Goal: Task Accomplishment & Management: Complete application form

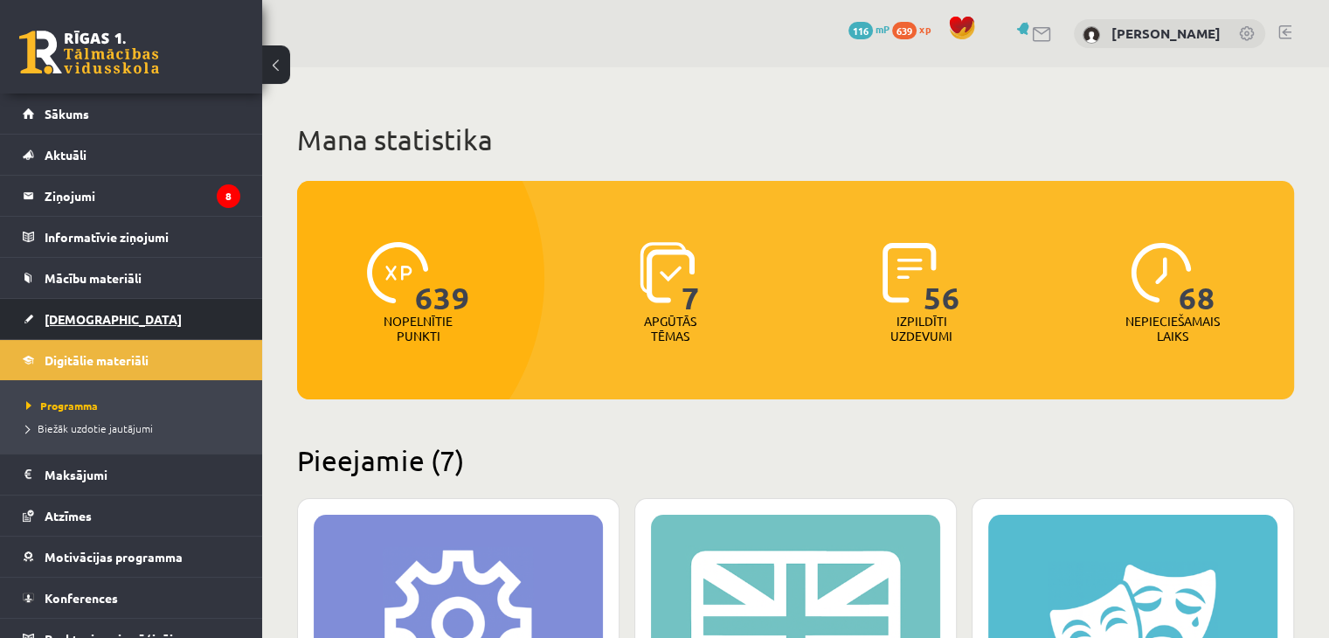
click at [82, 335] on link "[DEMOGRAPHIC_DATA]" at bounding box center [132, 319] width 218 height 40
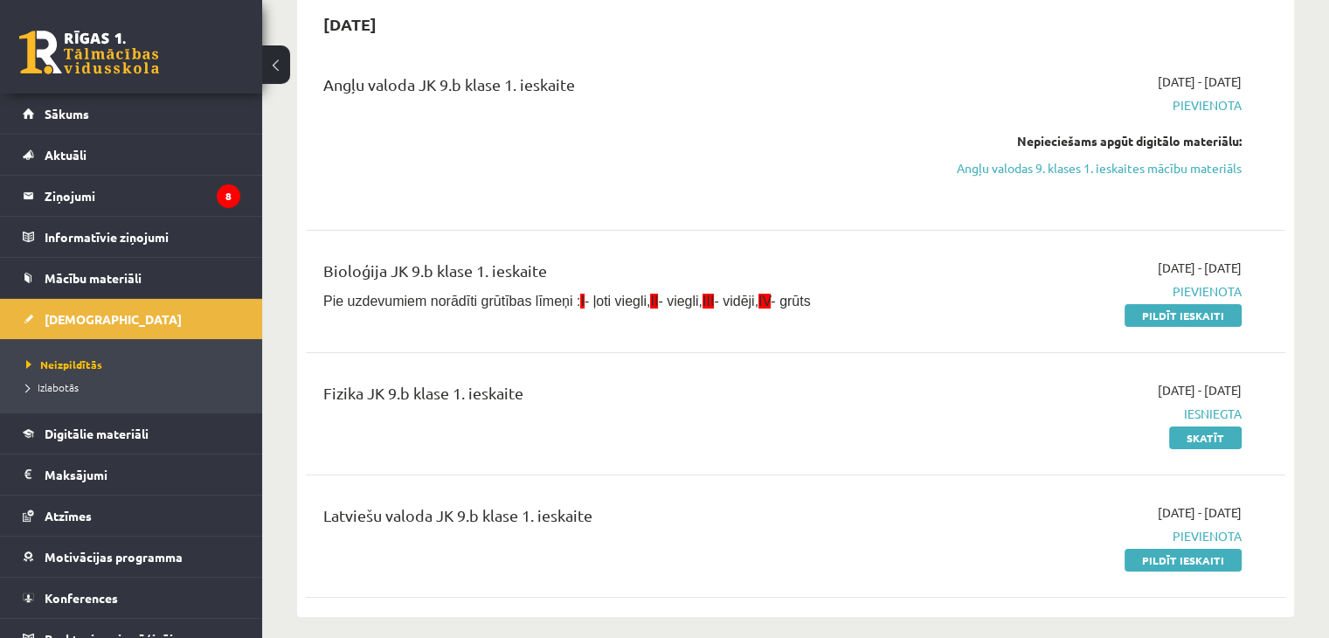
scroll to position [175, 0]
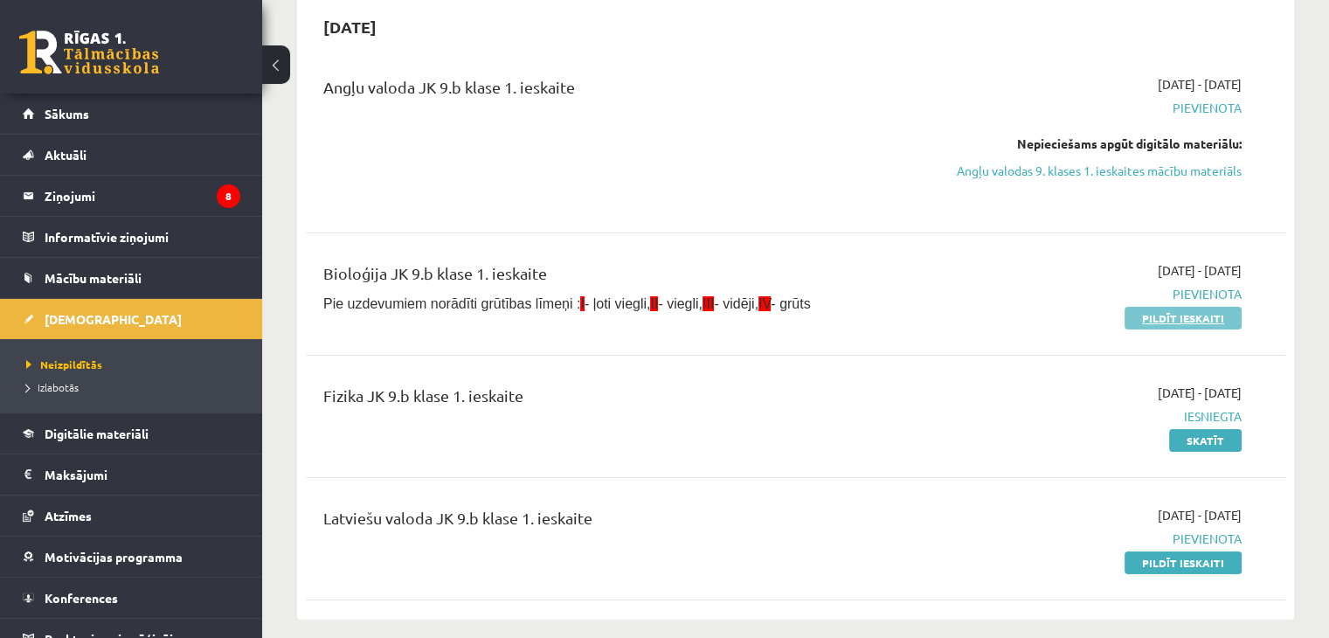
click at [1161, 315] on link "Pildīt ieskaiti" at bounding box center [1183, 318] width 117 height 23
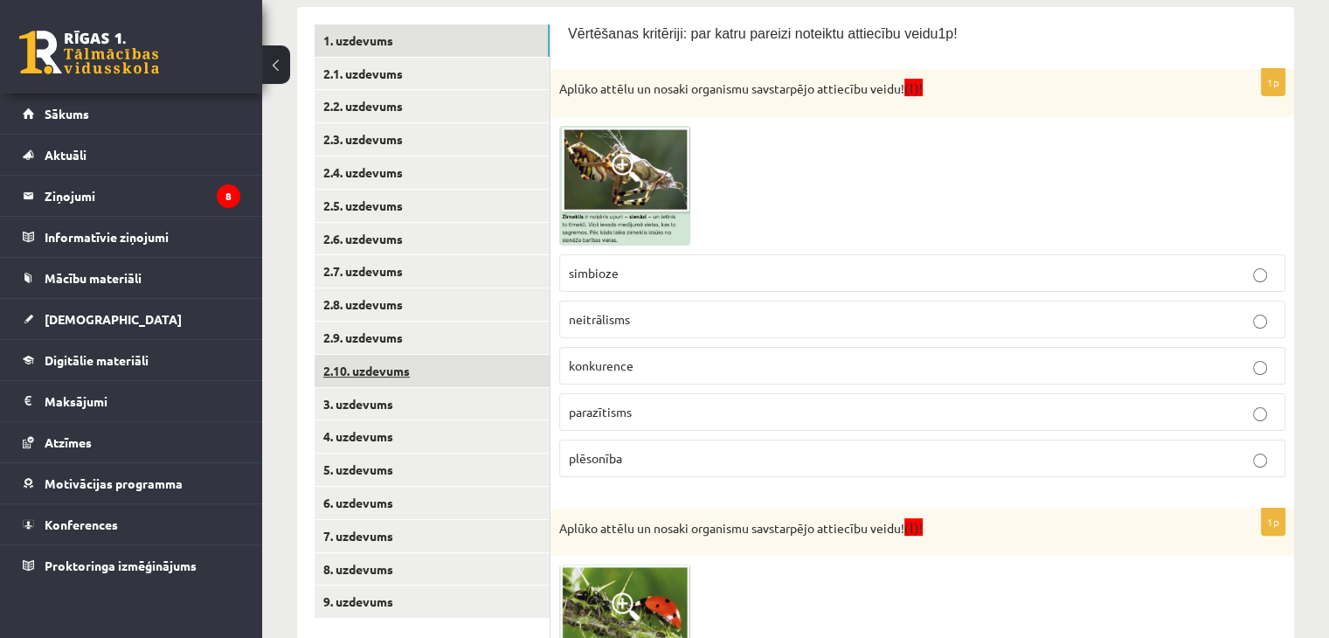
scroll to position [314, 0]
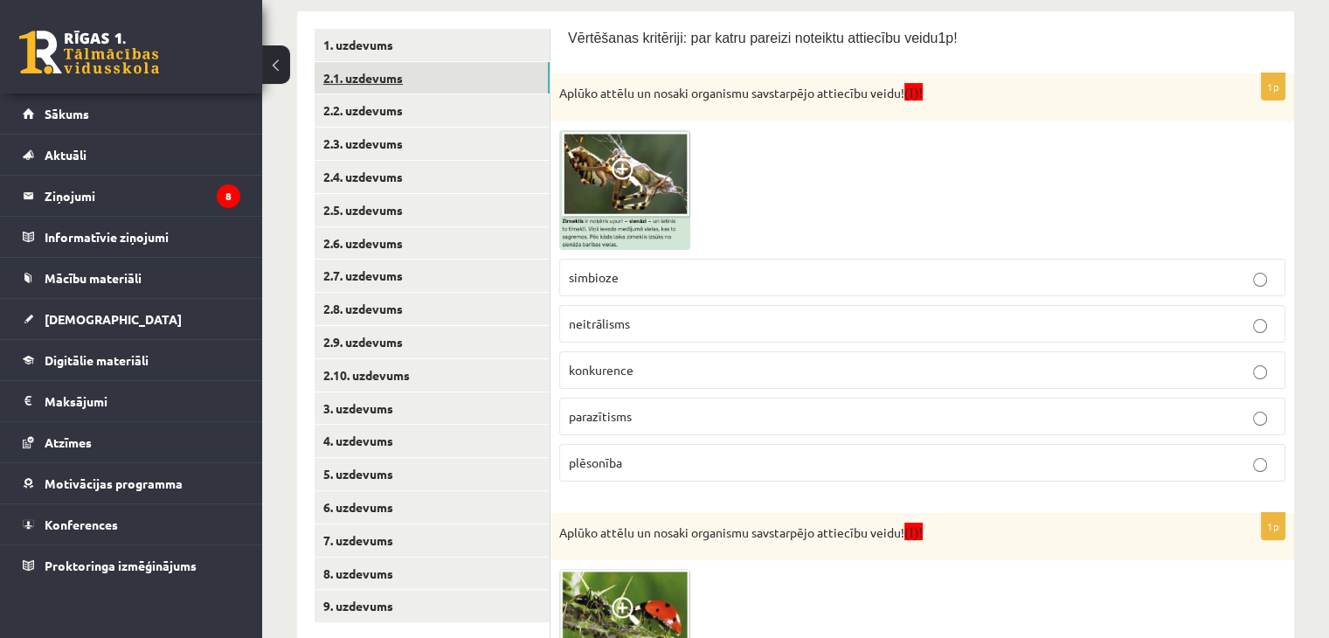
click at [399, 81] on link "2.1. uzdevums" at bounding box center [432, 78] width 235 height 32
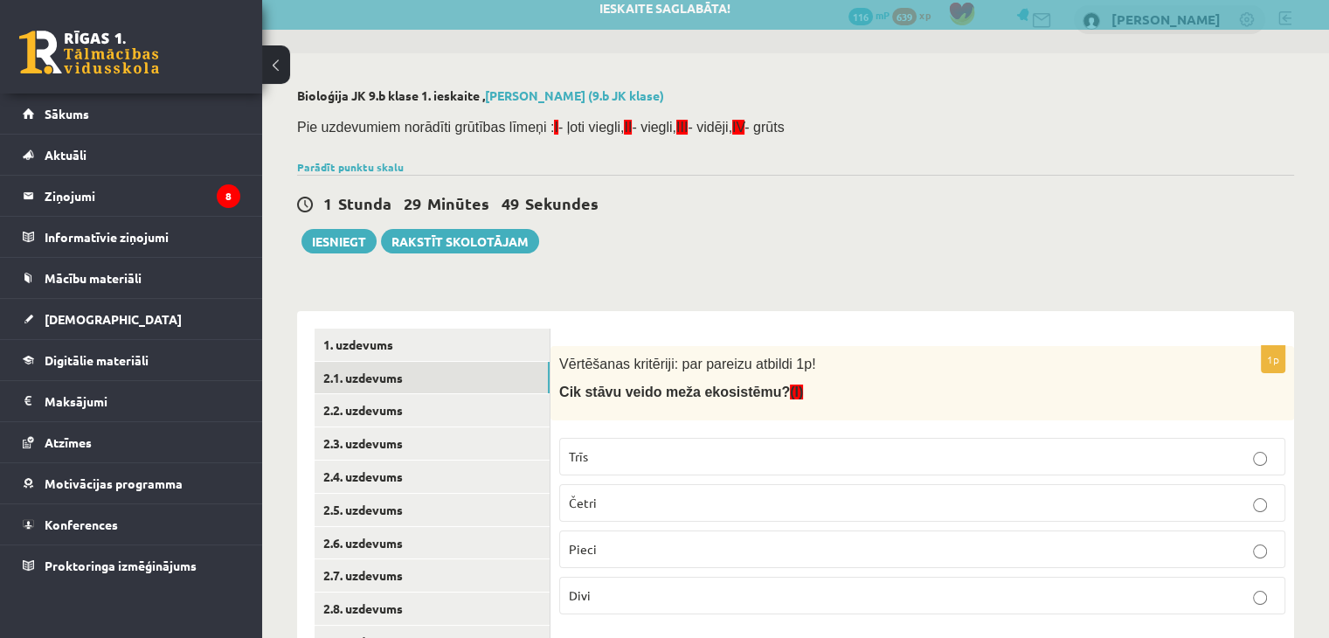
scroll to position [0, 0]
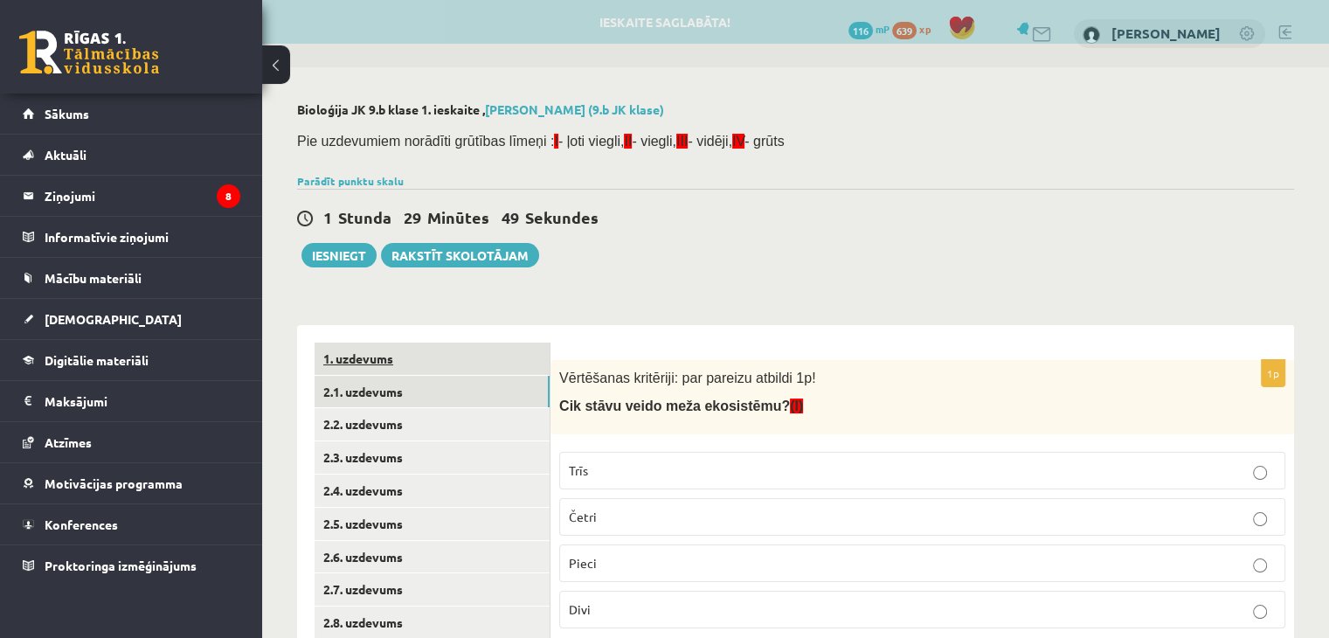
click at [396, 357] on link "1. uzdevums" at bounding box center [432, 359] width 235 height 32
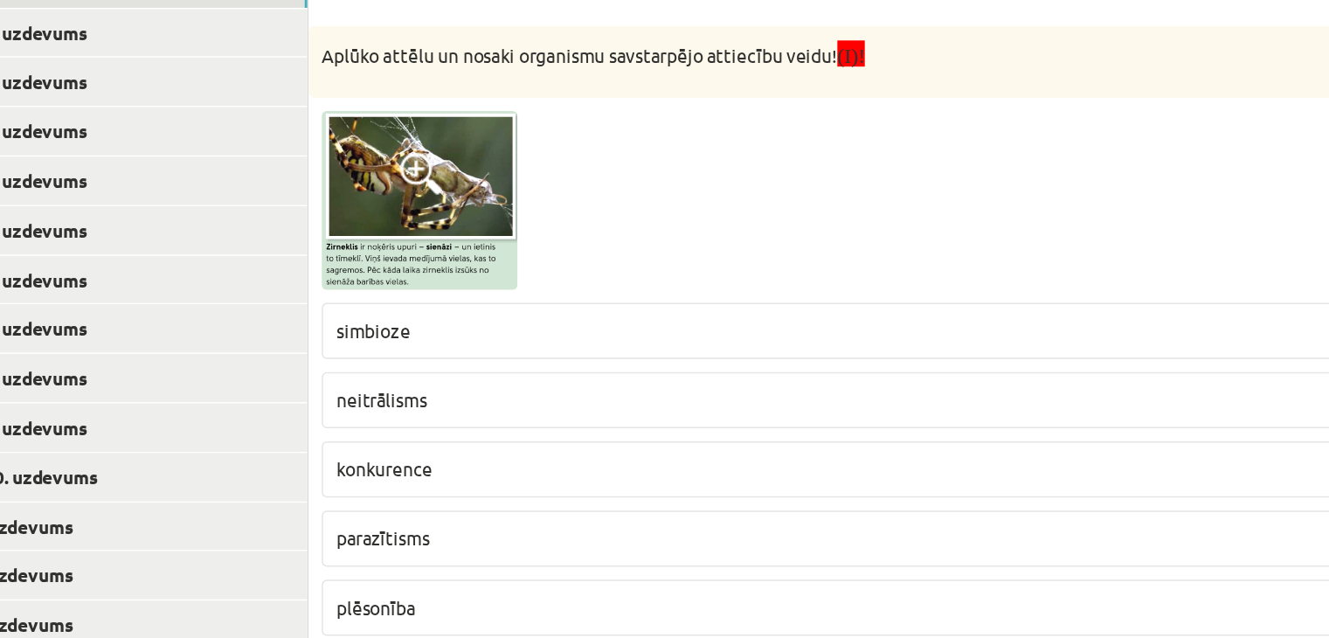
scroll to position [261, 0]
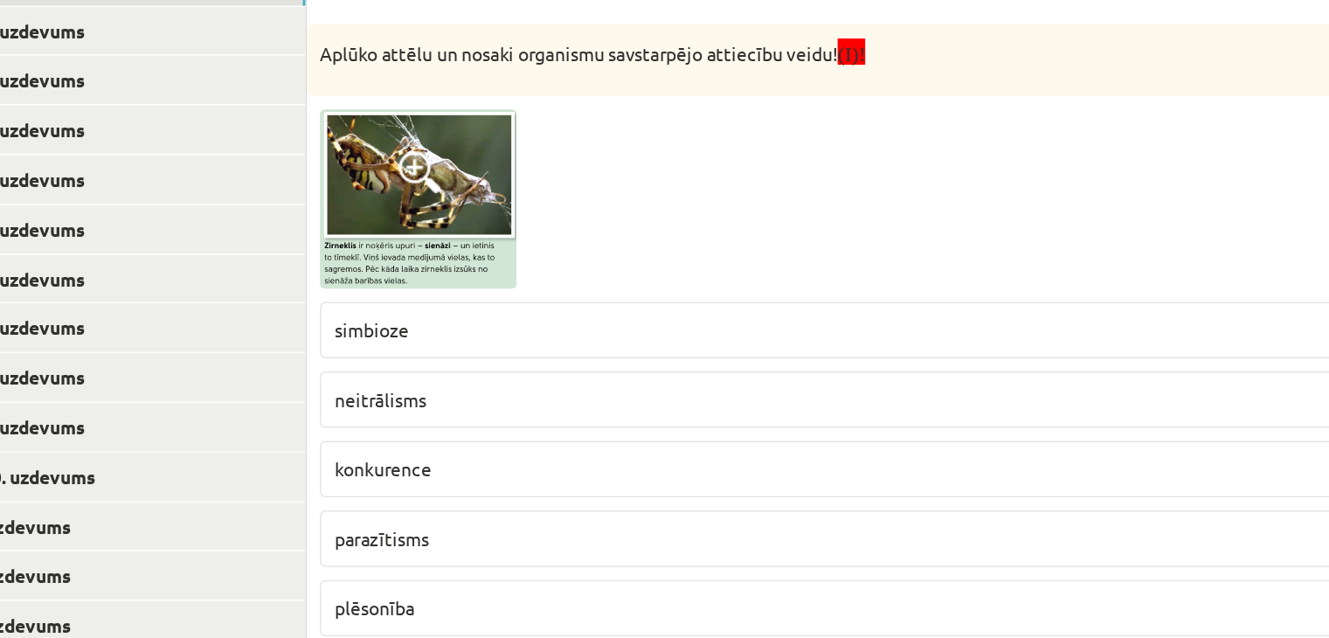
click at [627, 219] on span at bounding box center [626, 224] width 28 height 28
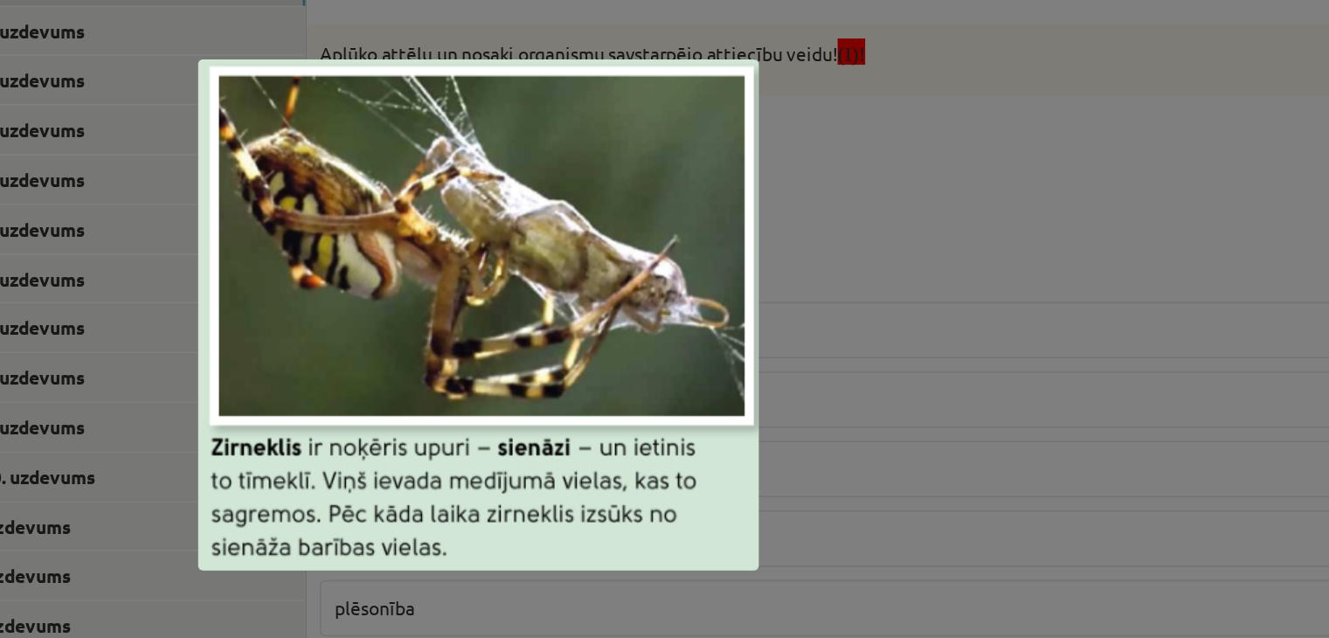
click at [826, 188] on img at bounding box center [665, 319] width 374 height 341
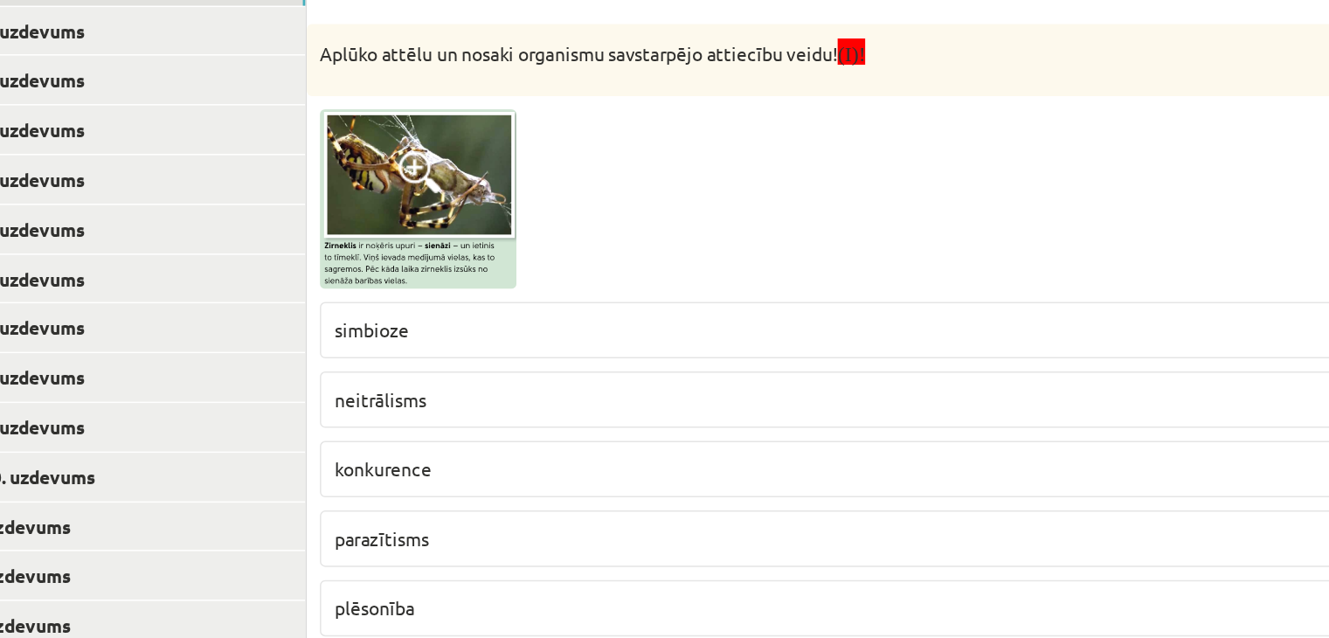
click at [604, 510] on span "plēsonība" at bounding box center [595, 514] width 53 height 16
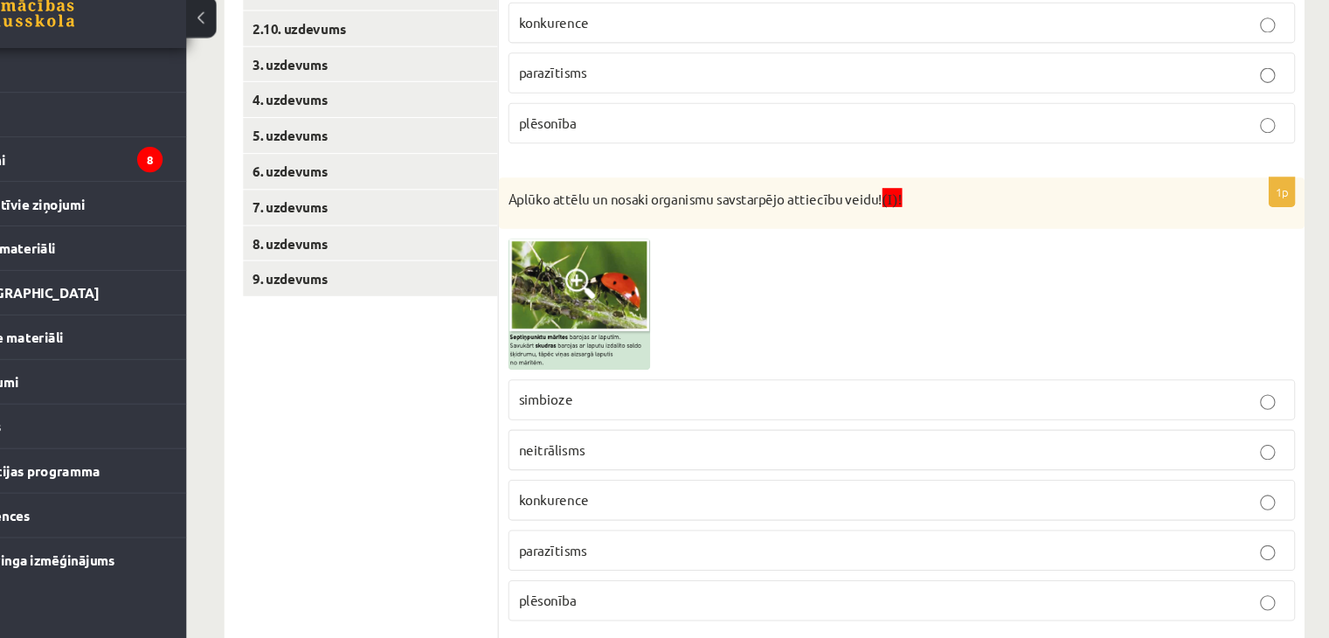
scroll to position [639, 0]
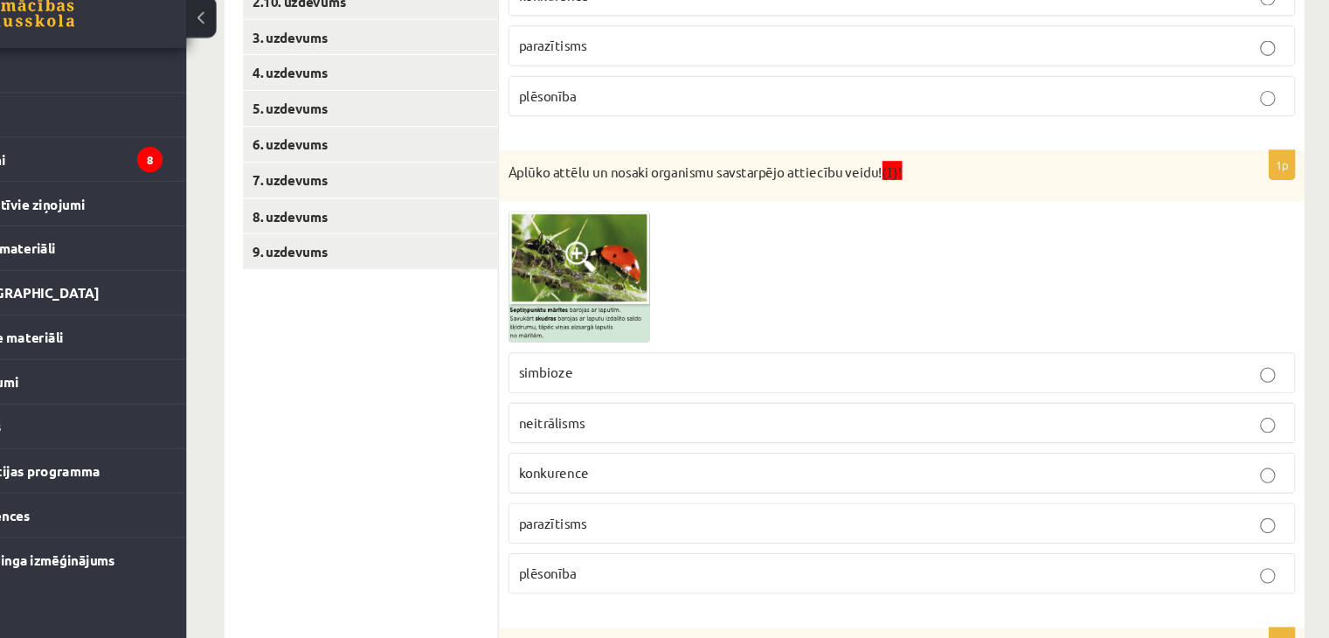
click at [629, 291] on span at bounding box center [626, 286] width 28 height 28
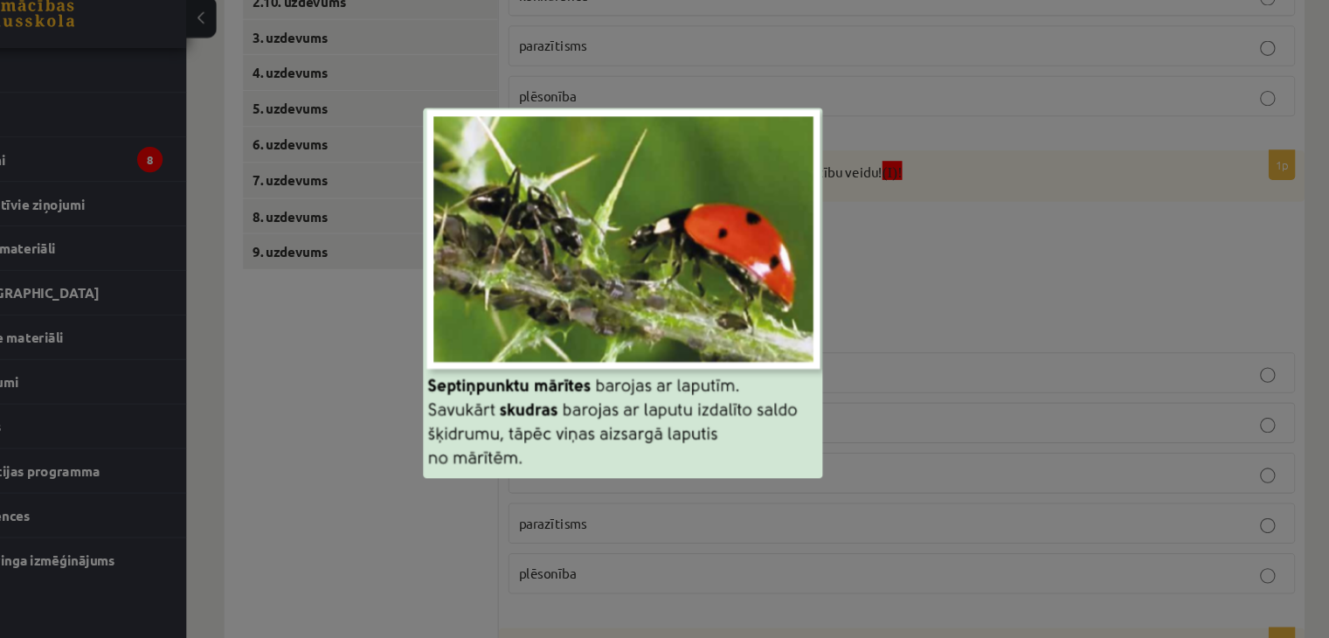
drag, startPoint x: 895, startPoint y: 309, endPoint x: 889, endPoint y: 295, distance: 14.5
click at [895, 308] on div at bounding box center [664, 319] width 1329 height 638
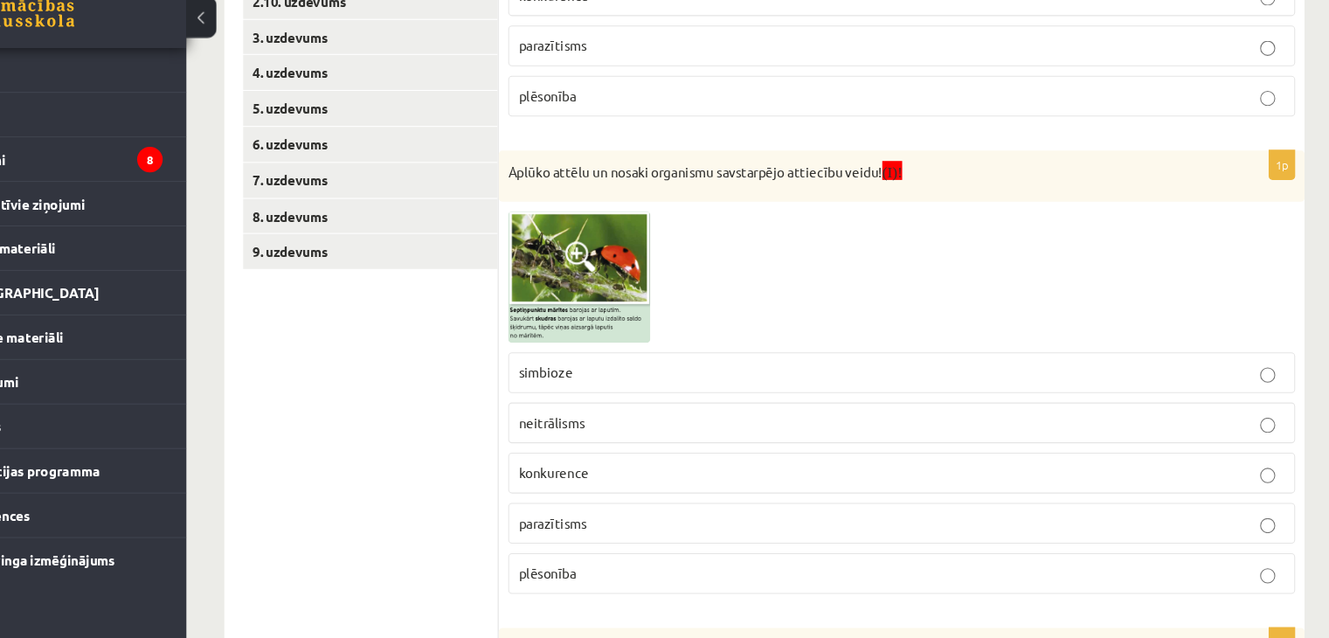
click at [657, 295] on img at bounding box center [624, 304] width 131 height 121
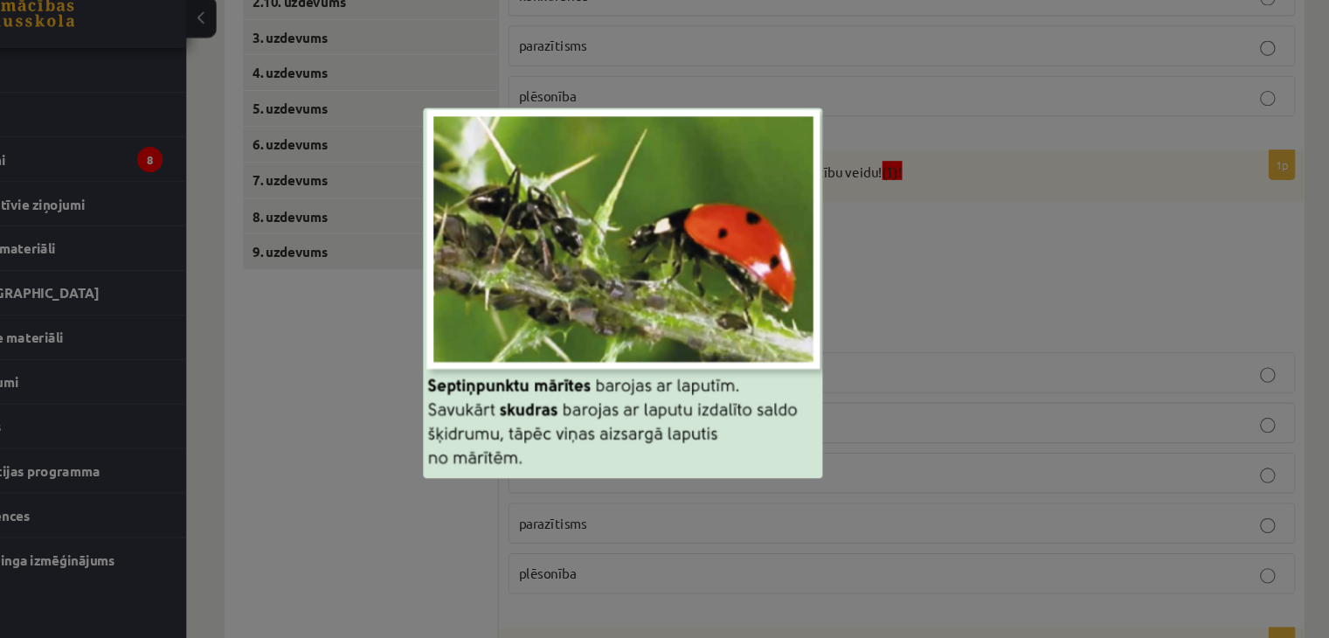
click at [874, 293] on div at bounding box center [664, 319] width 1329 height 638
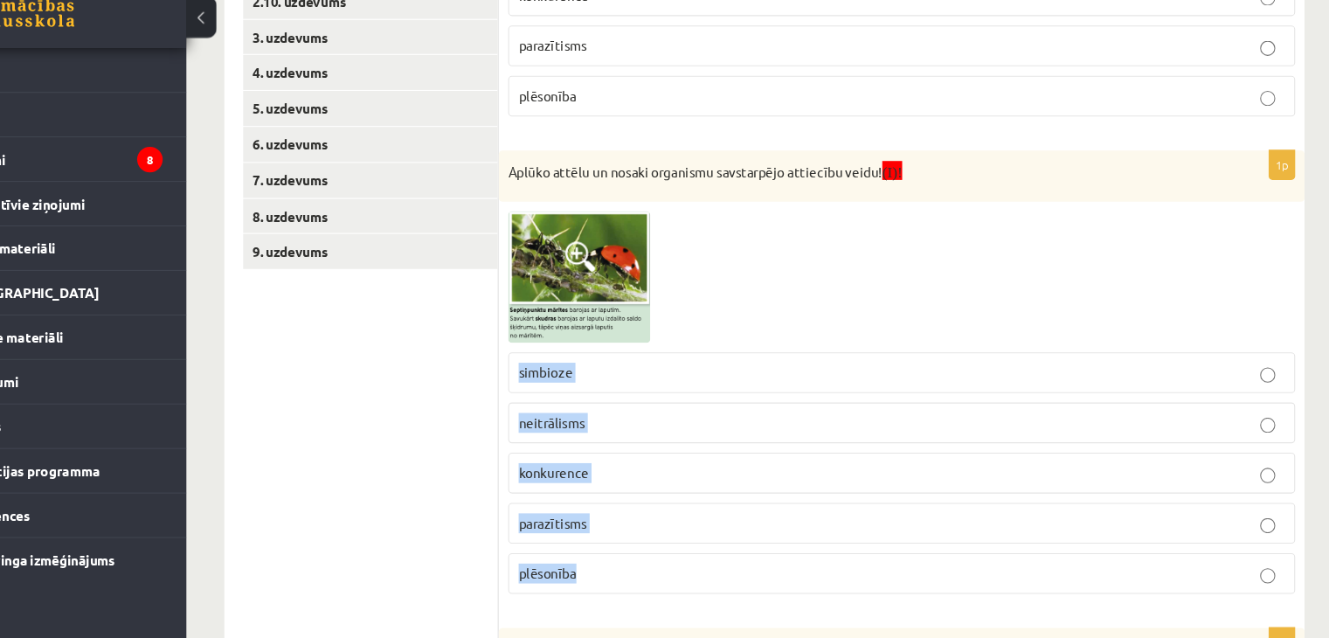
drag, startPoint x: 560, startPoint y: 379, endPoint x: 647, endPoint y: 591, distance: 228.5
click at [647, 591] on fieldset "simbioze neitrālisms konkurence parazītisms plēsonība" at bounding box center [922, 483] width 726 height 237
click at [475, 460] on ul "1. uzdevums 2.1. uzdevums 2.2. uzdevums 2.3. uzdevums 2.4. uzdevums 2.5. uzdevu…" at bounding box center [433, 379] width 236 height 1350
drag, startPoint x: 573, startPoint y: 400, endPoint x: 630, endPoint y: 455, distance: 78.5
click at [630, 455] on fieldset "simbioze neitrālisms konkurence parazītisms plēsonība" at bounding box center [922, 483] width 726 height 237
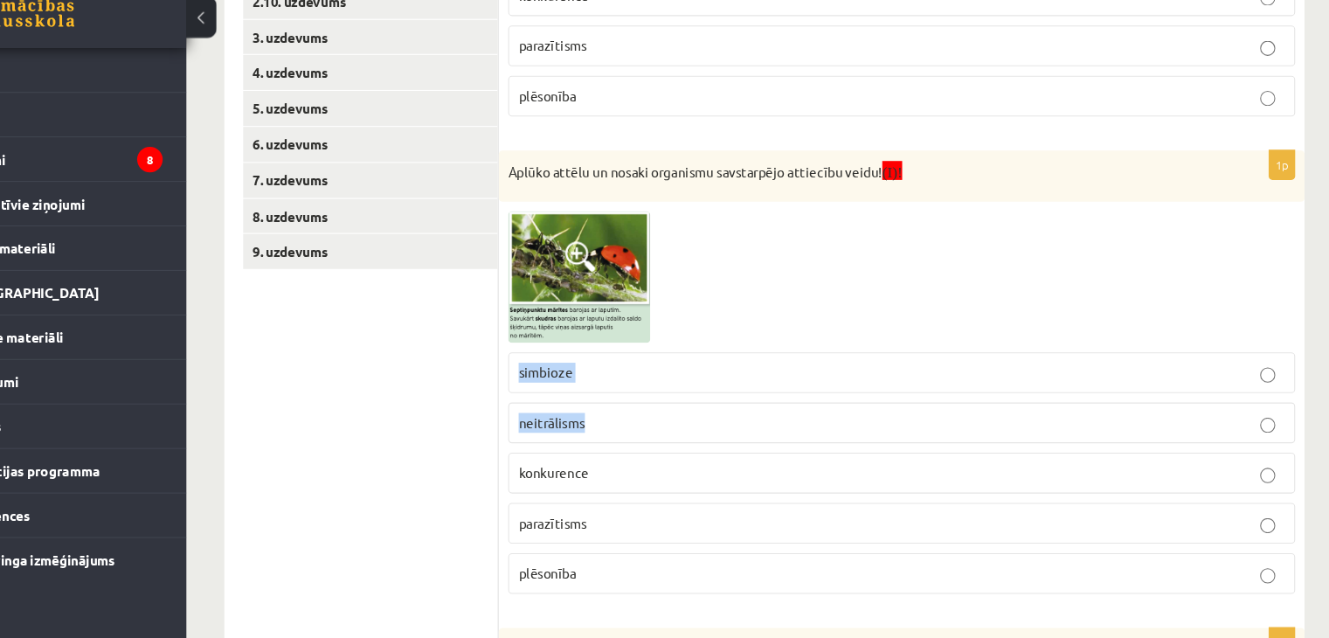
copy fieldset "simbioze neitrālisms"
click at [731, 350] on div at bounding box center [922, 304] width 726 height 121
click at [668, 309] on img at bounding box center [624, 304] width 131 height 121
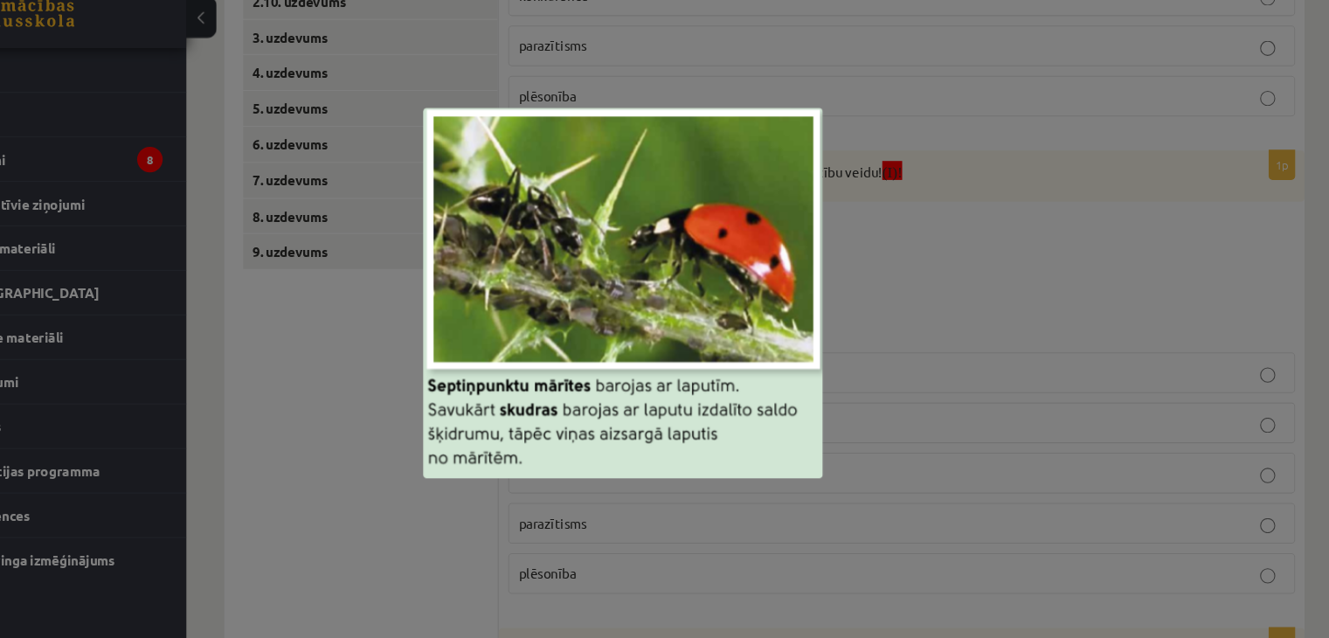
click at [923, 304] on div at bounding box center [664, 319] width 1329 height 638
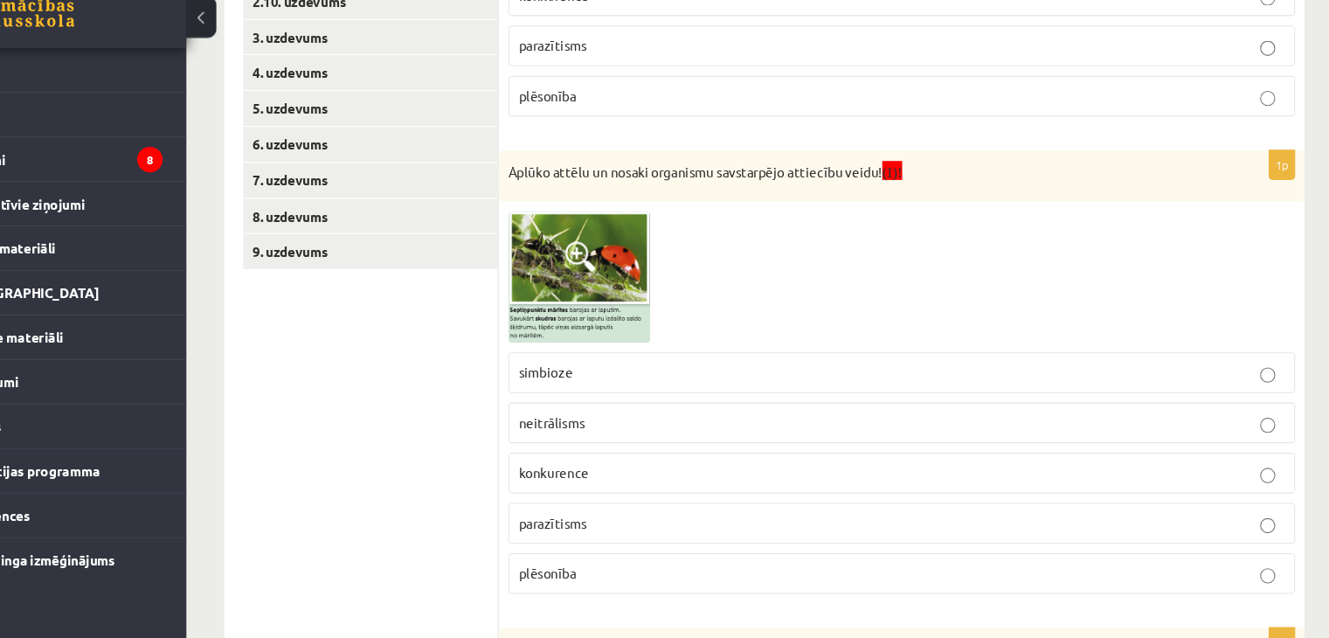
click at [652, 323] on img at bounding box center [624, 304] width 131 height 121
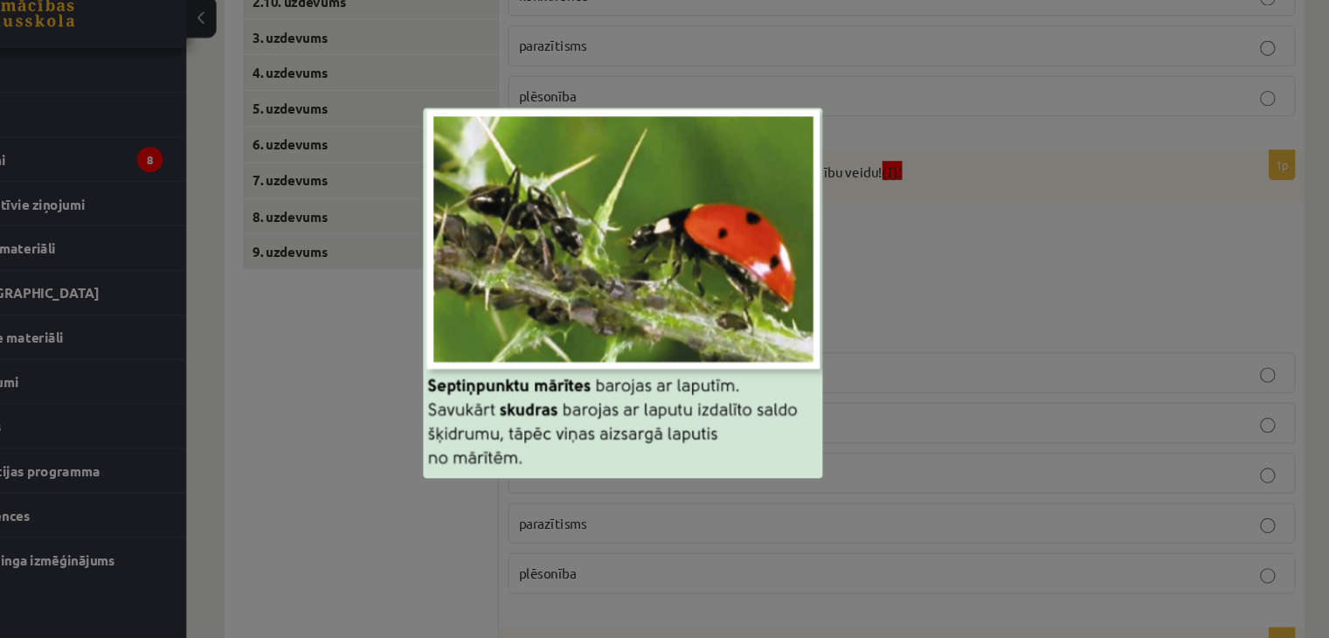
click at [461, 431] on div at bounding box center [664, 319] width 1329 height 638
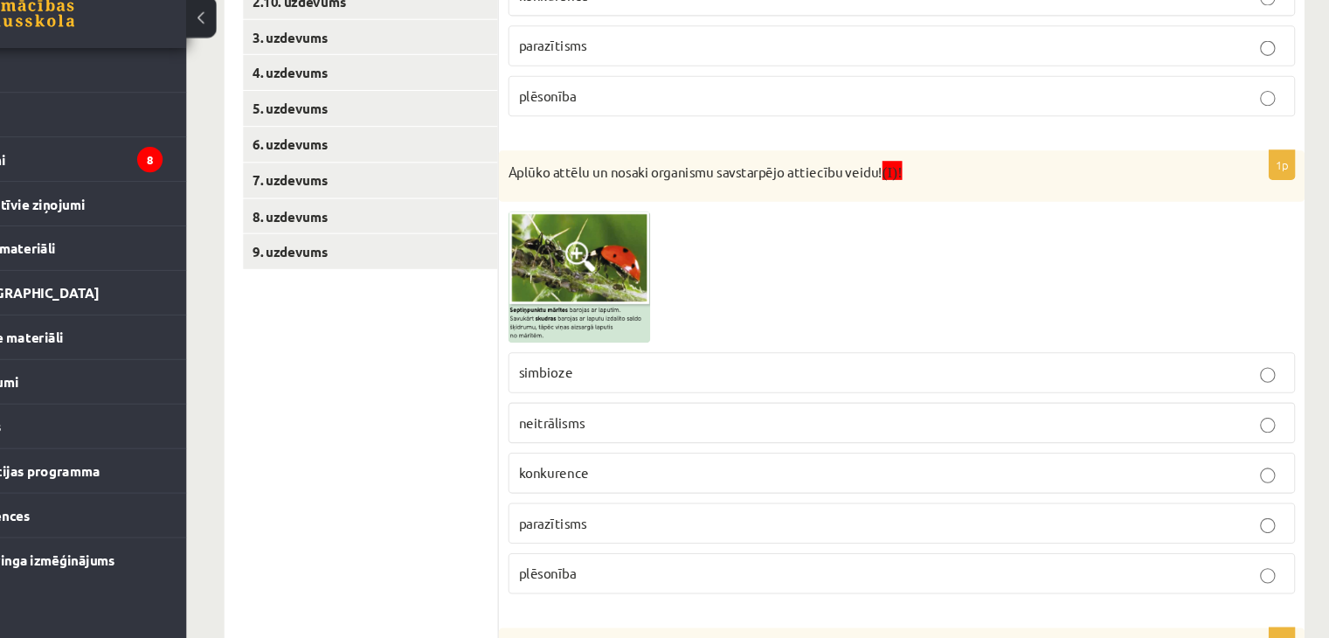
click at [648, 317] on img at bounding box center [624, 304] width 131 height 121
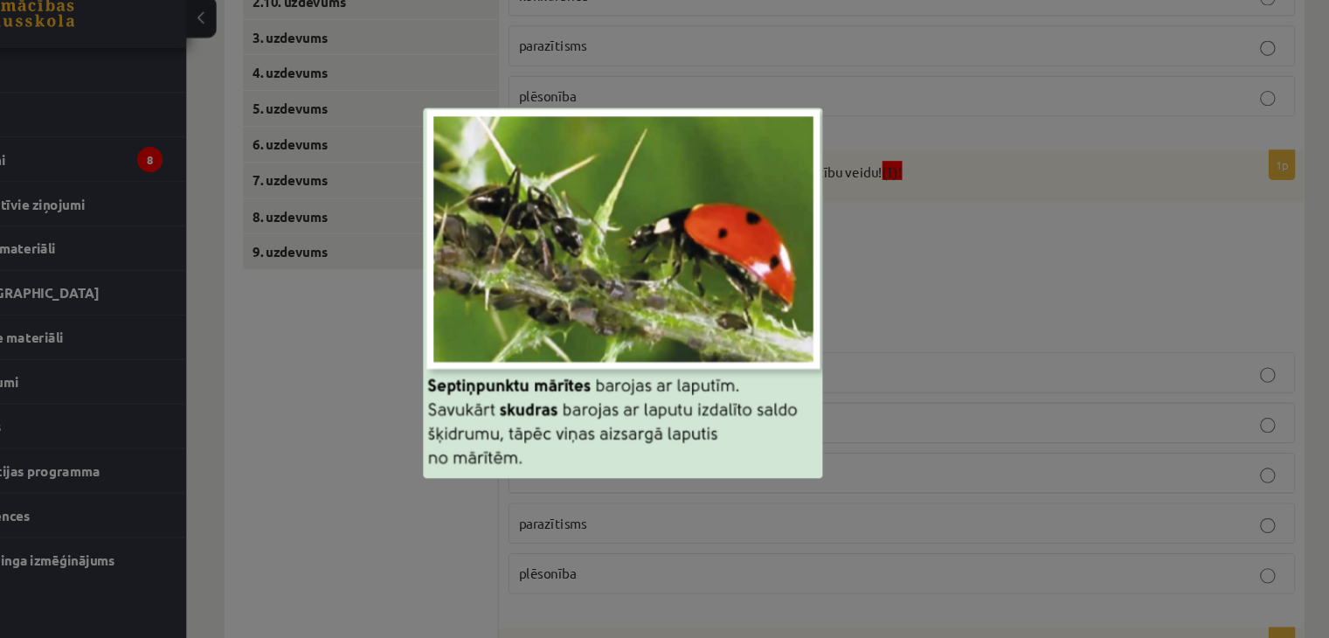
click at [635, 116] on div at bounding box center [664, 319] width 1329 height 638
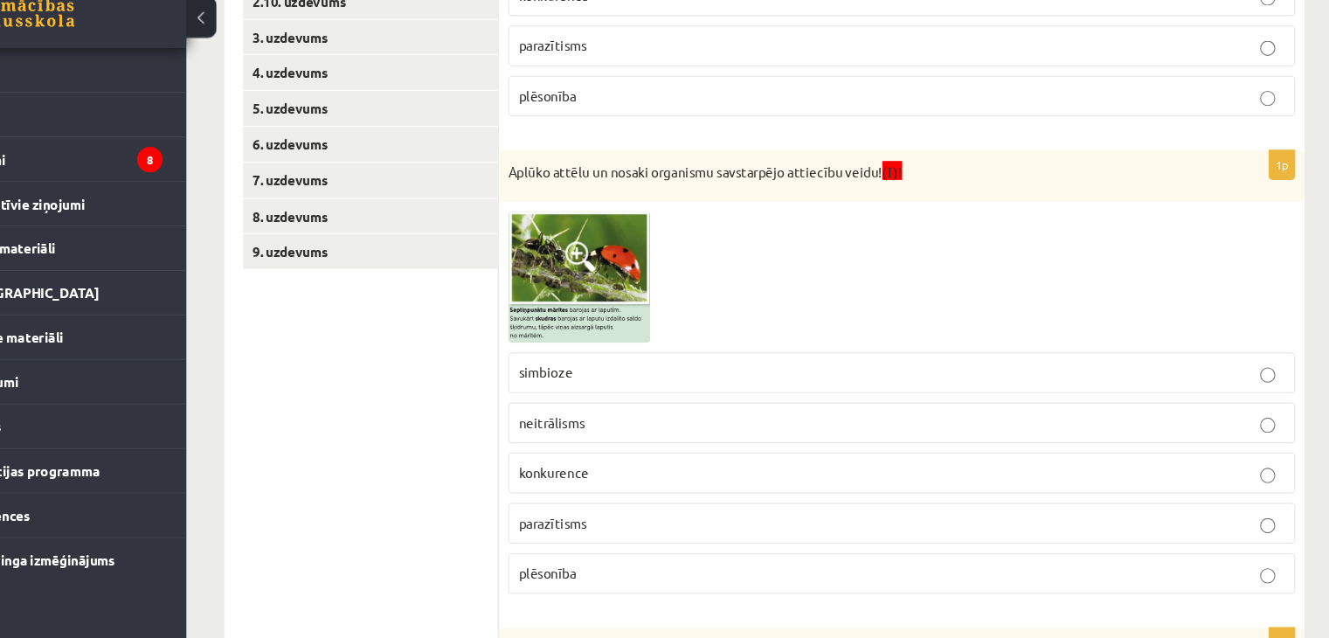
click at [621, 389] on p "simbioze" at bounding box center [922, 393] width 707 height 18
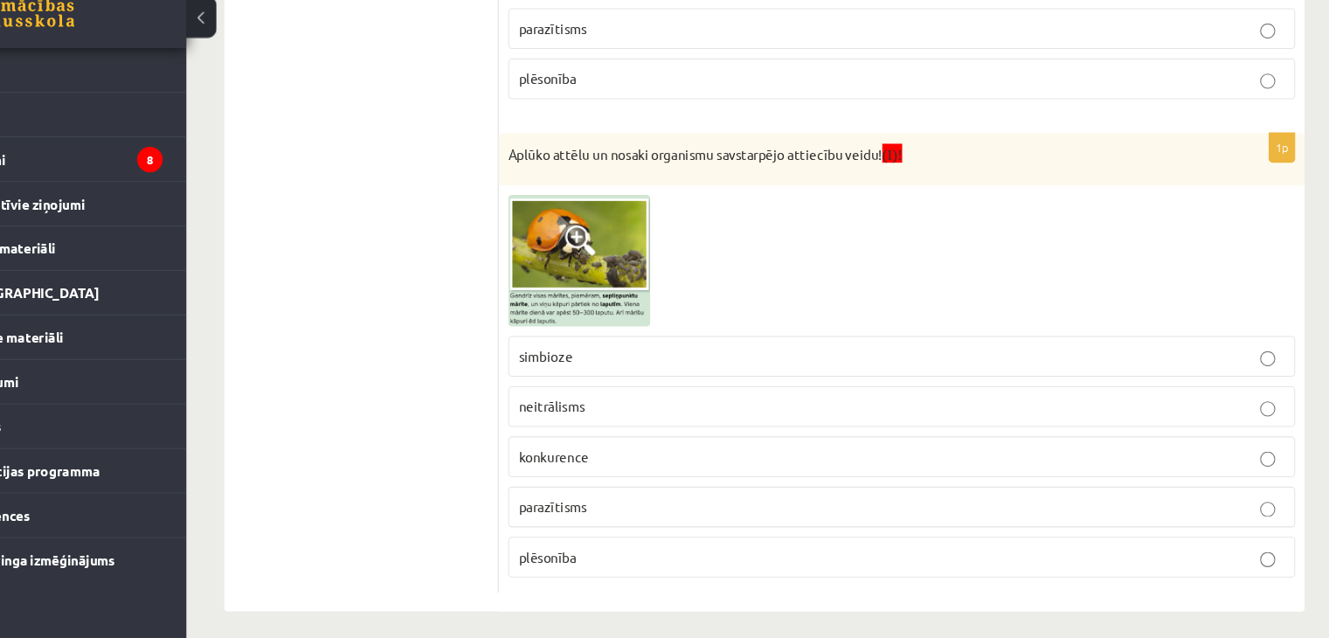
scroll to position [1100, 0]
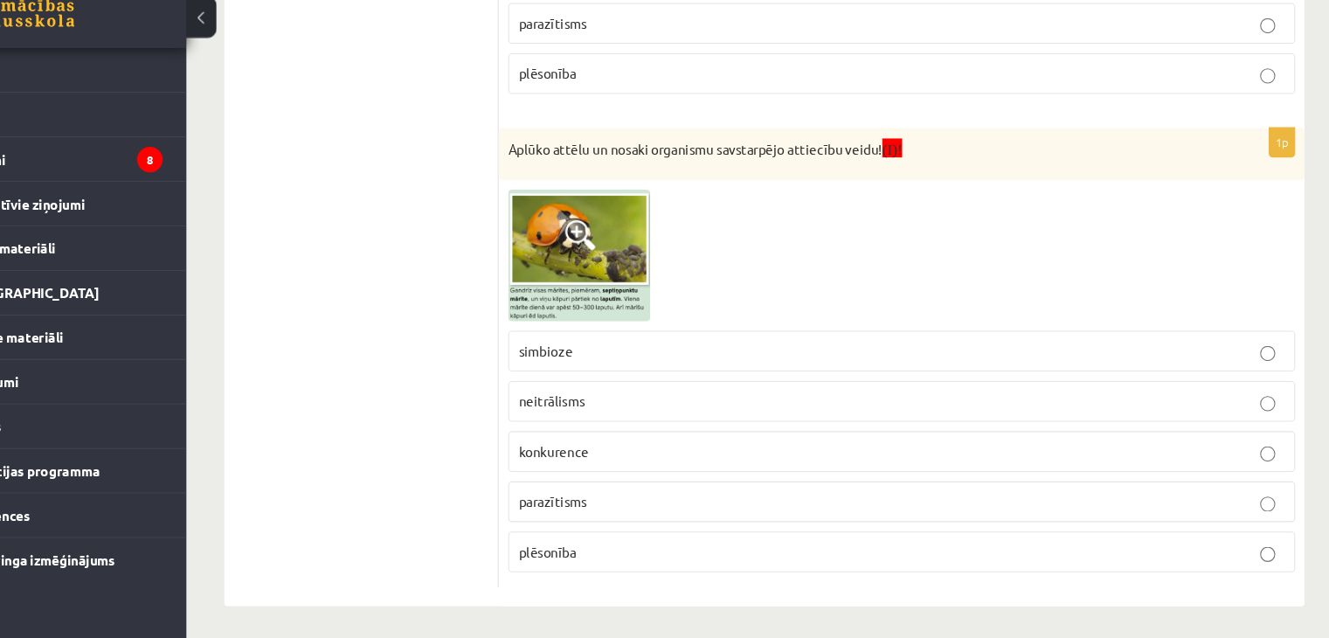
click at [644, 270] on img at bounding box center [624, 284] width 131 height 121
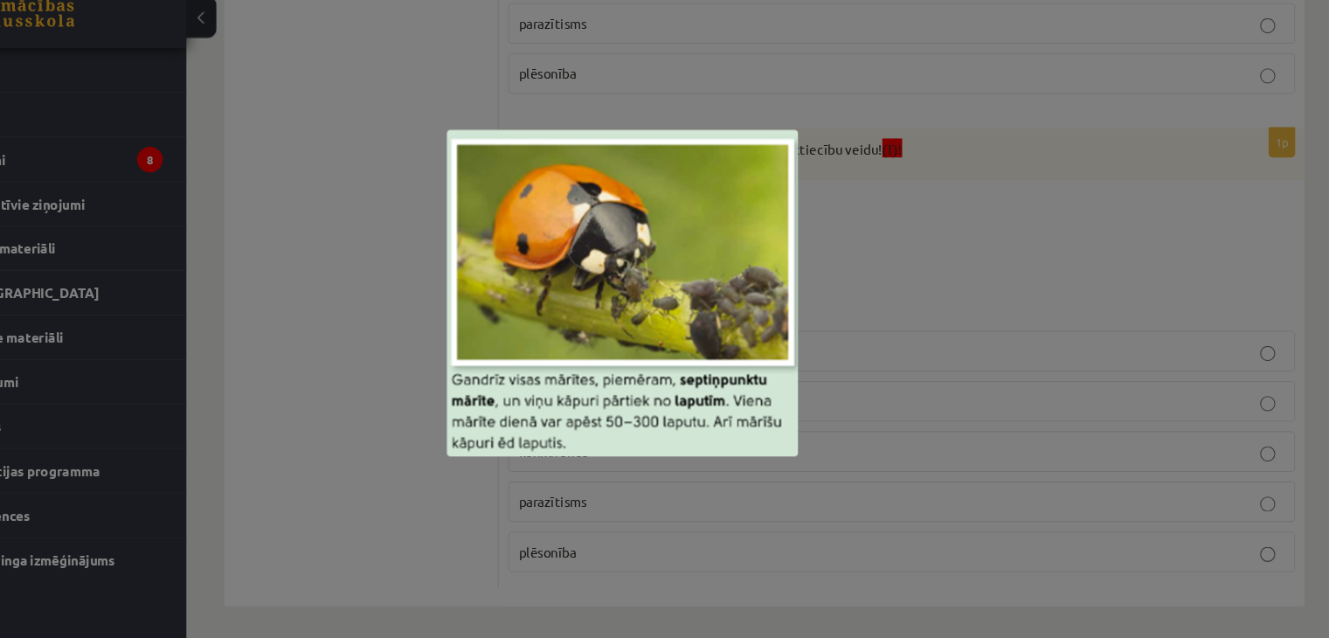
click at [435, 528] on div at bounding box center [664, 319] width 1329 height 638
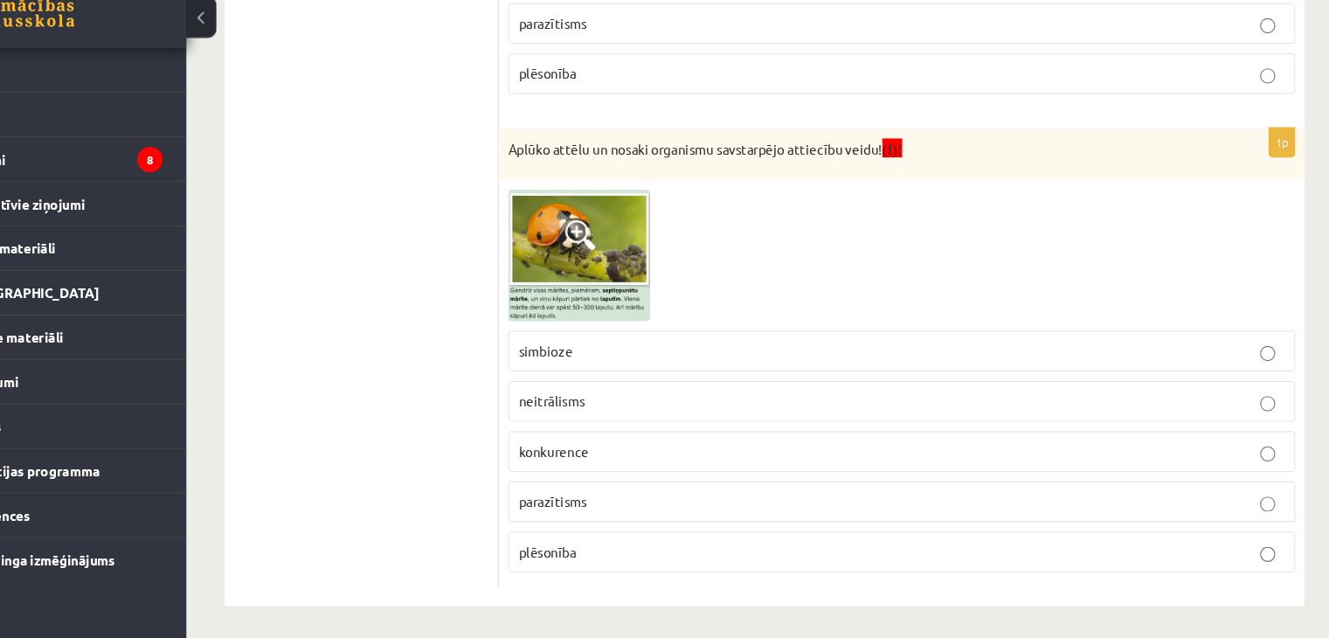
click at [695, 552] on p "plēsonība" at bounding box center [922, 558] width 707 height 18
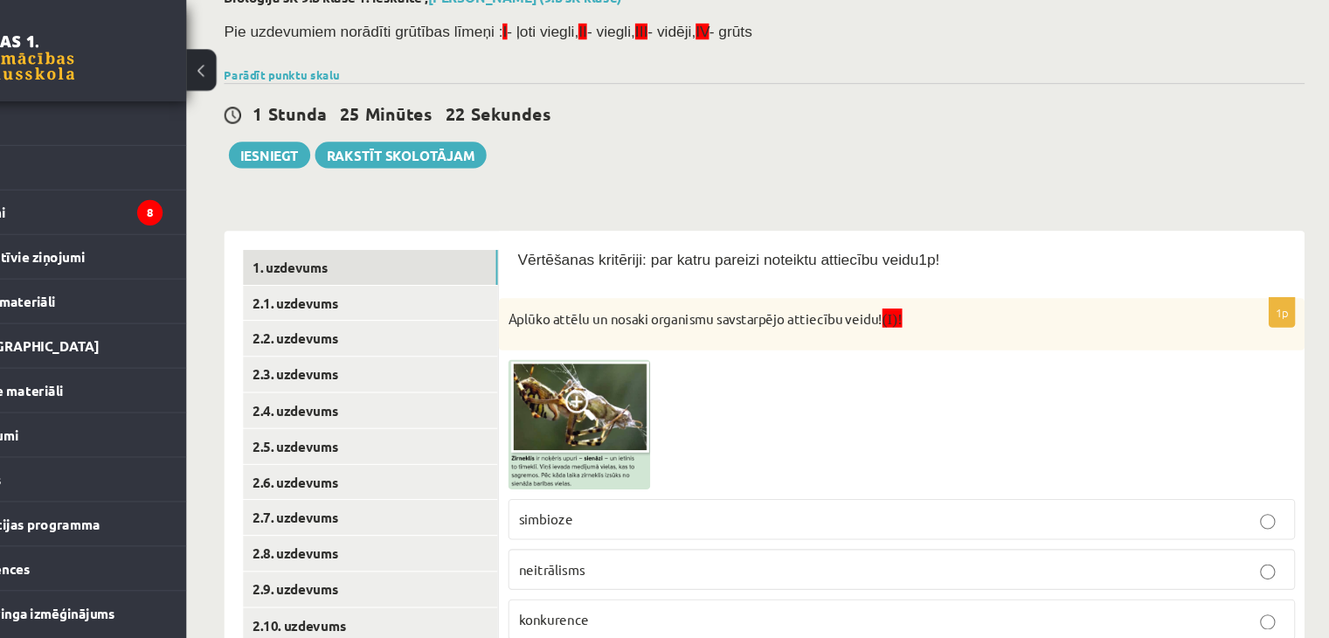
scroll to position [101, 0]
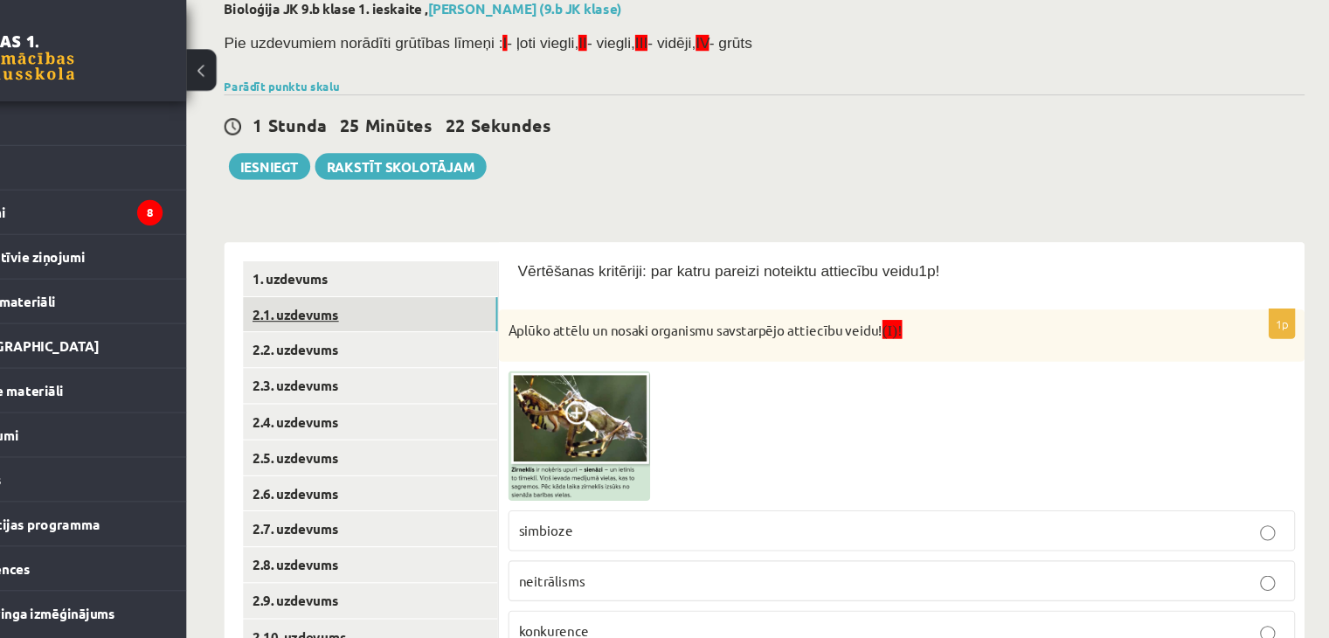
click at [379, 291] on link "2.1. uzdevums" at bounding box center [432, 290] width 235 height 32
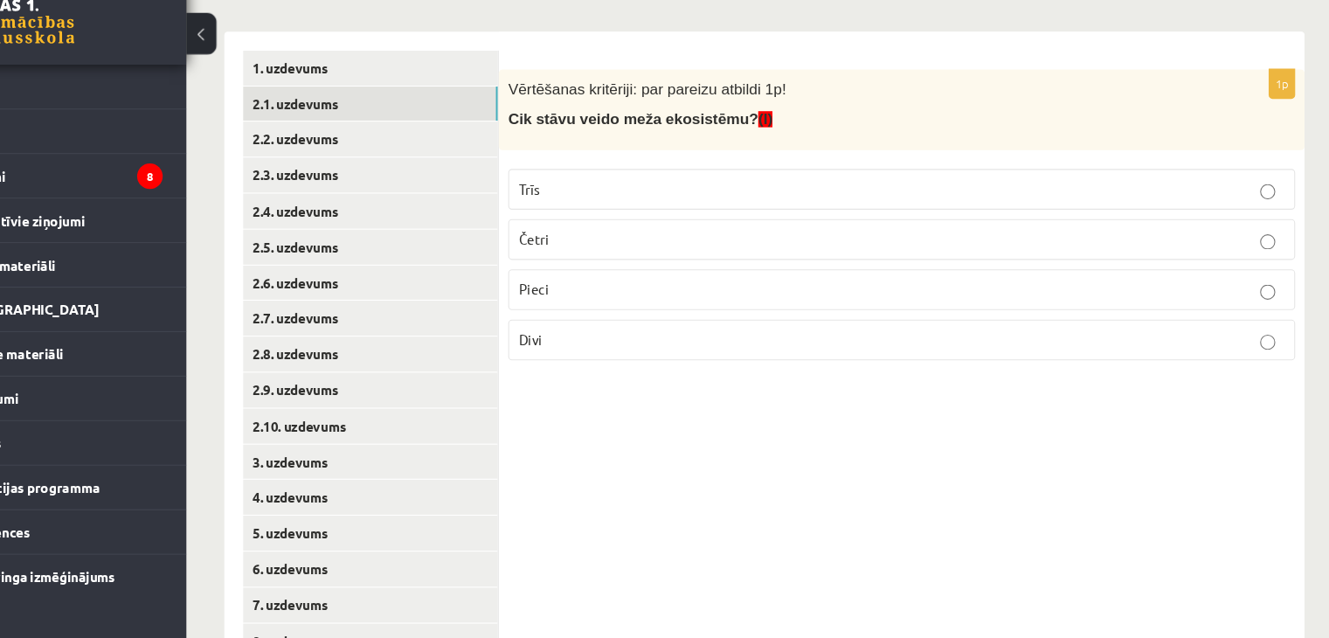
scroll to position [262, 0]
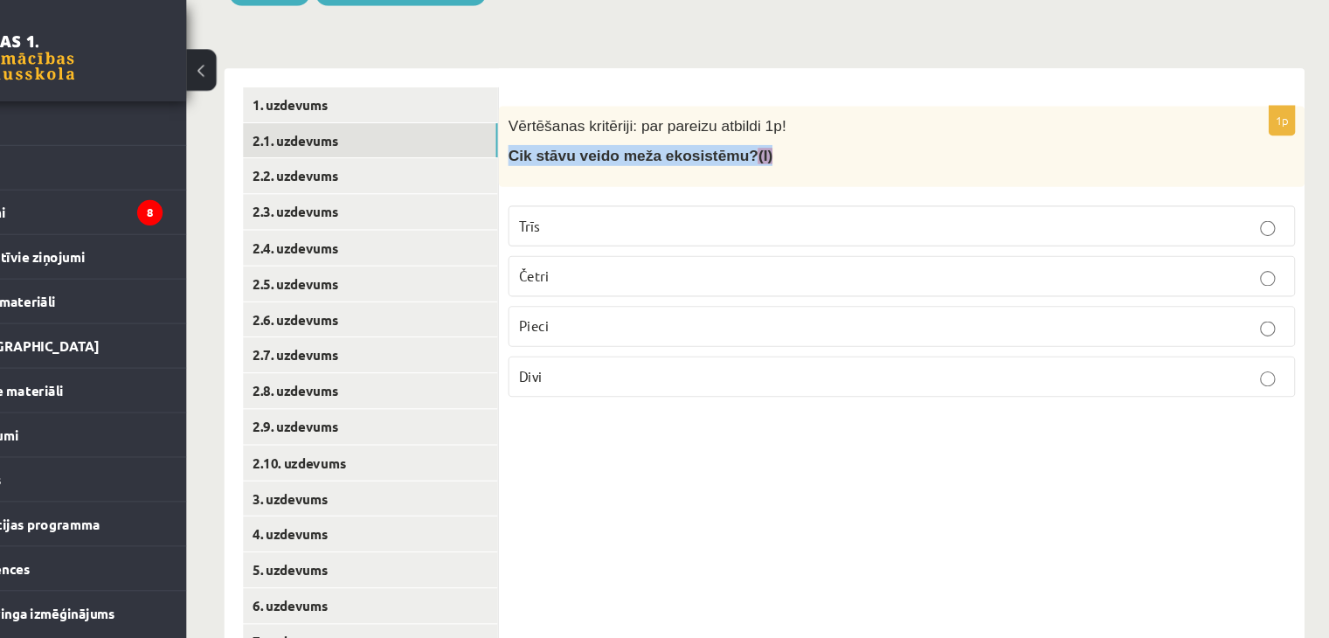
drag, startPoint x: 562, startPoint y: 148, endPoint x: 776, endPoint y: 143, distance: 214.2
click at [776, 143] on p "Cik stāvu veido meža ekosistēmu? (I)" at bounding box center [878, 143] width 639 height 19
copy span "Cik stāvu veido meža ekosistēmu? (I)"
click at [642, 301] on p "Pieci" at bounding box center [922, 301] width 707 height 18
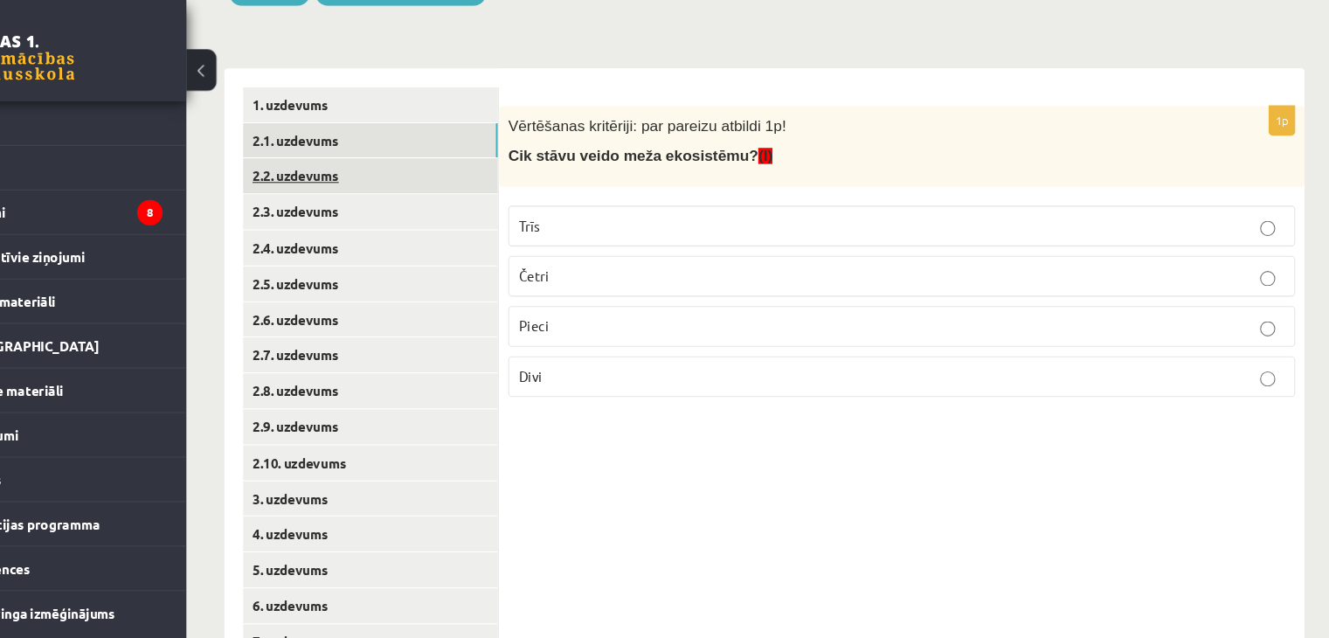
click at [399, 160] on link "2.2. uzdevums" at bounding box center [432, 162] width 235 height 32
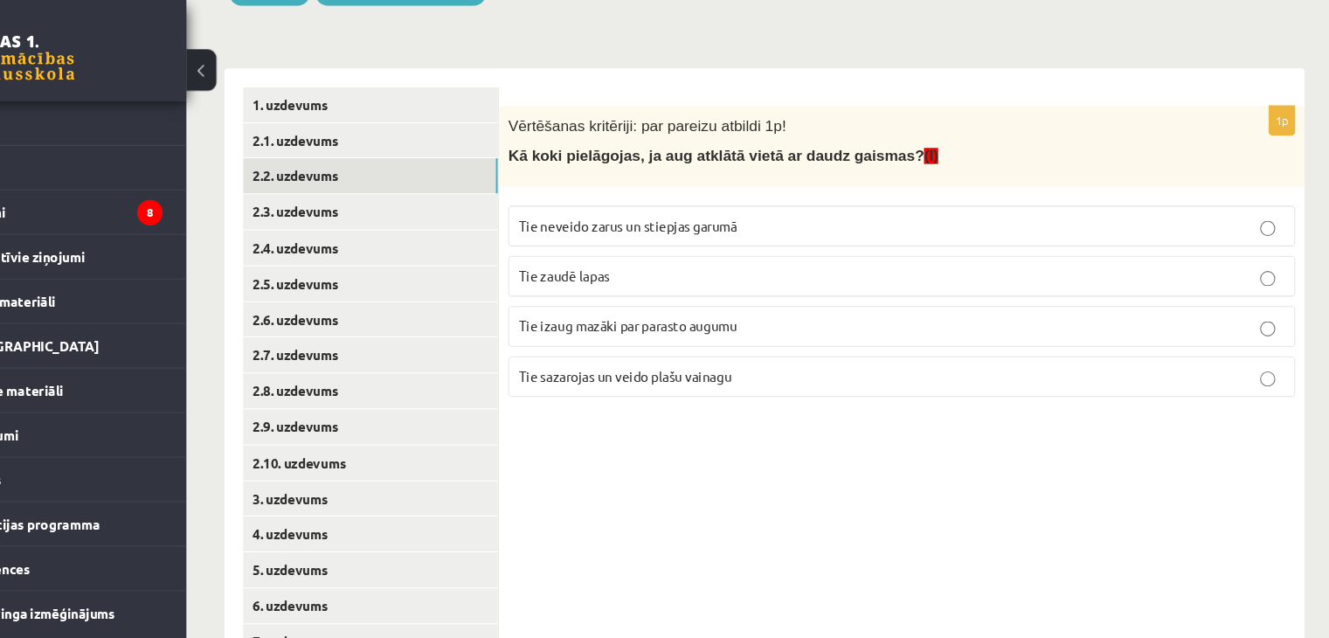
drag, startPoint x: 556, startPoint y: 142, endPoint x: 893, endPoint y: 143, distance: 337.4
click at [893, 143] on div "Vērtēšanas kritēriji: par pareizu atbildi 1p! Kā koki pielāgojas, ja aug atklāt…" at bounding box center [923, 135] width 744 height 74
copy span "Kā koki pielāgojas, ja aug atklātā vietā ar daudz gaismas?"
click at [635, 359] on label "Tie sazarojas un veido plašu vainagu" at bounding box center [922, 348] width 726 height 38
click at [342, 194] on link "2.3. uzdevums" at bounding box center [432, 195] width 235 height 32
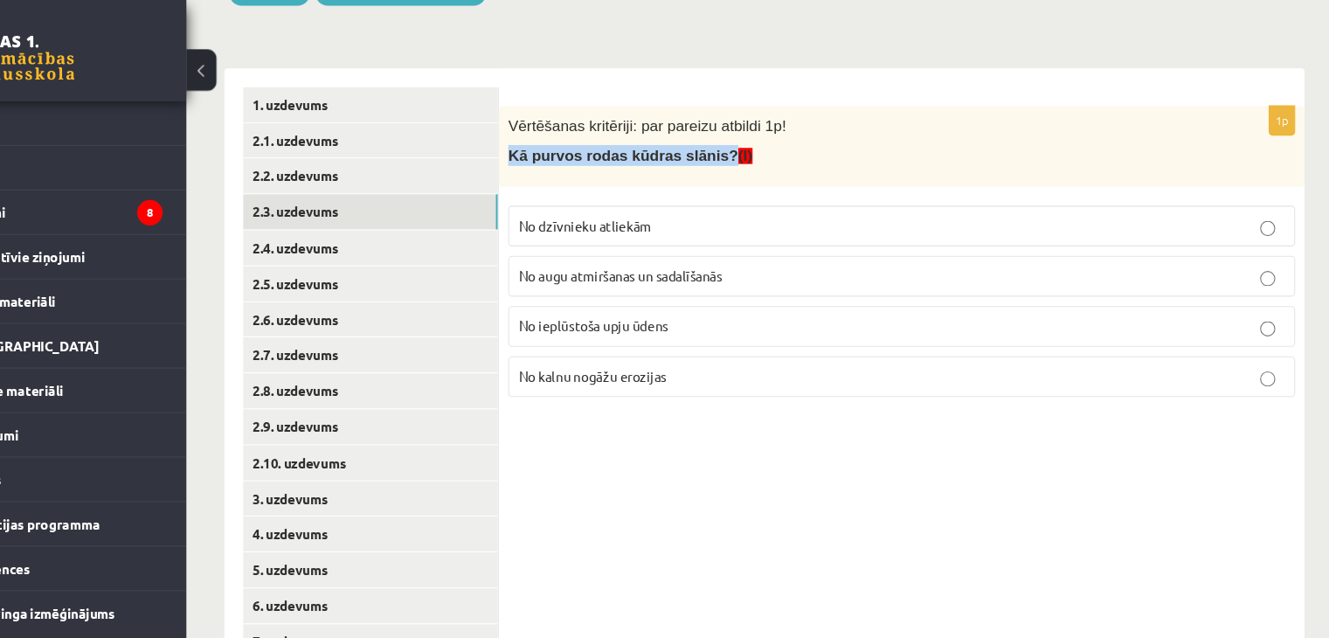
drag, startPoint x: 557, startPoint y: 143, endPoint x: 738, endPoint y: 141, distance: 181.0
click at [738, 141] on div "Vērtēšanas kritēriji: par pareizu atbildi 1p! Kā purvos rodas kūdras slānis? (I)" at bounding box center [923, 135] width 744 height 74
copy span "Kā purvos rodas kūdras slānis?"
click at [643, 246] on span "No augu atmiršanas un sadalīšanās" at bounding box center [663, 254] width 188 height 16
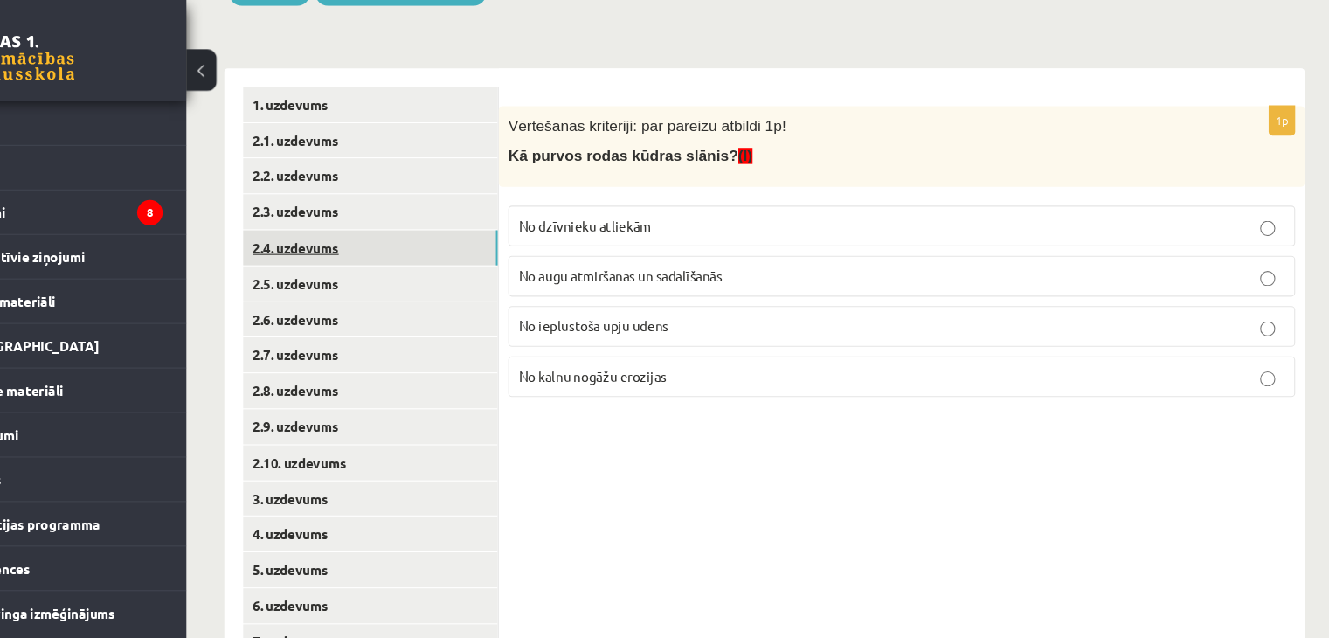
click at [453, 230] on link "2.4. uzdevums" at bounding box center [432, 228] width 235 height 32
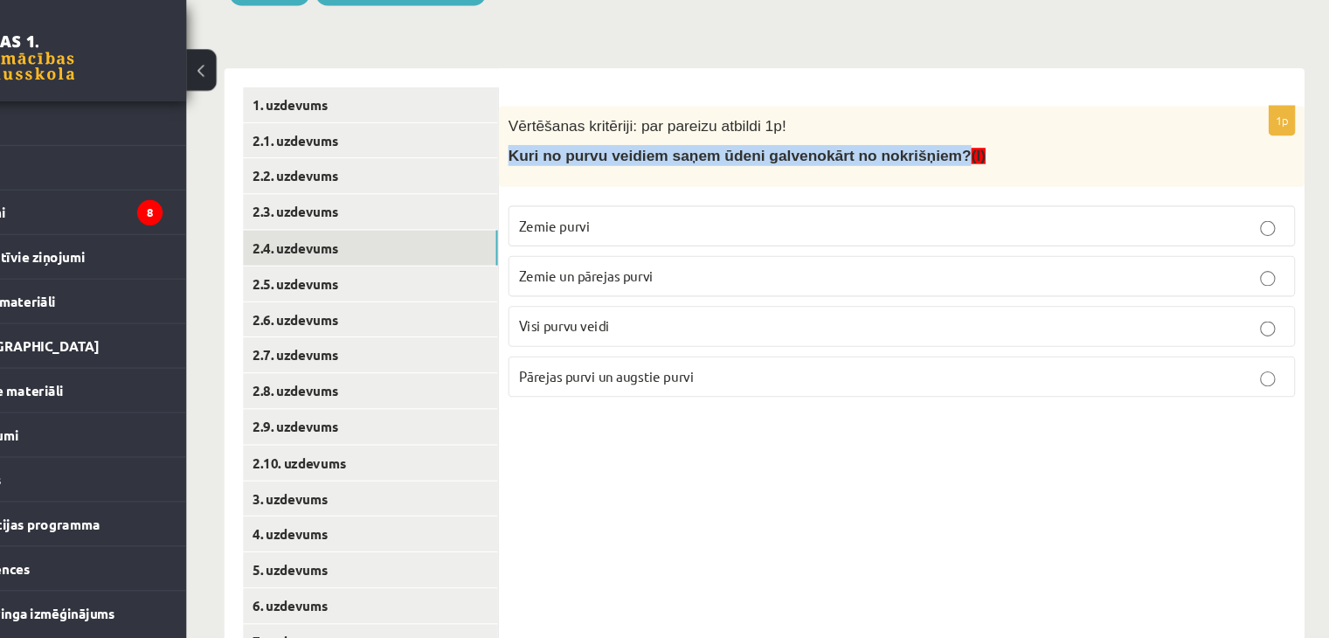
drag, startPoint x: 554, startPoint y: 149, endPoint x: 928, endPoint y: 161, distance: 374.3
click at [928, 161] on div "Vērtēšanas kritēriji: par pareizu atbildi 1p! Kuri no purvu veidiem saņem ūdeni…" at bounding box center [923, 135] width 744 height 74
copy span "Kuri no purvu veidiem saņem ūdeni galvenokārt no nokrišņiem?"
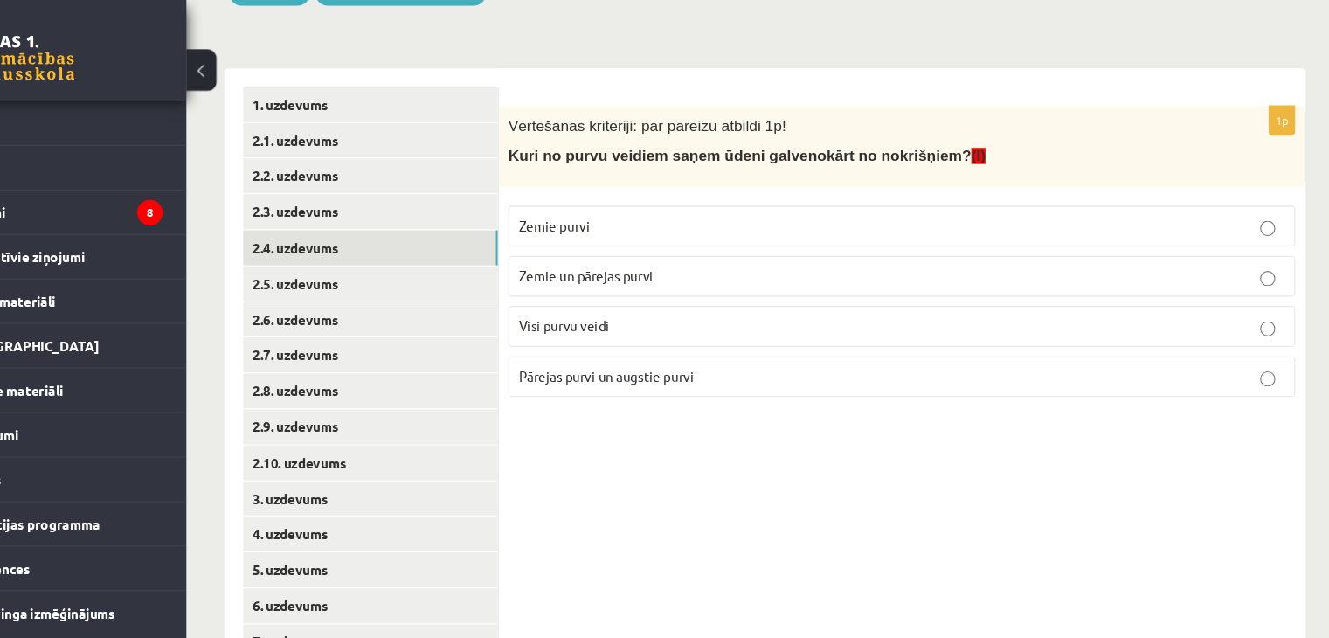
click at [672, 355] on label "Pārejas purvi un augstie purvi" at bounding box center [922, 348] width 726 height 38
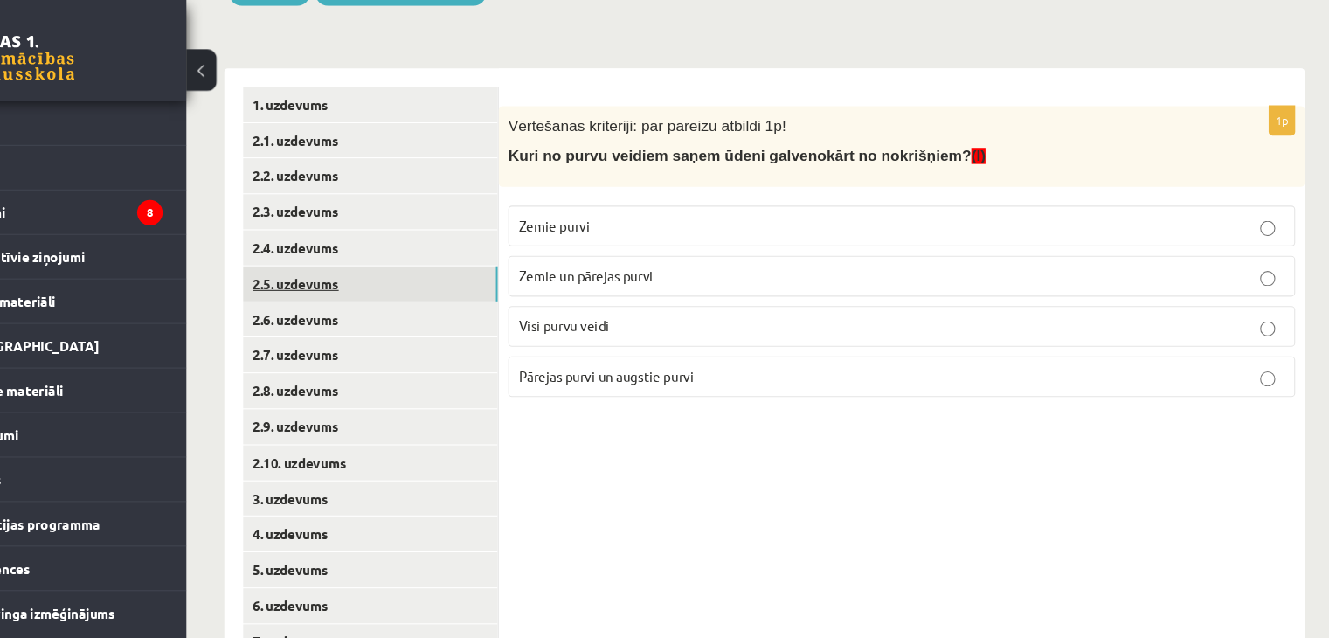
click at [465, 266] on link "2.5. uzdevums" at bounding box center [432, 262] width 235 height 32
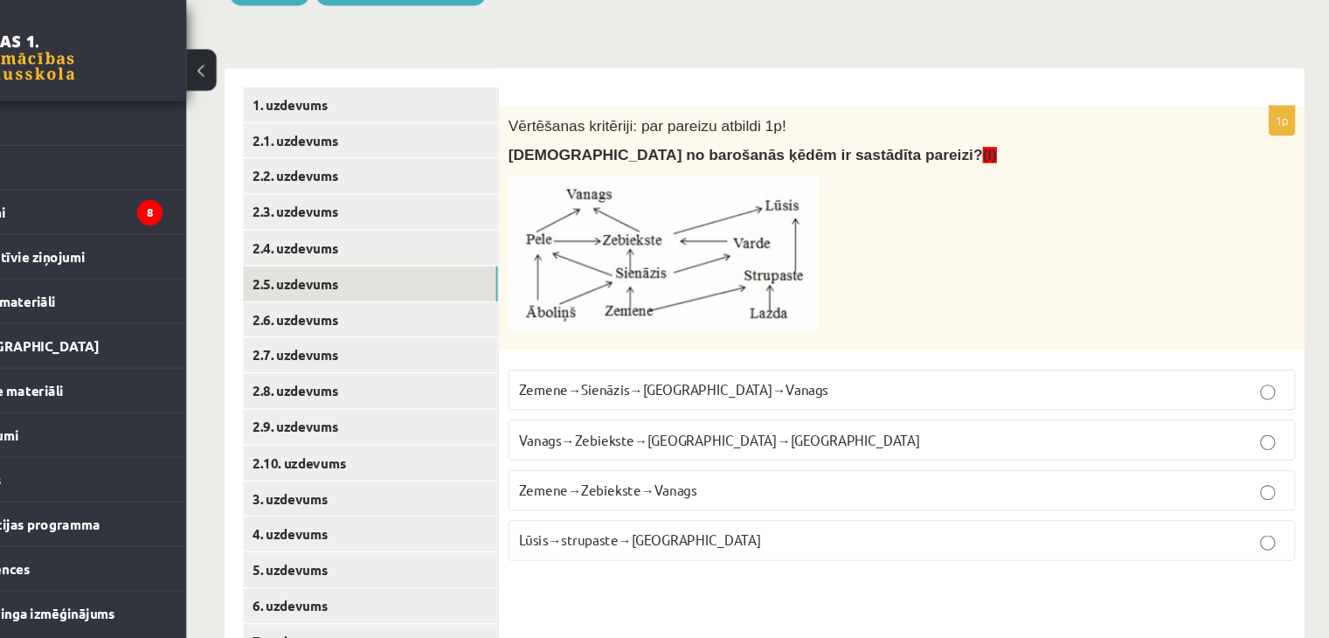
click at [690, 413] on p "Vanags→Zebiekste→Sienāzis→Zemene" at bounding box center [922, 406] width 707 height 18
click at [809, 368] on p "Zemene→Sienāzis→Zebiekste→Vanags" at bounding box center [922, 360] width 707 height 18
click at [388, 302] on link "2.6. uzdevums" at bounding box center [432, 295] width 235 height 32
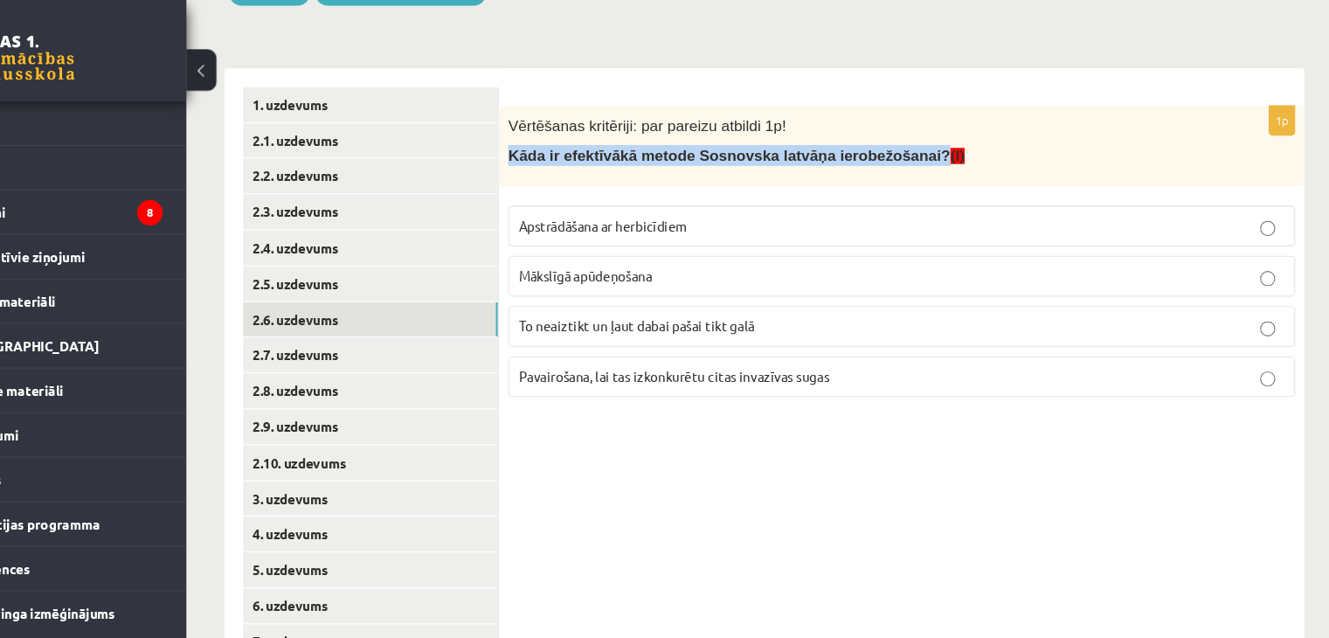
drag, startPoint x: 557, startPoint y: 149, endPoint x: 909, endPoint y: 155, distance: 352.3
click at [909, 155] on div "Vērtēšanas kritēriji: par pareizu atbildi 1p! Kāda ir efektīvākā metode Sosnovs…" at bounding box center [923, 135] width 744 height 74
copy span "Kāda ir efektīvākā metode Sosnovska latvāņa ierobežošanai?"
click at [806, 427] on div "1p Vērtēšanas kritēriji: par pareizu atbildi 1p! Kāda ir efektīvākā metode Sosn…" at bounding box center [923, 377] width 744 height 629
click at [634, 210] on span "Apstrādāšana ar herbicīdiem" at bounding box center [647, 208] width 156 height 16
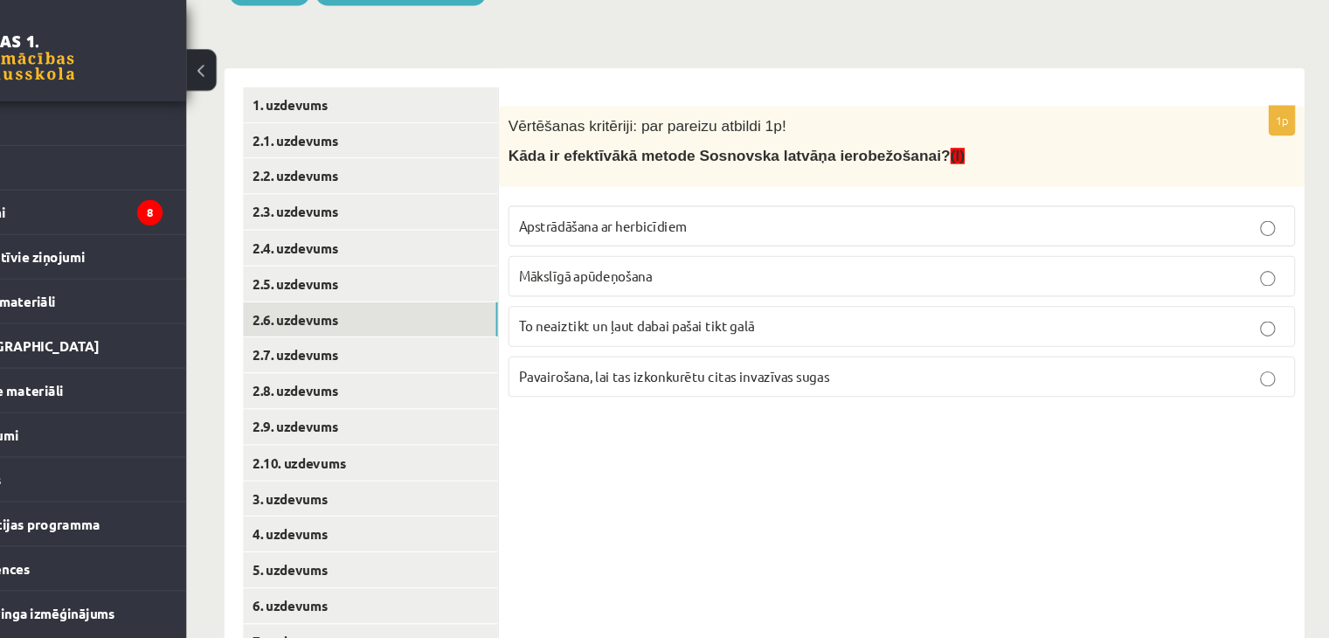
scroll to position [294, 0]
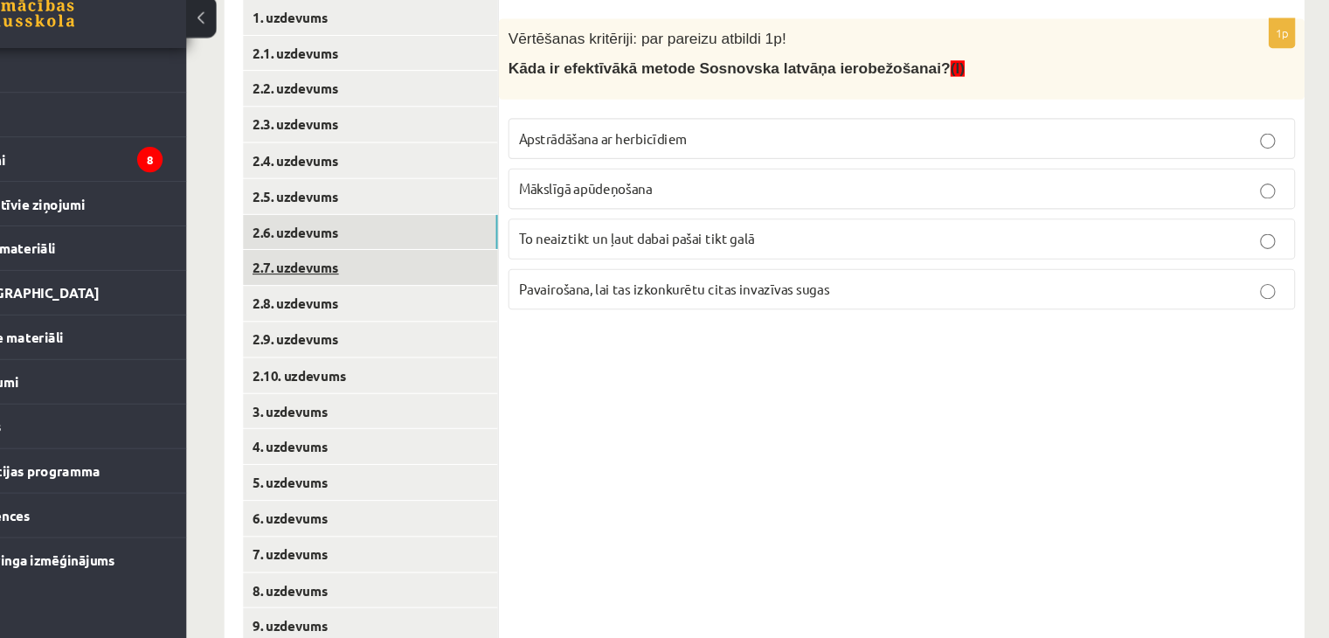
click at [467, 286] on link "2.7. uzdevums" at bounding box center [432, 296] width 235 height 32
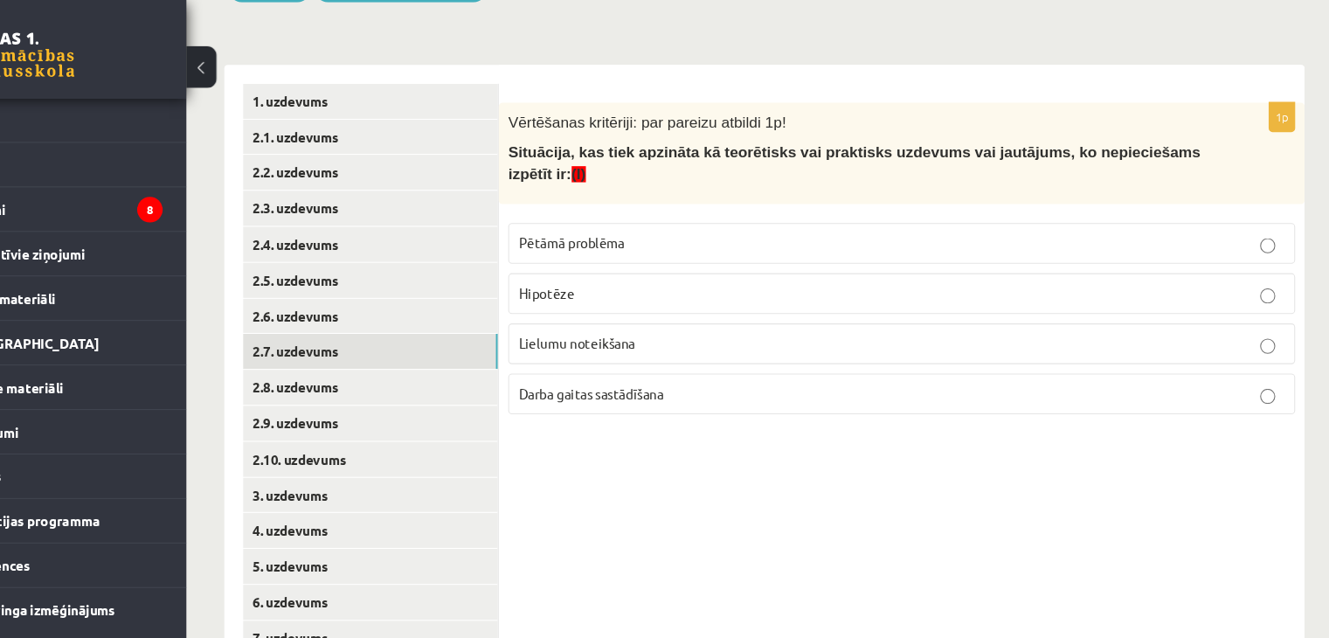
scroll to position [262, 0]
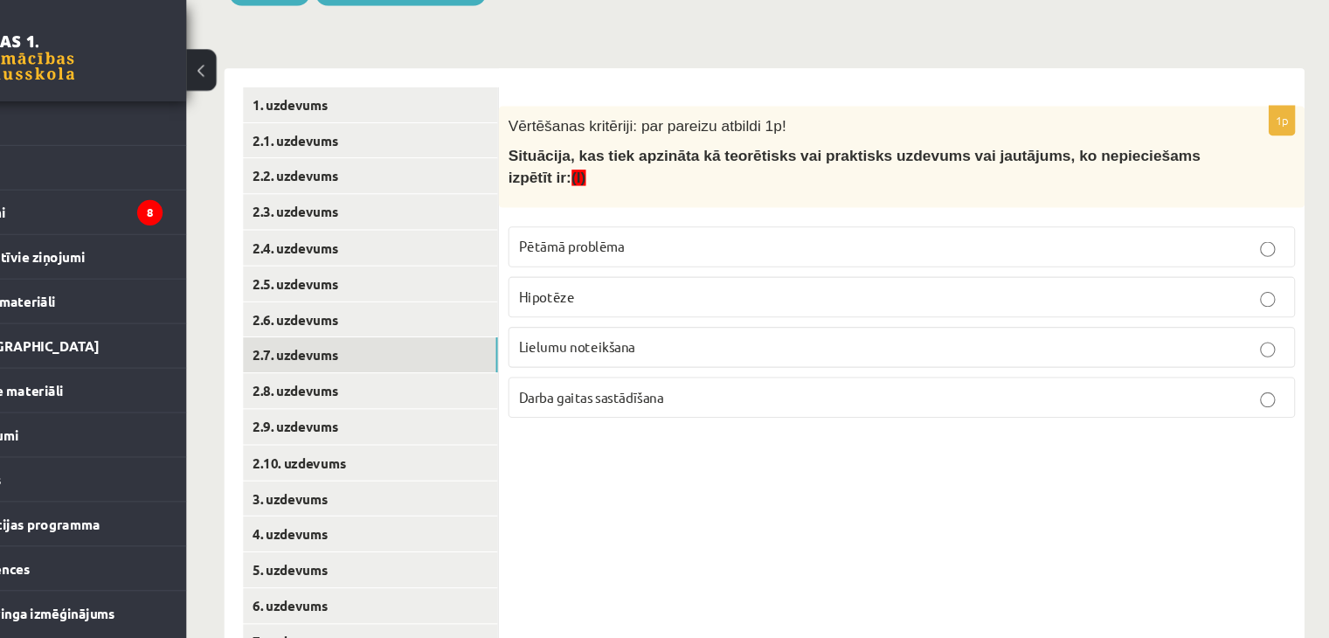
click at [726, 219] on p "Pētāmā problēma" at bounding box center [922, 228] width 707 height 18
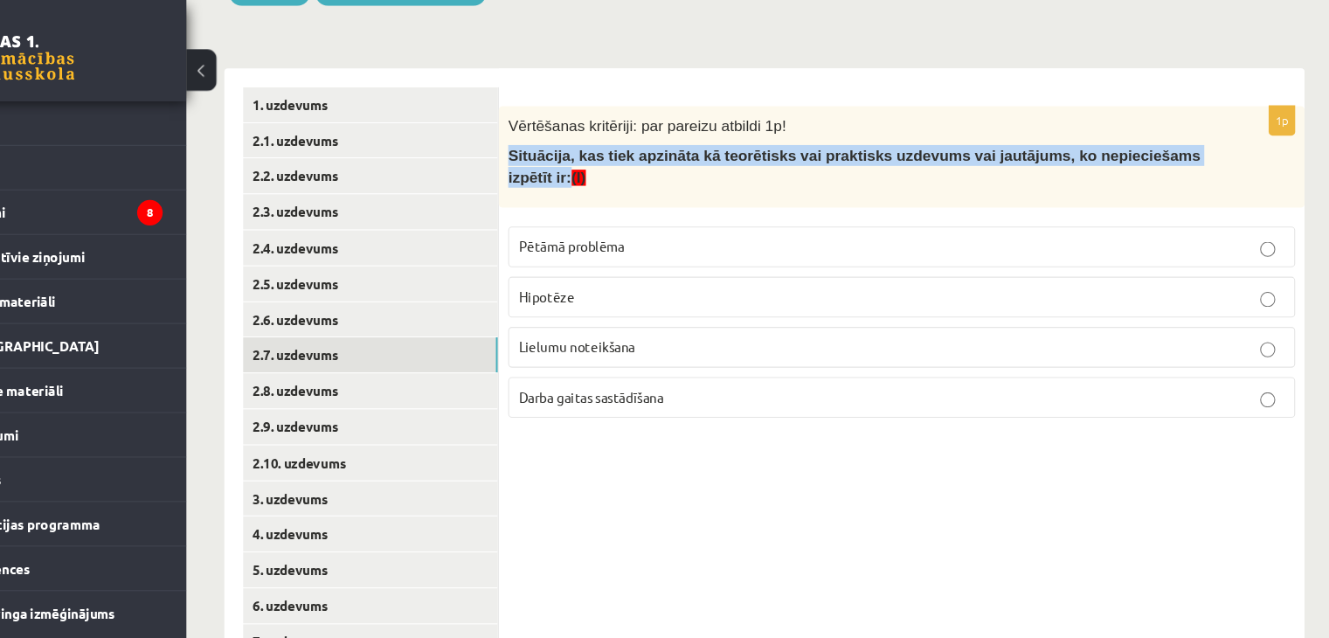
drag, startPoint x: 561, startPoint y: 150, endPoint x: 1161, endPoint y: 143, distance: 599.7
click at [1161, 143] on span "Situācija, kas tiek apzināta kā teorētisks vai praktisks uzdevums vai jautājums…" at bounding box center [878, 153] width 639 height 34
copy span "Situācija, kas tiek apzināta kā teorētisks vai praktisks uzdevums vai jautājums…"
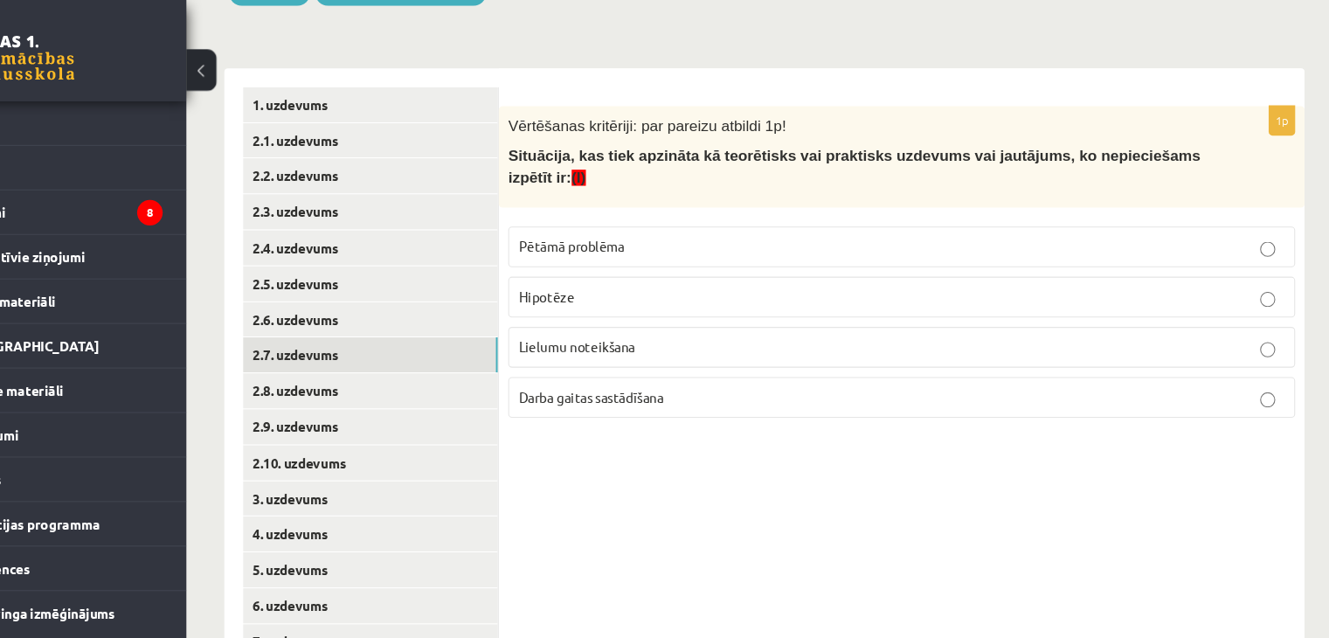
click at [611, 71] on div "1p Vērtēšanas kritēriji: par pareizu atbildi 1p! Situācija, kas tiek apzināta k…" at bounding box center [923, 377] width 744 height 629
click at [704, 209] on label "Pētāmā problēma" at bounding box center [922, 228] width 726 height 38
click at [492, 369] on link "2.8. uzdevums" at bounding box center [432, 360] width 235 height 32
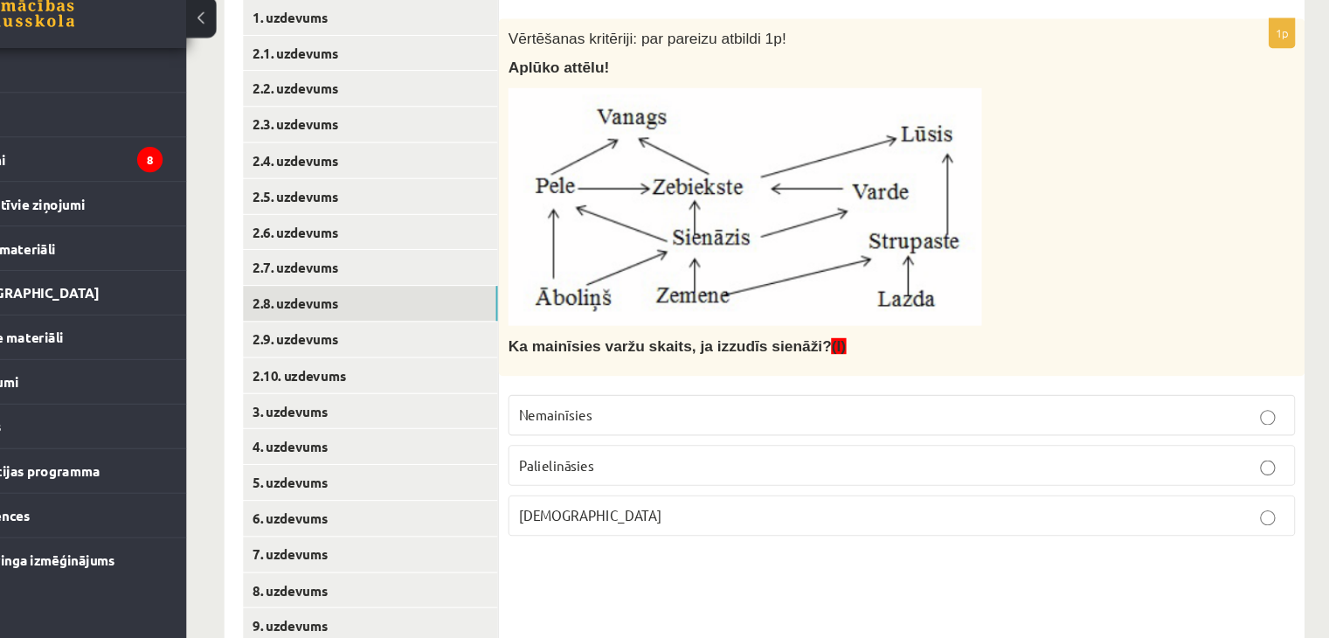
scroll to position [294, 0]
click at [650, 522] on p "Samazināsies" at bounding box center [922, 525] width 707 height 18
click at [474, 373] on link "2.9. uzdevums" at bounding box center [432, 362] width 235 height 32
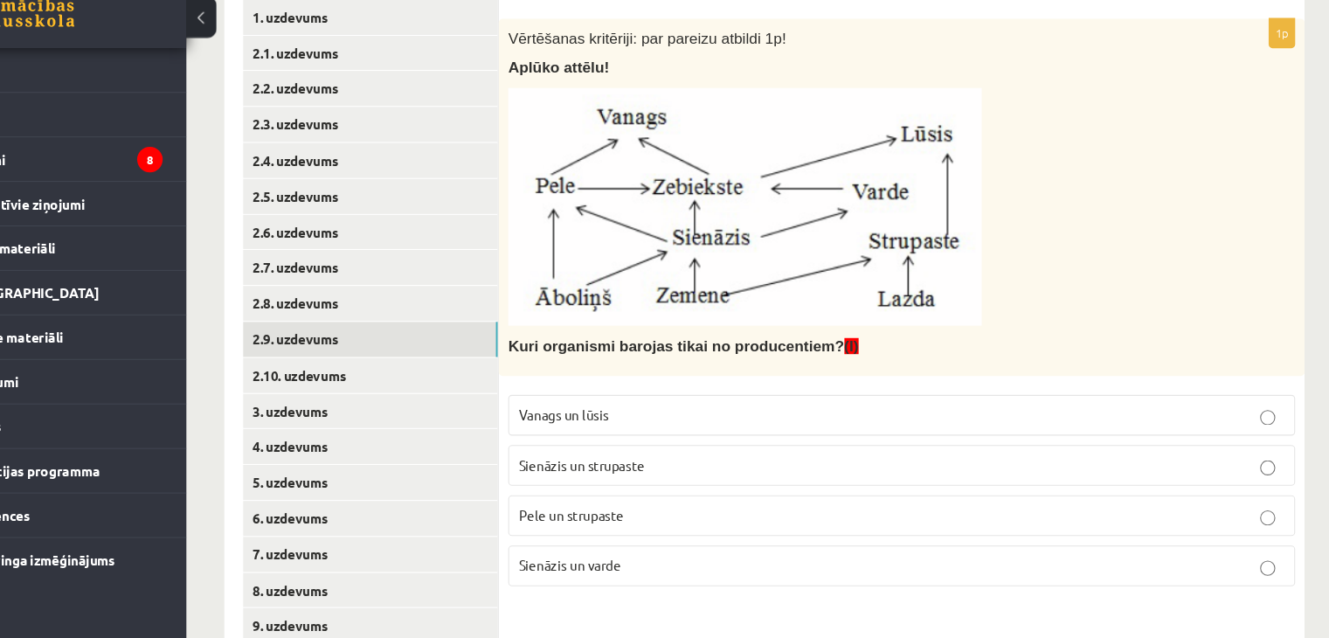
click at [710, 484] on p "Sienāzis un strupaste" at bounding box center [922, 478] width 707 height 18
click at [457, 399] on link "2.10. uzdevums" at bounding box center [432, 395] width 235 height 32
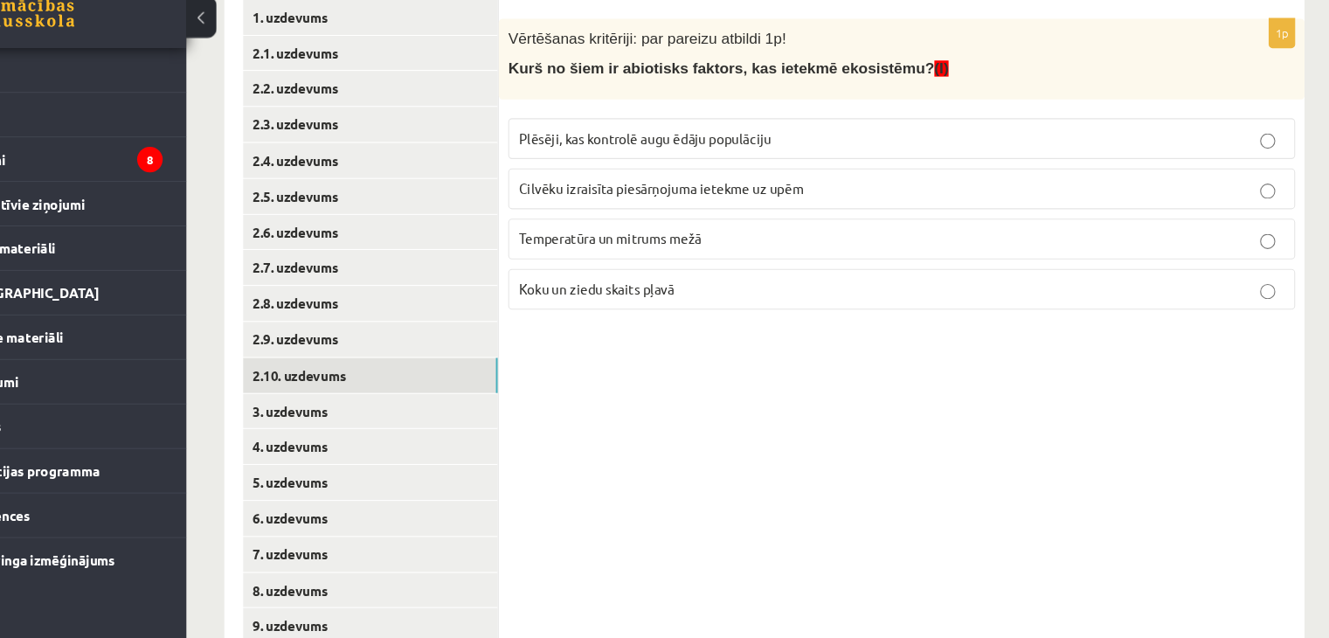
click at [768, 231] on p "Cilvēku izraisīta piesārņojuma ietekme uz upēm" at bounding box center [922, 223] width 707 height 18
click at [620, 274] on span "Temperatūra un mitrums mežā" at bounding box center [653, 269] width 169 height 16
click at [427, 424] on link "3. uzdevums" at bounding box center [432, 429] width 235 height 32
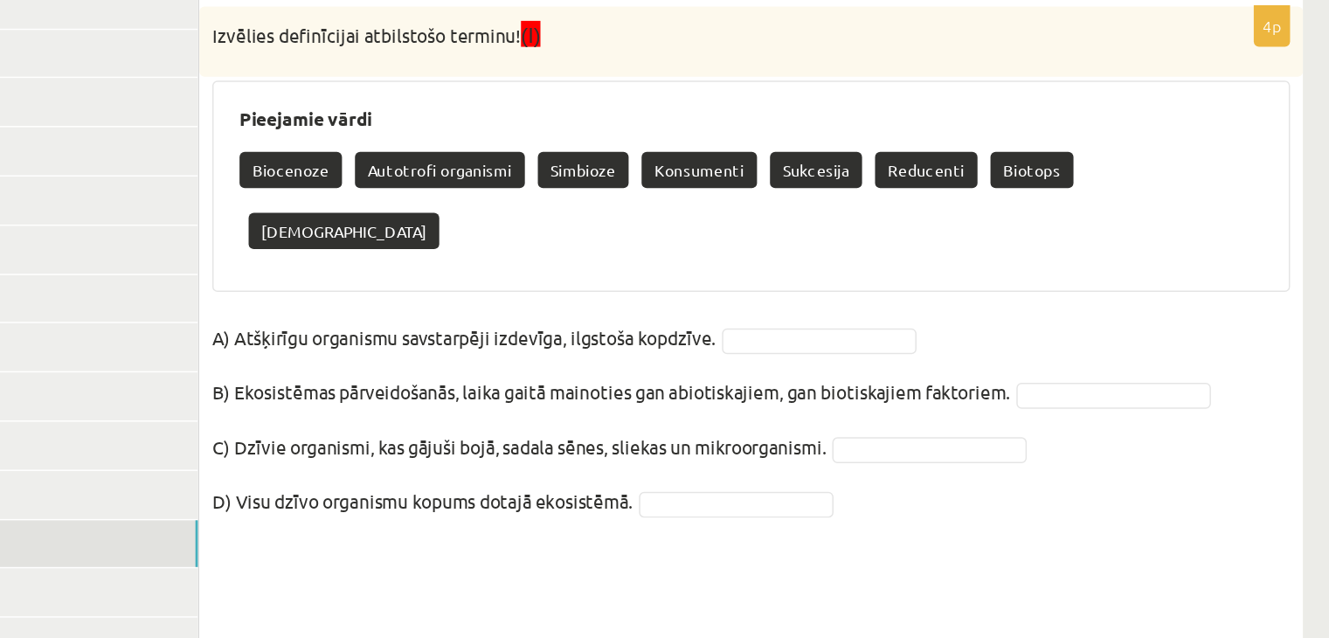
click at [809, 184] on p "Simbioze" at bounding box center [809, 176] width 61 height 24
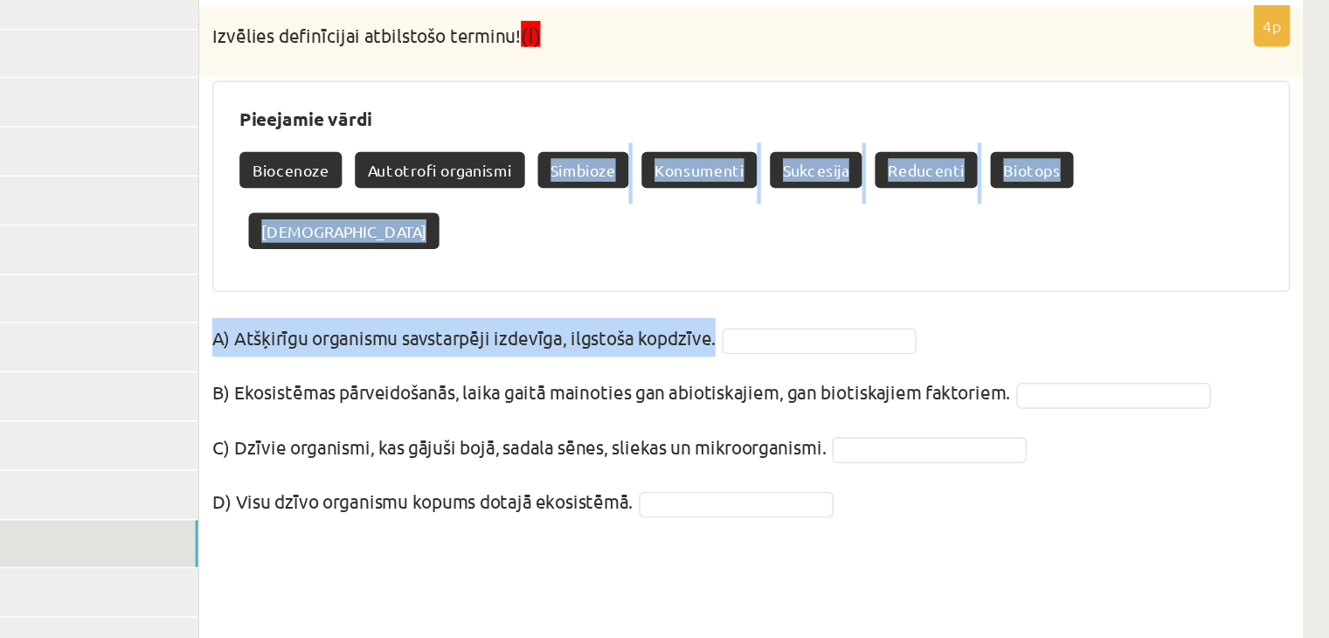
drag, startPoint x: 809, startPoint y: 184, endPoint x: 904, endPoint y: 238, distance: 109.2
click at [918, 245] on div "4p Izvēlies definīcijai atbilstošo terminu! (I) Pieejamie vārdi Biocenoze Autot…" at bounding box center [923, 248] width 744 height 365
click at [903, 276] on fieldset "A) Atšķirīgu organismu savstarpēji izdevīga, ilgstoša kopdzīve. B) Ekosistēmas …" at bounding box center [922, 349] width 726 height 147
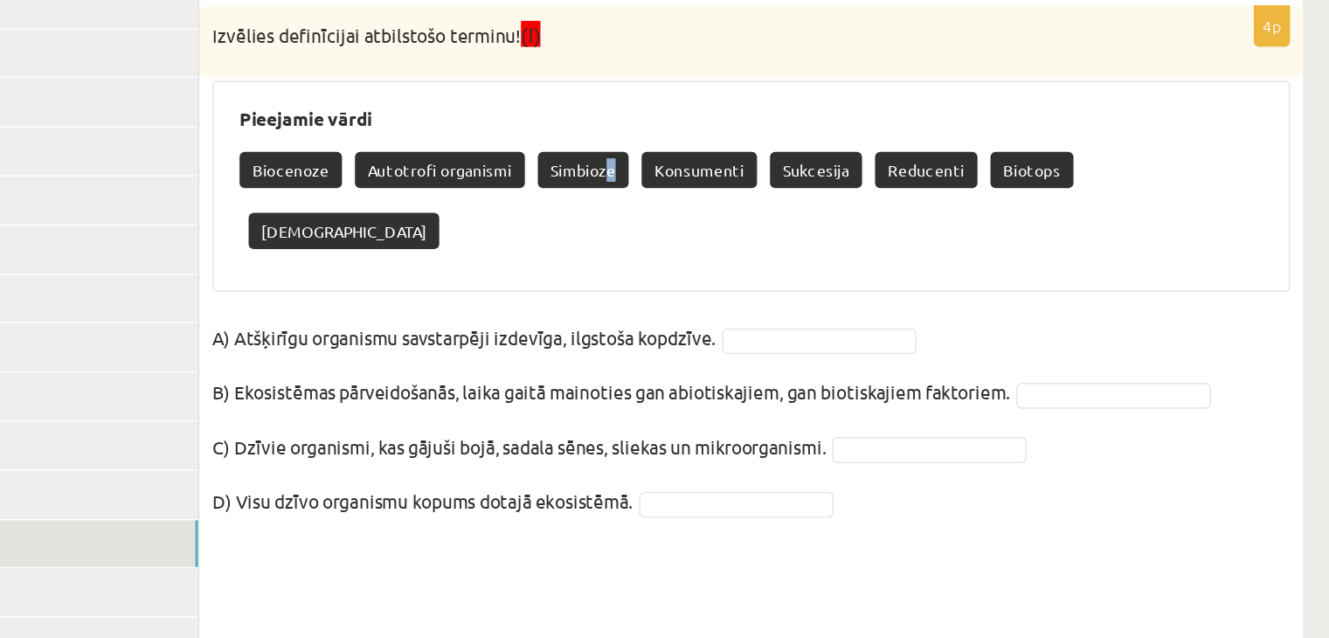
drag, startPoint x: 816, startPoint y: 165, endPoint x: 833, endPoint y: 183, distance: 24.1
click at [833, 183] on div "Biocenoze Autotrofi organismi Simbioze Konsumenti Sukcesija Reducenti Biotops N…" at bounding box center [923, 199] width 690 height 82
click at [831, 182] on p "Simbioze" at bounding box center [809, 176] width 61 height 24
drag, startPoint x: 824, startPoint y: 177, endPoint x: 809, endPoint y: 171, distance: 16.9
click at [819, 177] on p "Simbioze" at bounding box center [809, 176] width 61 height 24
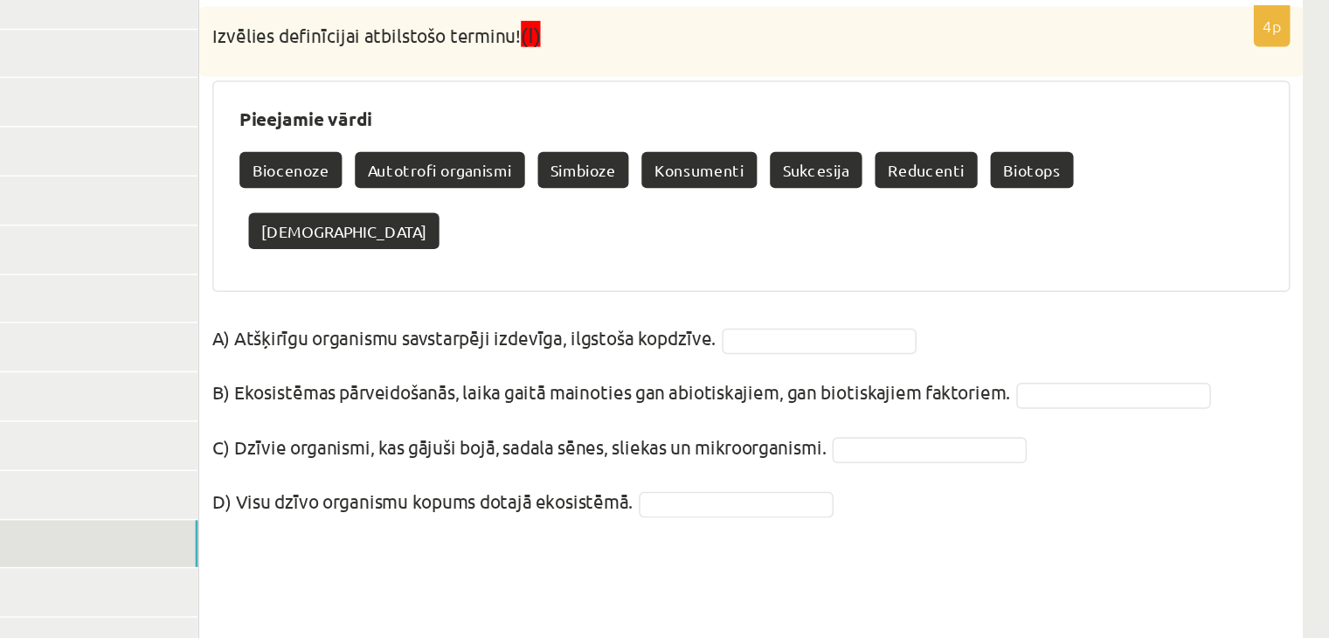
click at [798, 169] on p "Simbioze" at bounding box center [809, 176] width 61 height 24
click at [798, 170] on p "Simbioze" at bounding box center [809, 176] width 61 height 24
drag, startPoint x: 798, startPoint y: 170, endPoint x: 803, endPoint y: 179, distance: 11.0
click at [803, 179] on p "Simbioze" at bounding box center [809, 176] width 61 height 24
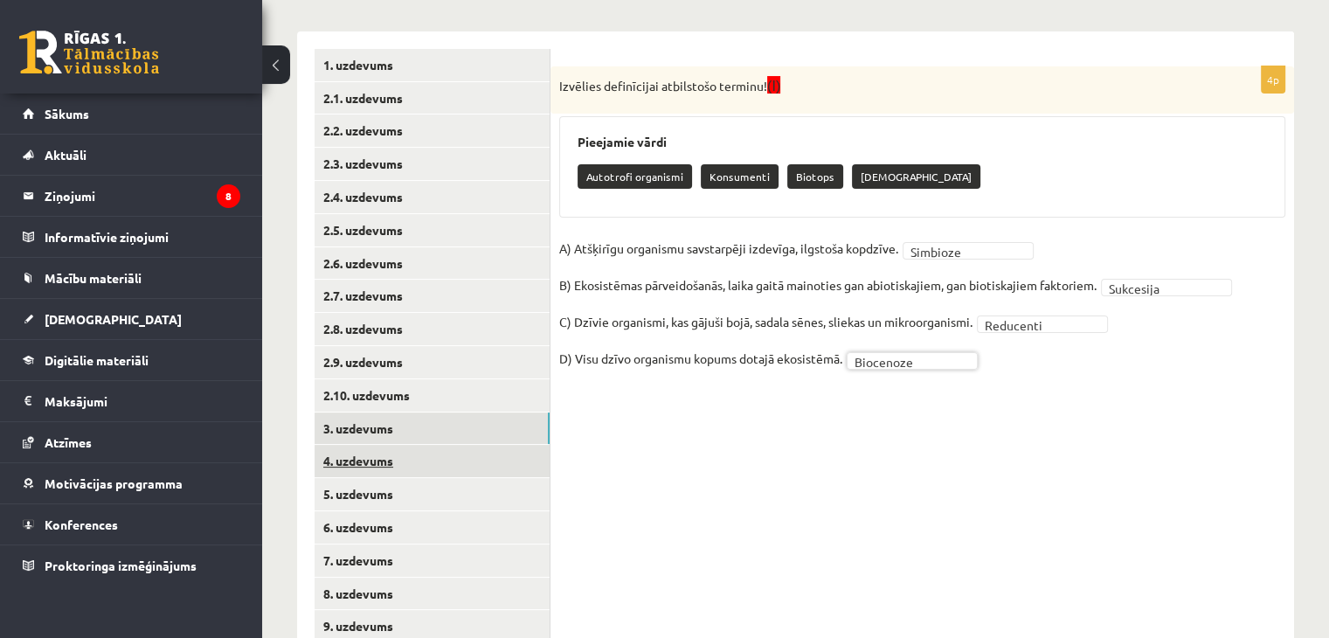
click at [337, 464] on link "4. uzdevums" at bounding box center [432, 461] width 235 height 32
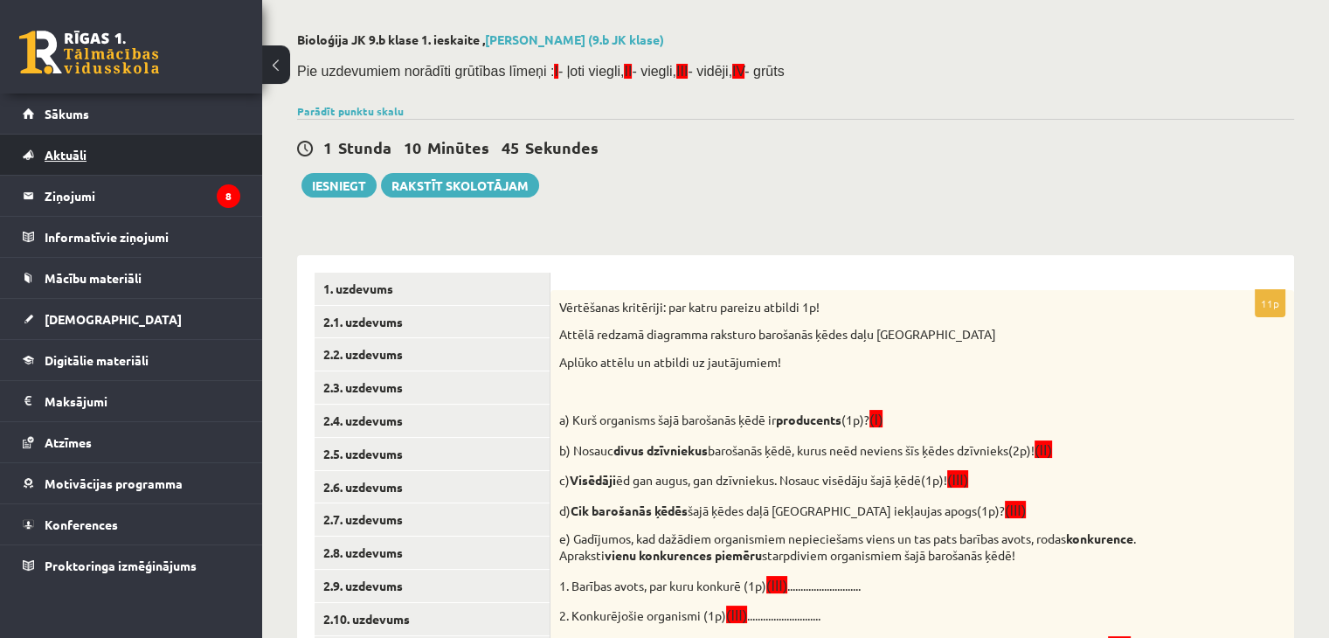
scroll to position [31, 0]
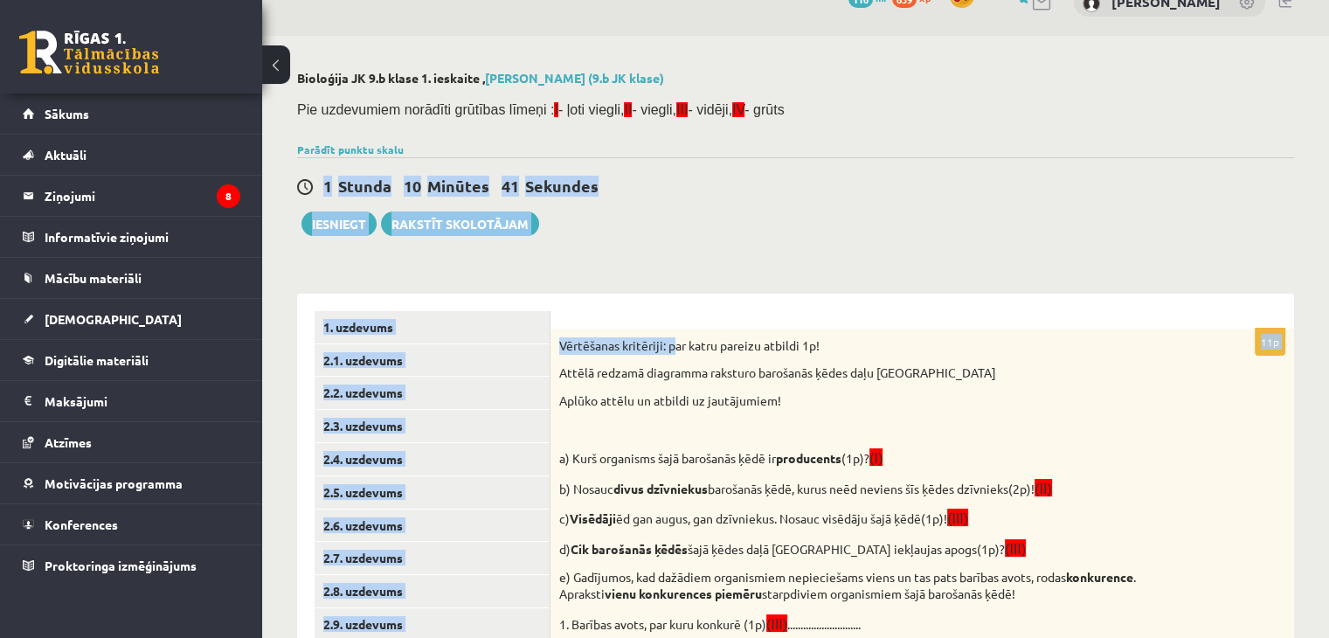
drag, startPoint x: 606, startPoint y: 181, endPoint x: 677, endPoint y: 244, distance: 95.4
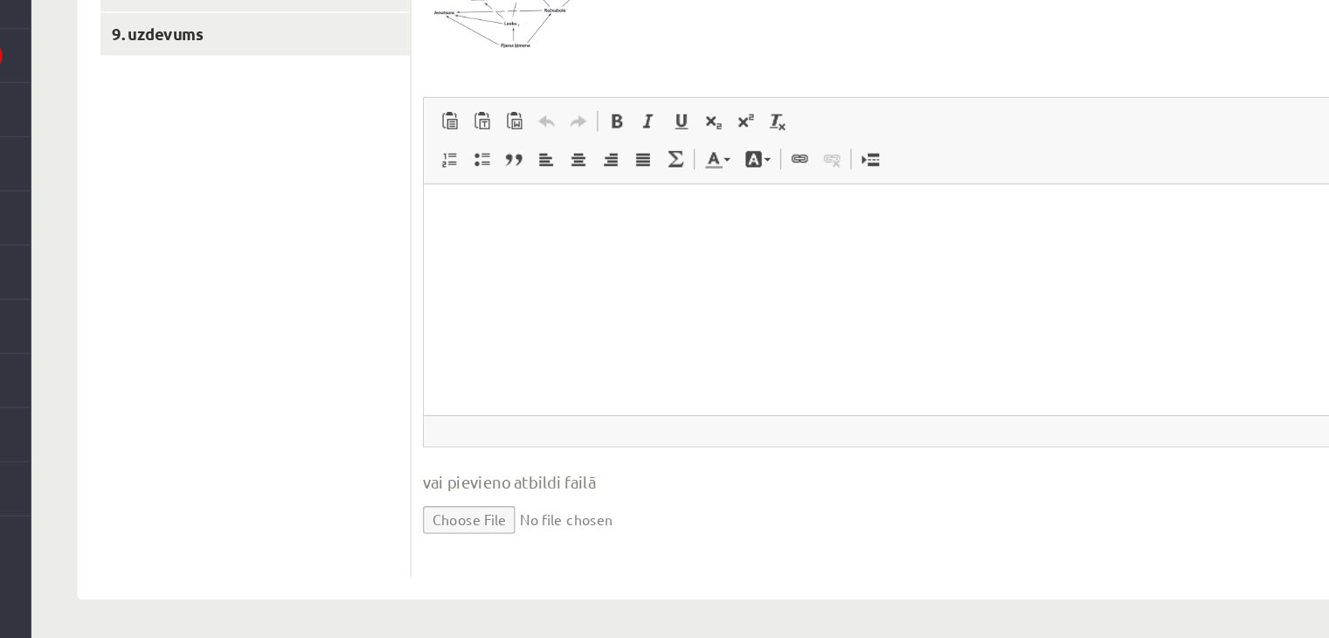
scroll to position [744, 0]
click at [812, 233] on html at bounding box center [786, 205] width 725 height 53
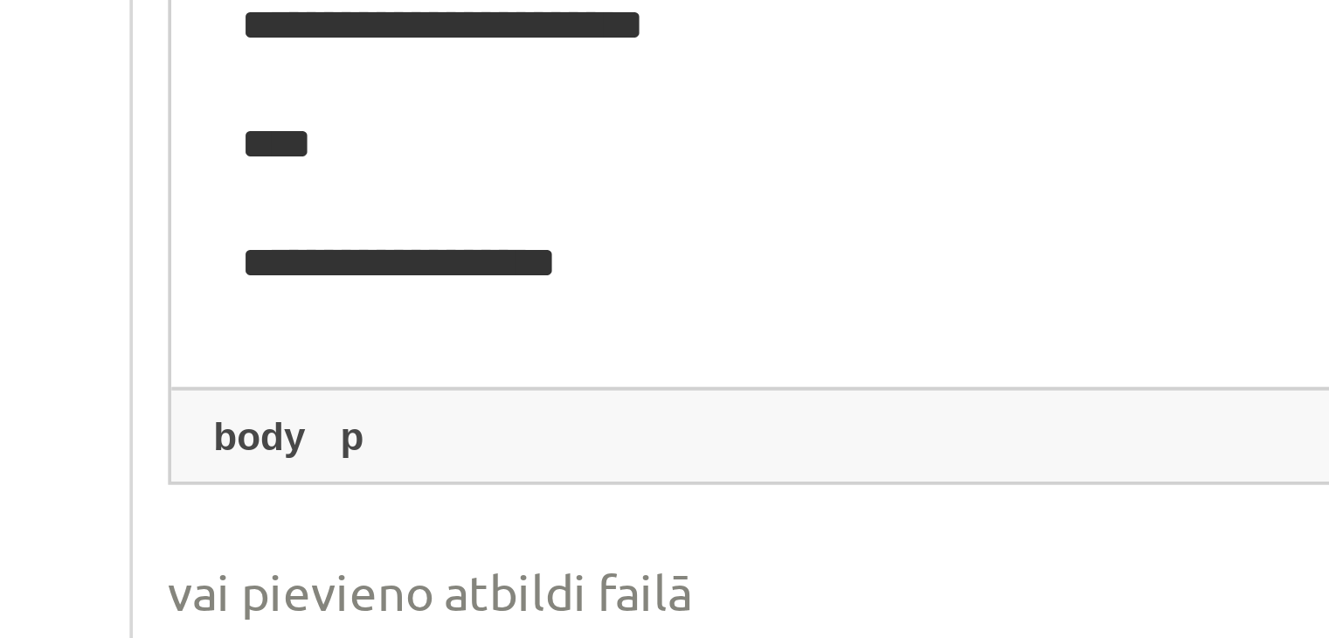
scroll to position [5, 0]
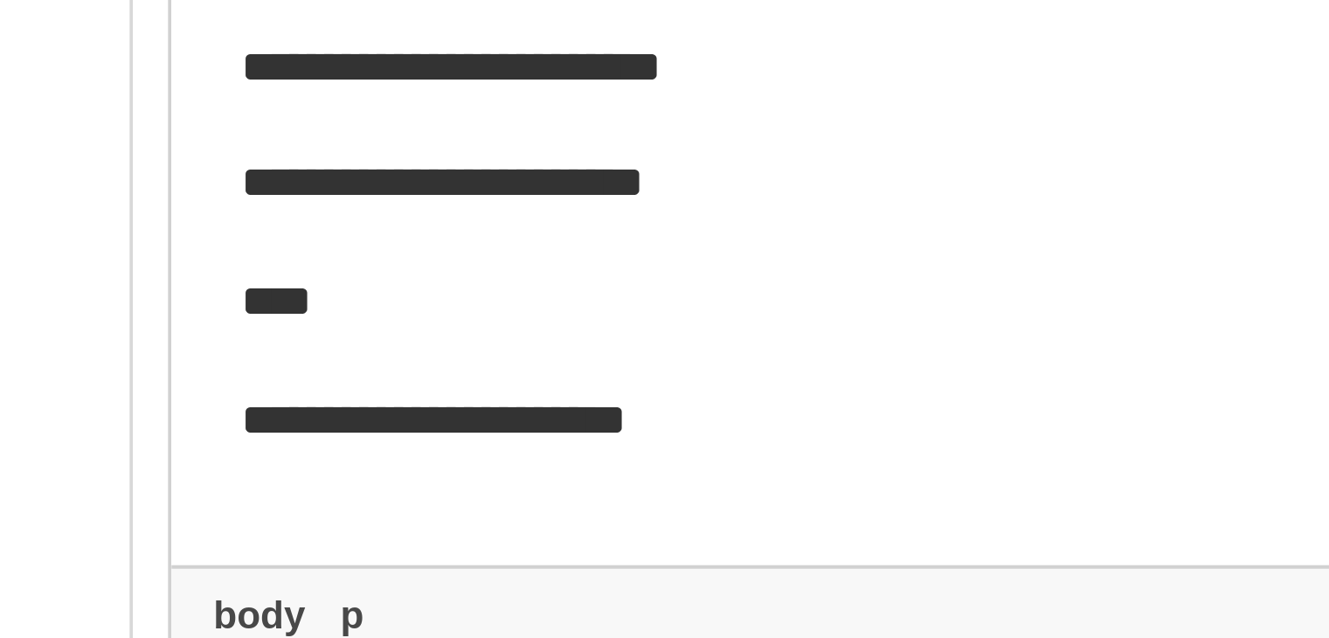
scroll to position [590, 0]
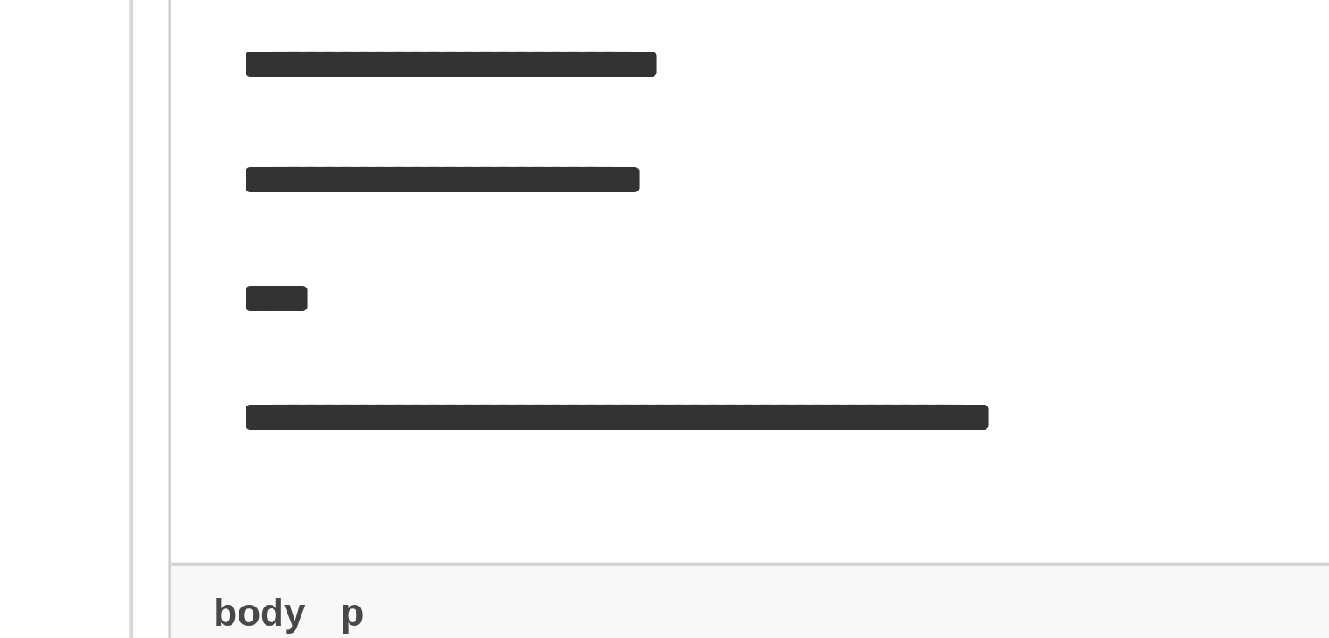
click at [198, 3] on p "**********" at bounding box center [527, 2] width 677 height 18
click at [421, 1] on p "**********" at bounding box center [527, 2] width 677 height 18
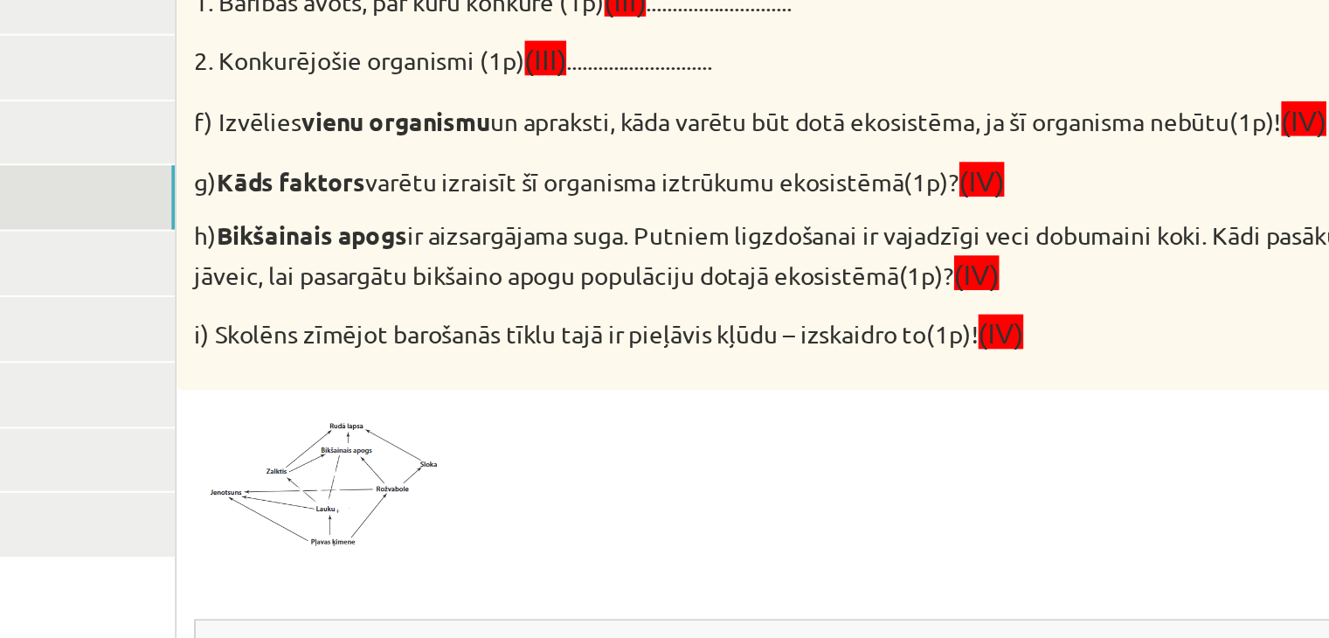
scroll to position [562, 0]
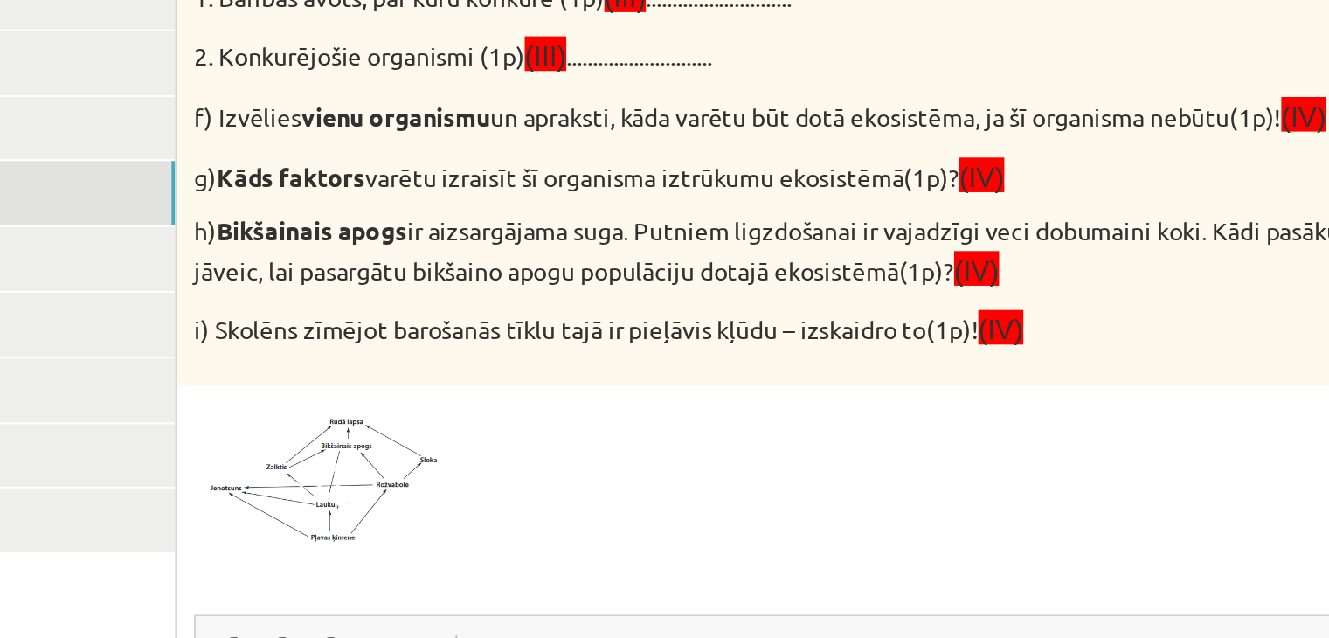
click at [629, 337] on span at bounding box center [626, 341] width 28 height 28
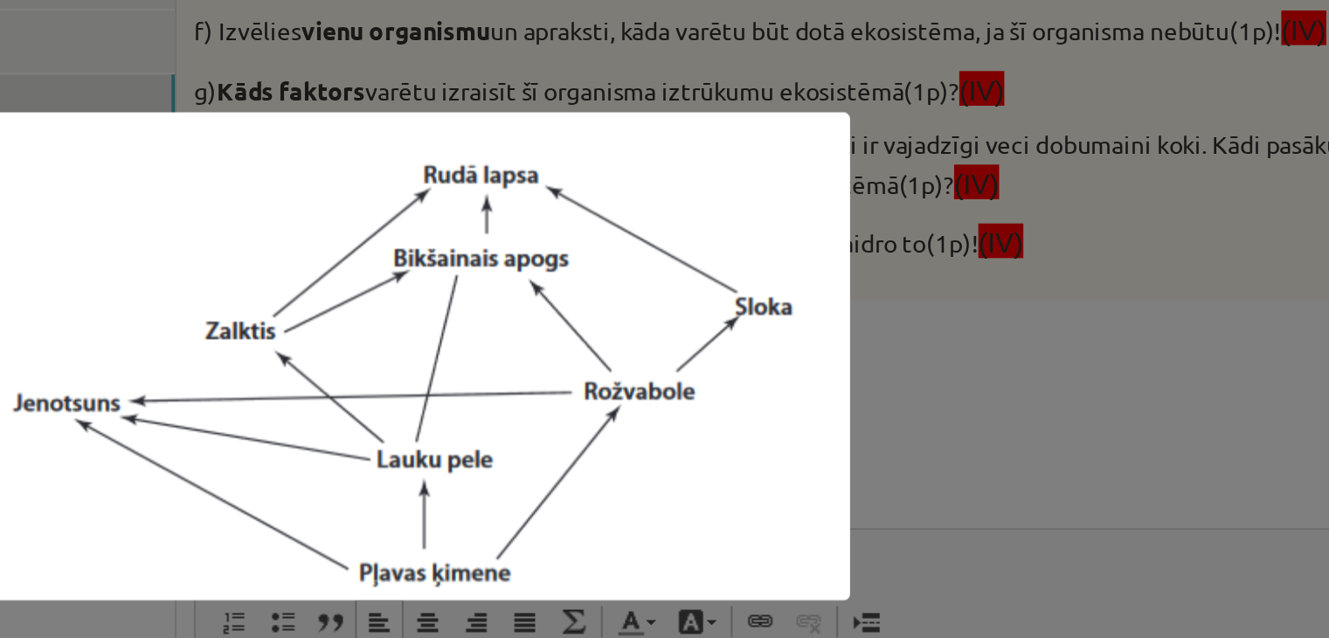
click at [924, 281] on div at bounding box center [664, 319] width 1329 height 638
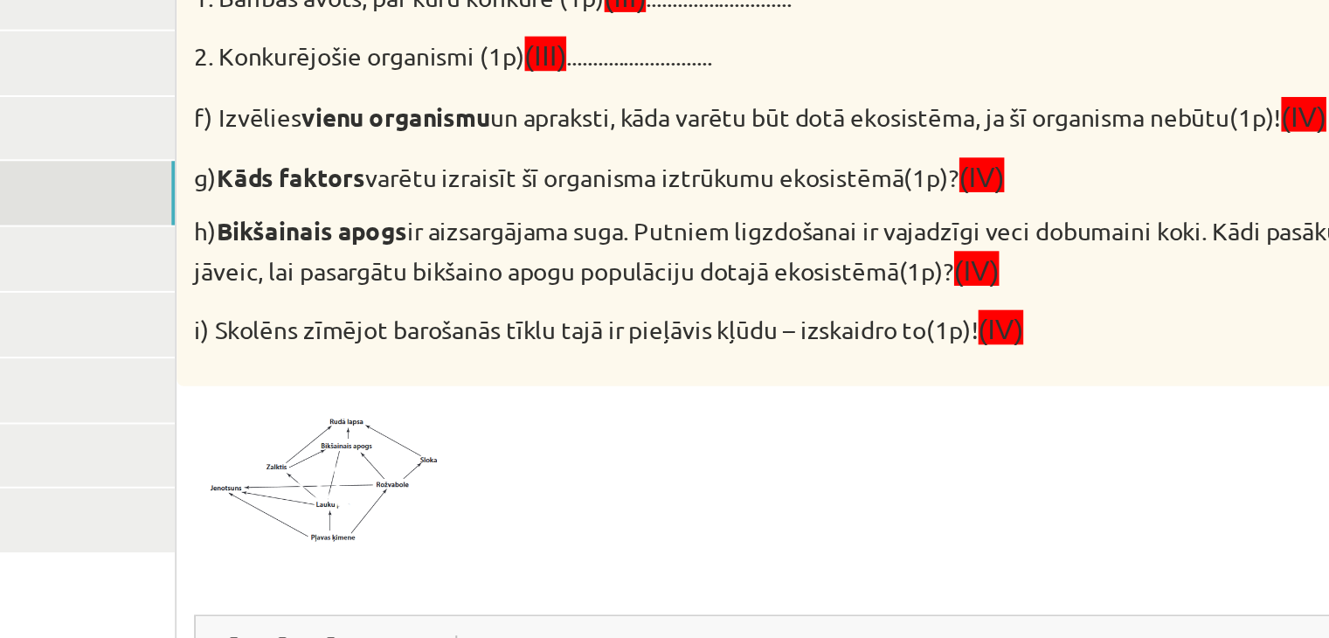
click at [631, 341] on span at bounding box center [626, 341] width 28 height 28
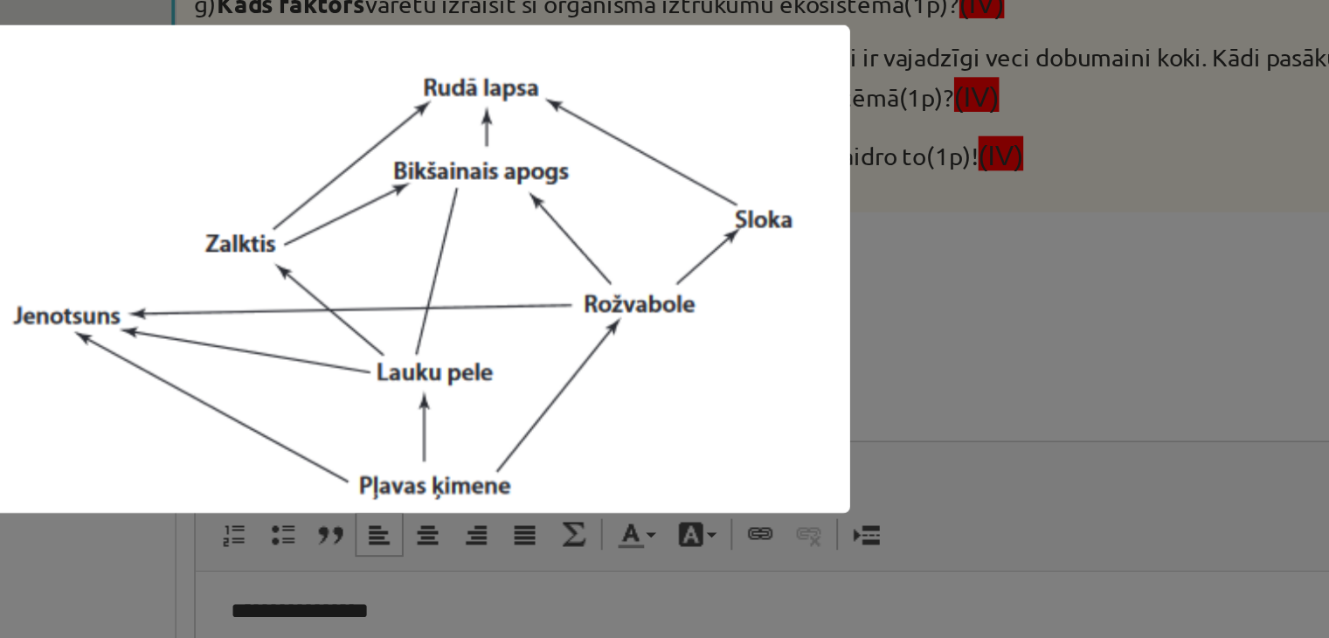
drag, startPoint x: 898, startPoint y: 328, endPoint x: 905, endPoint y: 317, distance: 12.6
click at [902, 326] on div at bounding box center [664, 319] width 1329 height 638
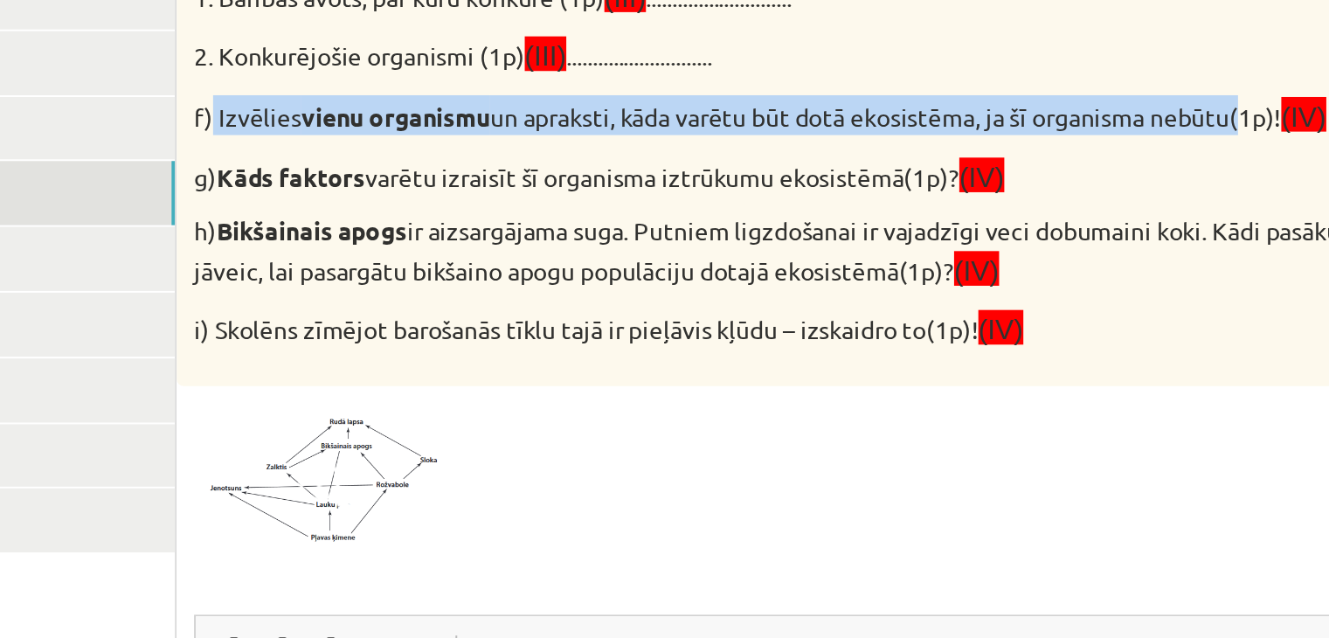
drag, startPoint x: 569, startPoint y: 151, endPoint x: 1094, endPoint y: 139, distance: 525.5
click at [1094, 139] on div "Vērtēšanas kritēriji: par katru pareizu atbildi 1p! Attēlā redzamā diagramma ra…" at bounding box center [923, 44] width 744 height 492
copy p "Izvēlies vienu organismu un apraksti, kāda varētu būt dotā ekosistēma, ja šī or…"
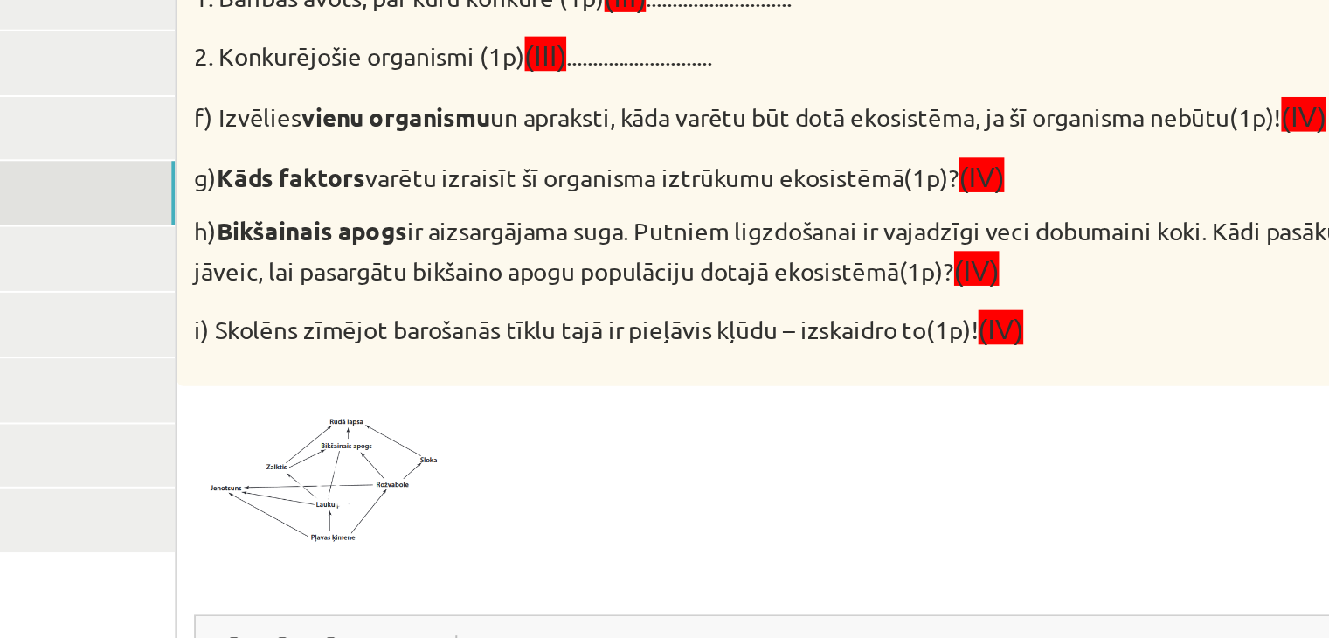
click at [815, 296] on div "11p Vērtēšanas kritēriji: par katru pareizu atbildi 1p! Attēlā redzamā diagramm…" at bounding box center [923, 283] width 744 height 971
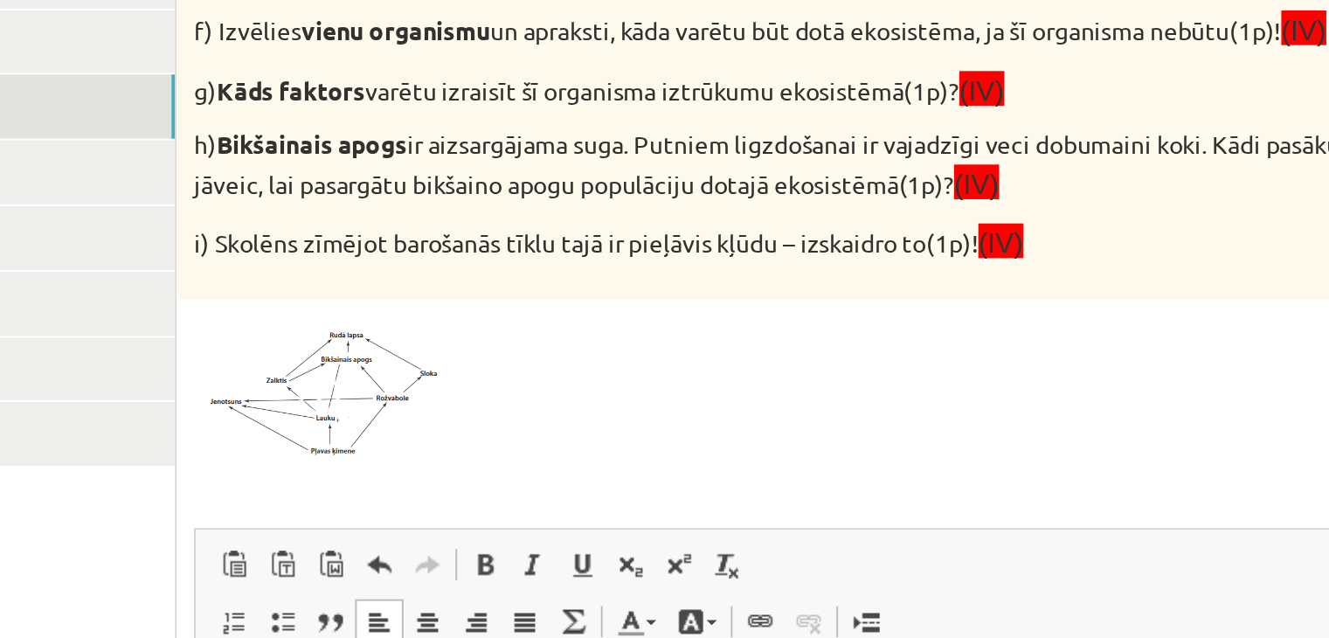
click at [649, 331] on img at bounding box center [624, 335] width 131 height 72
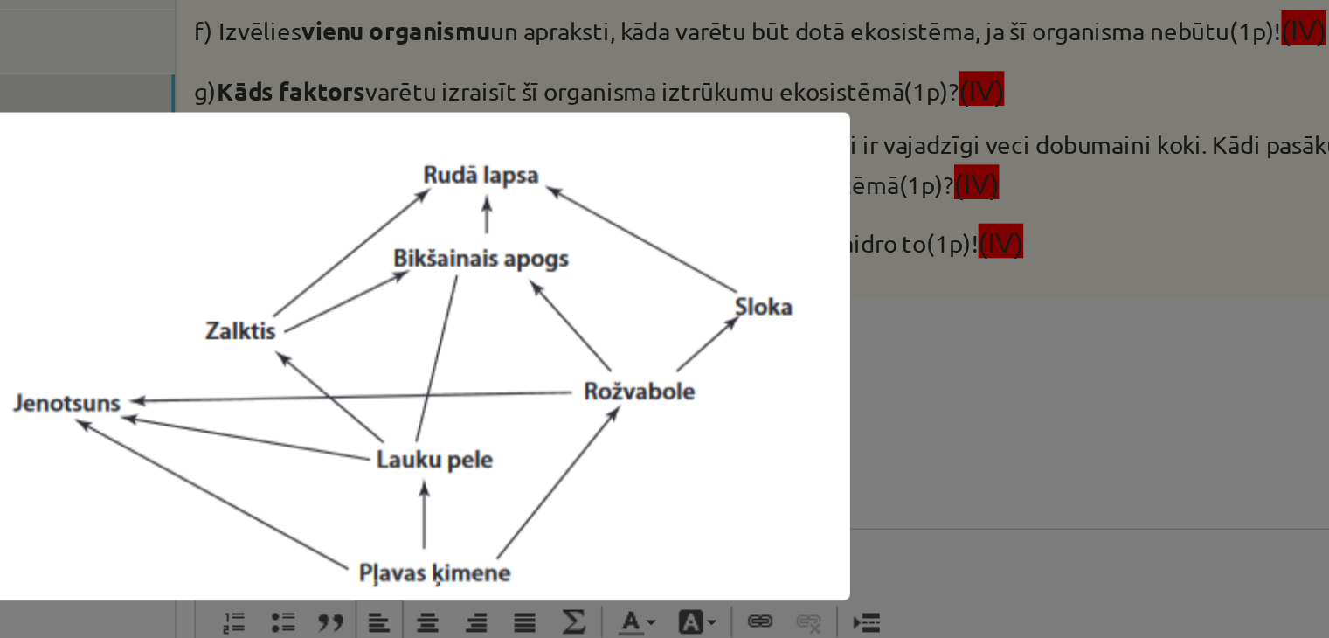
click at [920, 291] on div at bounding box center [664, 319] width 1329 height 638
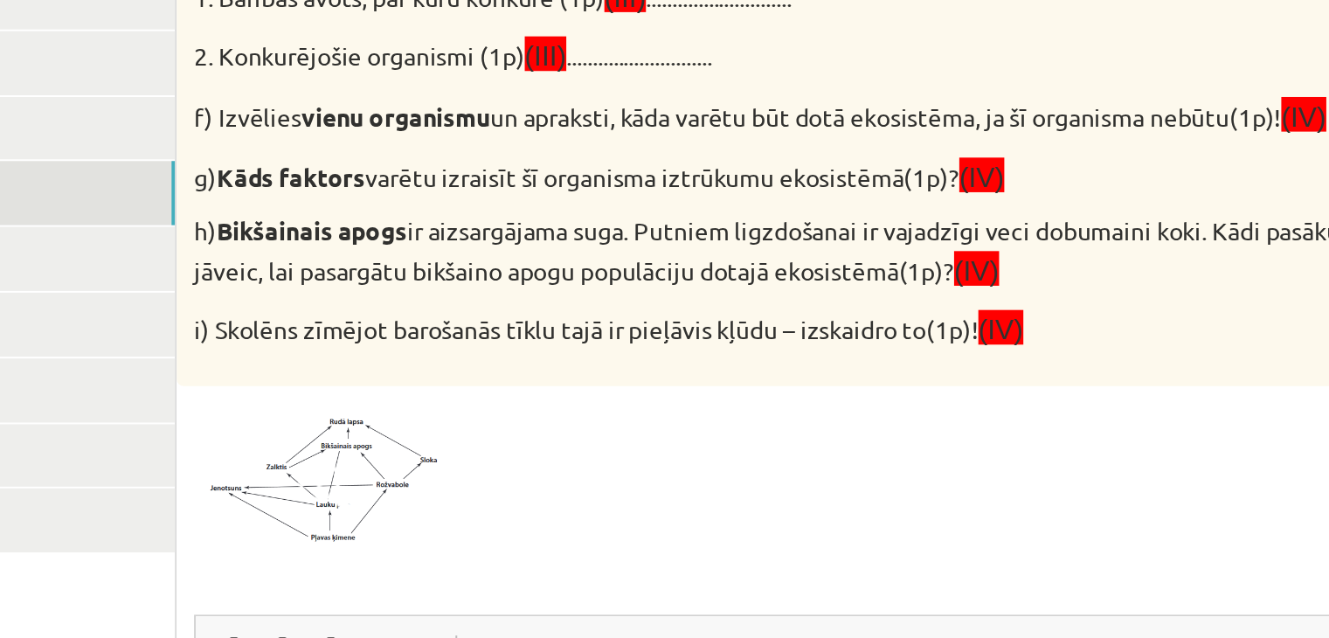
click at [623, 351] on span at bounding box center [626, 341] width 28 height 28
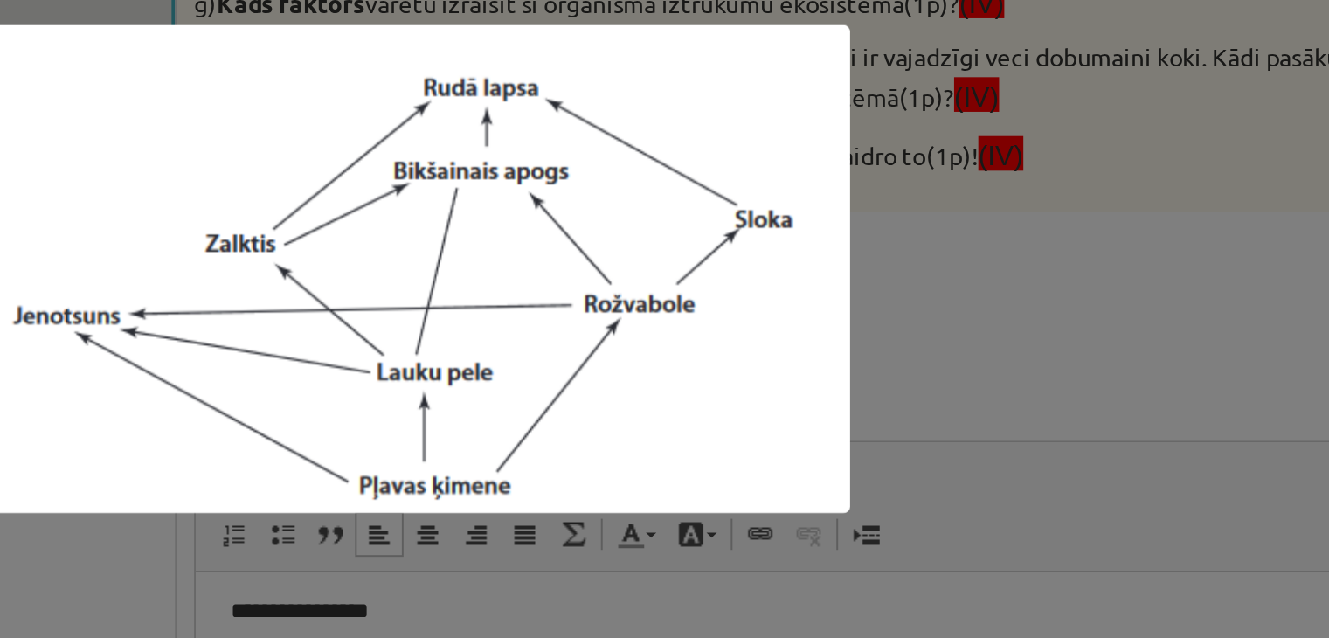
drag, startPoint x: 999, startPoint y: 297, endPoint x: 1015, endPoint y: 320, distance: 27.6
click at [1000, 297] on div at bounding box center [664, 319] width 1329 height 638
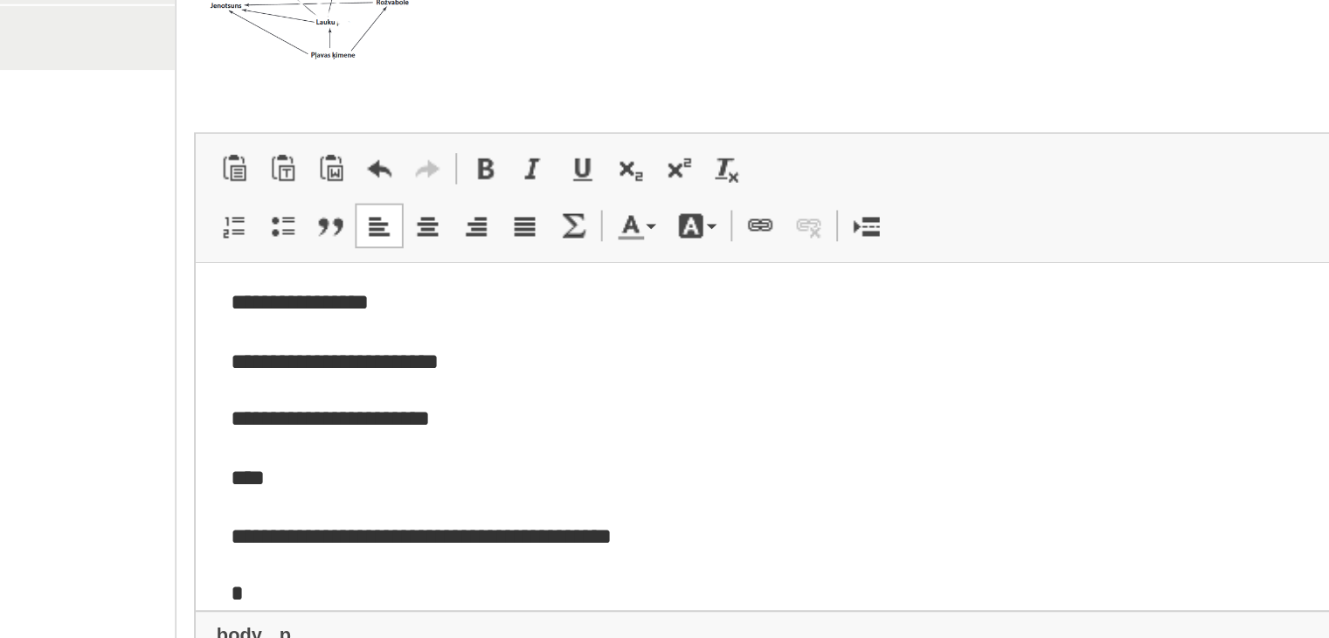
scroll to position [739, 0]
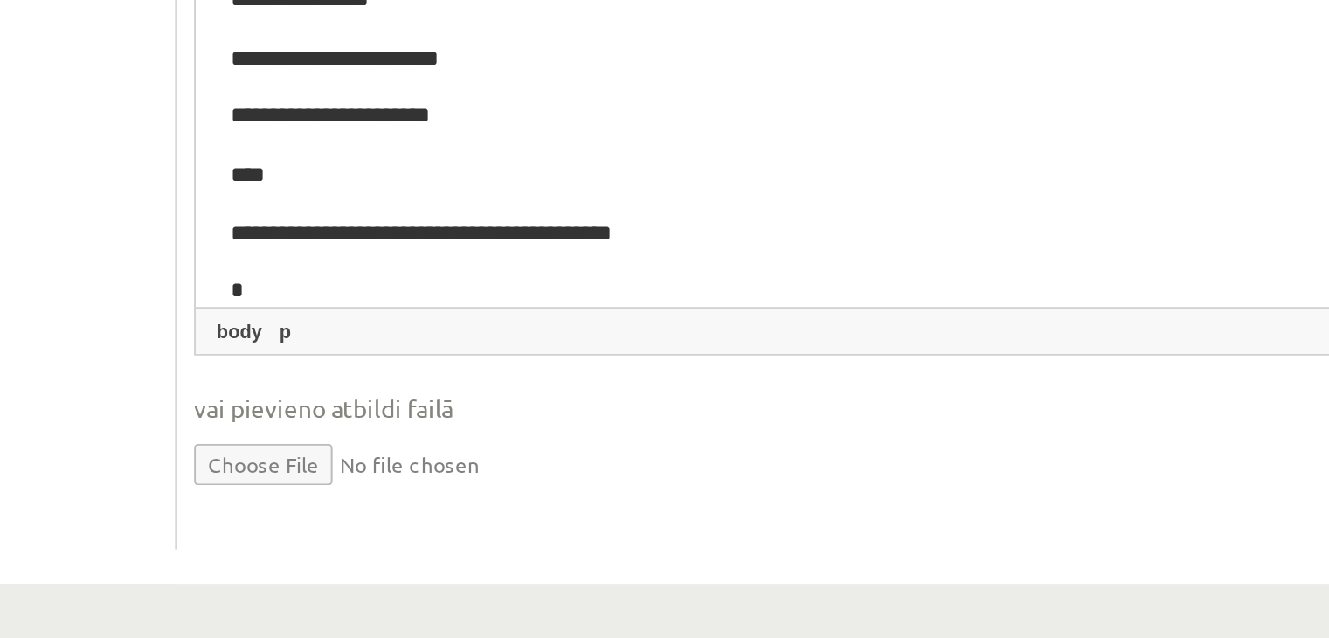
click at [246, 125] on p "*" at bounding box center [550, 128] width 677 height 18
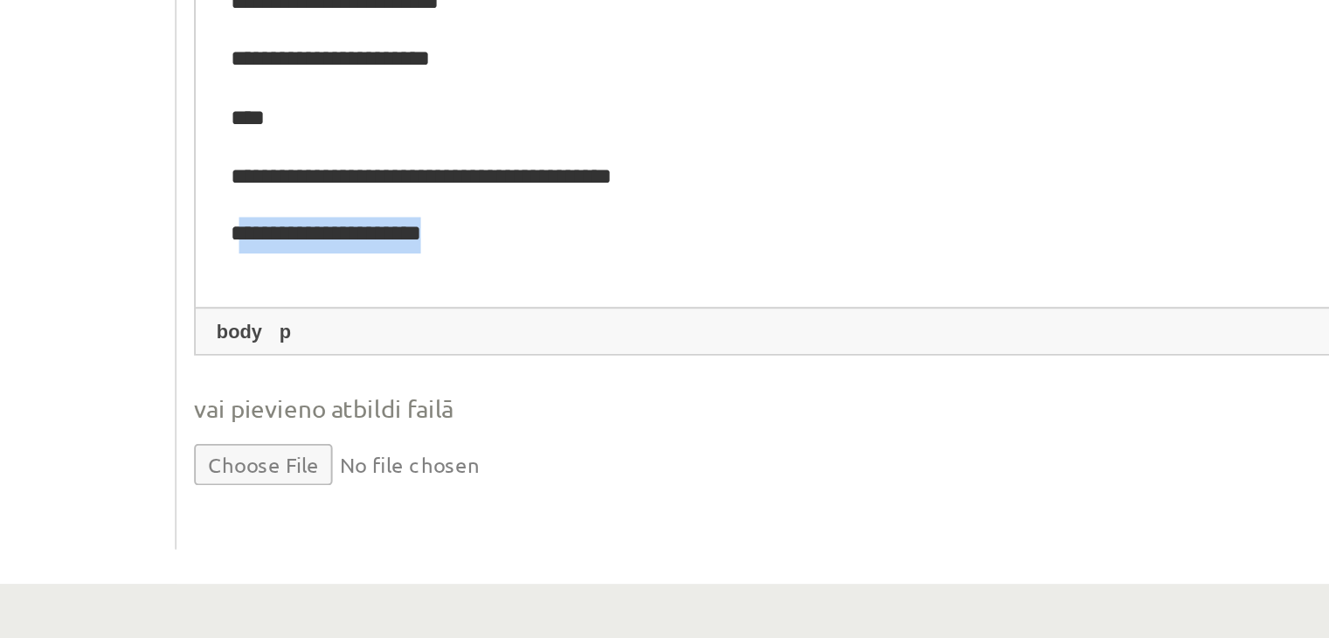
drag, startPoint x: 307, startPoint y: 98, endPoint x: 216, endPoint y: 101, distance: 90.9
click at [216, 101] on p "**********" at bounding box center [550, 99] width 677 height 18
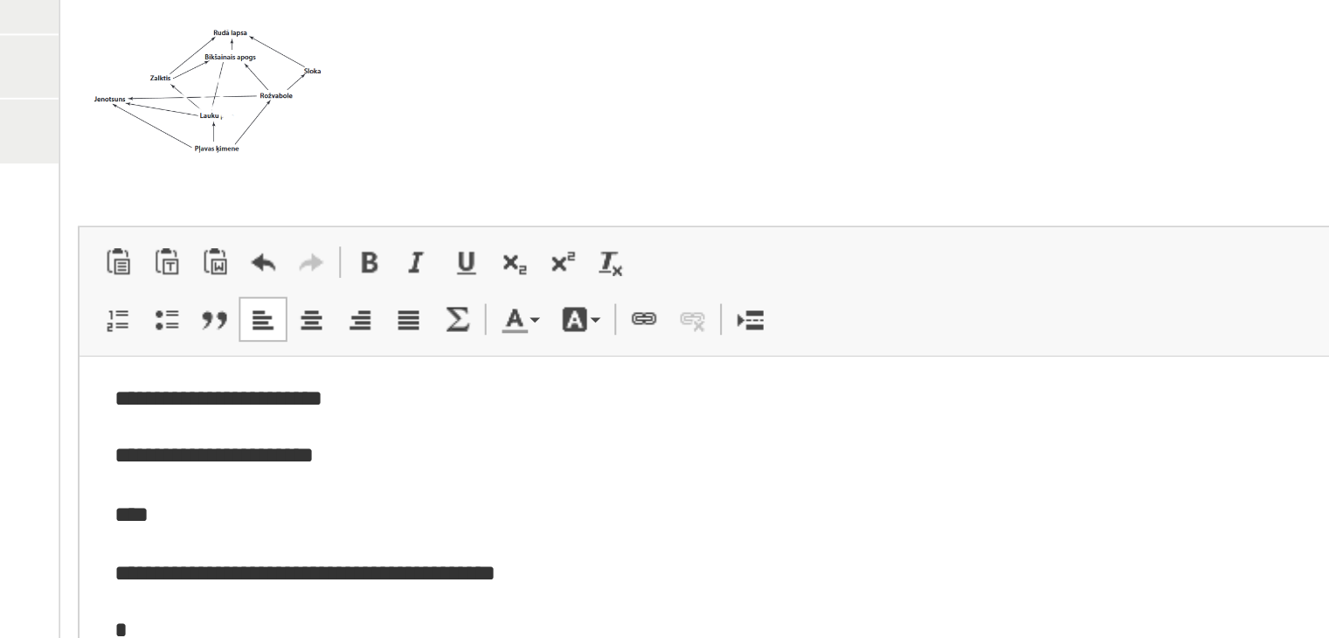
scroll to position [578, 0]
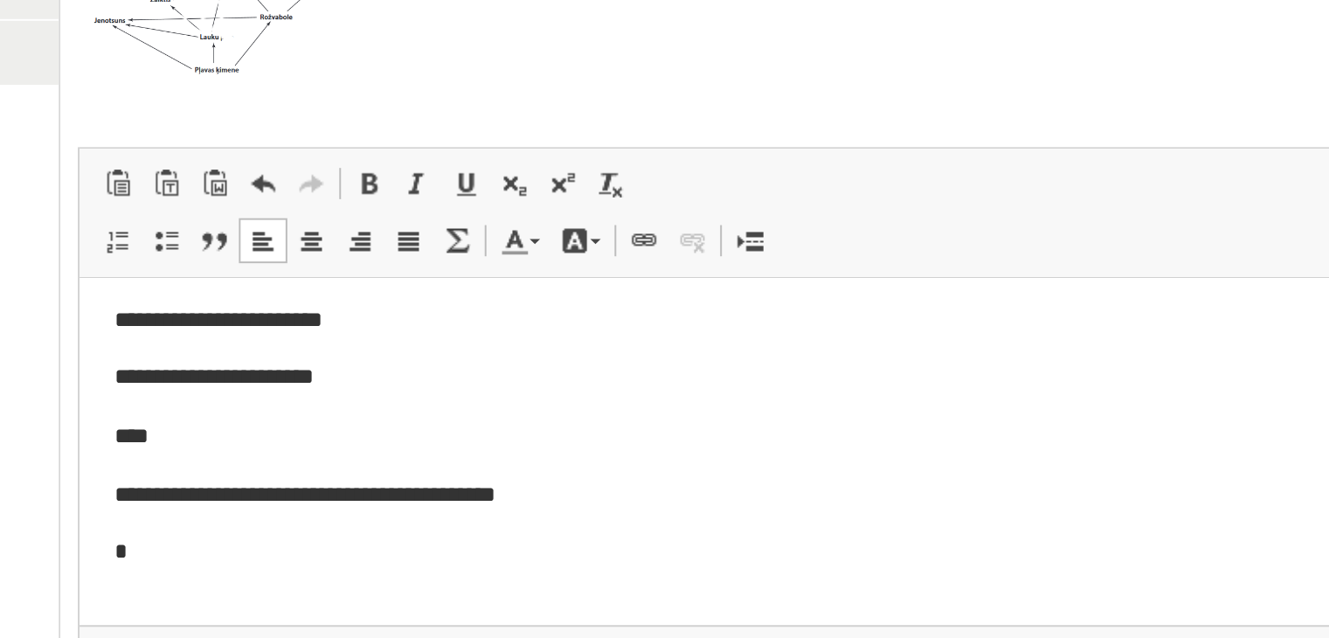
click at [583, 335] on img at bounding box center [624, 319] width 131 height 72
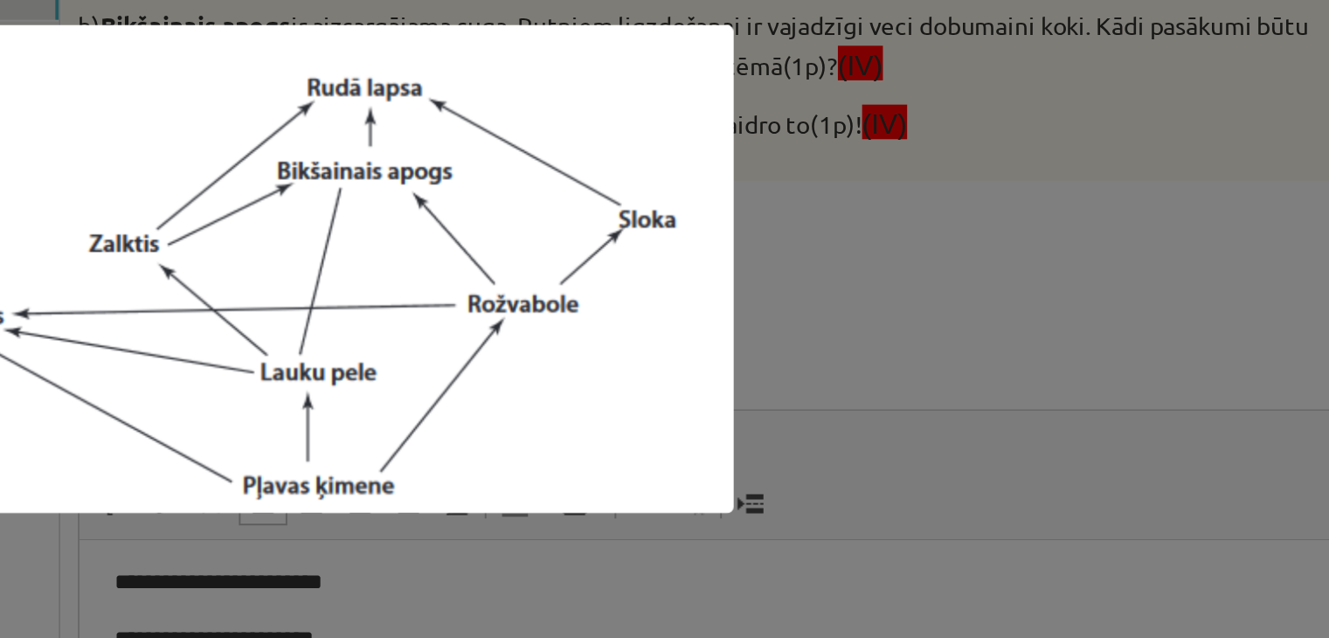
click at [1033, 351] on div at bounding box center [664, 319] width 1329 height 638
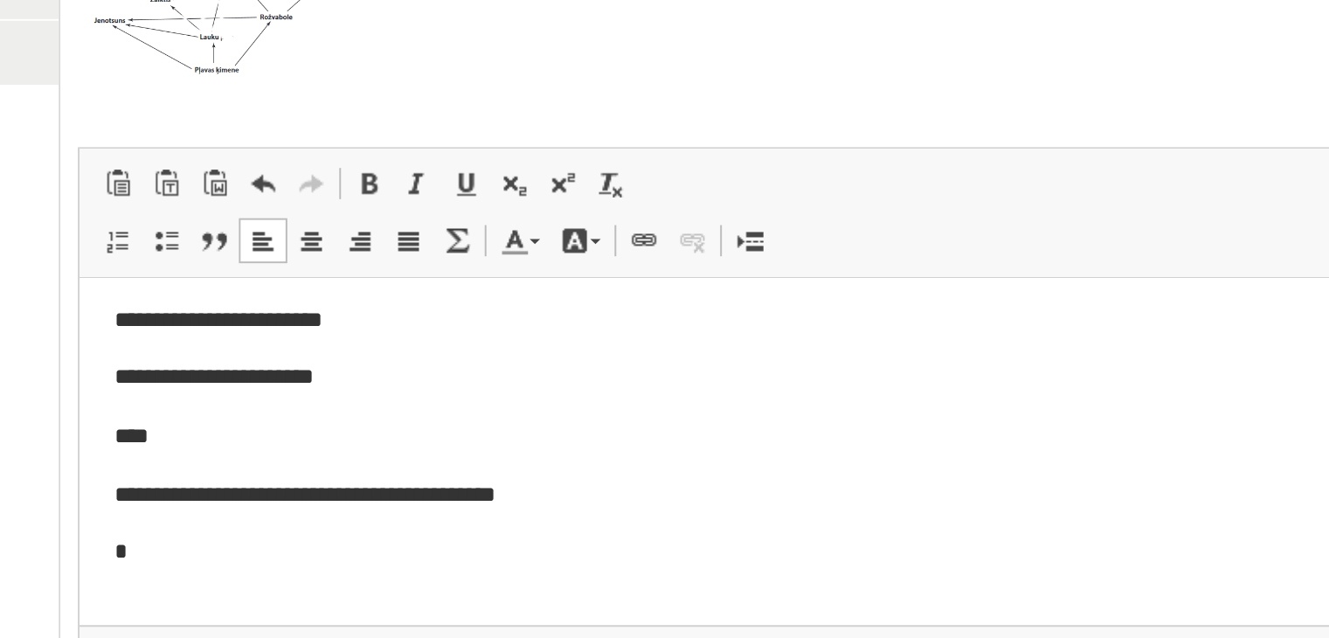
click at [149, 430] on body "**********" at bounding box center [441, 388] width 690 height 254
click at [145, 424] on p "*" at bounding box center [434, 417] width 677 height 18
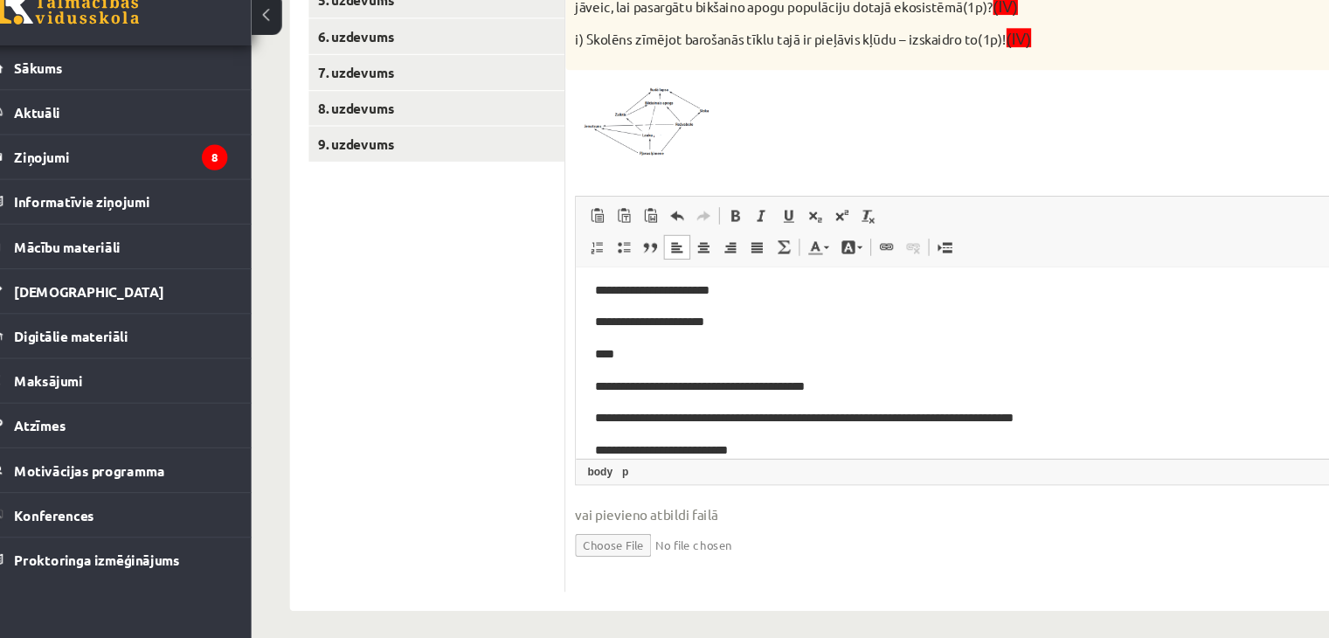
scroll to position [735, 0]
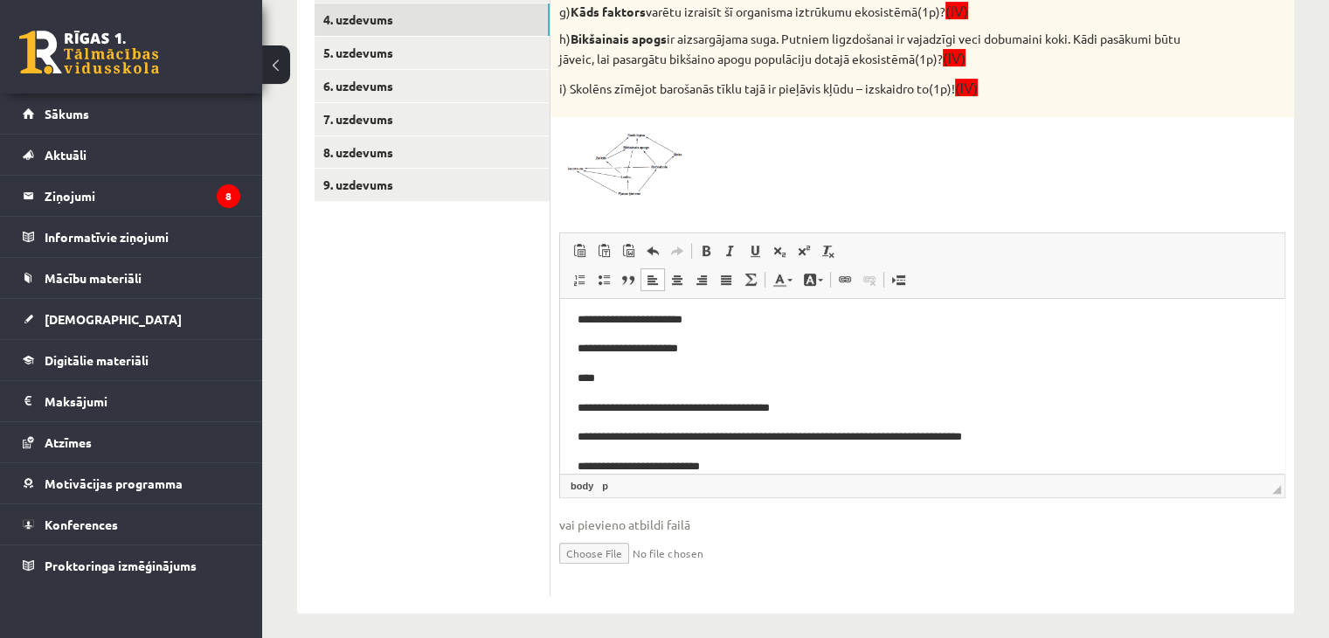
click at [637, 165] on span at bounding box center [626, 168] width 28 height 28
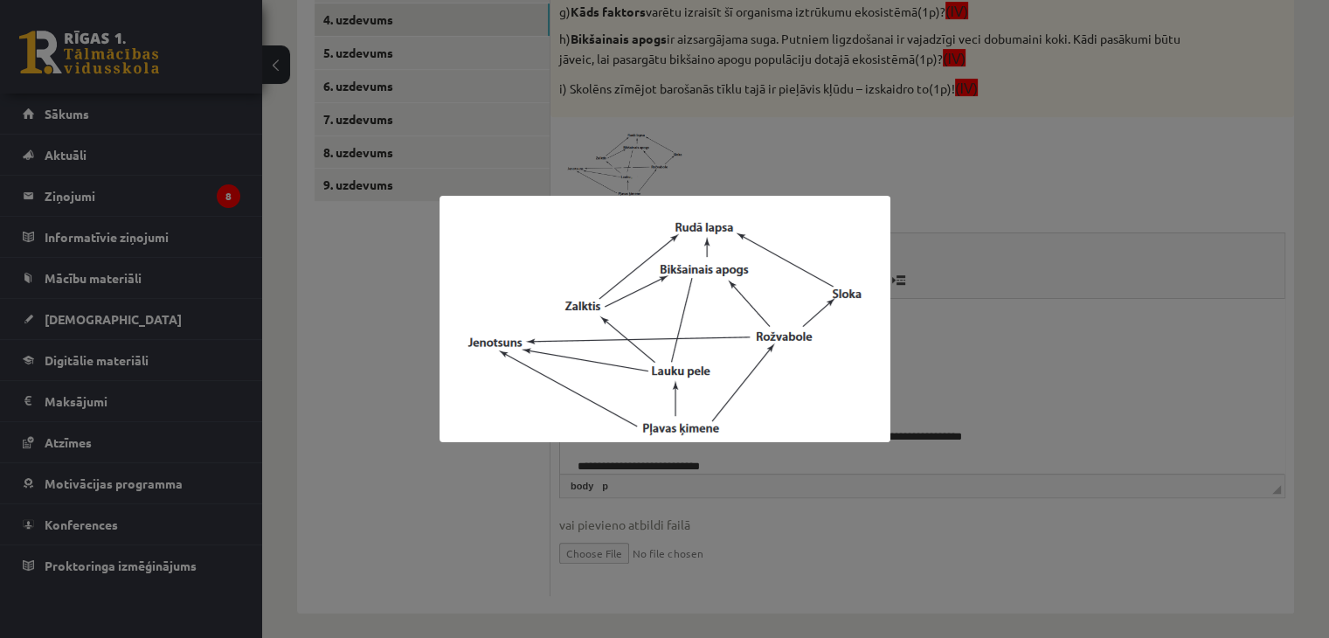
drag, startPoint x: 739, startPoint y: 466, endPoint x: 1249, endPoint y: 434, distance: 510.6
click at [745, 466] on div at bounding box center [664, 319] width 1329 height 638
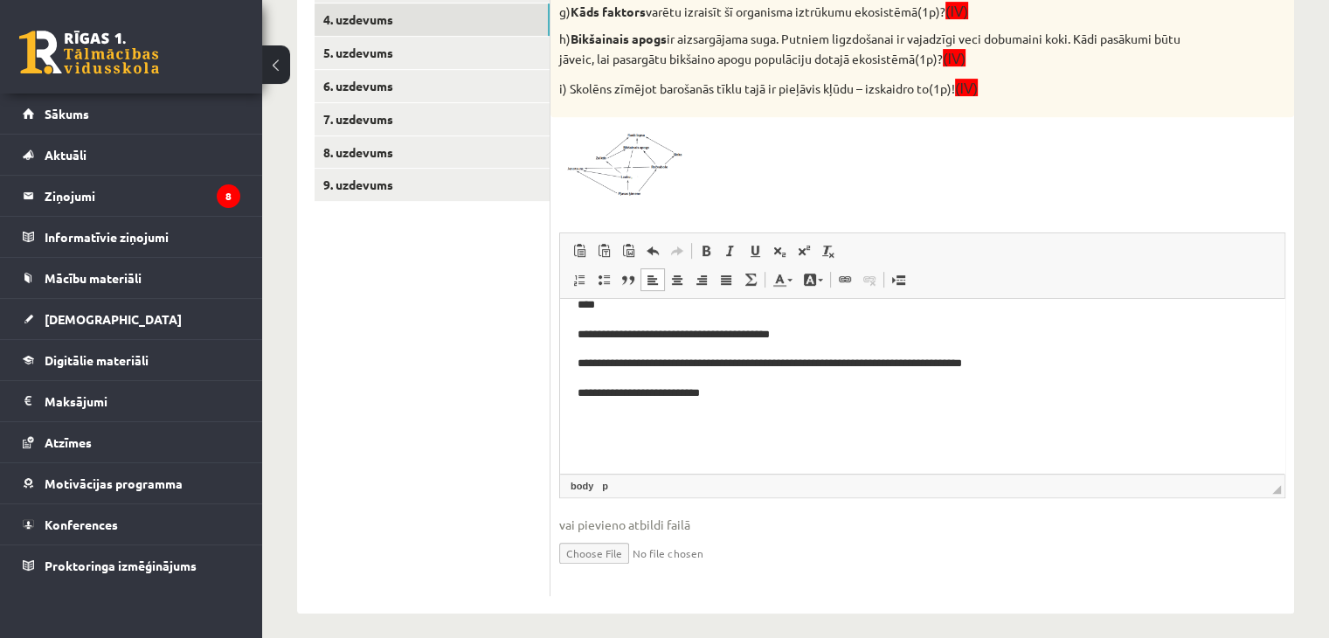
scroll to position [143, 0]
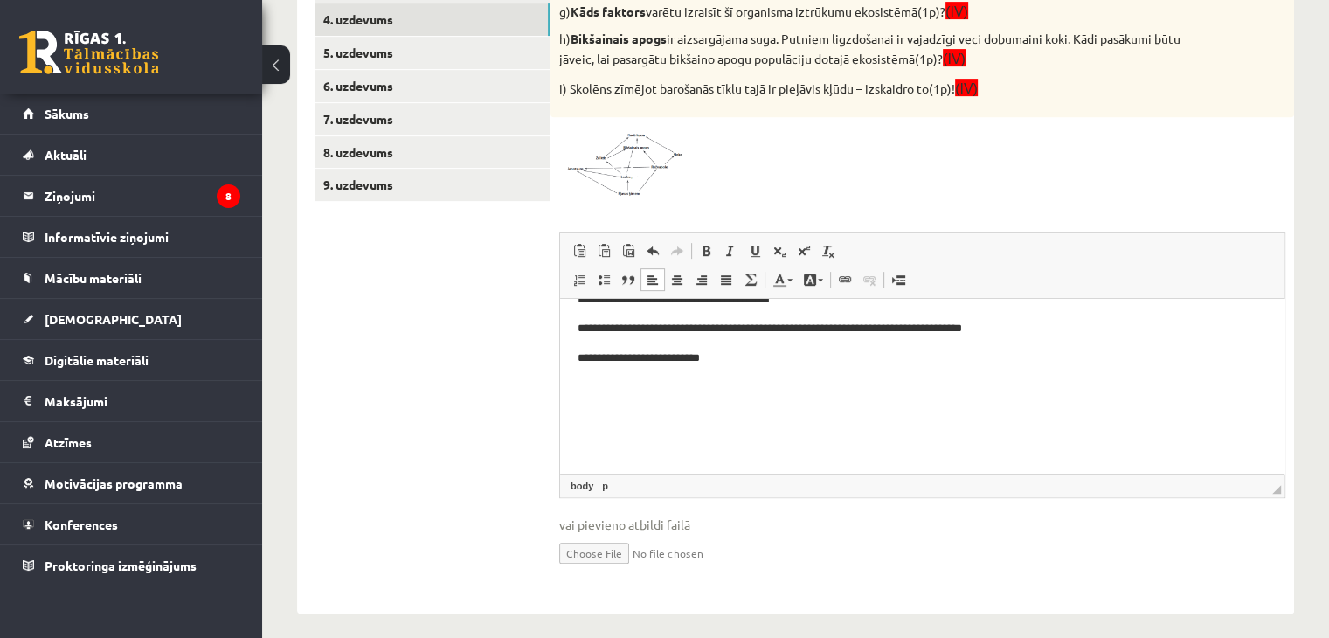
drag, startPoint x: 1277, startPoint y: 393, endPoint x: 1701, endPoint y: 773, distance: 568.9
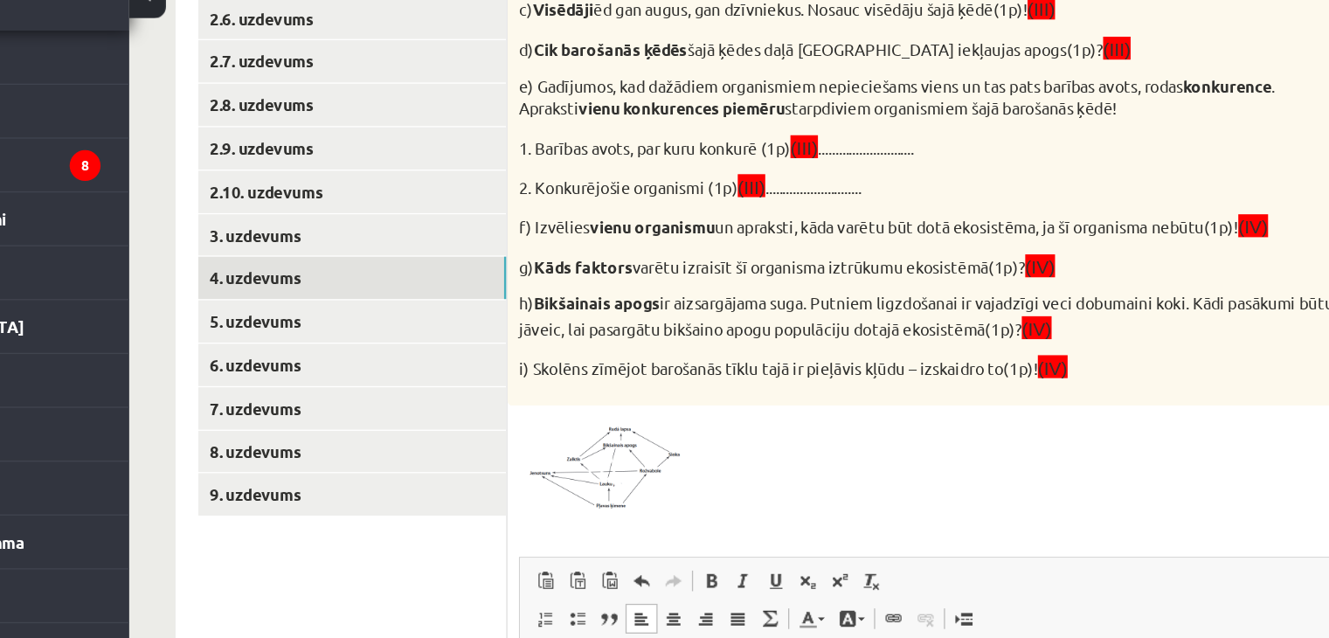
scroll to position [473, 0]
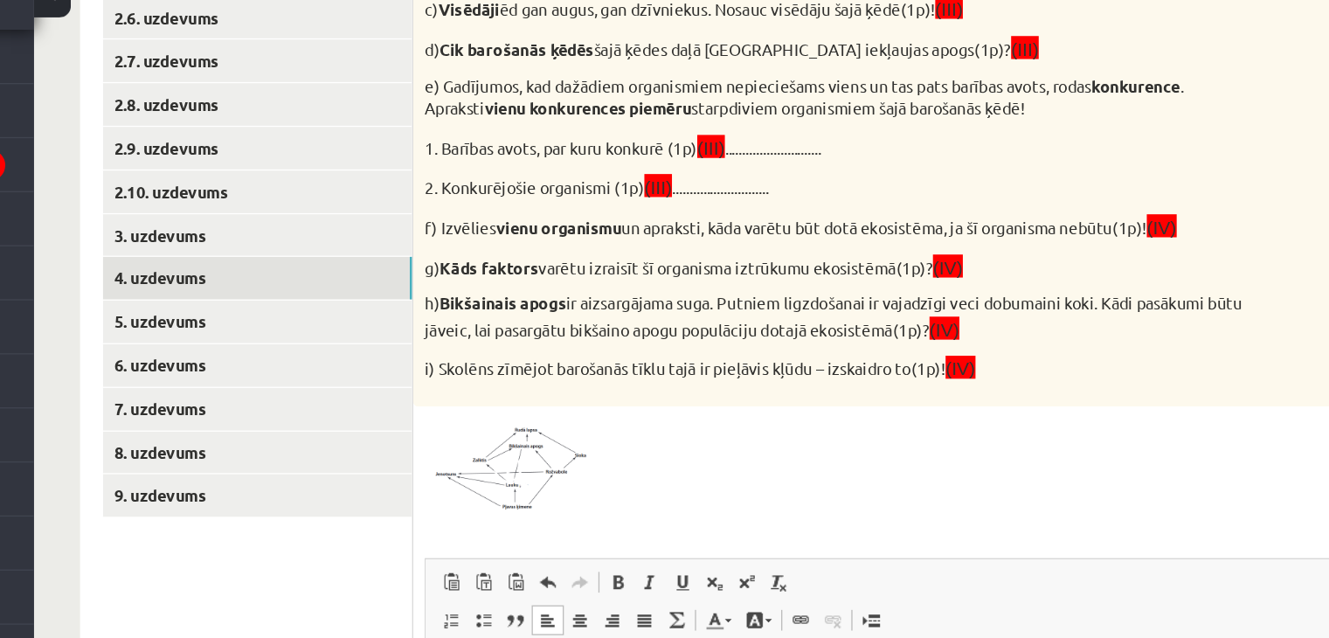
click at [643, 423] on img at bounding box center [624, 424] width 131 height 72
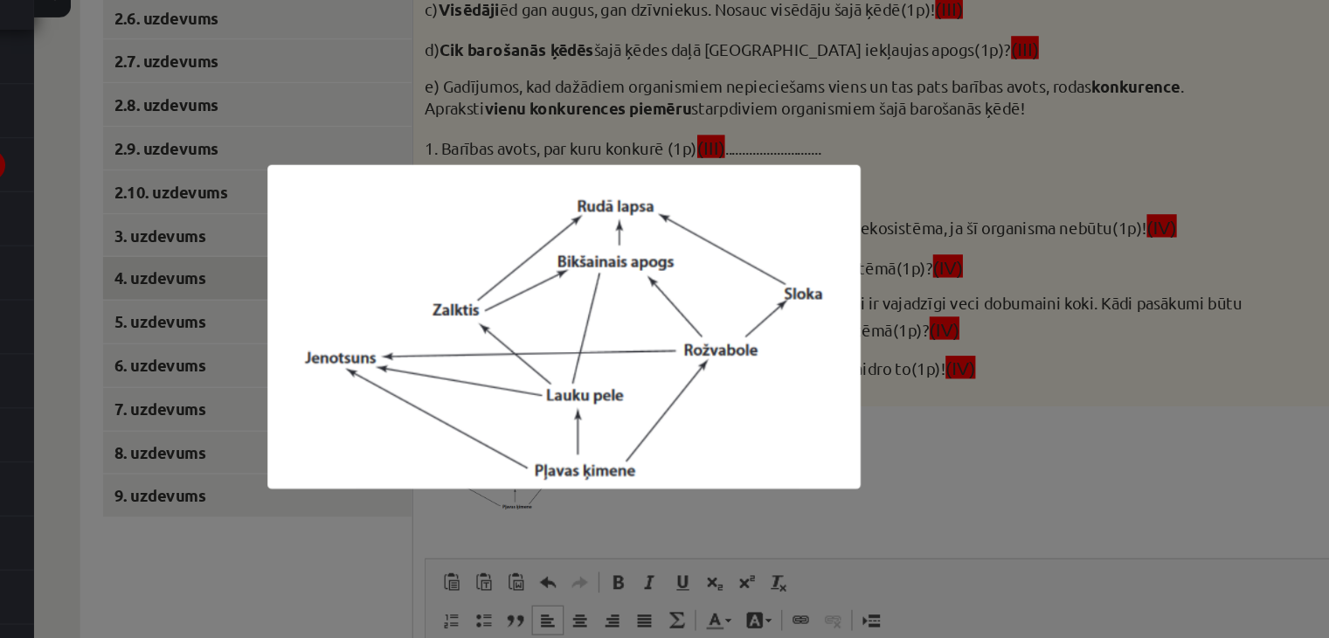
click at [896, 155] on div at bounding box center [664, 319] width 1329 height 638
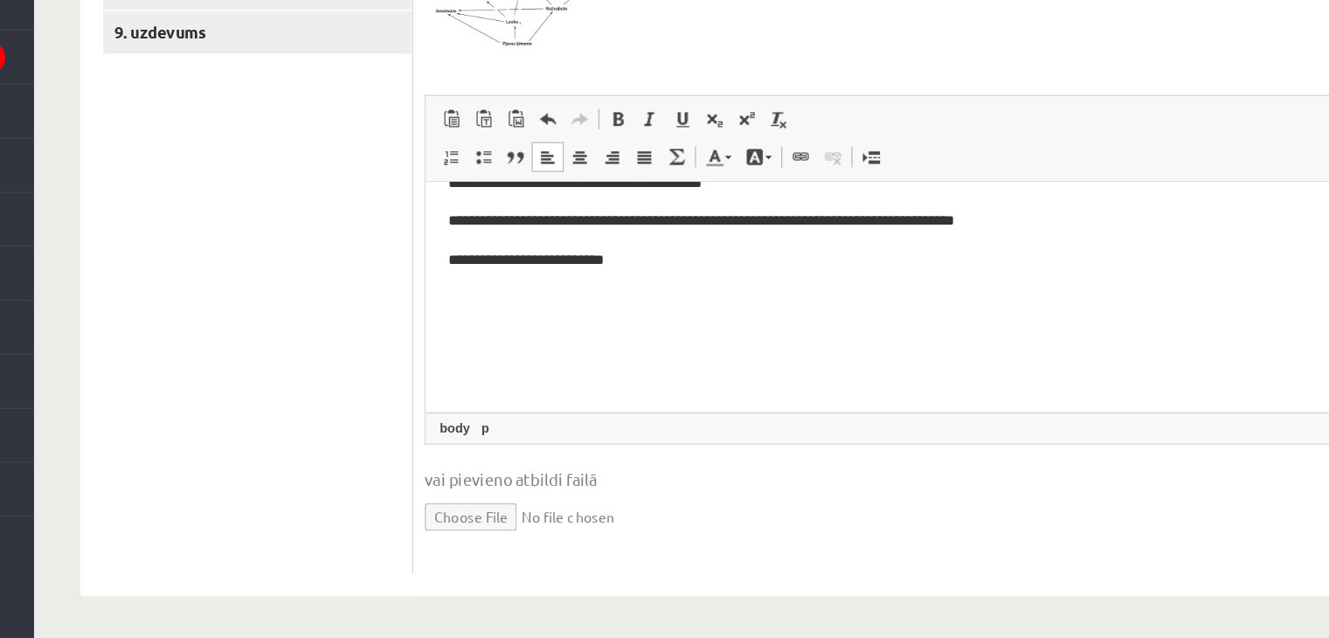
scroll to position [744, 0]
click at [622, 243] on p "**********" at bounding box center [781, 241] width 677 height 18
click at [500, 273] on p "**********" at bounding box center [781, 270] width 677 height 18
click at [533, 277] on p "**********" at bounding box center [781, 270] width 677 height 18
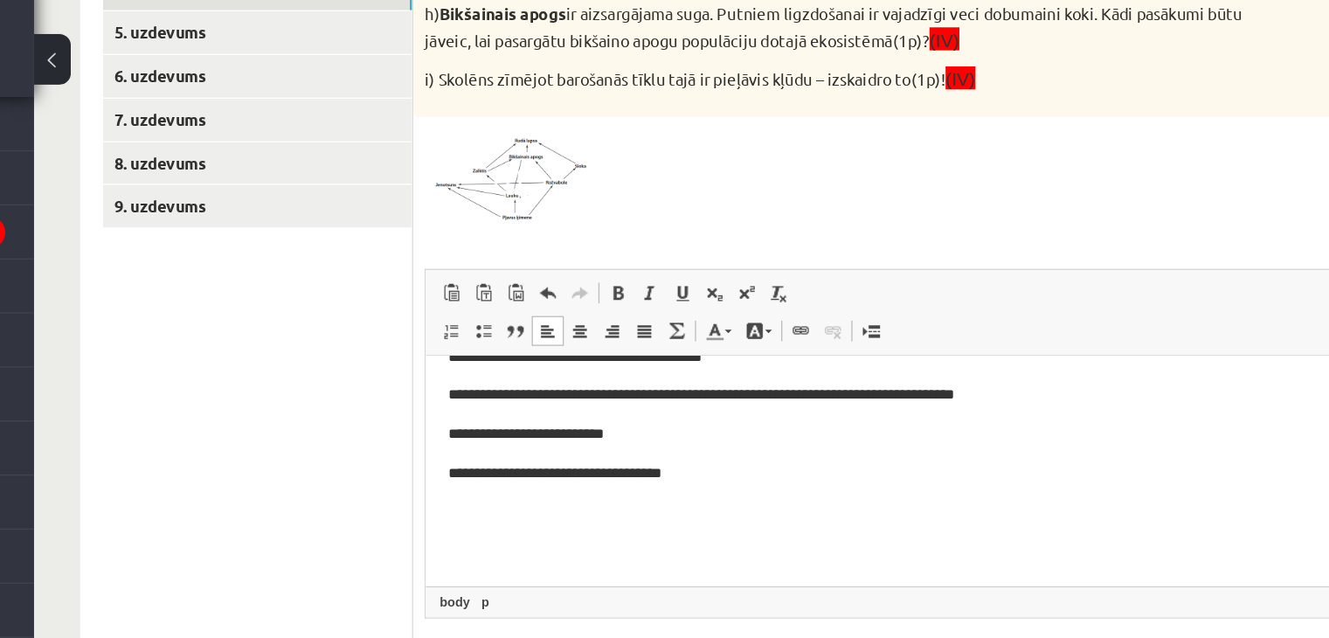
click at [658, 138] on img at bounding box center [624, 153] width 131 height 72
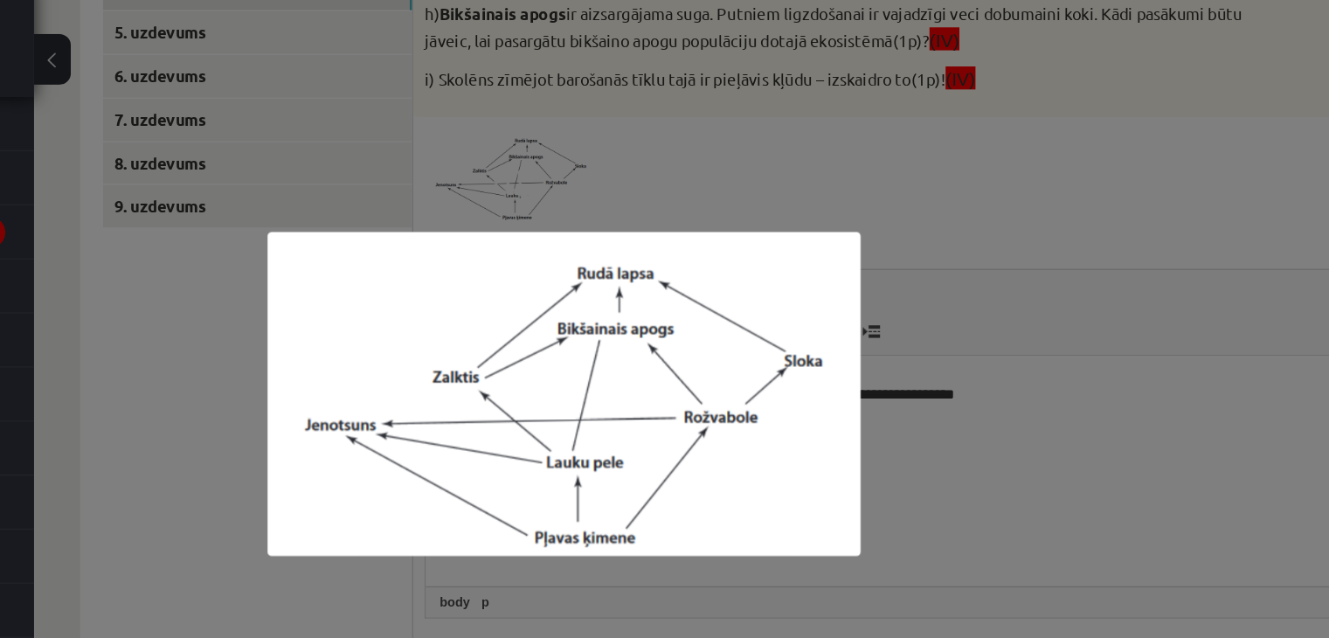
click at [768, 188] on div at bounding box center [664, 319] width 1329 height 638
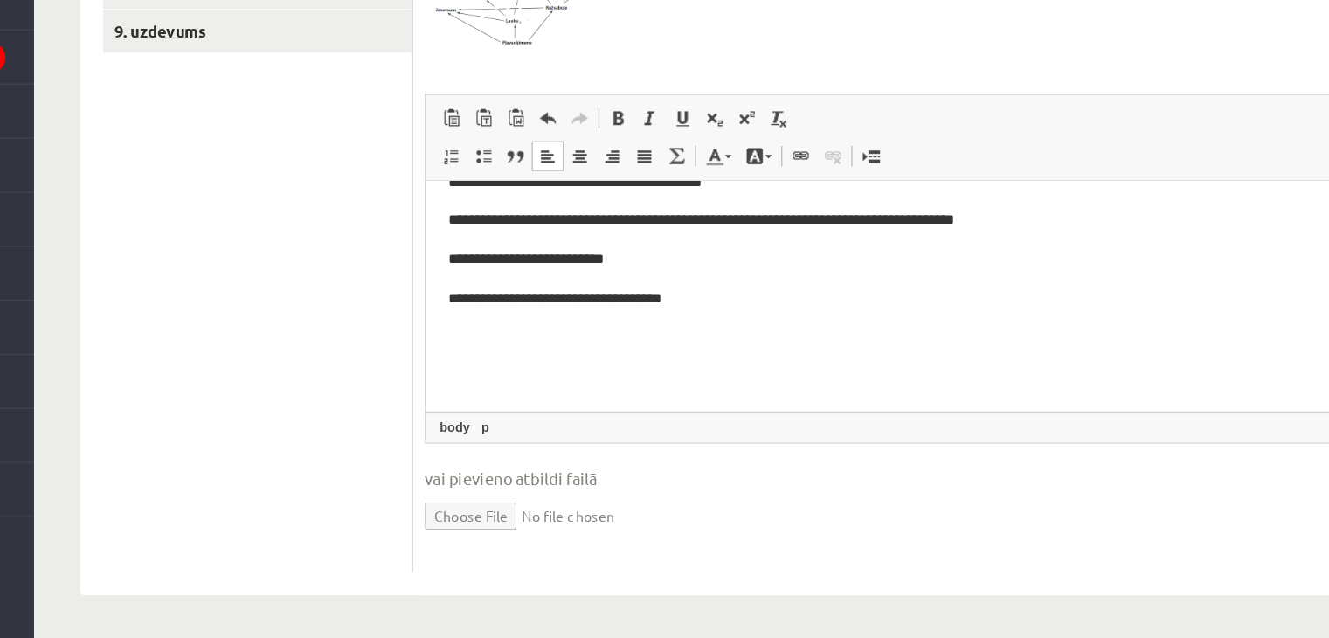
drag, startPoint x: 650, startPoint y: 267, endPoint x: 633, endPoint y: 279, distance: 20.9
click at [650, 267] on p "**********" at bounding box center [781, 270] width 677 height 18
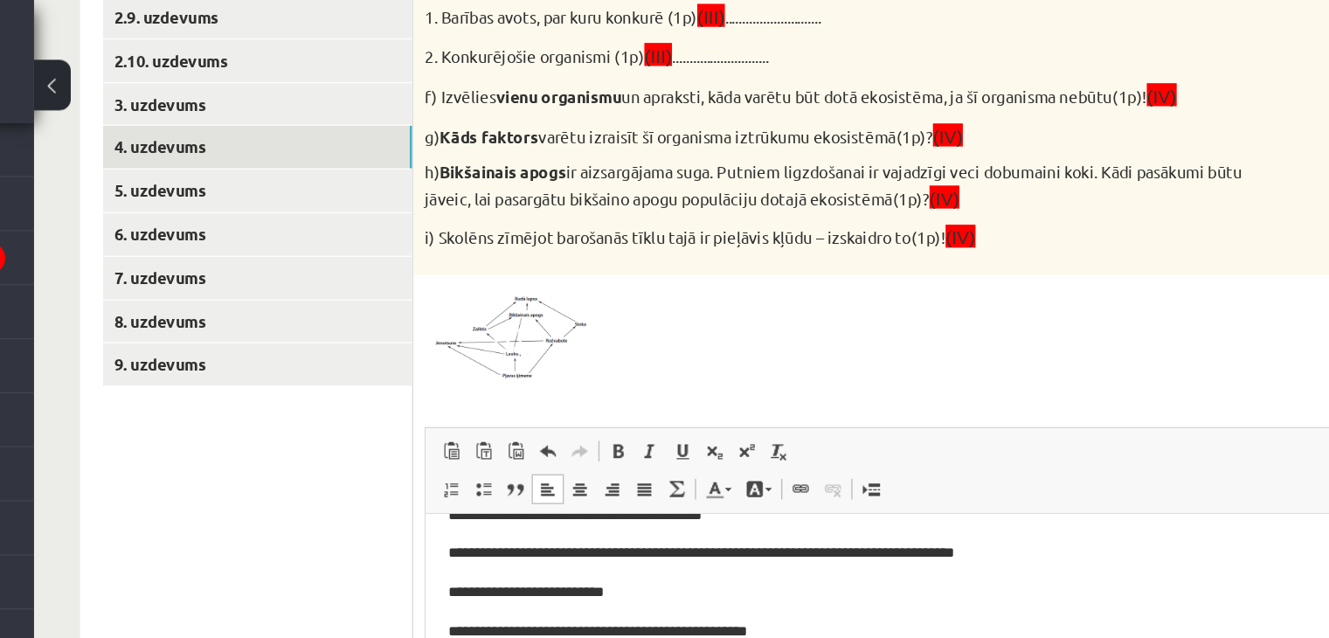
scroll to position [611, 0]
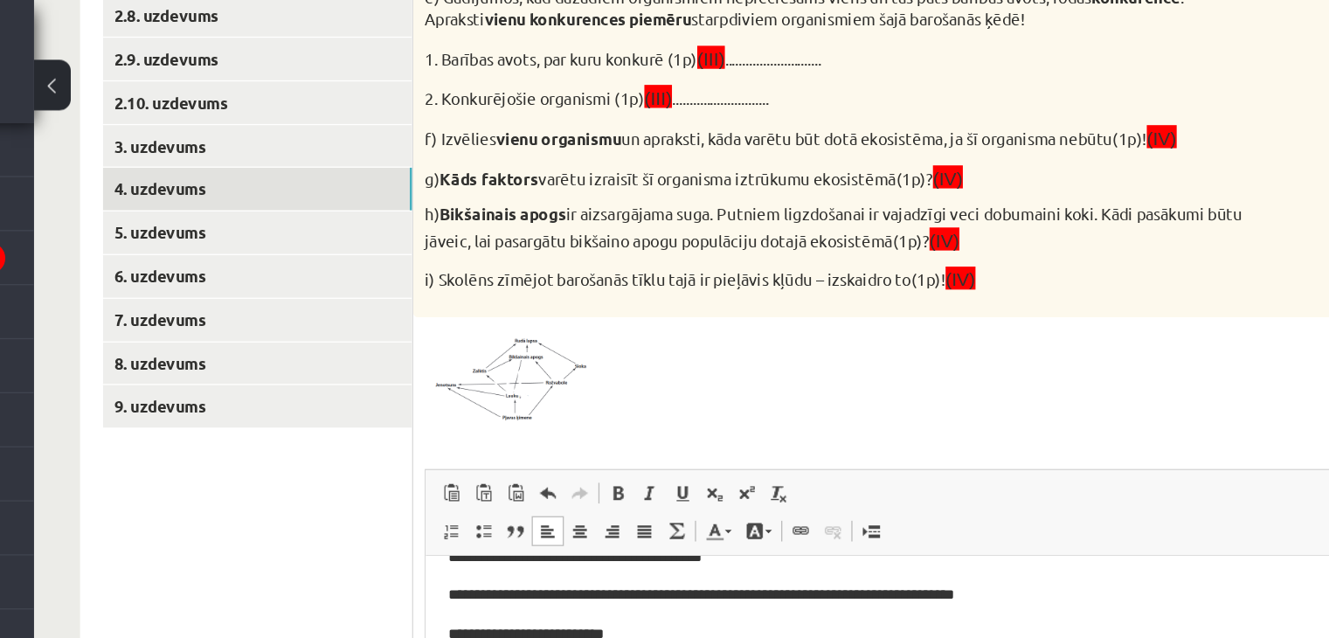
click at [625, 291] on span at bounding box center [626, 292] width 28 height 28
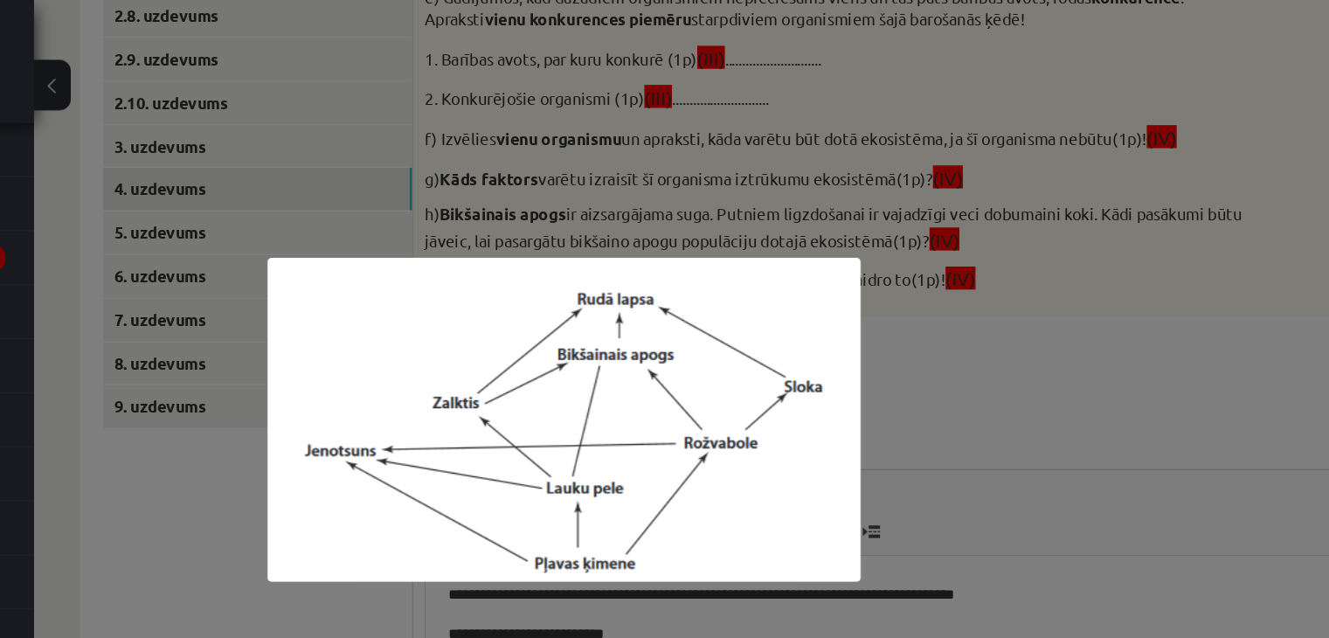
click at [912, 281] on div at bounding box center [664, 319] width 1329 height 638
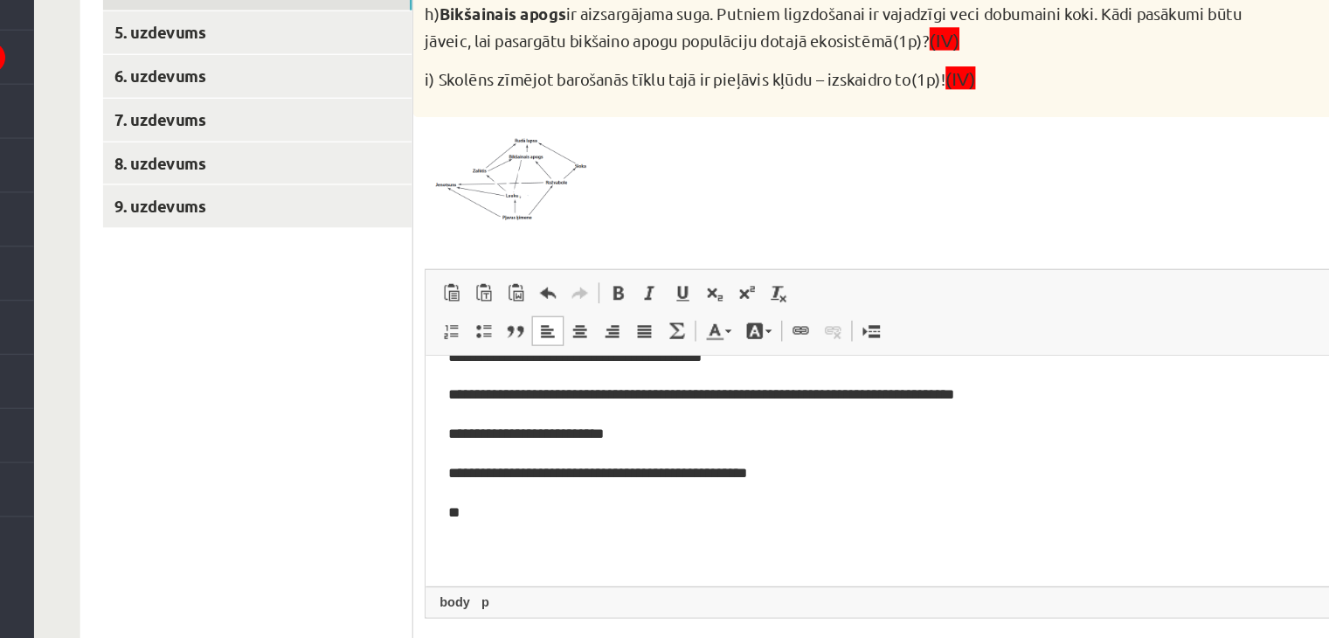
scroll to position [744, 0]
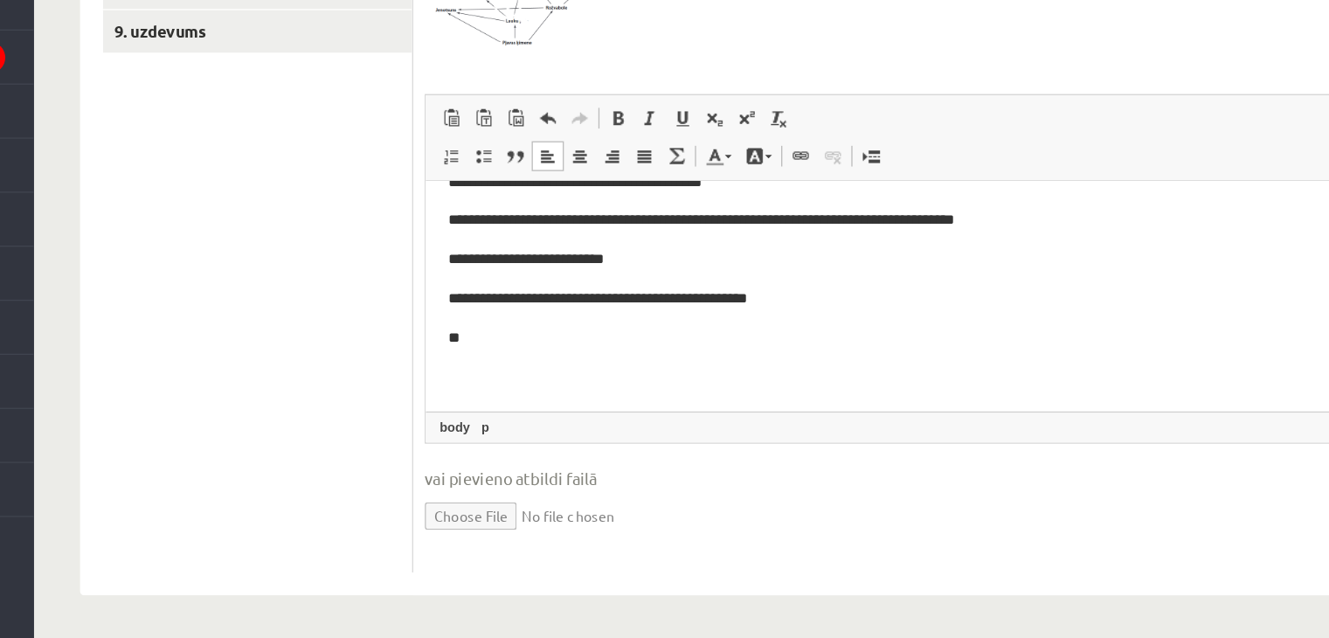
click at [508, 302] on p "**" at bounding box center [781, 300] width 677 height 18
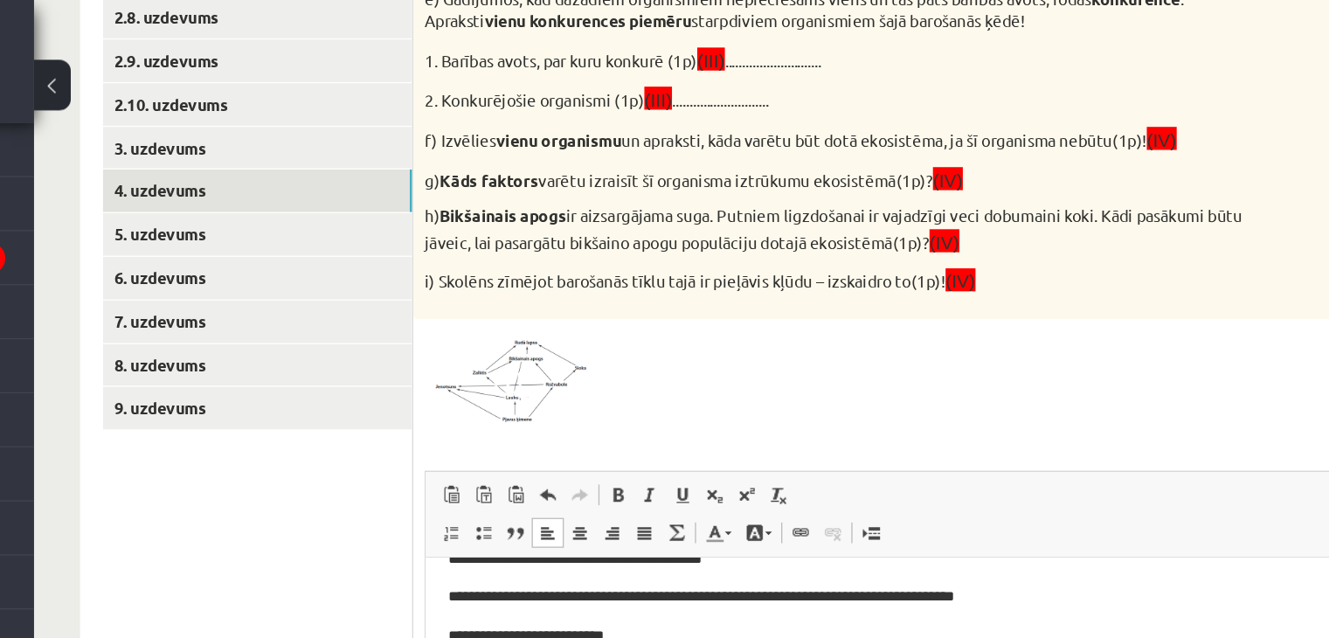
scroll to position [545, 0]
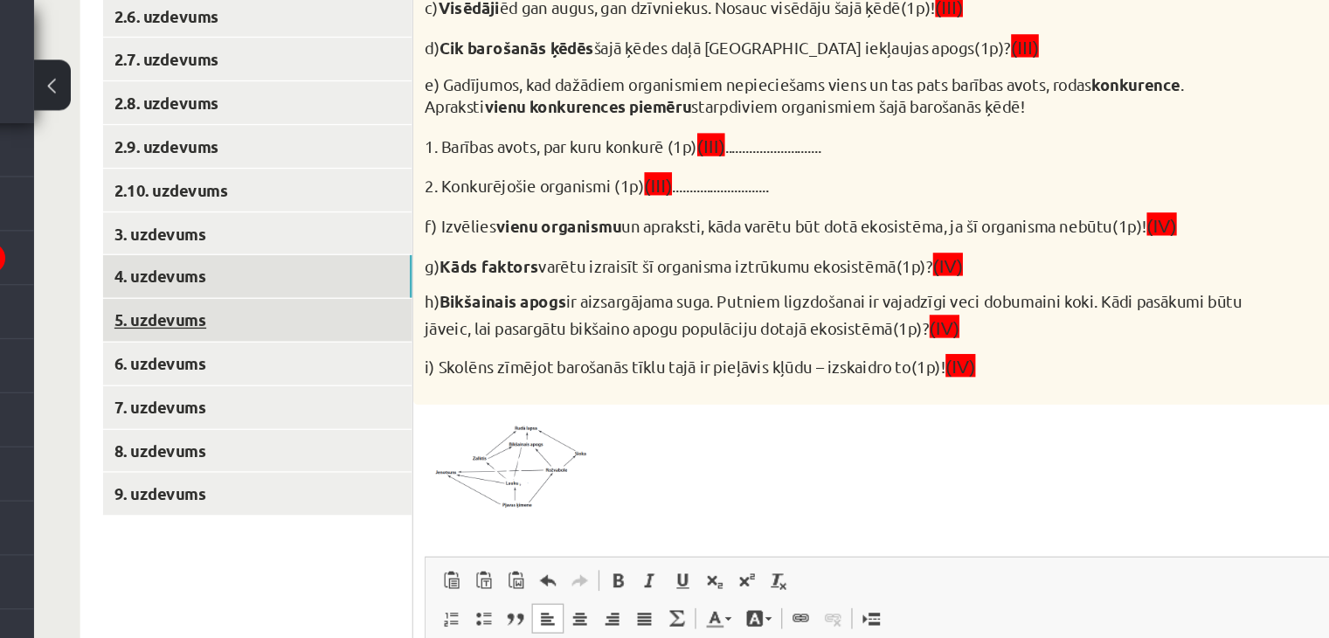
click at [385, 249] on link "5. uzdevums" at bounding box center [432, 243] width 235 height 32
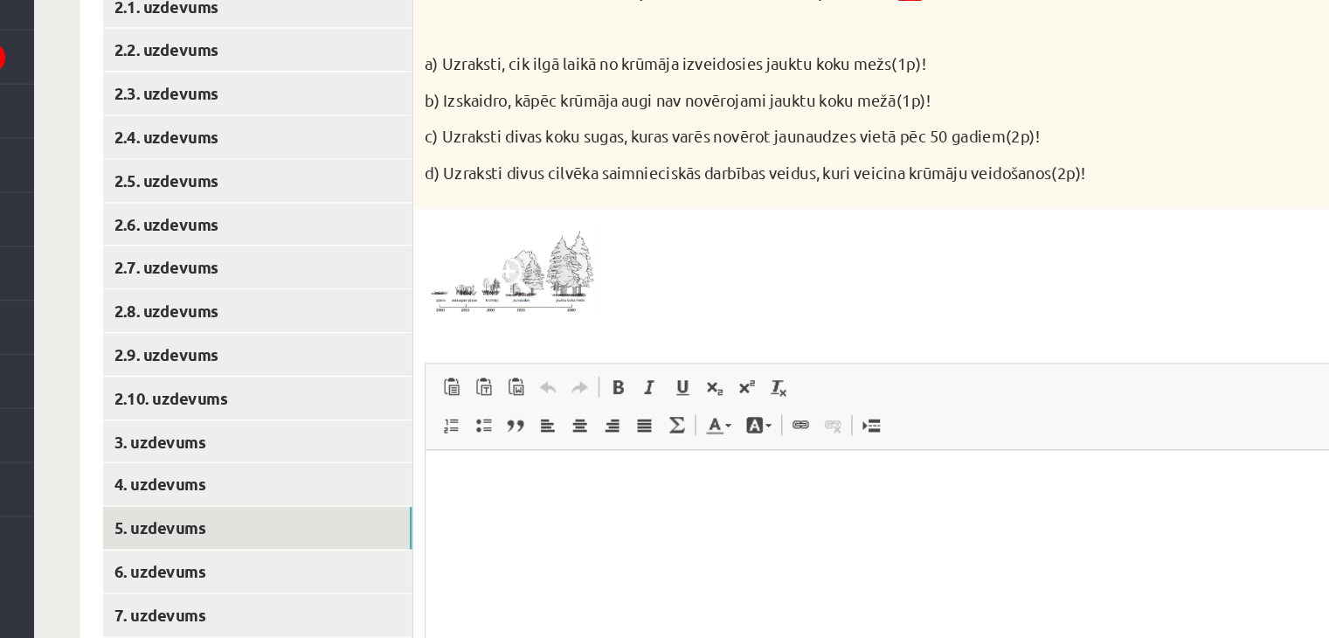
scroll to position [239, 0]
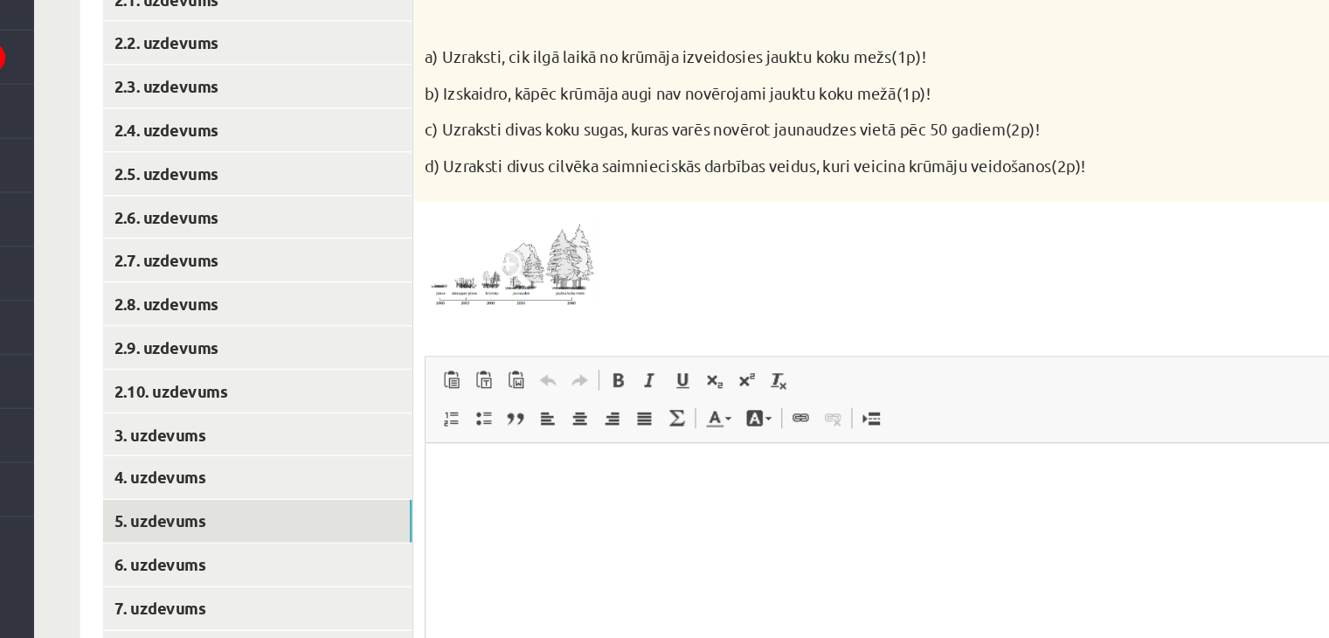
click at [618, 368] on span at bounding box center [626, 357] width 28 height 28
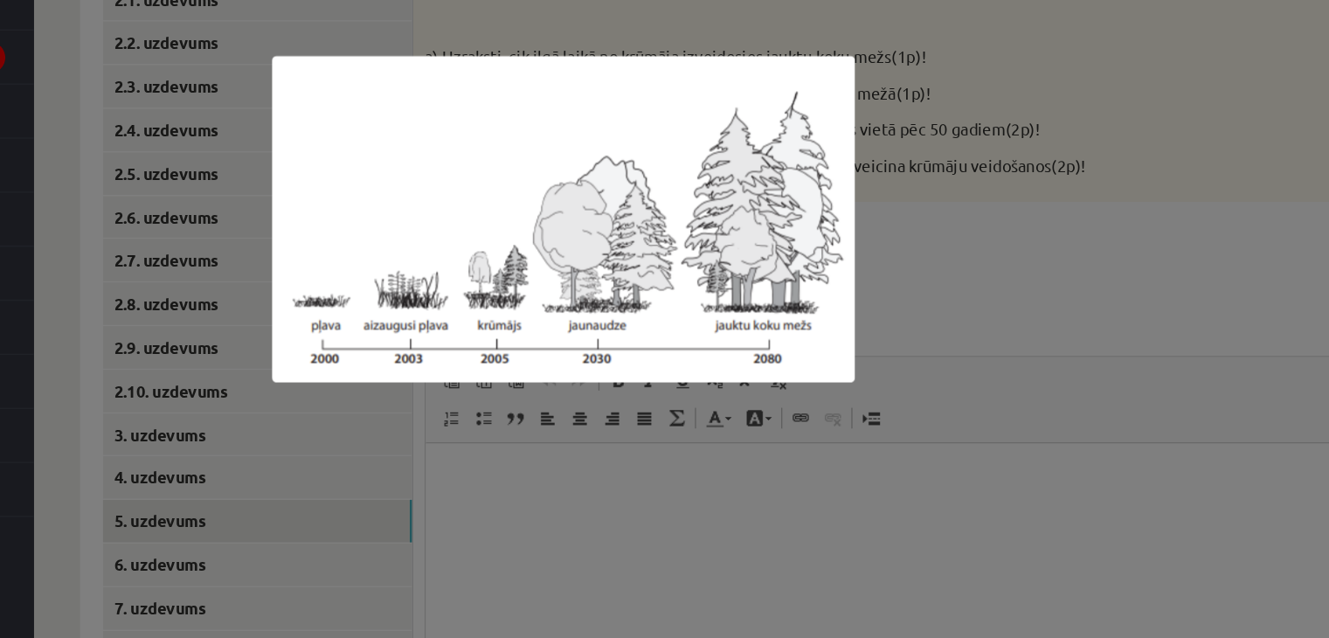
click at [609, 524] on div at bounding box center [664, 319] width 1329 height 638
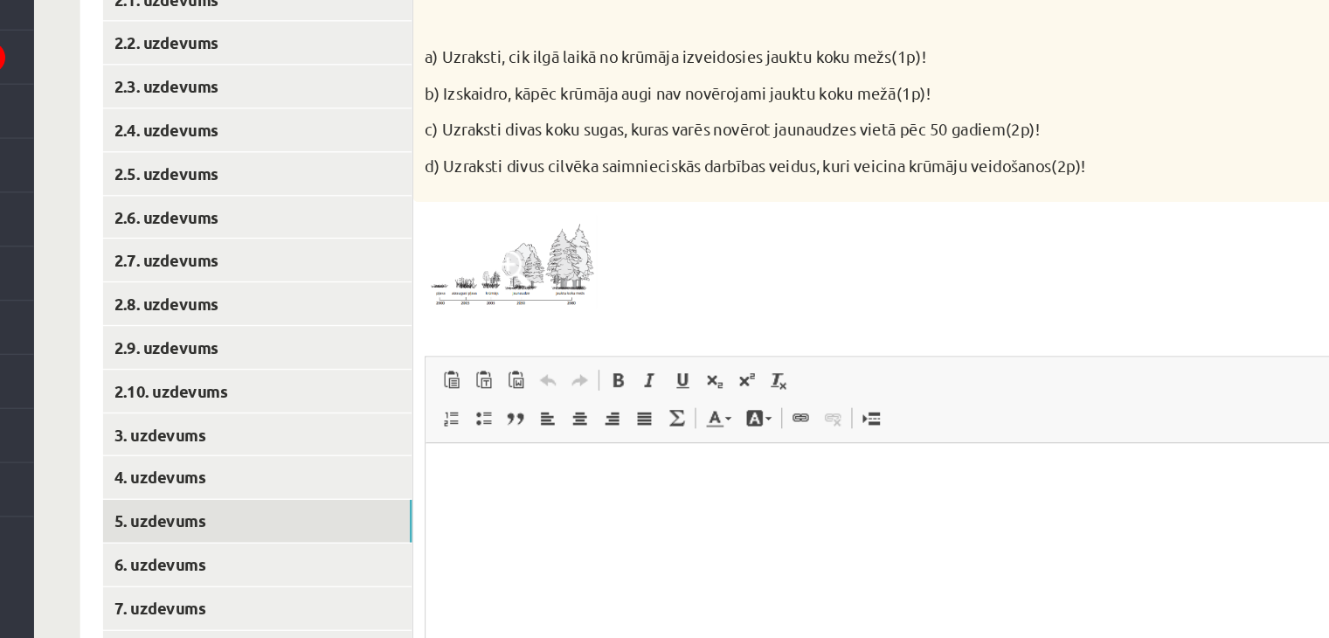
click at [597, 356] on img at bounding box center [624, 351] width 131 height 73
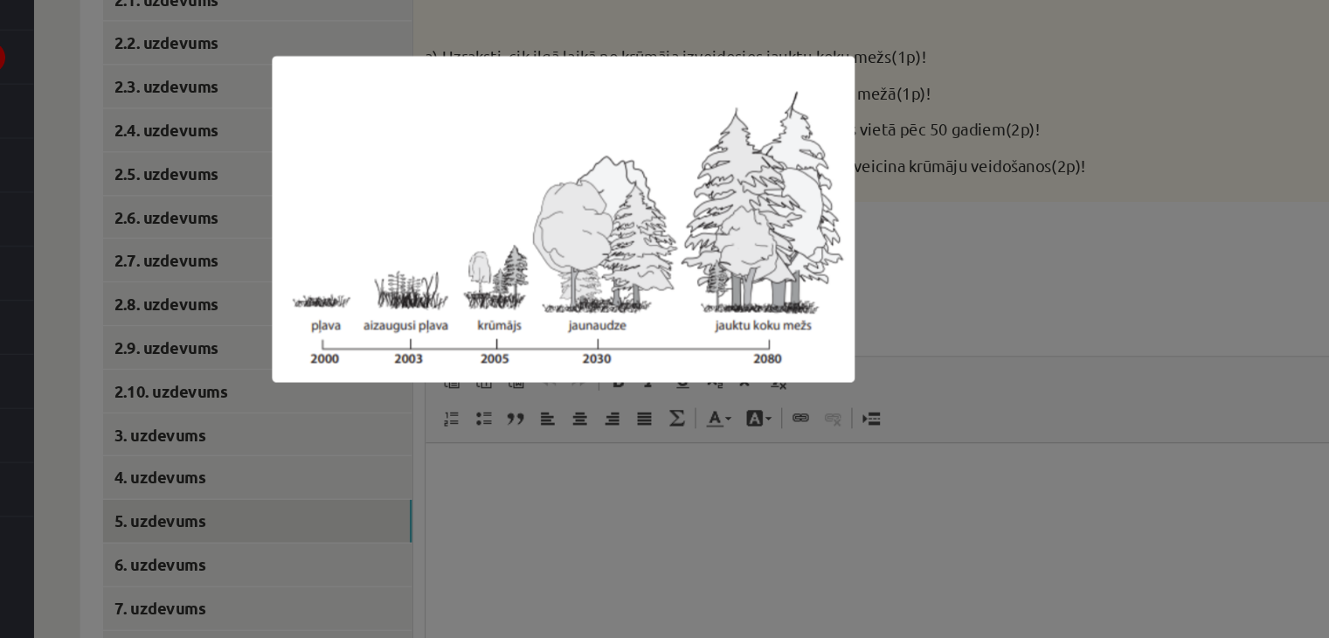
click at [751, 476] on div at bounding box center [664, 319] width 1329 height 638
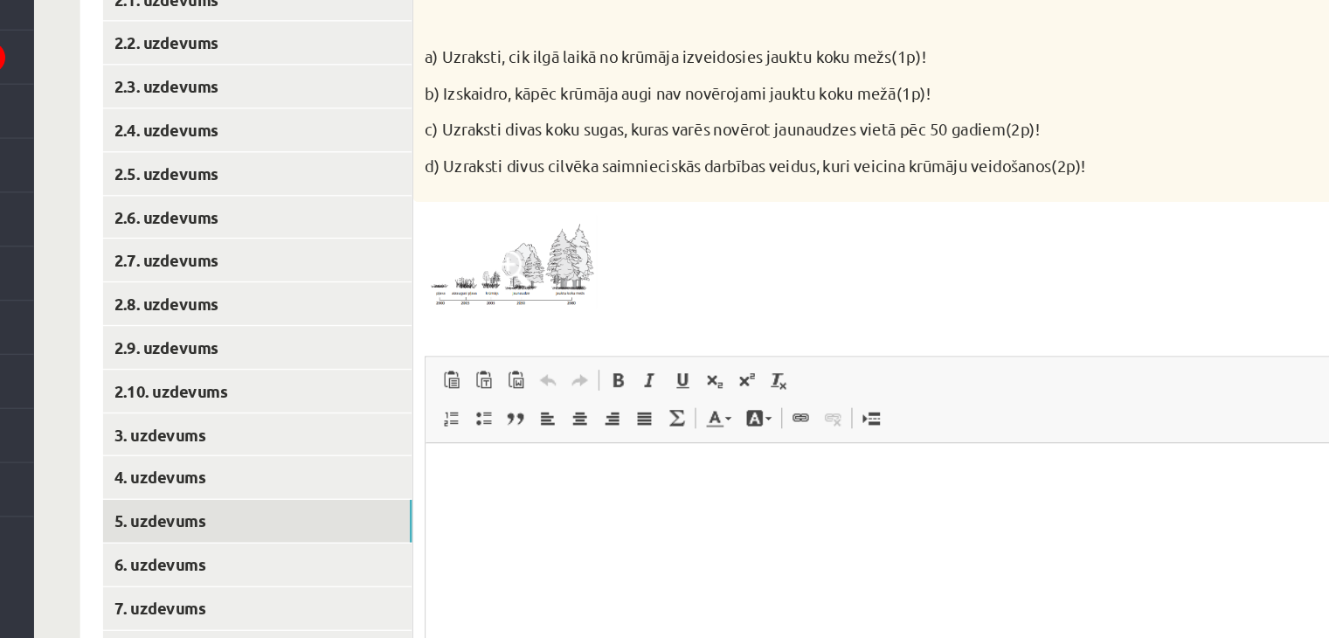
click at [548, 496] on html at bounding box center [788, 469] width 725 height 53
click at [676, 359] on img at bounding box center [624, 351] width 131 height 73
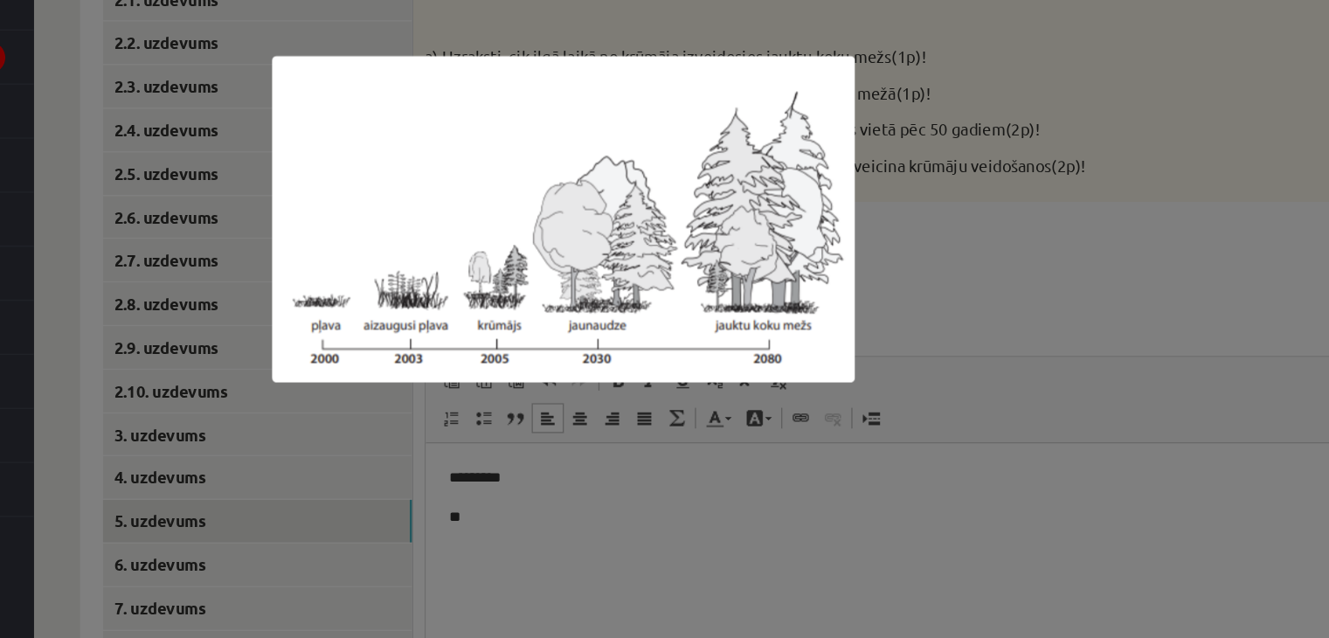
click at [1012, 287] on div at bounding box center [664, 319] width 1329 height 638
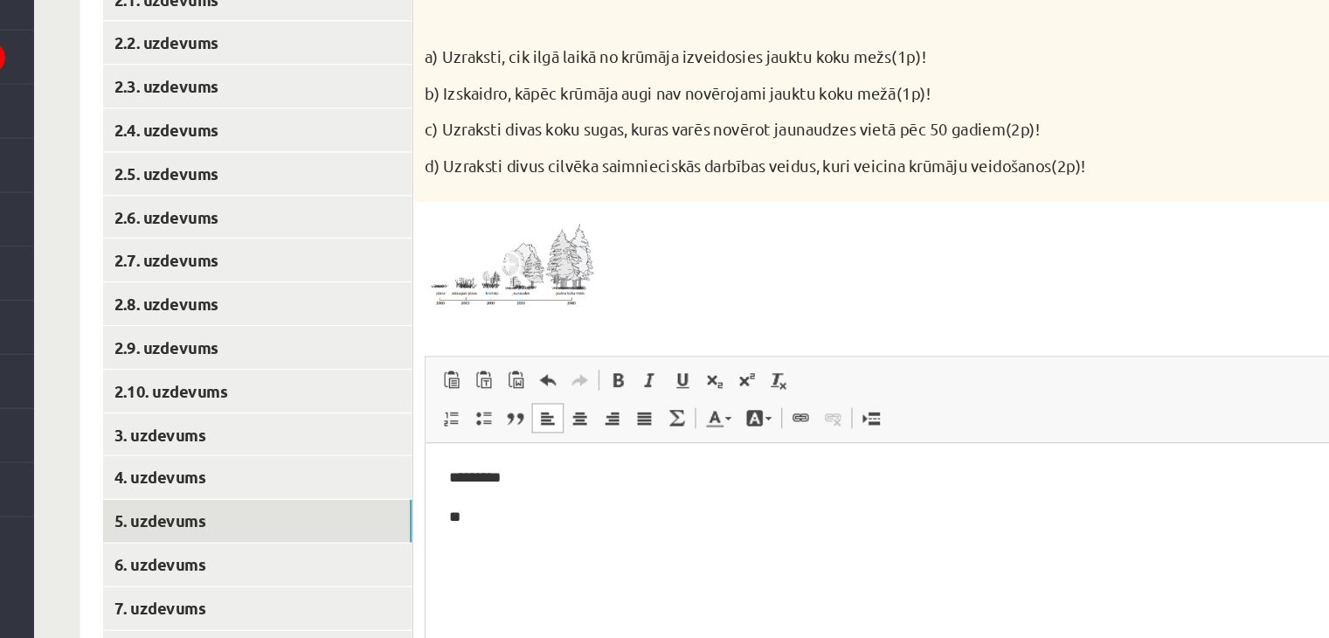
click at [633, 348] on span at bounding box center [626, 357] width 28 height 28
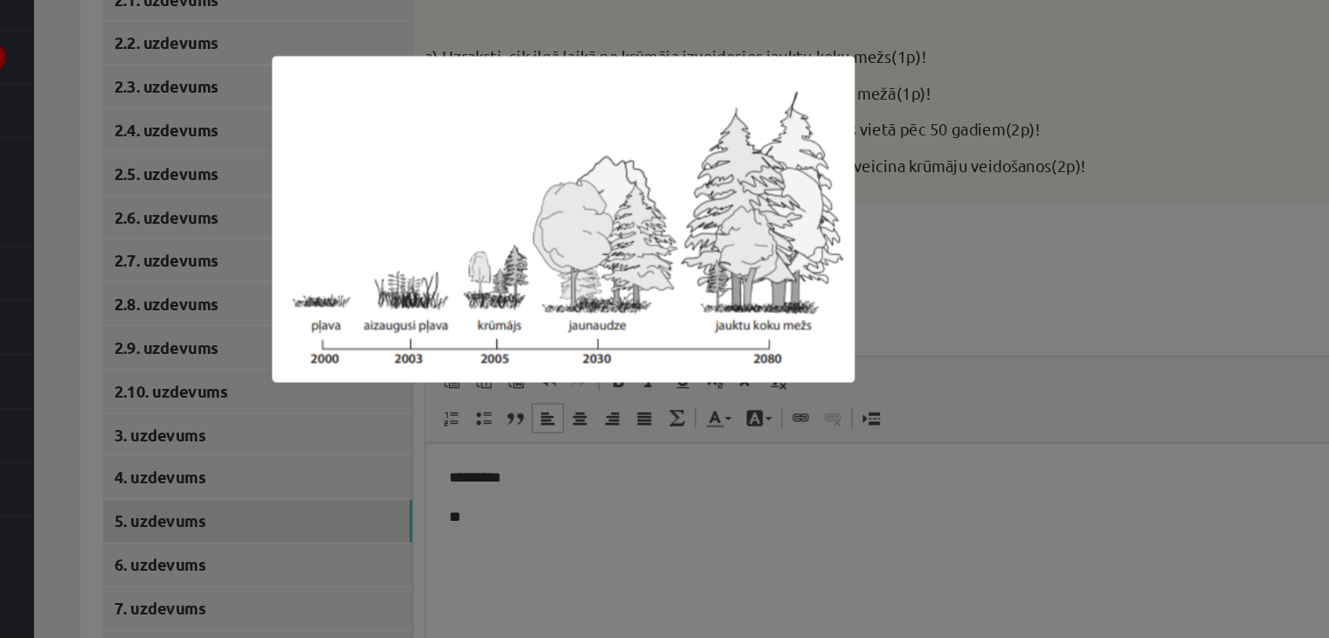
click at [902, 367] on div at bounding box center [664, 319] width 1329 height 638
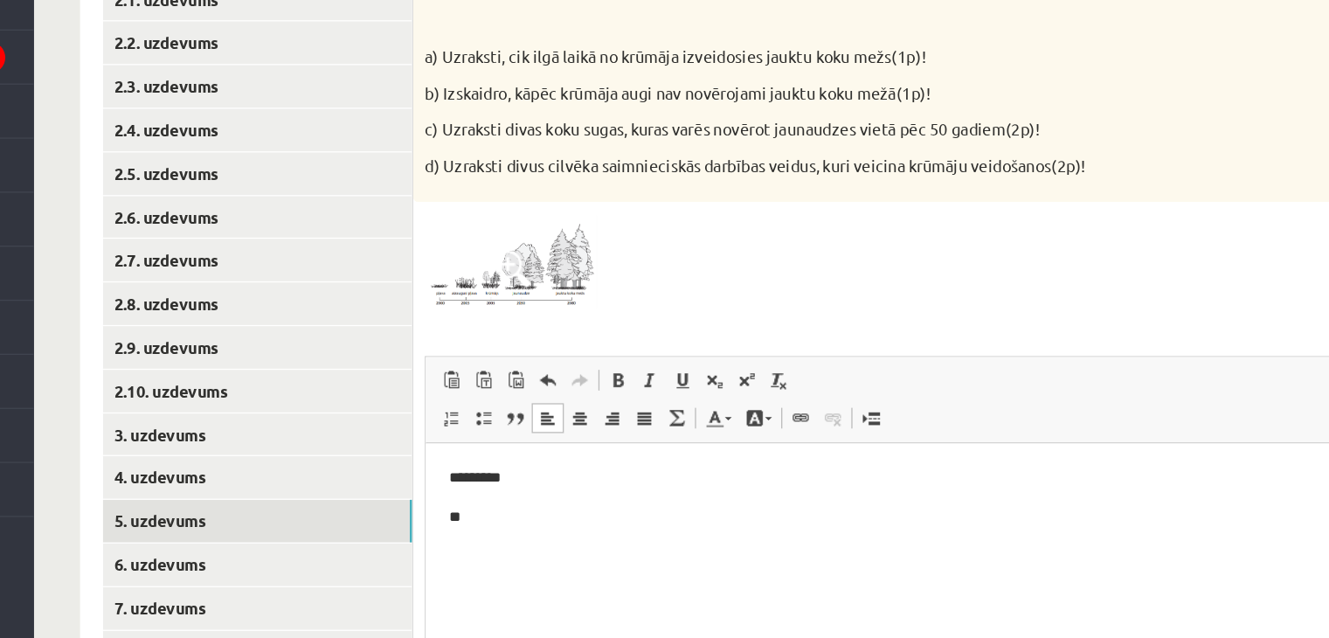
click at [561, 508] on p "**" at bounding box center [788, 499] width 691 height 18
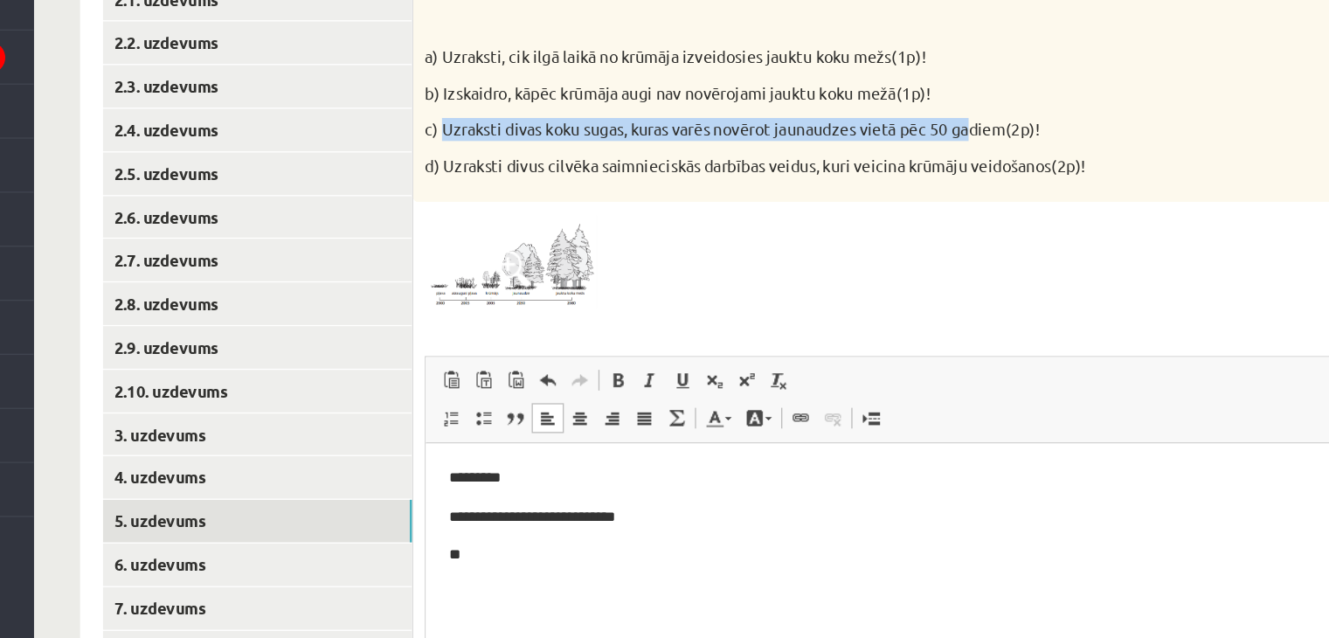
drag, startPoint x: 572, startPoint y: 251, endPoint x: 980, endPoint y: 249, distance: 408.2
click at [980, 249] on p "c) Uzraksti divas koku sugas, kuras varēs novērot jaunaudzes vietā pēc 50 gadie…" at bounding box center [878, 250] width 639 height 17
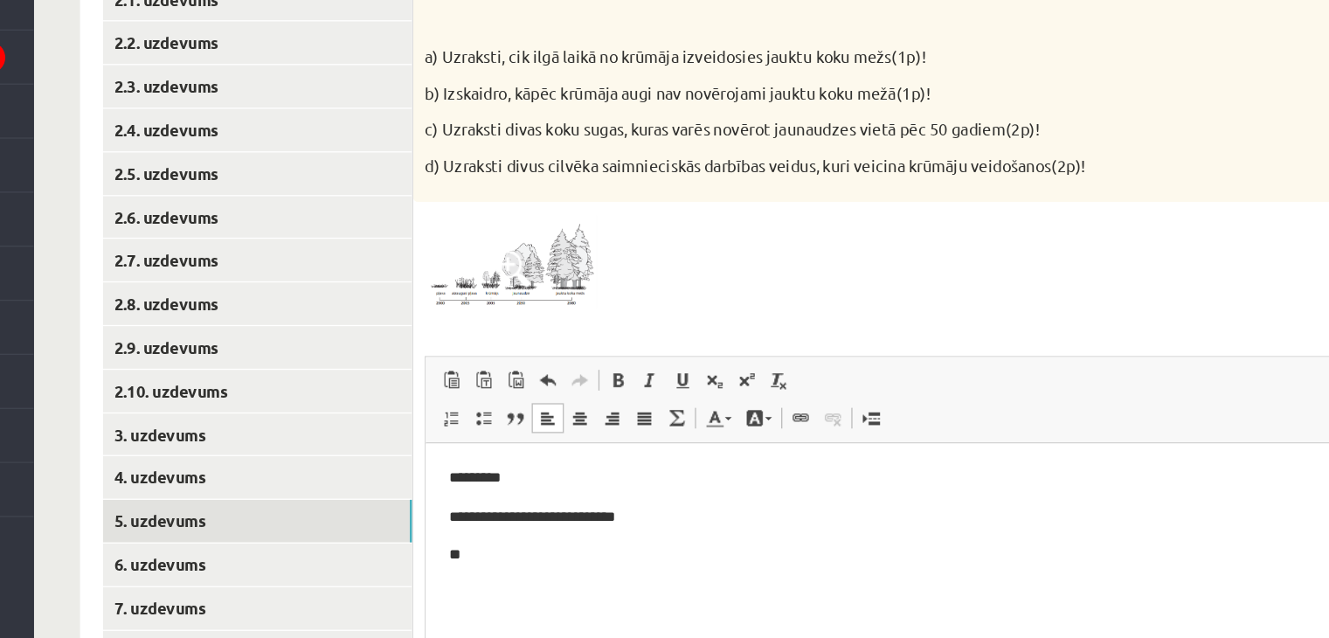
click at [850, 337] on div at bounding box center [922, 351] width 726 height 73
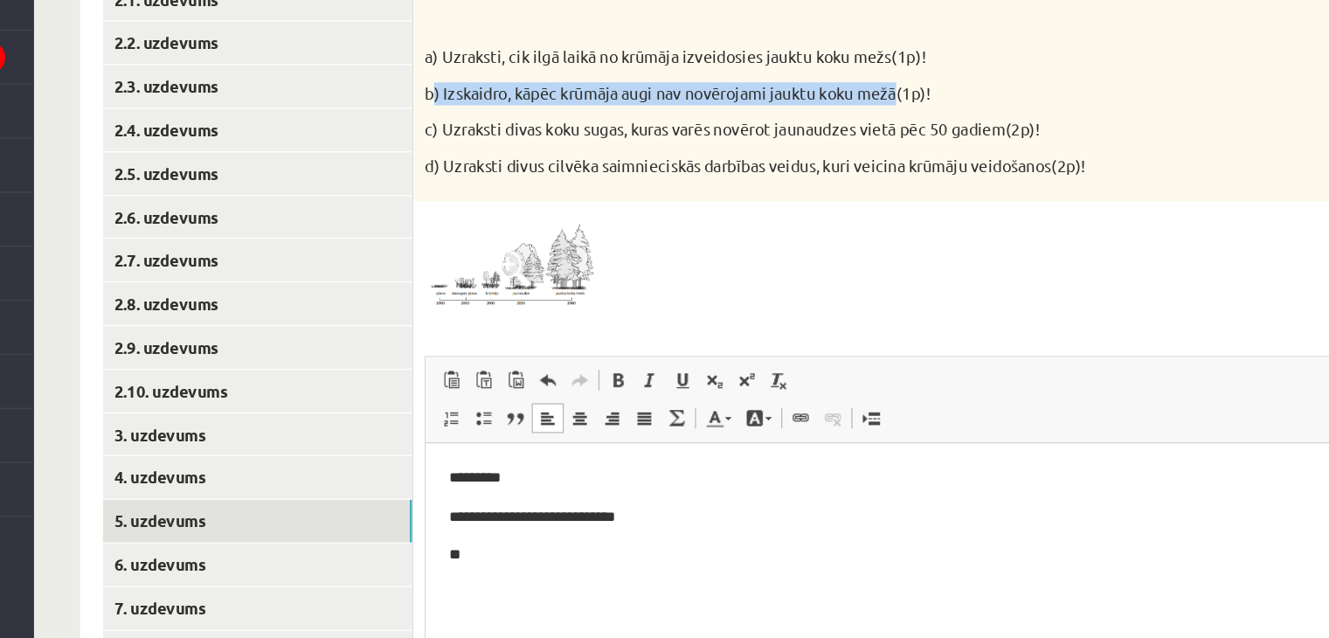
drag, startPoint x: 566, startPoint y: 224, endPoint x: 920, endPoint y: 222, distance: 354.0
click at [920, 222] on p "b) Izskaidro, kāpēc krūmāja augi nav novērojami jauktu koku mežā(1p)!" at bounding box center [878, 223] width 639 height 17
copy p ") Izskaidro, kāpēc krūmāja augi nav novērojami jauktu koku mežā"
click at [654, 360] on img at bounding box center [624, 351] width 131 height 73
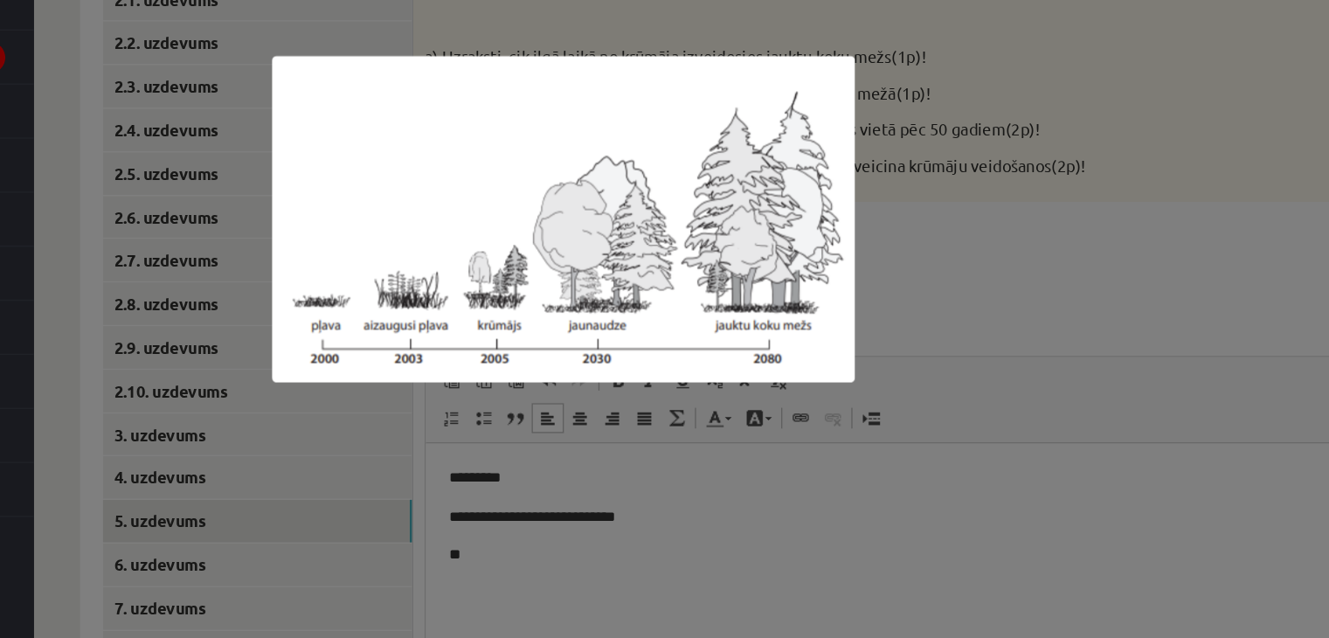
click at [912, 379] on div at bounding box center [664, 319] width 1329 height 638
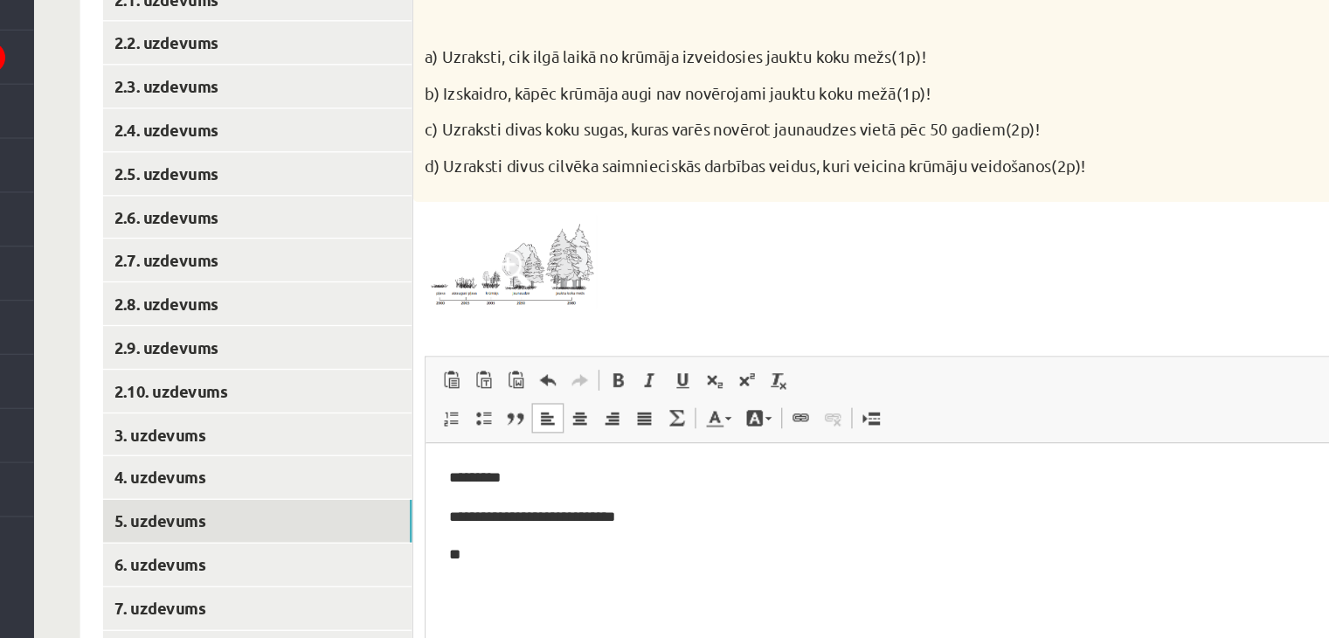
click at [579, 504] on p "**********" at bounding box center [788, 499] width 691 height 18
click at [600, 493] on p "**********" at bounding box center [788, 499] width 691 height 18
click at [485, 531] on p "**" at bounding box center [788, 528] width 691 height 18
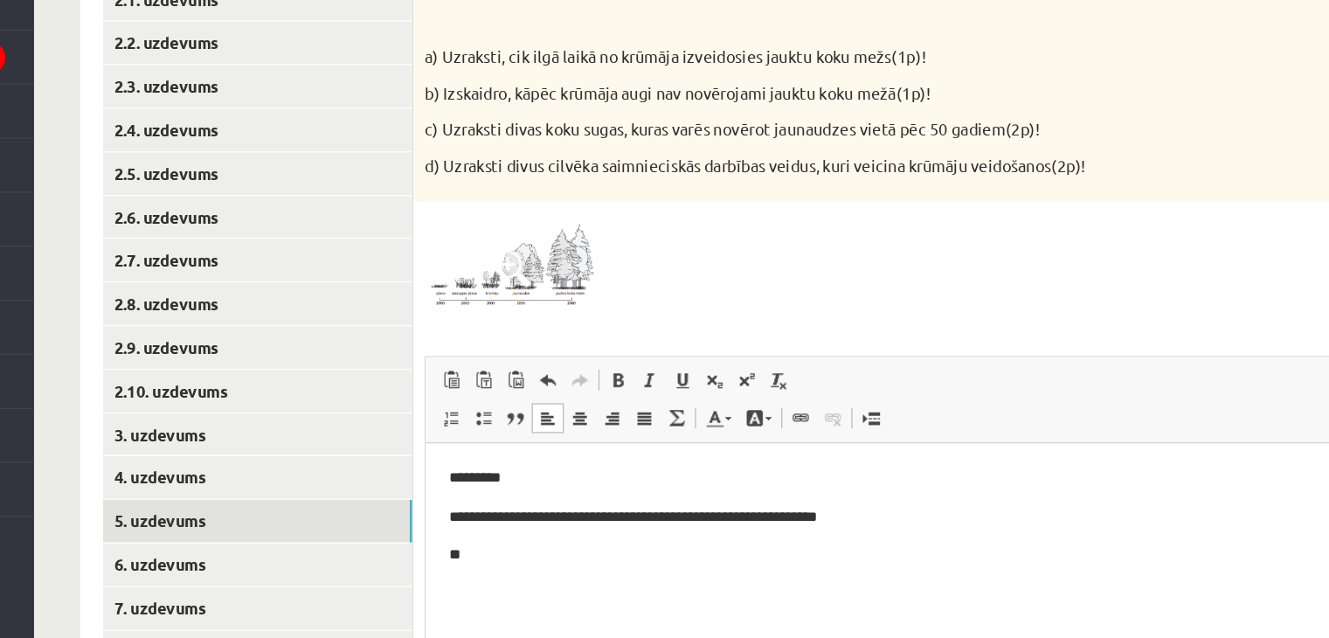
click at [621, 355] on span at bounding box center [626, 357] width 28 height 28
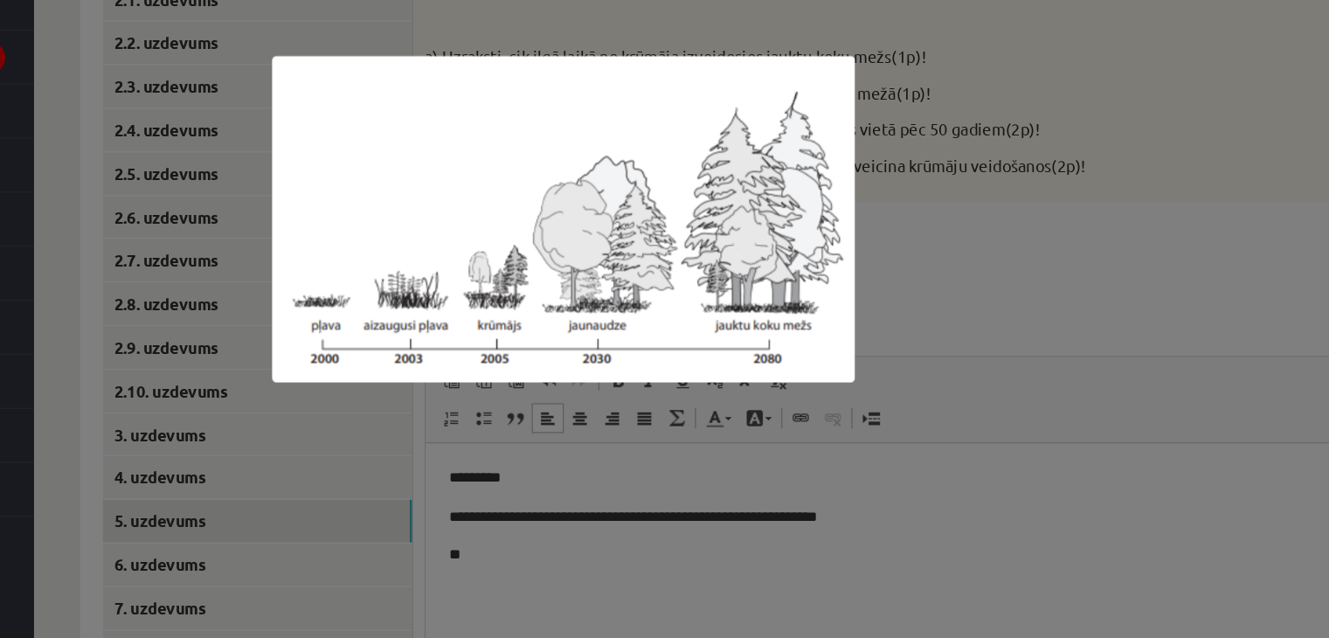
click at [978, 364] on div at bounding box center [664, 319] width 1329 height 638
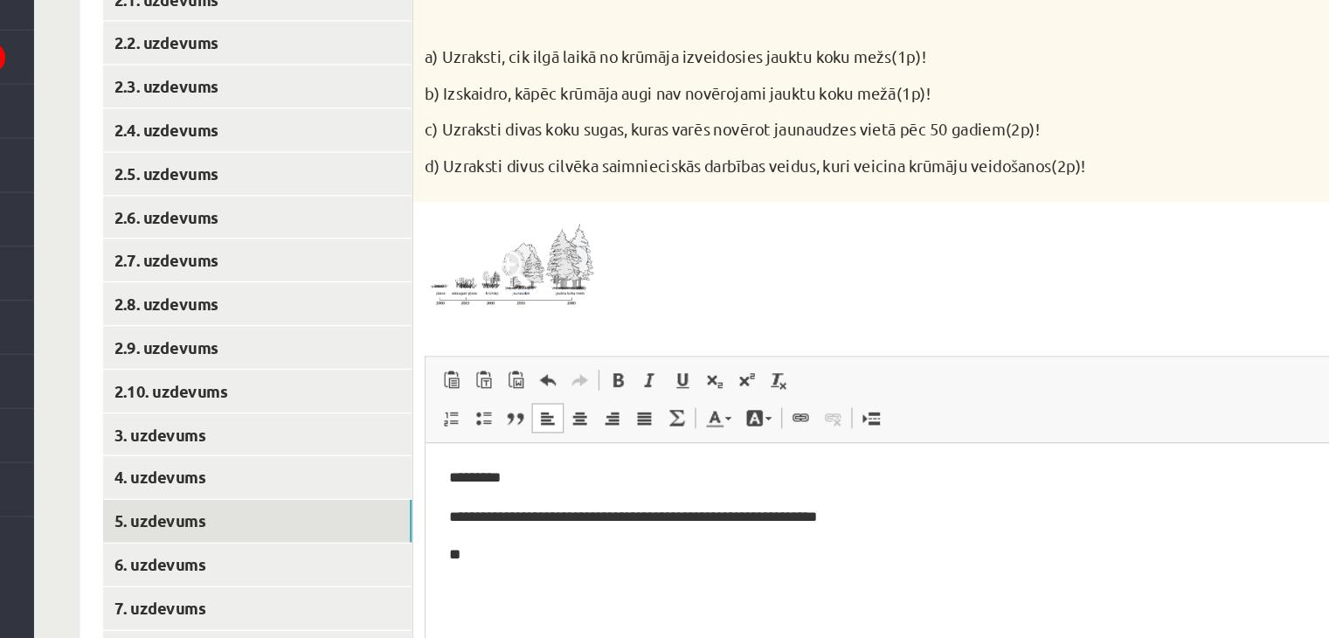
click at [621, 362] on span at bounding box center [626, 357] width 28 height 28
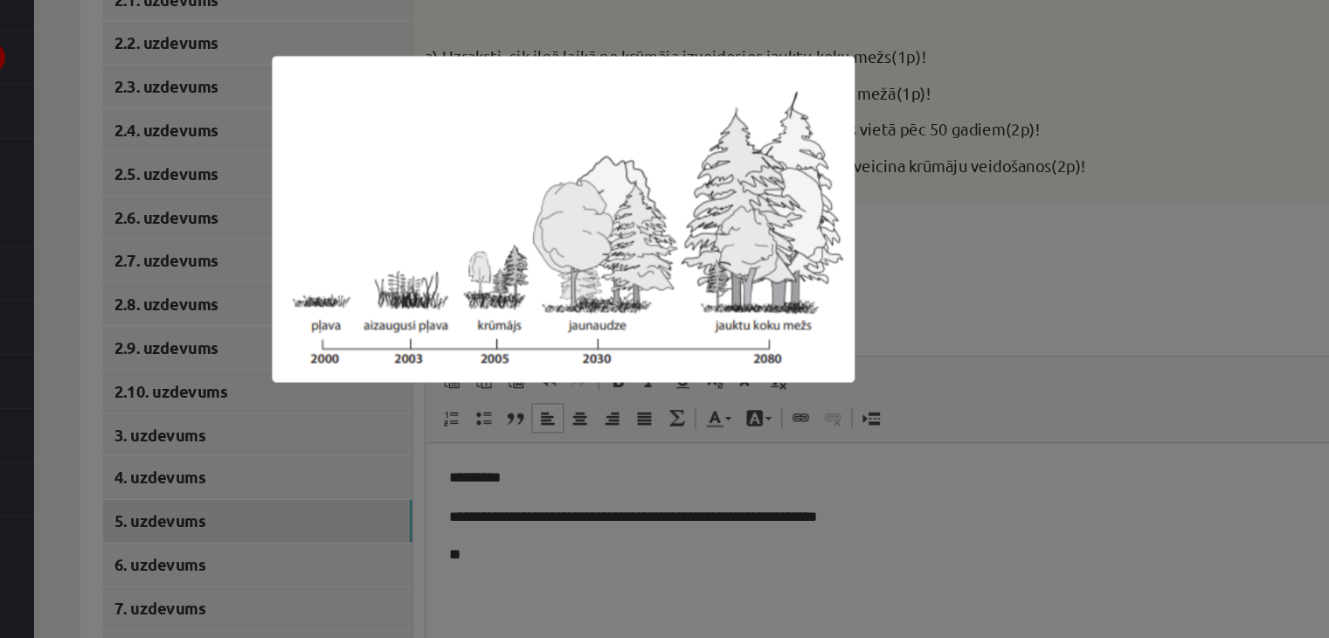
drag, startPoint x: 898, startPoint y: 381, endPoint x: 863, endPoint y: 403, distance: 41.2
click at [899, 380] on div at bounding box center [664, 319] width 1329 height 638
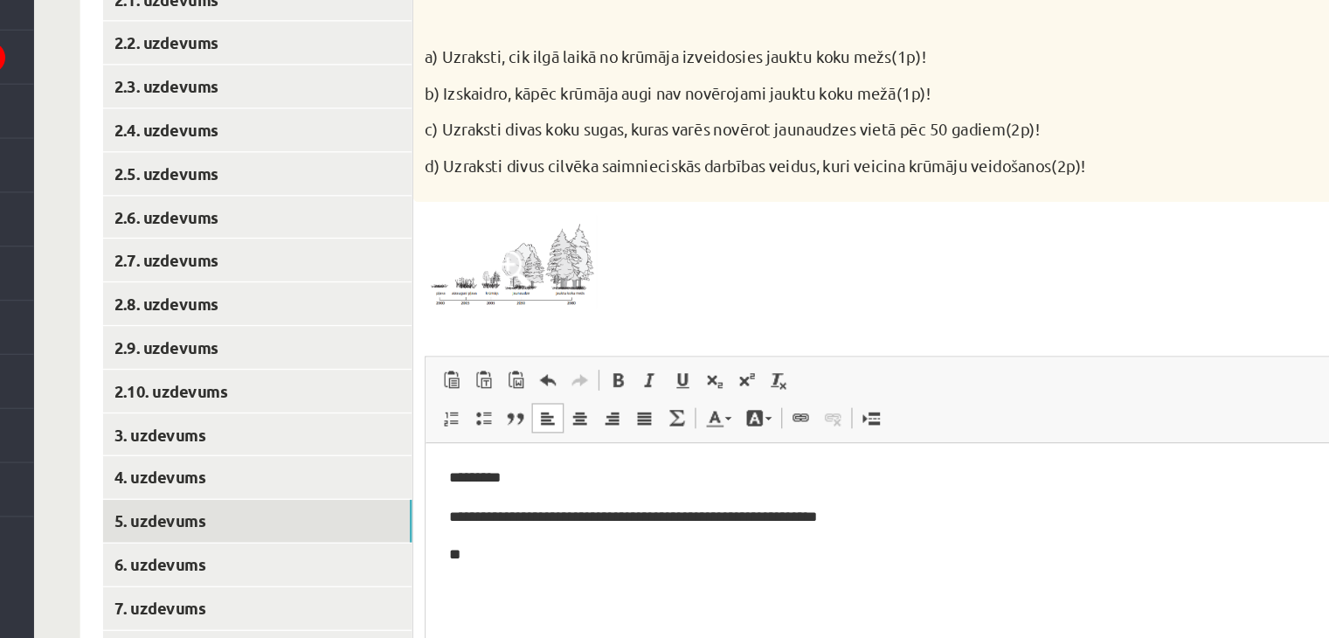
click at [547, 531] on p "**" at bounding box center [788, 528] width 691 height 18
click at [684, 343] on img at bounding box center [624, 351] width 131 height 73
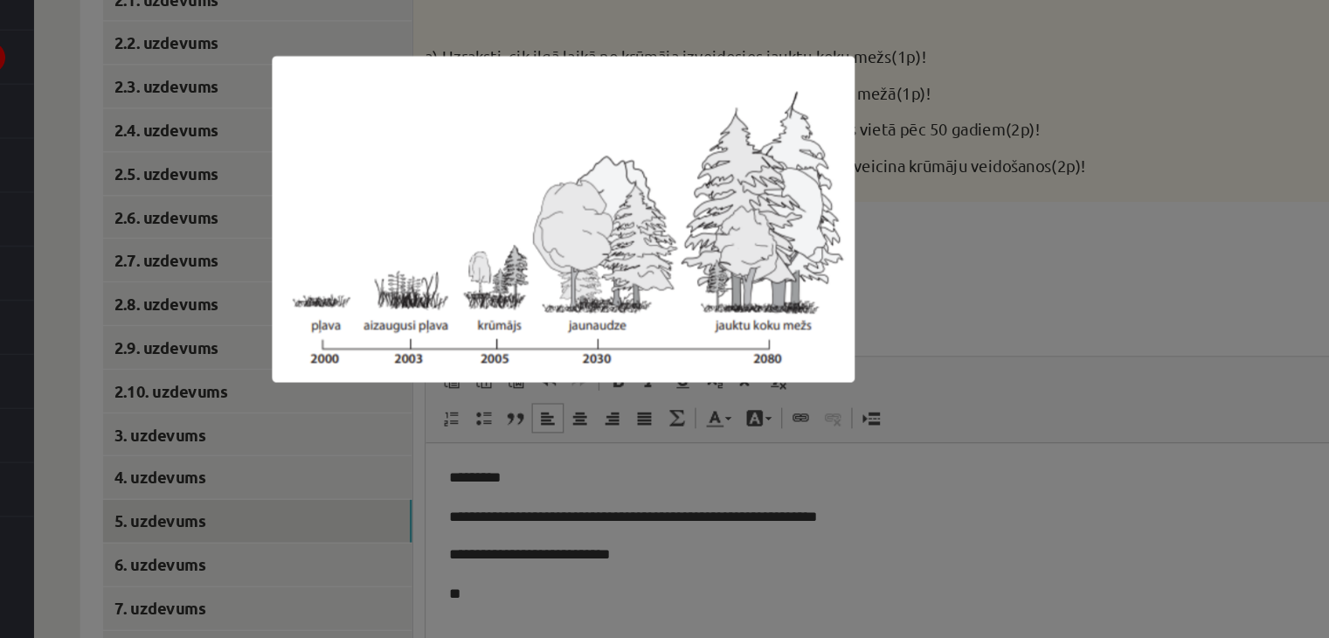
drag, startPoint x: 943, startPoint y: 399, endPoint x: 872, endPoint y: 364, distance: 78.6
click at [941, 399] on div at bounding box center [664, 319] width 1329 height 638
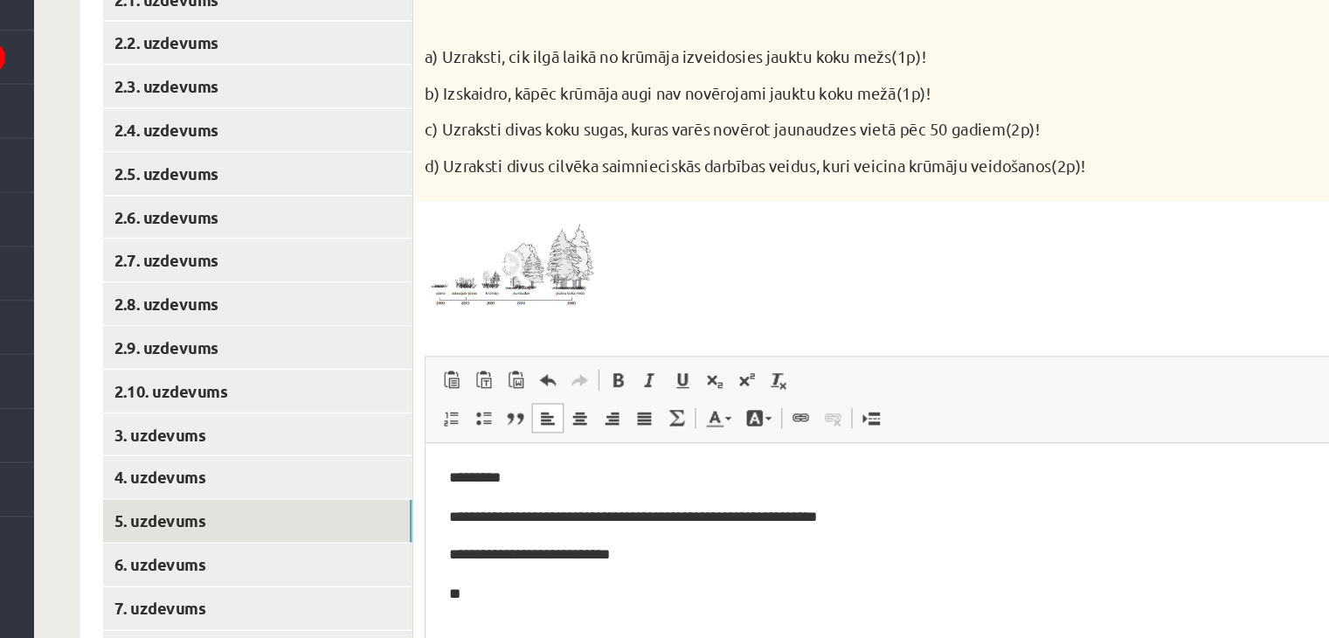
click at [660, 355] on img at bounding box center [624, 351] width 131 height 73
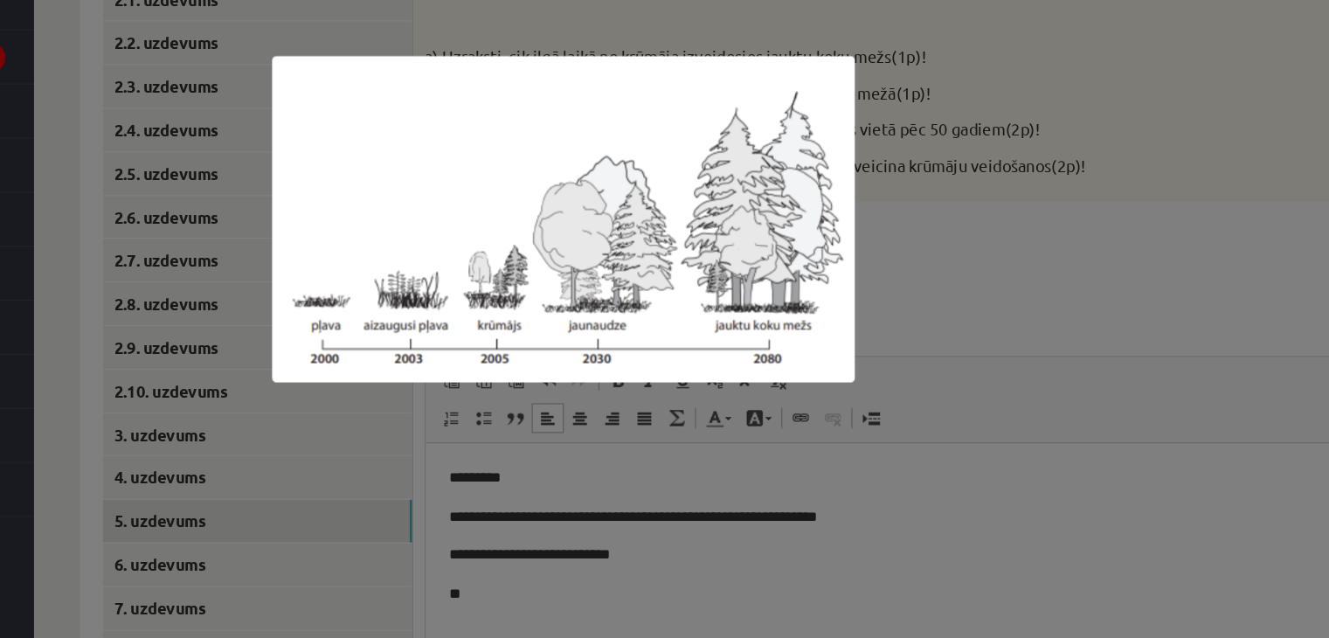
click at [688, 300] on img at bounding box center [664, 319] width 443 height 248
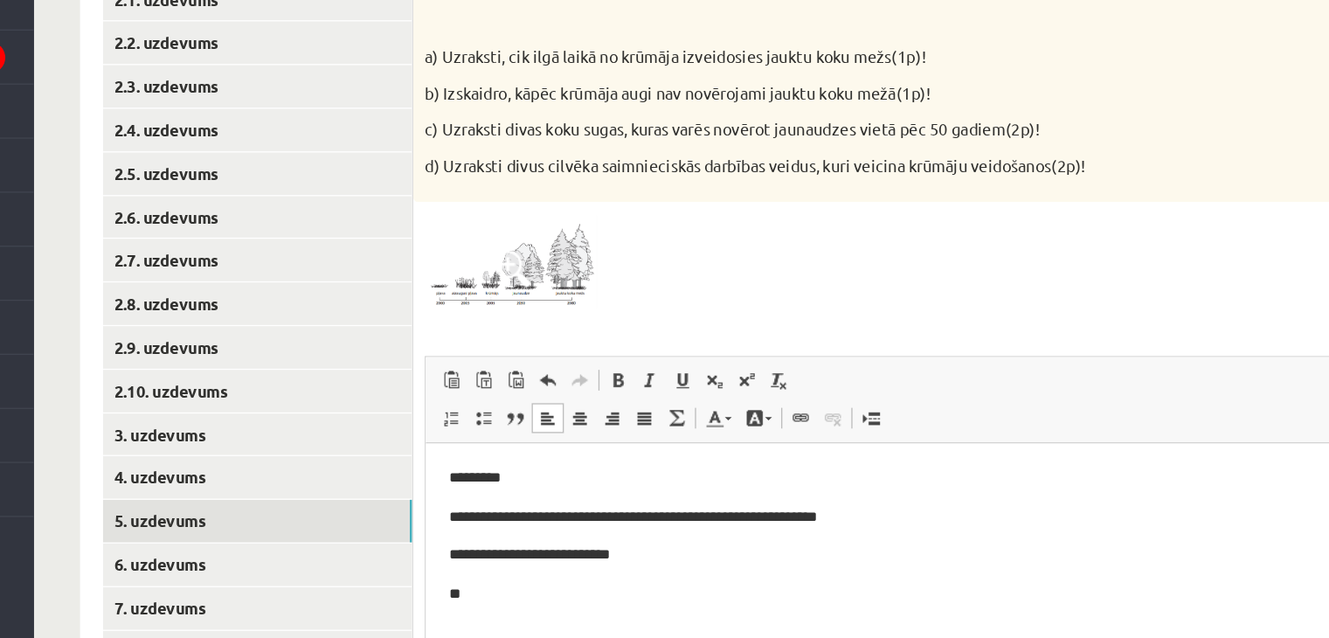
click at [652, 369] on img at bounding box center [624, 351] width 131 height 73
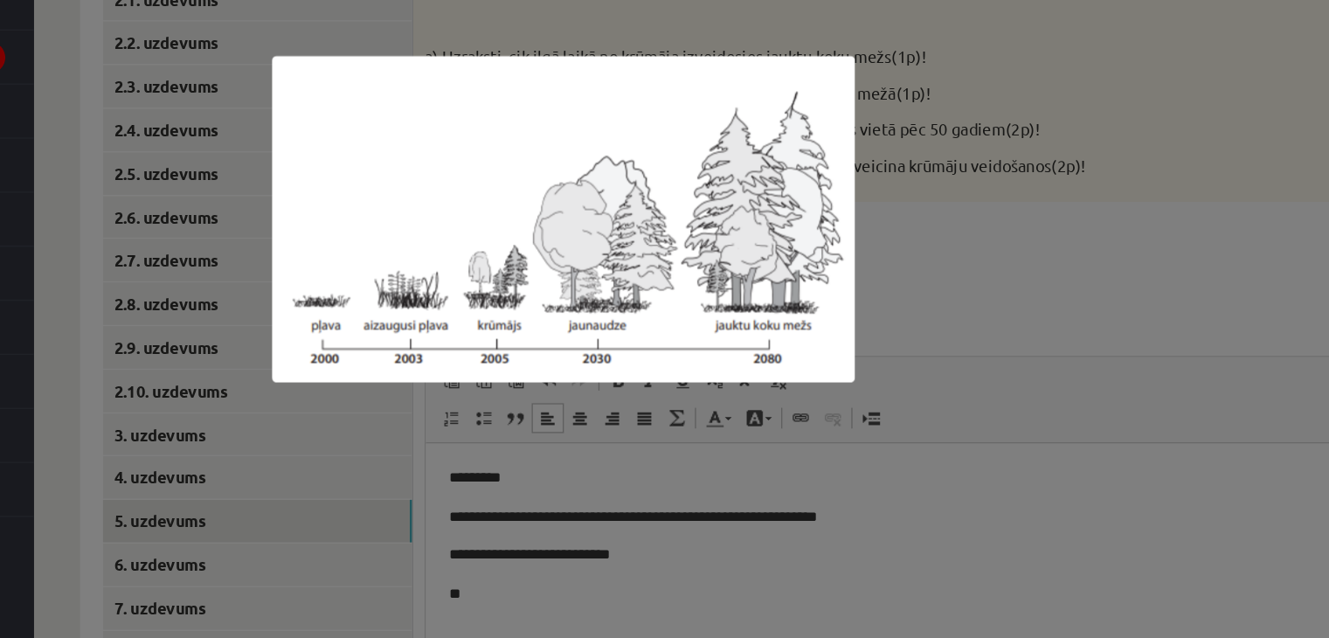
click at [941, 386] on div at bounding box center [664, 319] width 1329 height 638
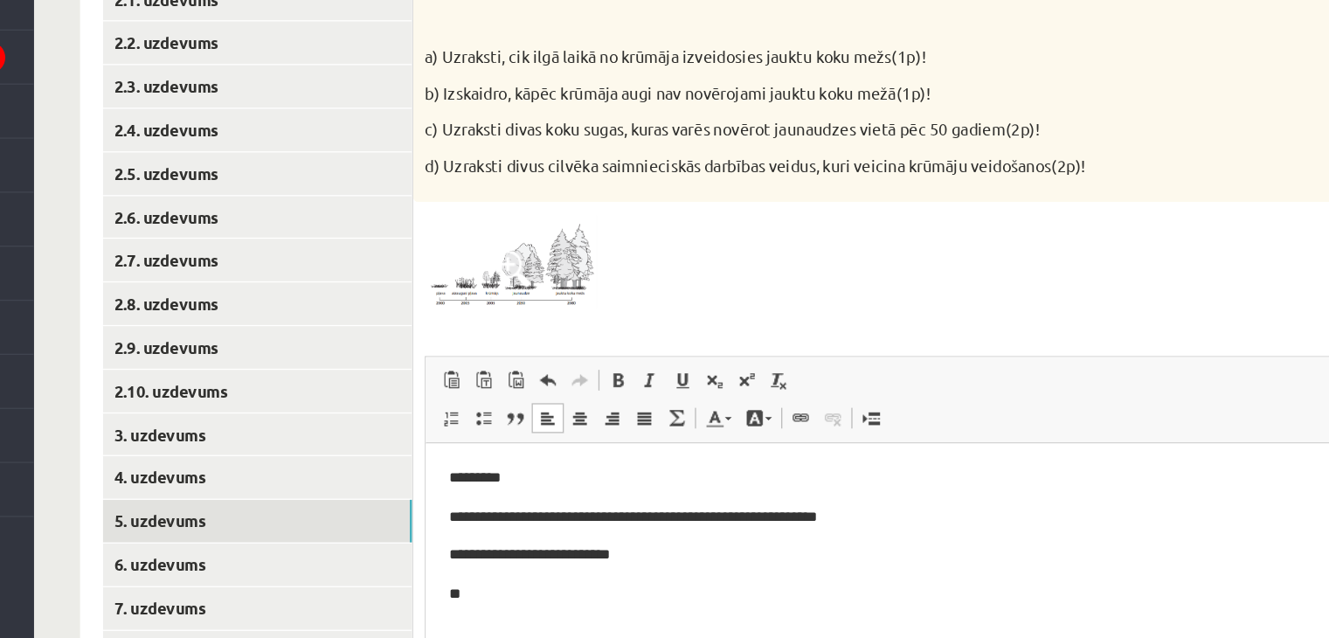
click at [547, 560] on p "**" at bounding box center [788, 558] width 691 height 18
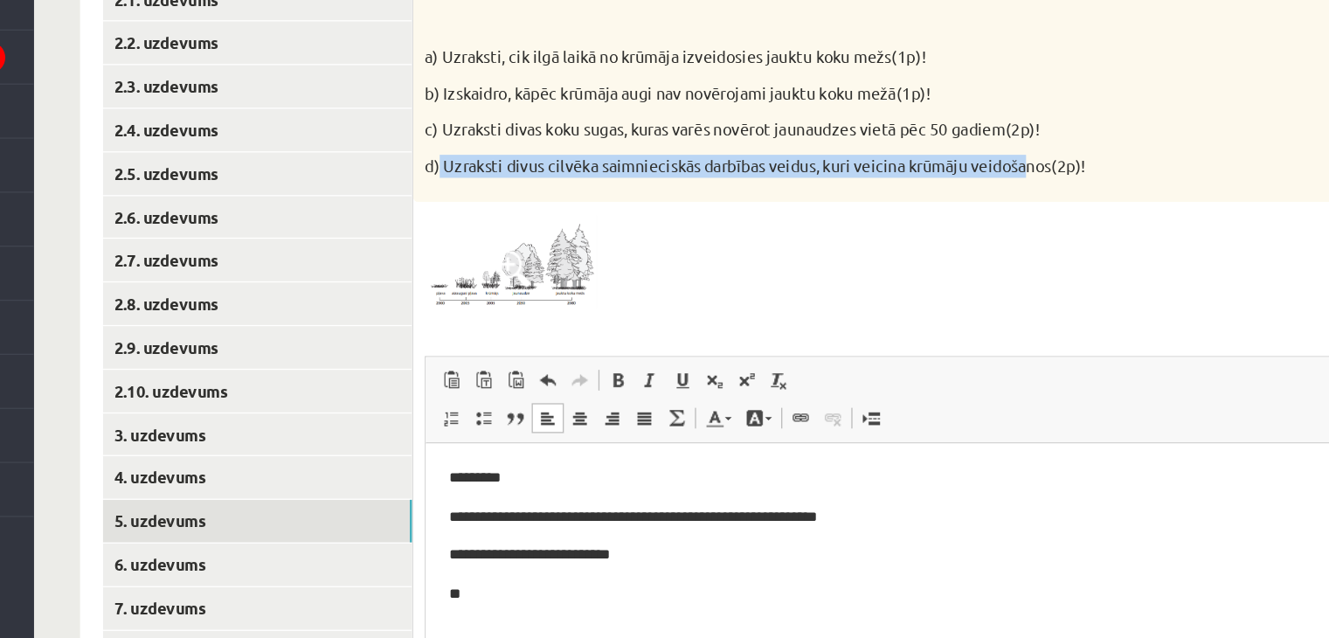
drag, startPoint x: 570, startPoint y: 269, endPoint x: 1022, endPoint y: 290, distance: 452.4
click at [1019, 292] on div "Aplūko attēlu, kurā redzama pļavas pakāpeniska nomaiņa ar mežu! (II) a) Uzrakst…" at bounding box center [923, 214] width 744 height 186
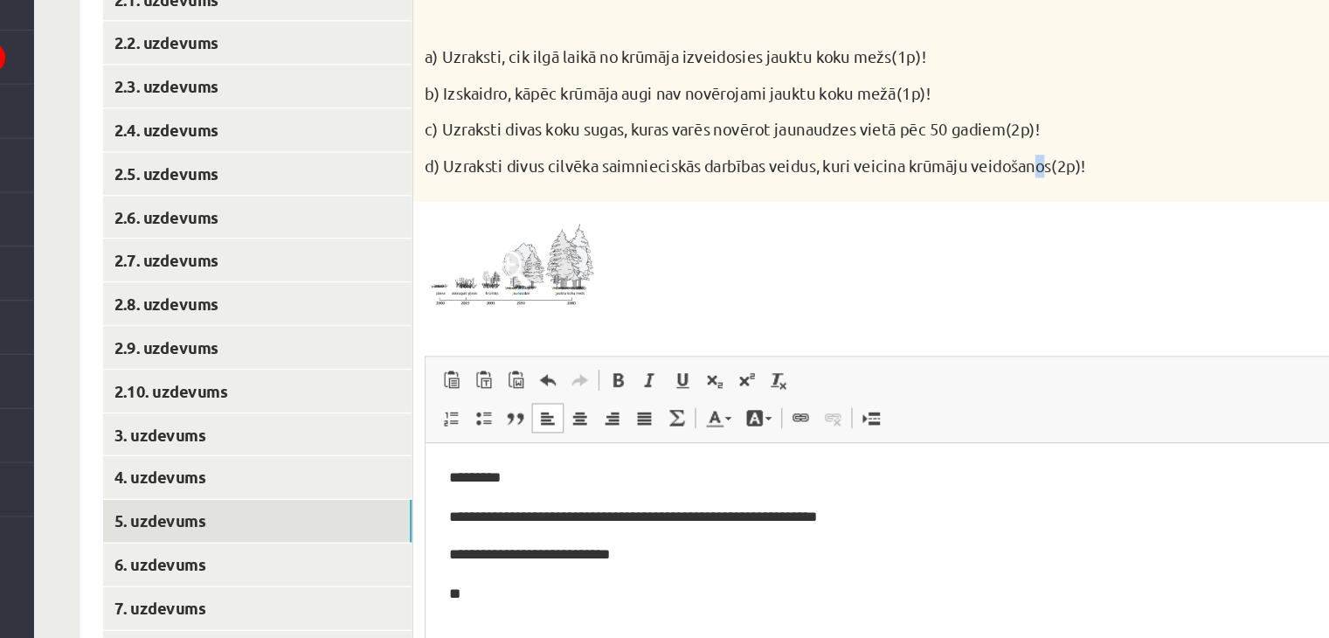
click at [1032, 286] on div "Aplūko attēlu, kurā redzama pļavas pakāpeniska nomaiņa ar mežu! (II) a) Uzrakst…" at bounding box center [923, 214] width 744 height 186
click at [1034, 283] on p "d) Uzraksti divus cilvēka saimnieciskās darbības veidus, kuri veicina krūmāju v…" at bounding box center [878, 278] width 639 height 17
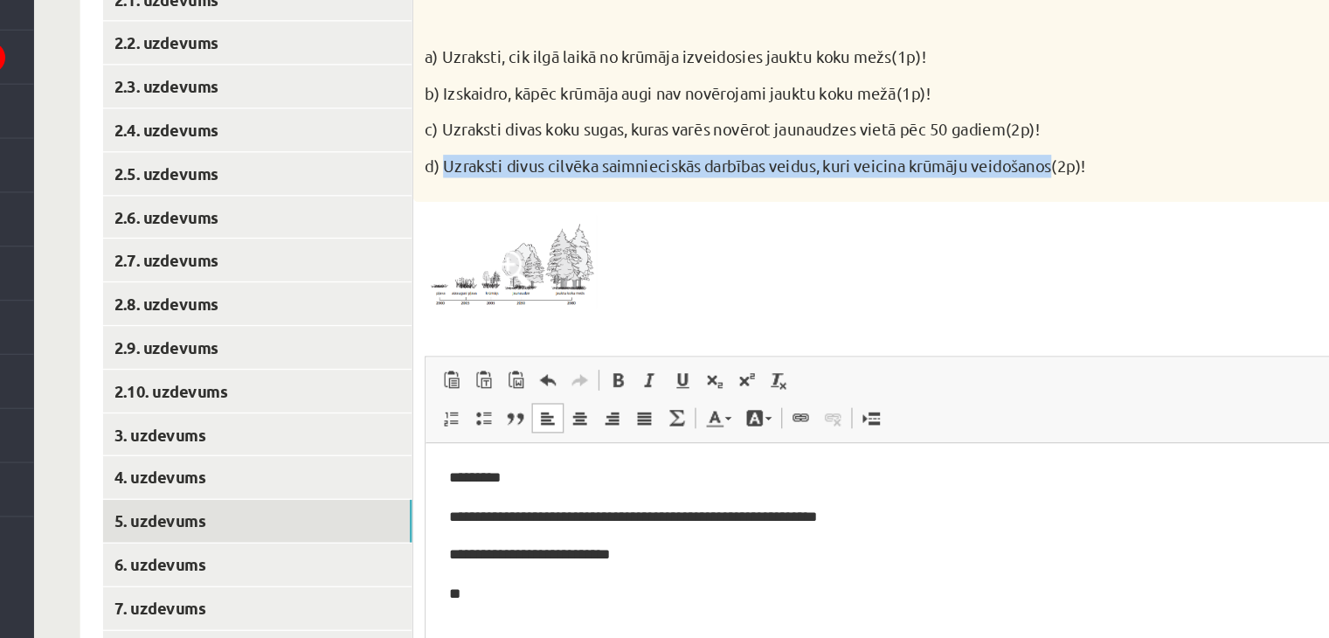
drag, startPoint x: 1036, startPoint y: 281, endPoint x: 577, endPoint y: 290, distance: 459.0
click at [577, 290] on div "Aplūko attēlu, kurā redzama pļavas pakāpeniska nomaiņa ar mežu! (II) a) Uzrakst…" at bounding box center [923, 214] width 744 height 186
copy p "Uzraksti divus cilvēka saimnieciskās darbības veidus, kuri veicina krūmāju veid…"
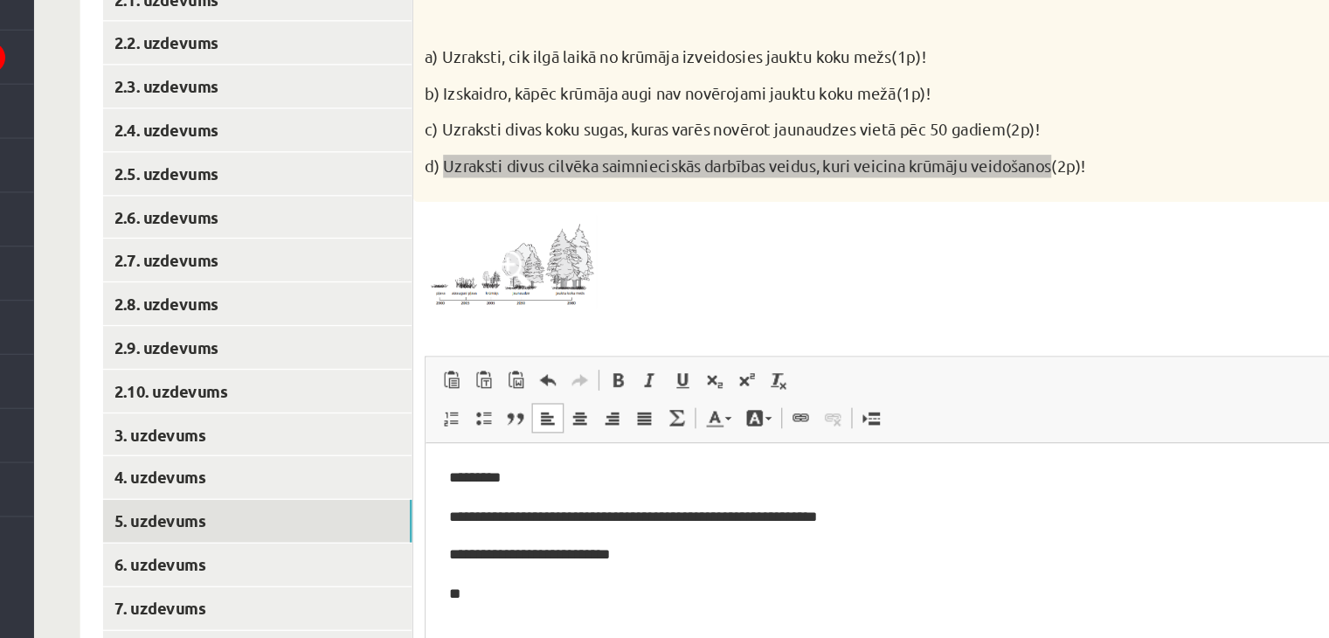
click at [517, 557] on p "**" at bounding box center [788, 558] width 691 height 18
click at [481, 572] on html "**********" at bounding box center [788, 514] width 725 height 142
drag, startPoint x: 481, startPoint y: 573, endPoint x: 442, endPoint y: 543, distance: 48.6
click at [443, 543] on body "**********" at bounding box center [788, 514] width 690 height 107
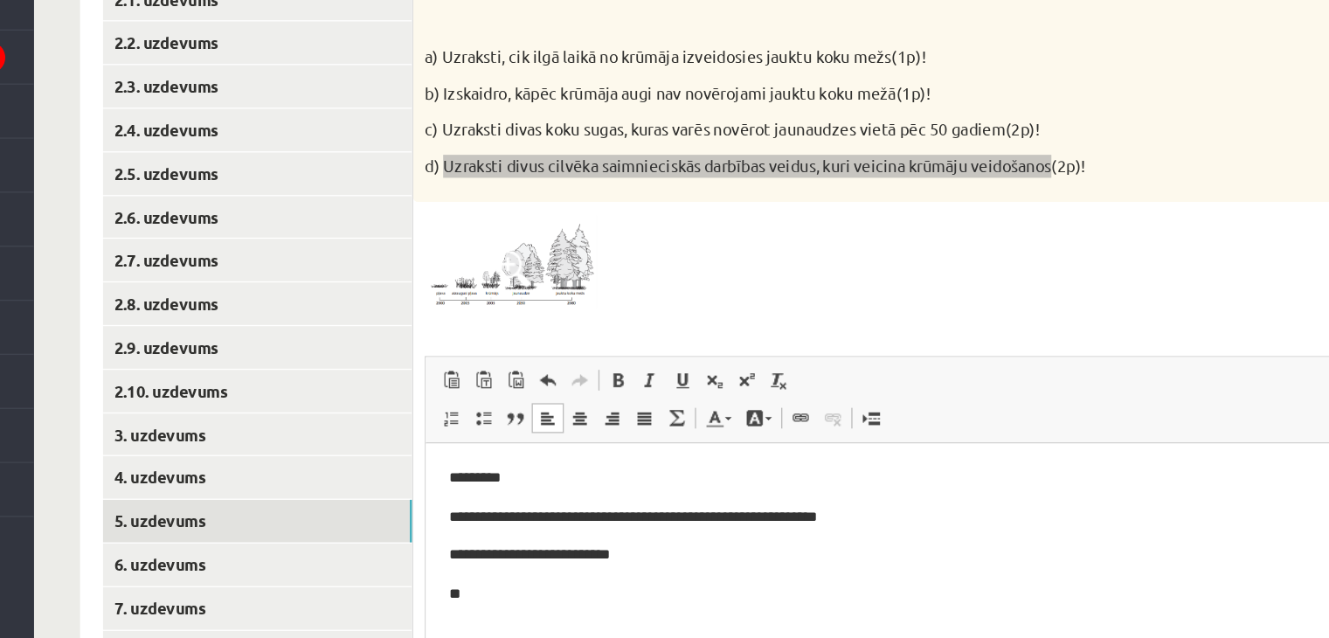
drag, startPoint x: 460, startPoint y: 559, endPoint x: 469, endPoint y: 564, distance: 9.8
click at [461, 560] on p "**" at bounding box center [788, 558] width 691 height 18
click at [500, 616] on span "Paste" at bounding box center [491, 616] width 21 height 25
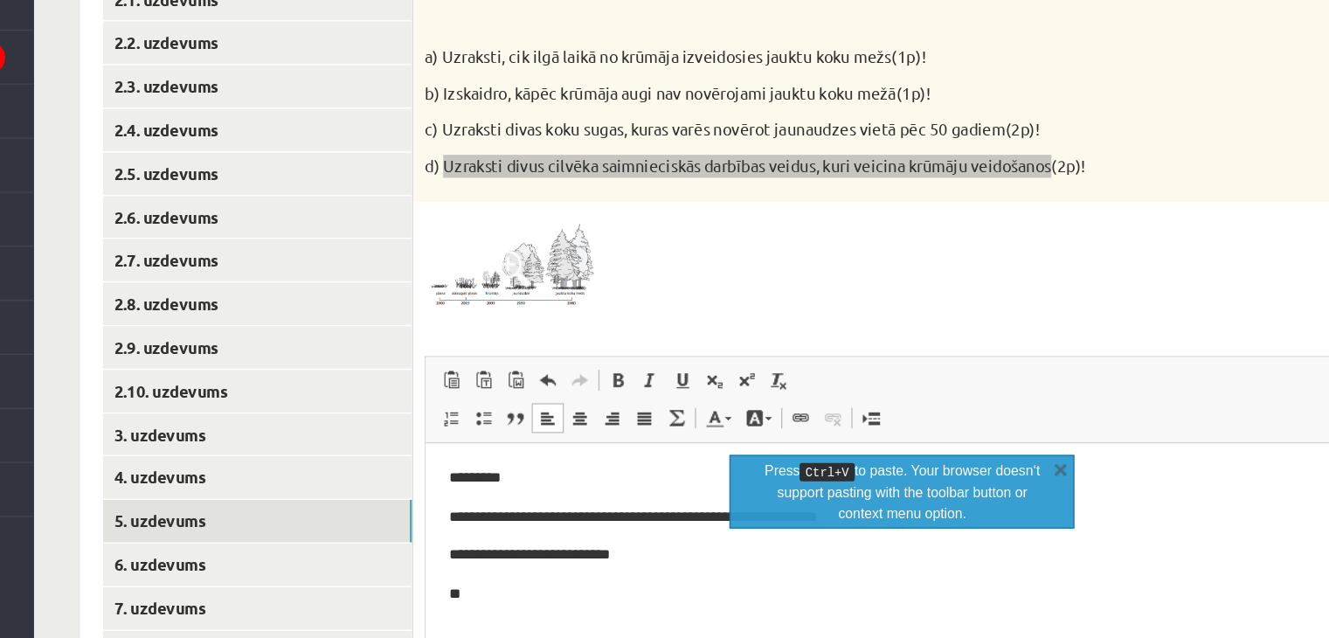
click at [476, 558] on p "**" at bounding box center [788, 558] width 691 height 18
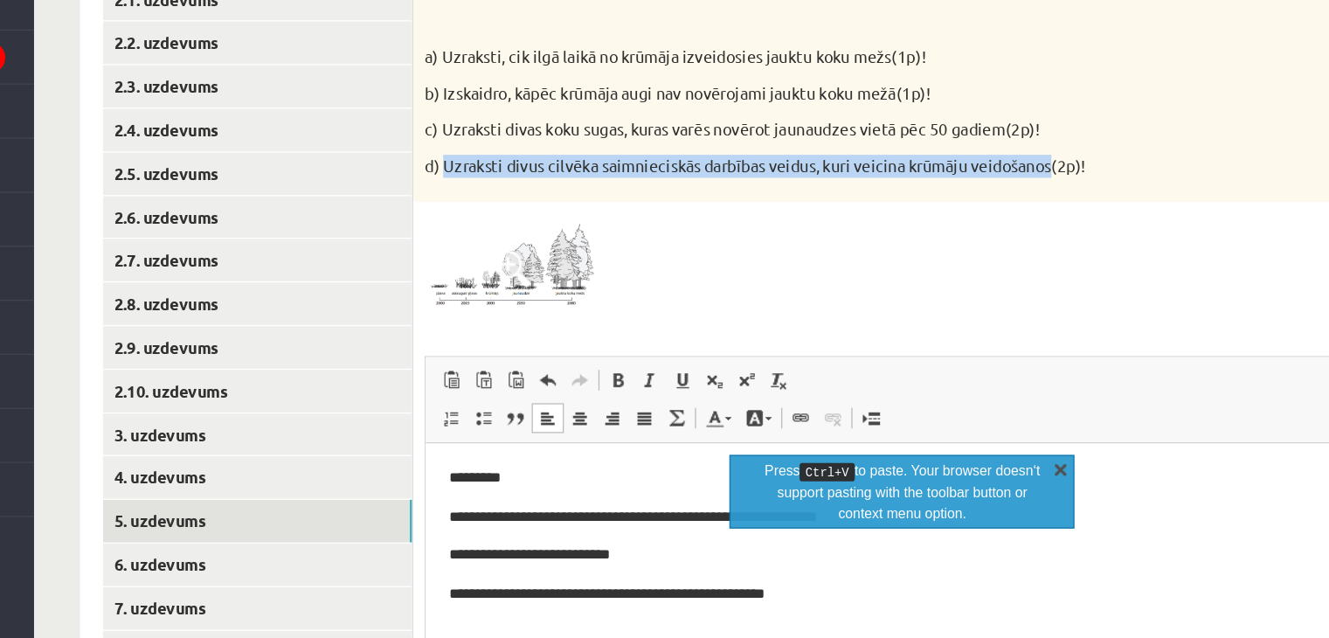
click at [1045, 508] on link "X" at bounding box center [1042, 508] width 17 height 17
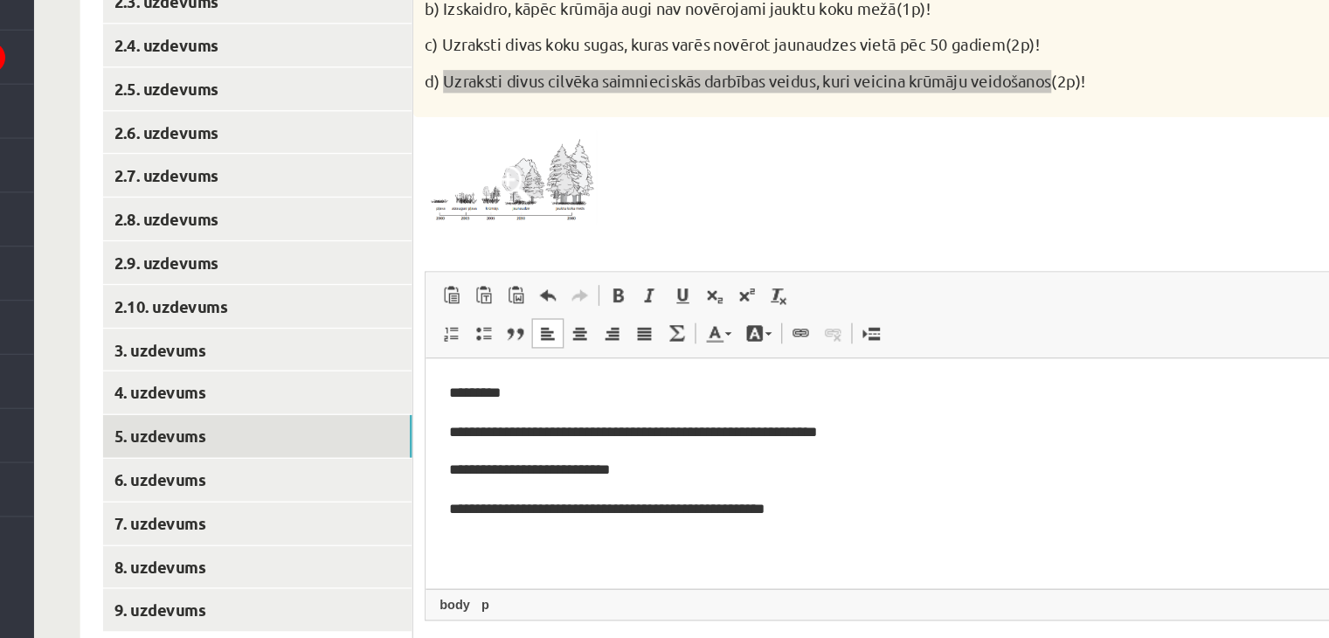
scroll to position [306, 0]
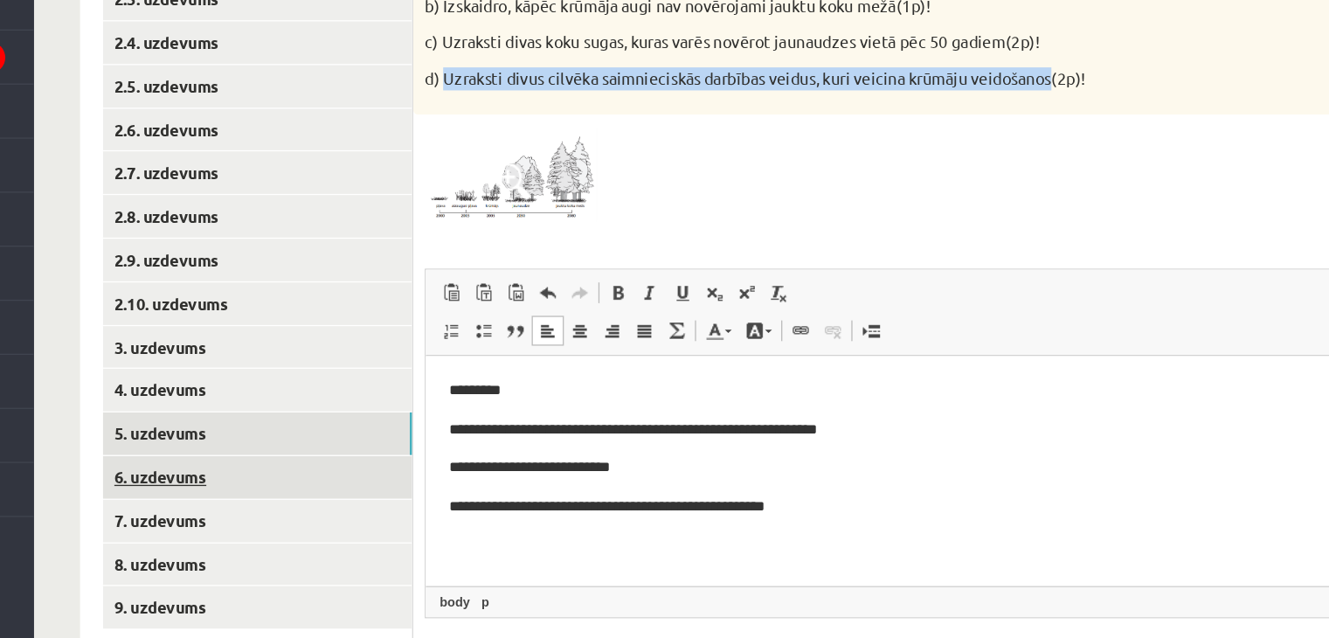
click at [348, 523] on link "6. uzdevums" at bounding box center [432, 515] width 235 height 32
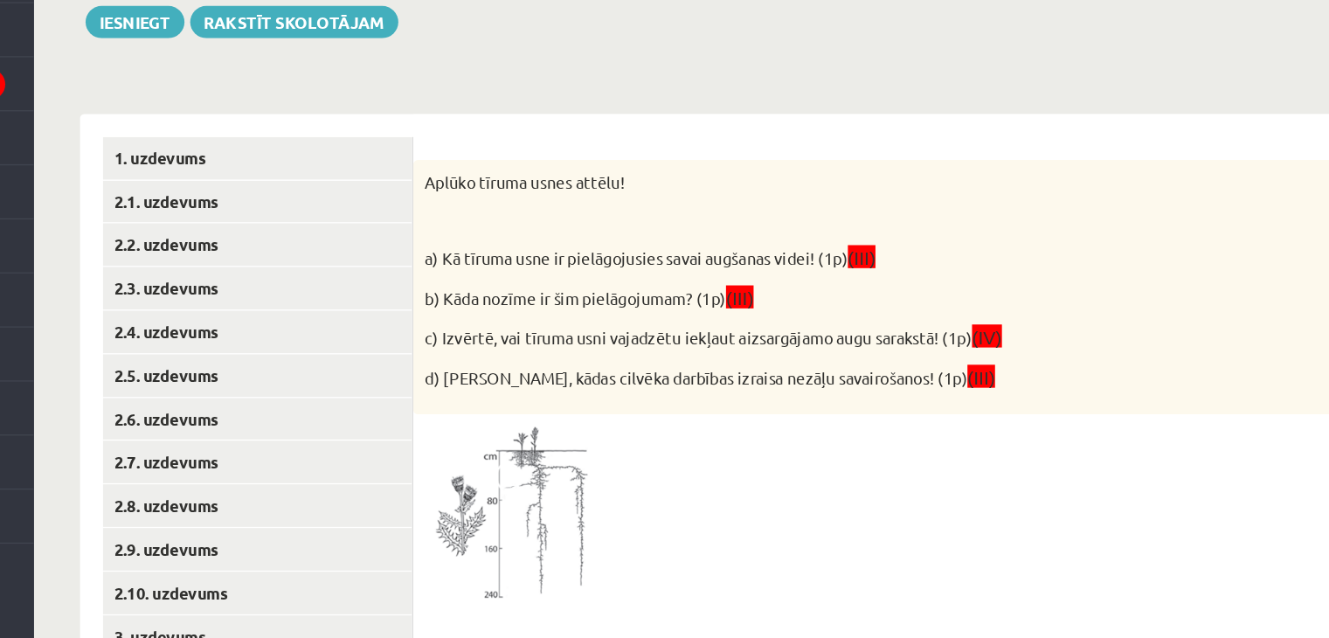
scroll to position [107, 0]
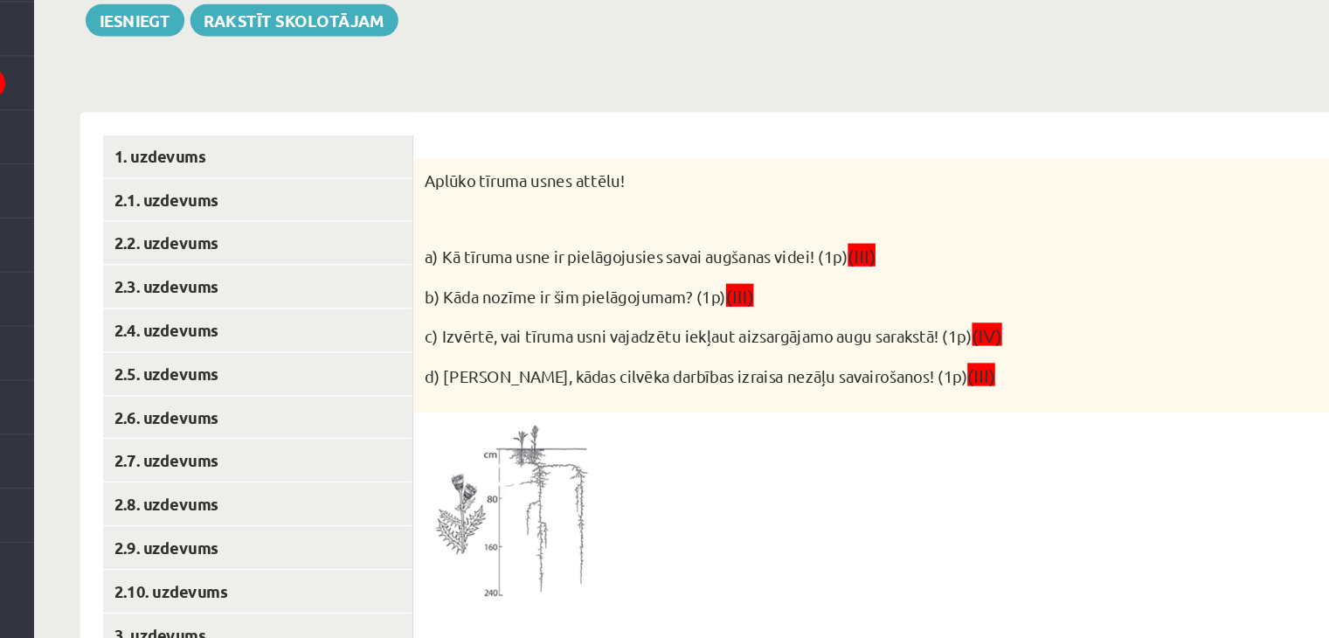
click at [599, 531] on img at bounding box center [624, 524] width 131 height 138
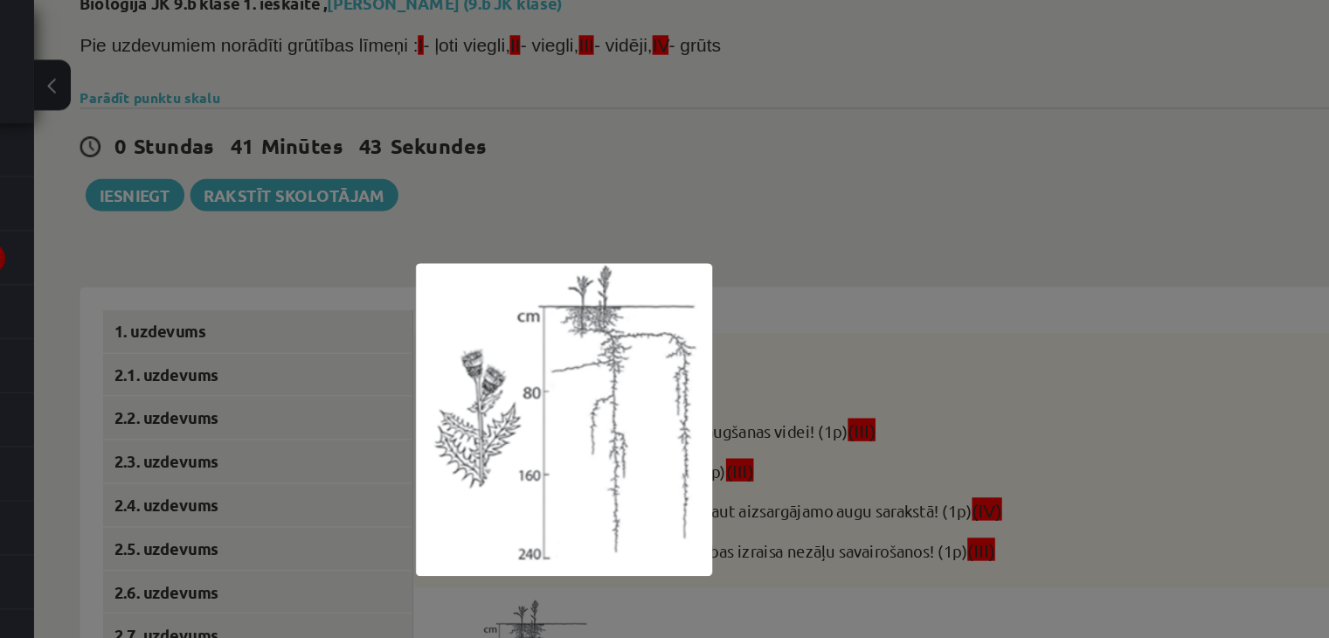
click at [693, 307] on img at bounding box center [665, 319] width 226 height 238
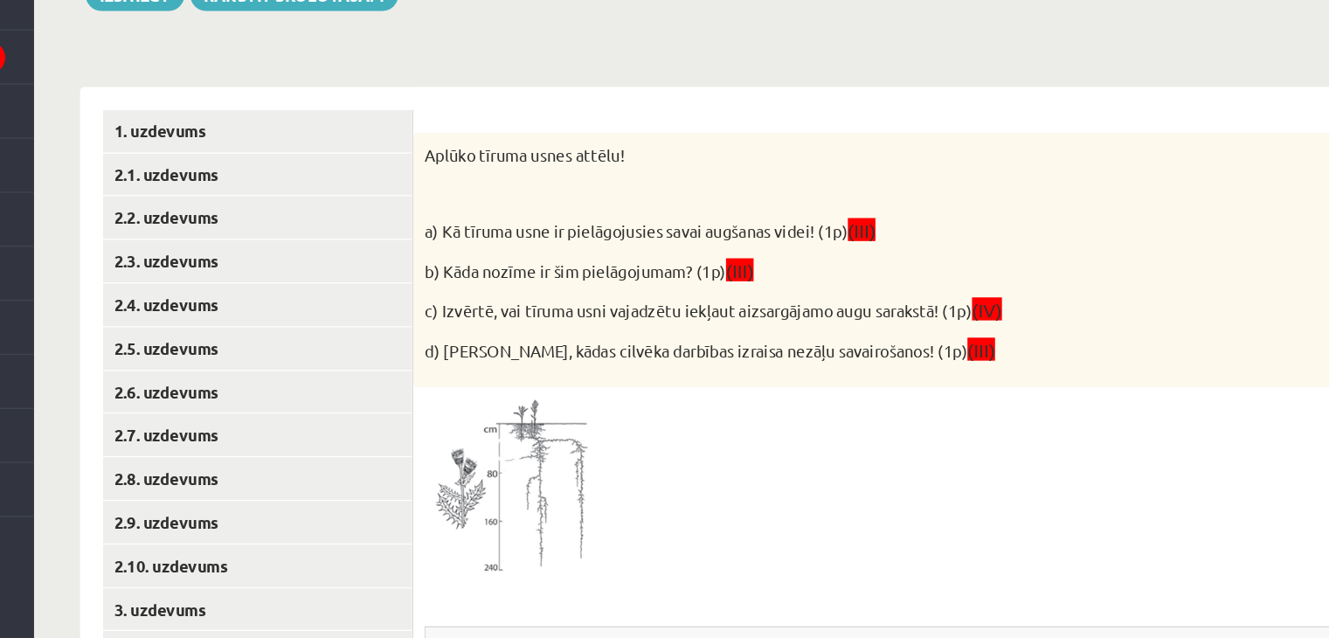
click at [626, 495] on span at bounding box center [626, 497] width 28 height 28
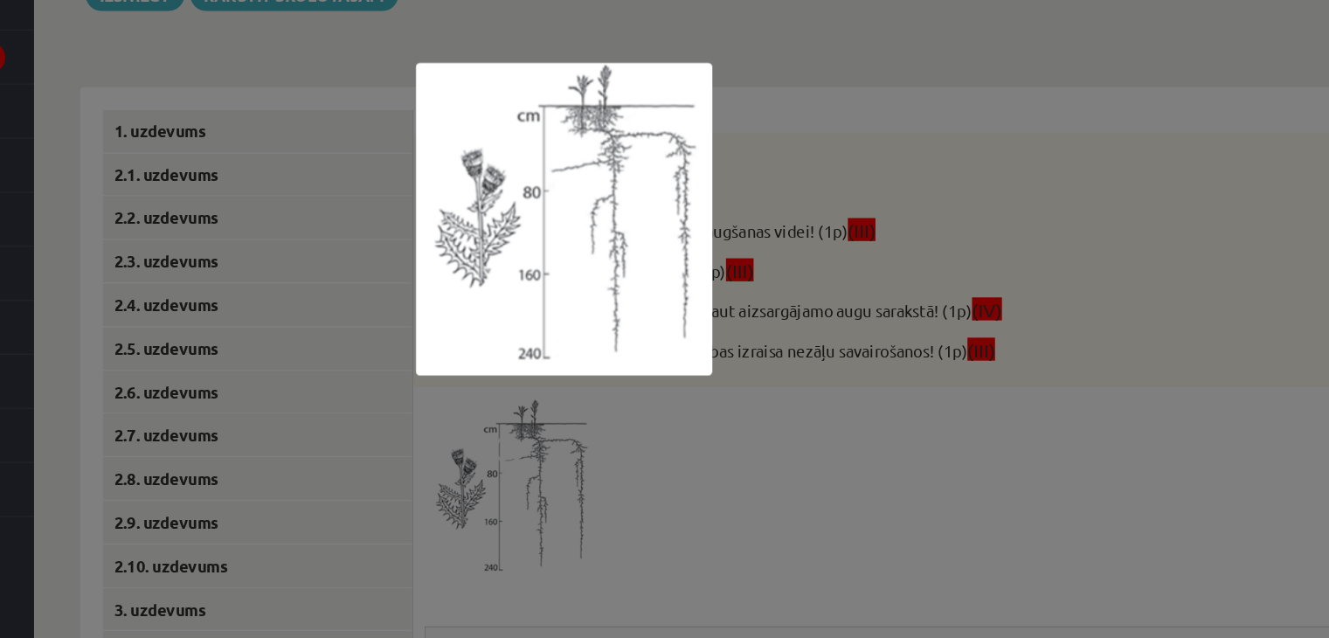
click at [804, 543] on div at bounding box center [664, 319] width 1329 height 638
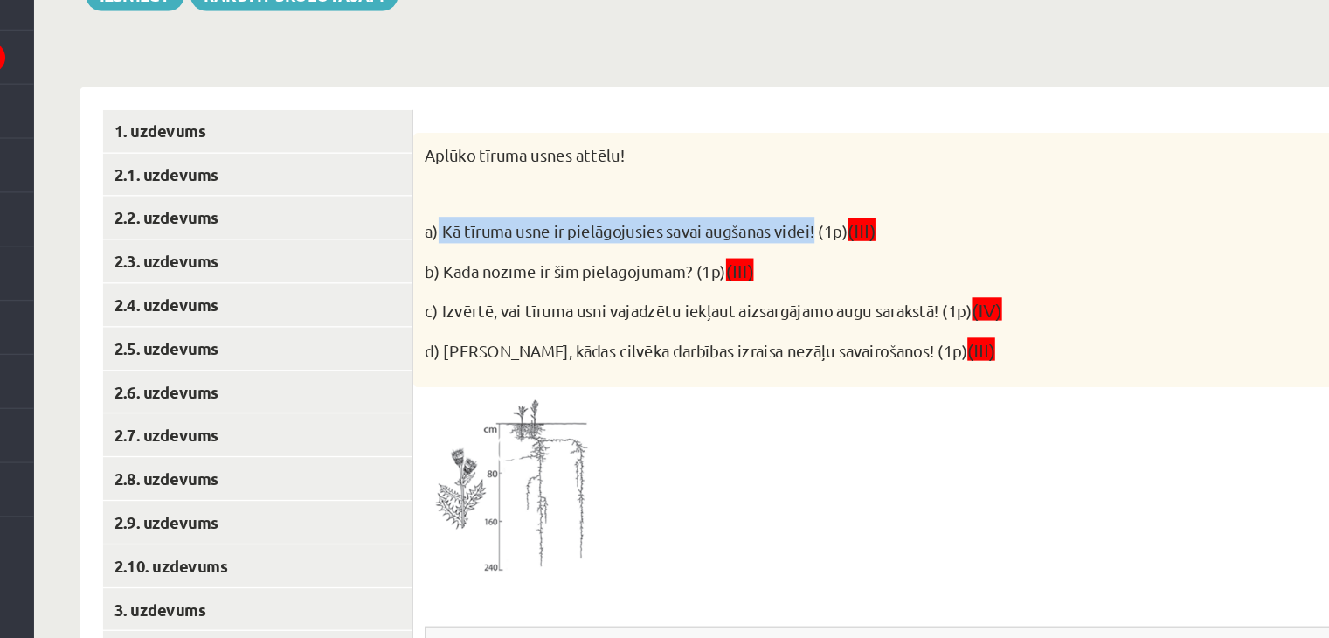
drag, startPoint x: 569, startPoint y: 326, endPoint x: 857, endPoint y: 335, distance: 287.7
click at [857, 335] on p "a) Kā tīruma usne ir pielāgojusies savai augšanas videi! (1p) (III)" at bounding box center [878, 327] width 639 height 20
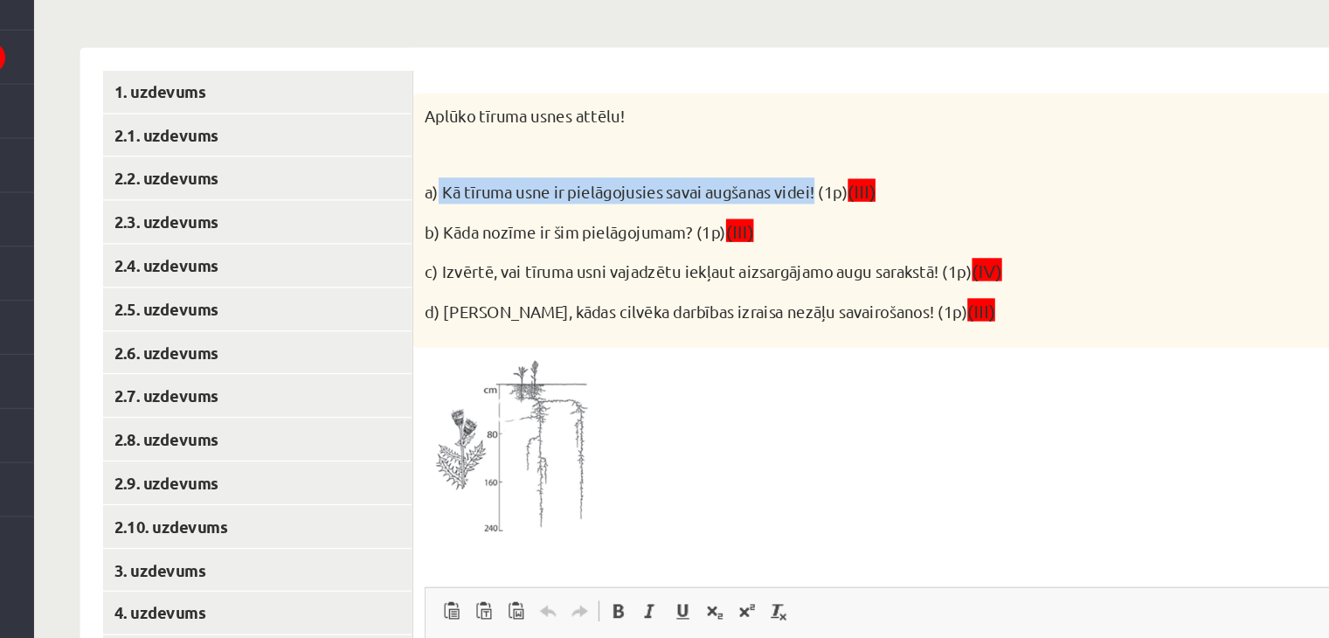
scroll to position [239, 0]
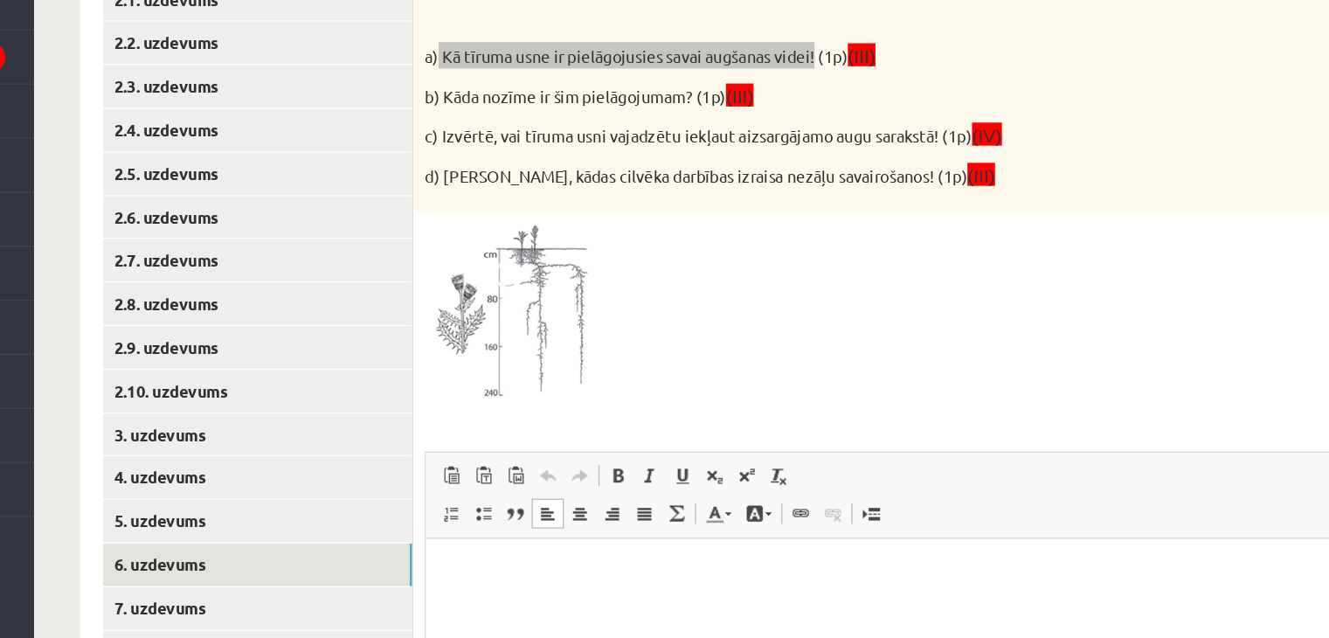
click at [512, 579] on html at bounding box center [788, 565] width 725 height 53
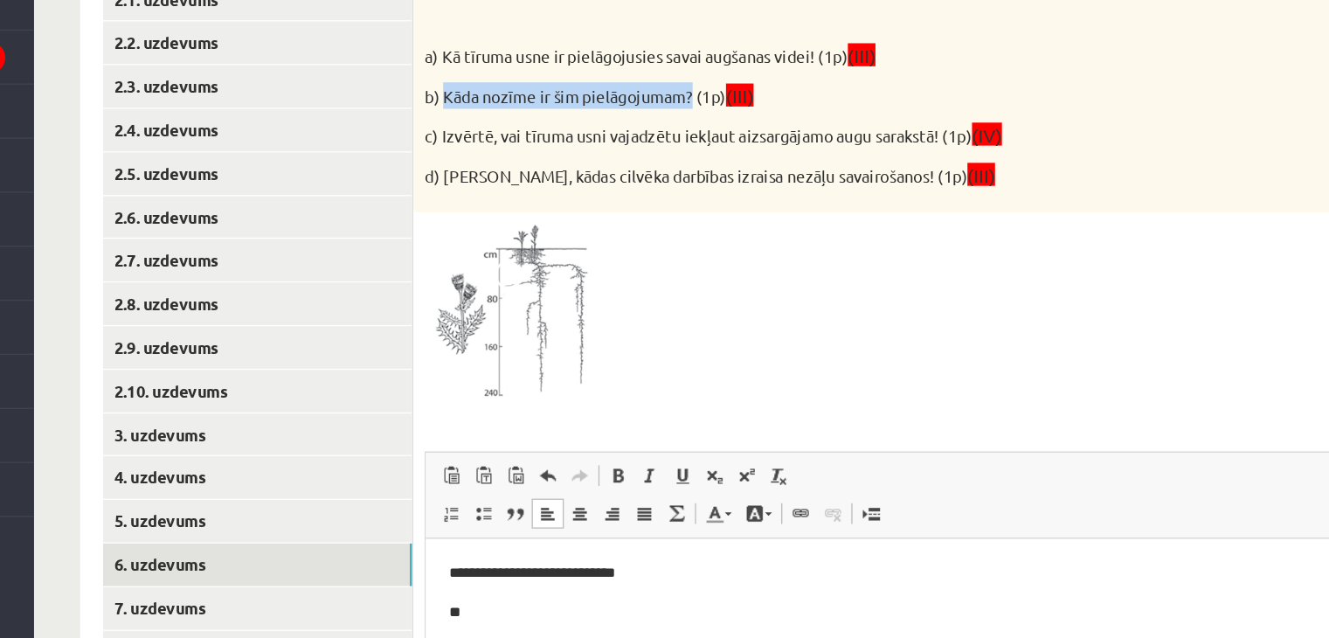
drag, startPoint x: 573, startPoint y: 217, endPoint x: 760, endPoint y: 220, distance: 188.0
click at [760, 220] on p "b) Kāda nozīme ir šim pielāgojumam? (1p) (III)" at bounding box center [878, 225] width 639 height 20
click at [635, 566] on p "**********" at bounding box center [788, 566] width 691 height 18
click at [554, 584] on body "**********" at bounding box center [788, 580] width 690 height 47
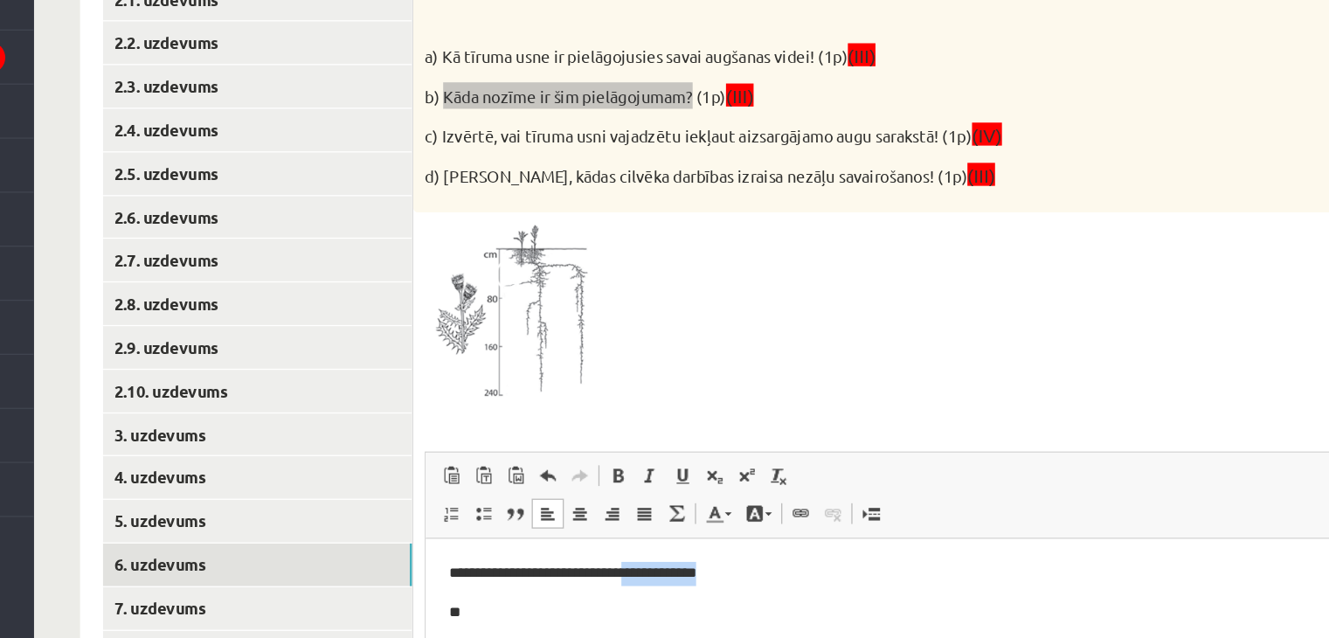
drag, startPoint x: 675, startPoint y: 563, endPoint x: 597, endPoint y: 543, distance: 80.3
click at [597, 543] on html "**********" at bounding box center [788, 580] width 725 height 82
click at [471, 601] on p "**" at bounding box center [788, 596] width 691 height 18
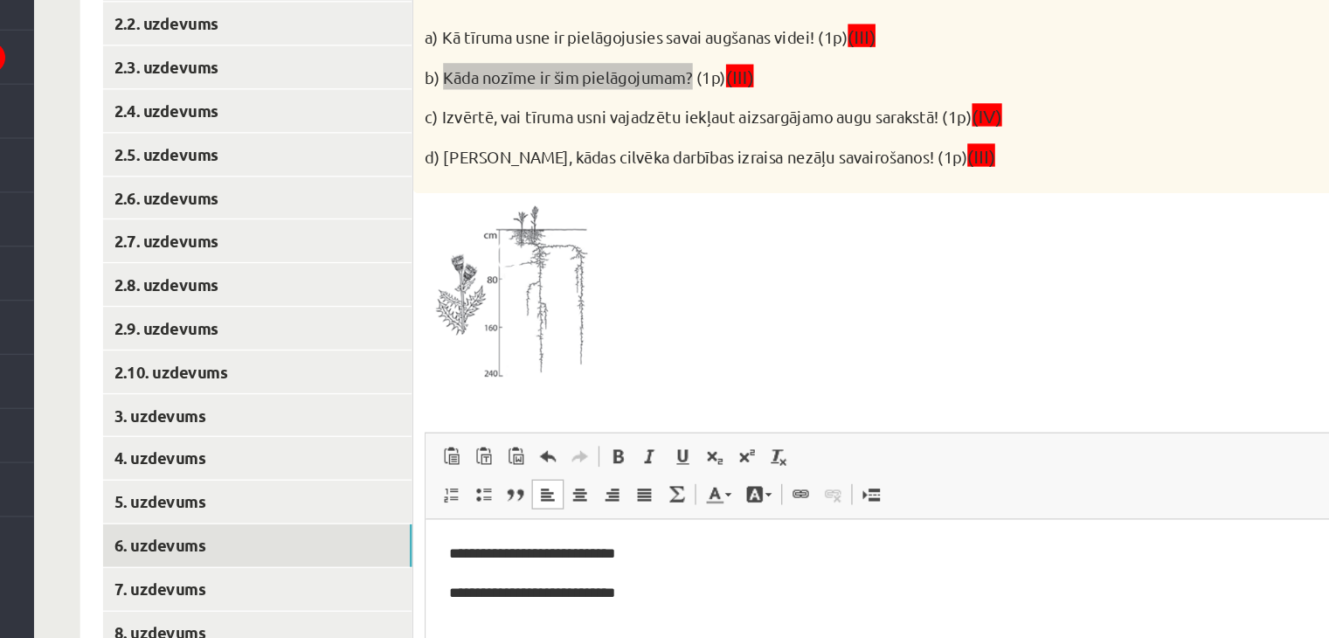
scroll to position [255, 0]
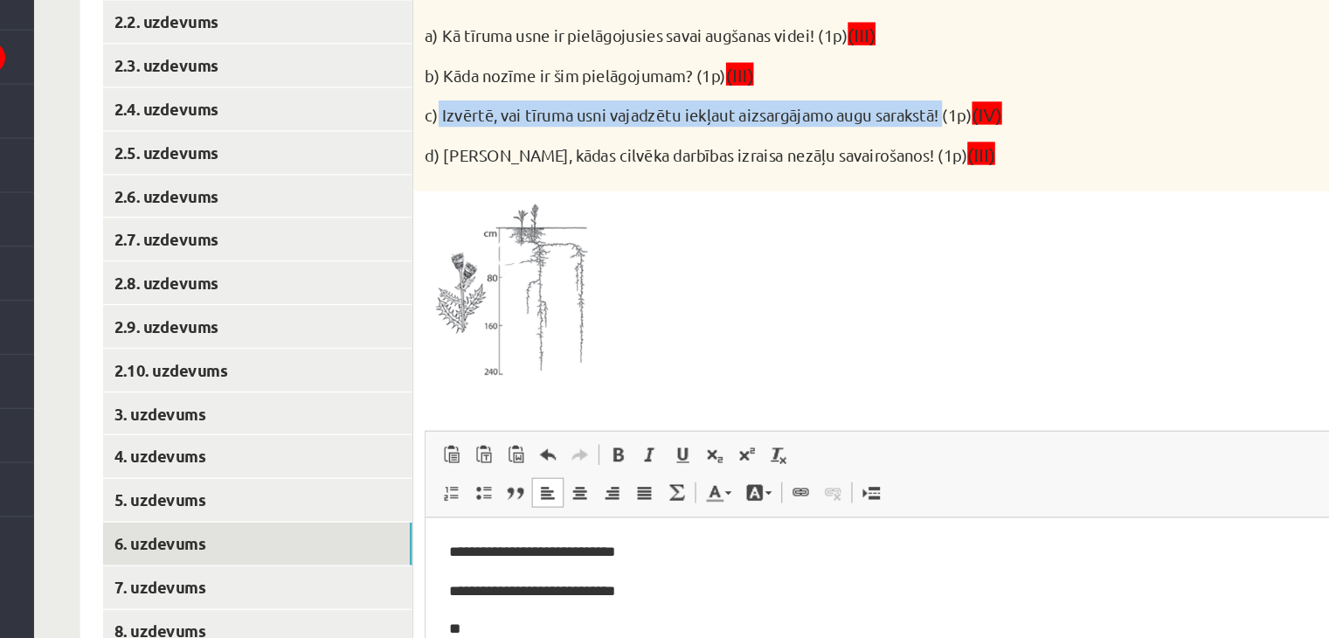
drag, startPoint x: 569, startPoint y: 233, endPoint x: 955, endPoint y: 228, distance: 386.4
click at [955, 229] on p "c) Izvērtē, vai tīruma usni vajadzētu iekļaut aizsargājamo augu sarakstā! (1p) …" at bounding box center [878, 239] width 639 height 20
click at [668, 335] on img at bounding box center [624, 376] width 131 height 138
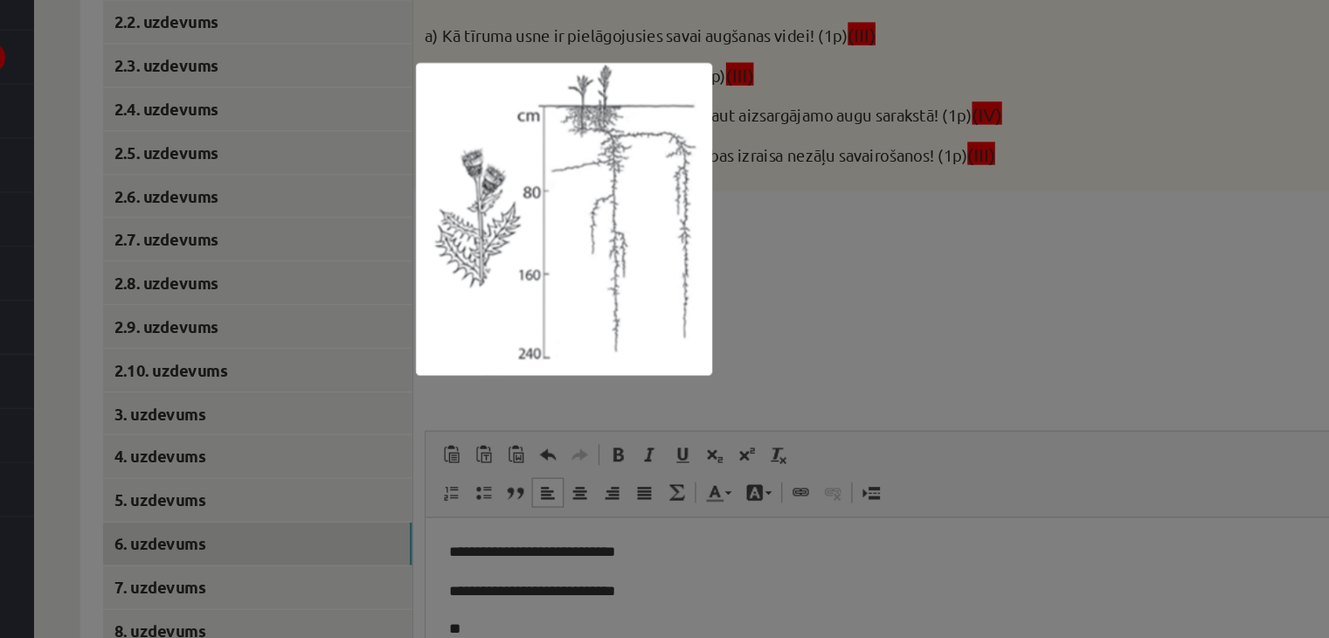
click at [914, 344] on div at bounding box center [664, 319] width 1329 height 638
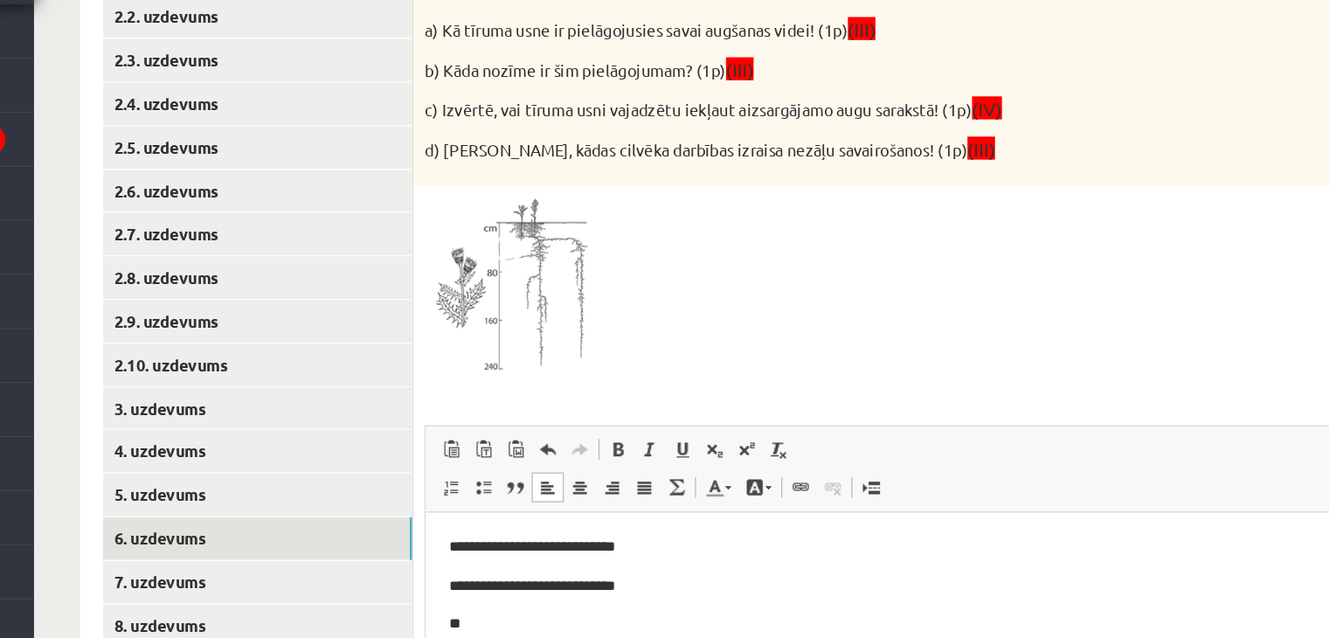
scroll to position [322, 0]
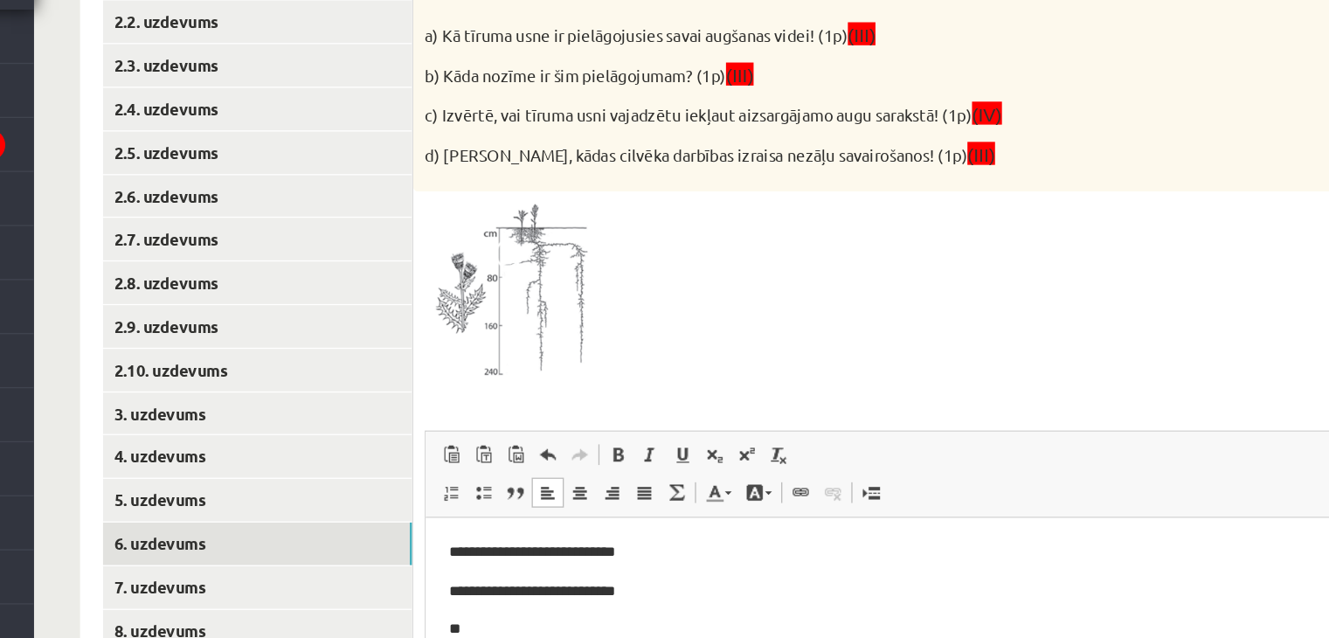
click at [503, 603] on p "**" at bounding box center [788, 603] width 691 height 18
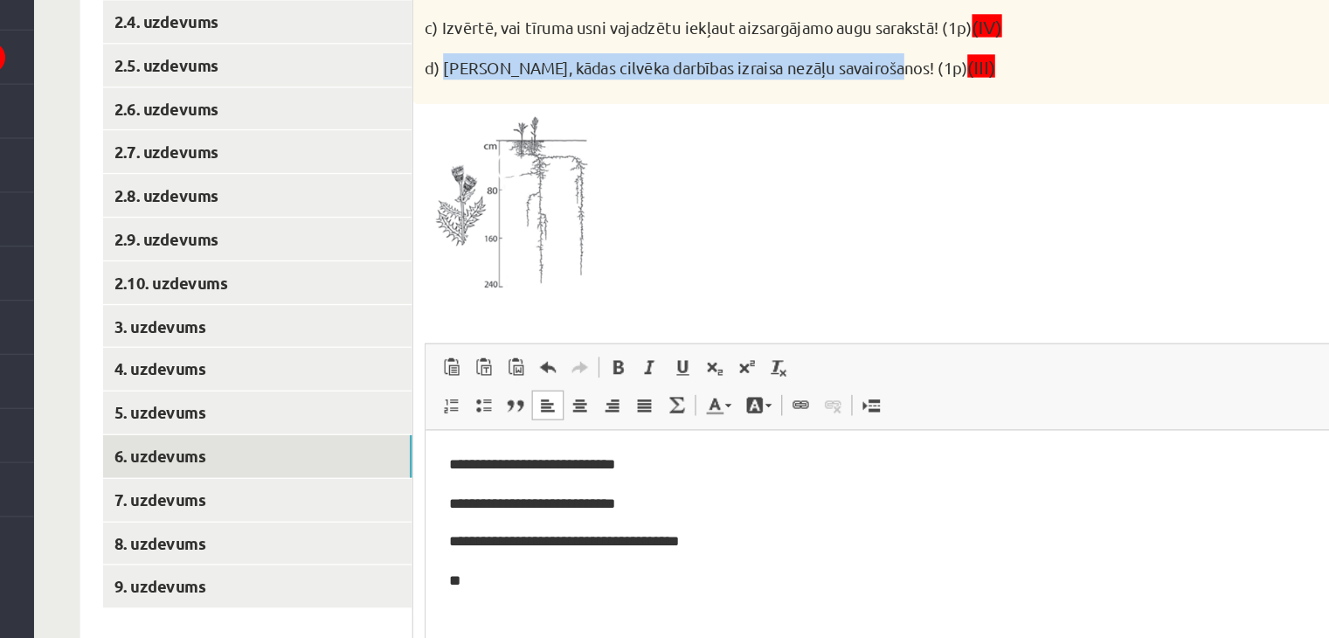
drag, startPoint x: 572, startPoint y: 201, endPoint x: 909, endPoint y: 195, distance: 337.5
click at [909, 195] on p "d) Paskaidro, kādas cilvēka darbības izraisa nezāļu savairošanos! (1p) (III)" at bounding box center [878, 203] width 639 height 20
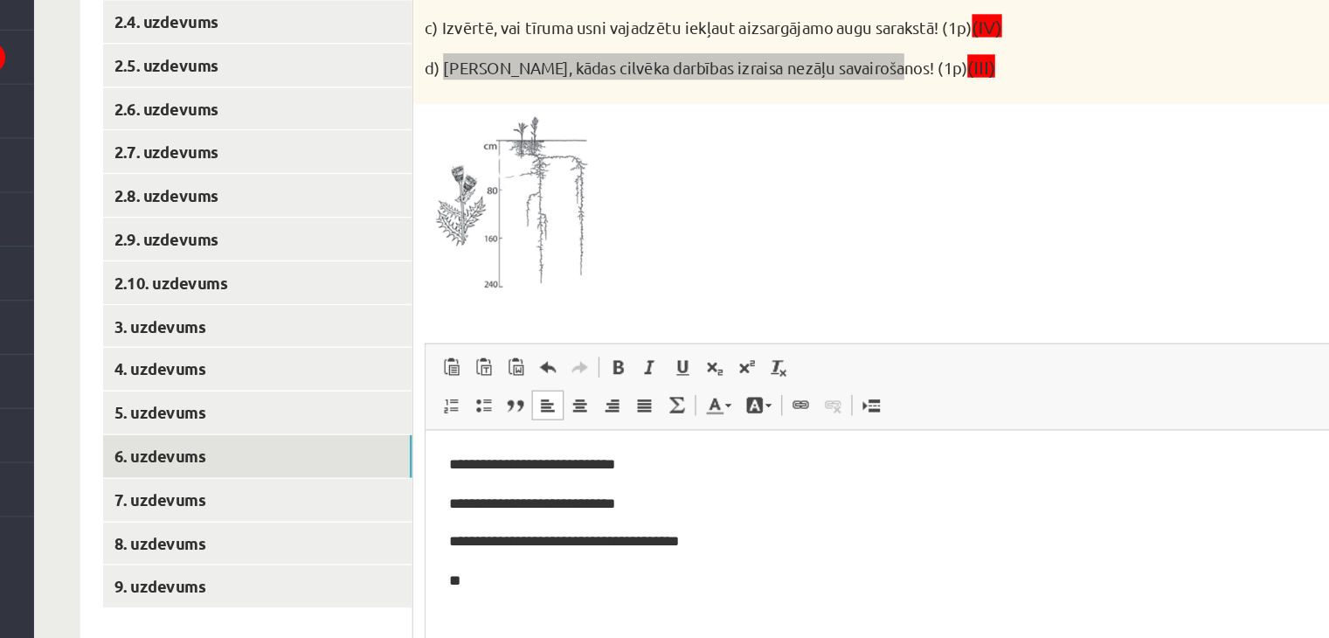
click at [530, 548] on p "**" at bounding box center [788, 546] width 691 height 18
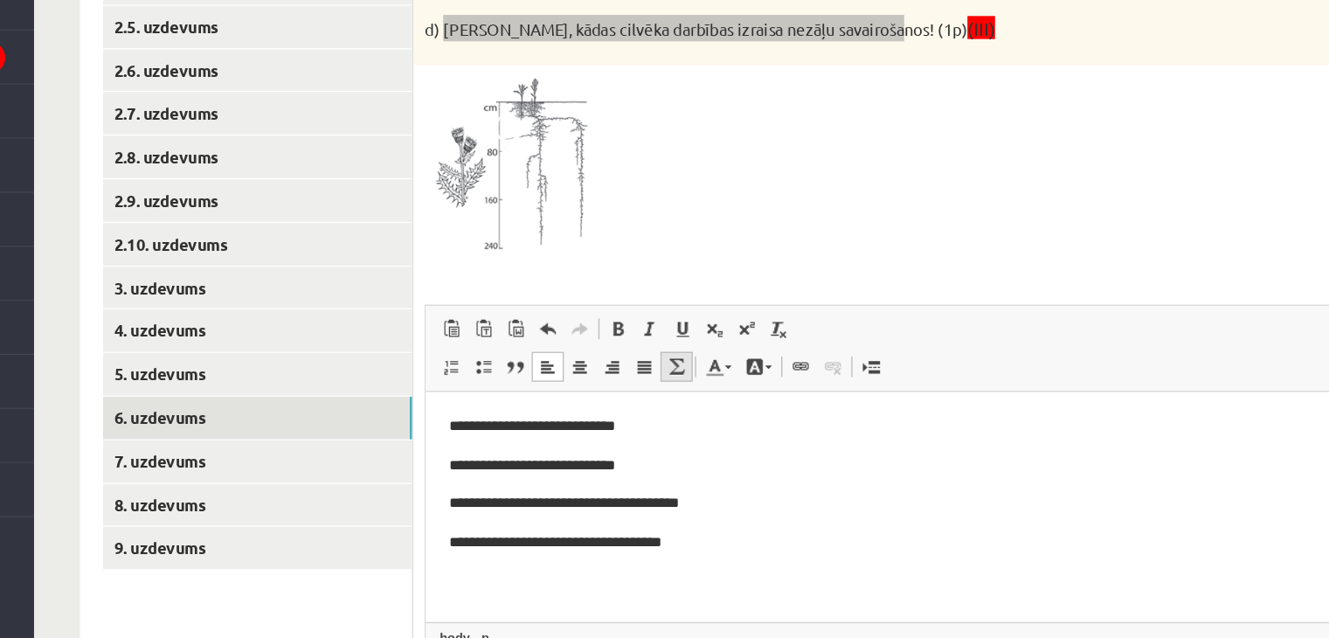
scroll to position [388, 0]
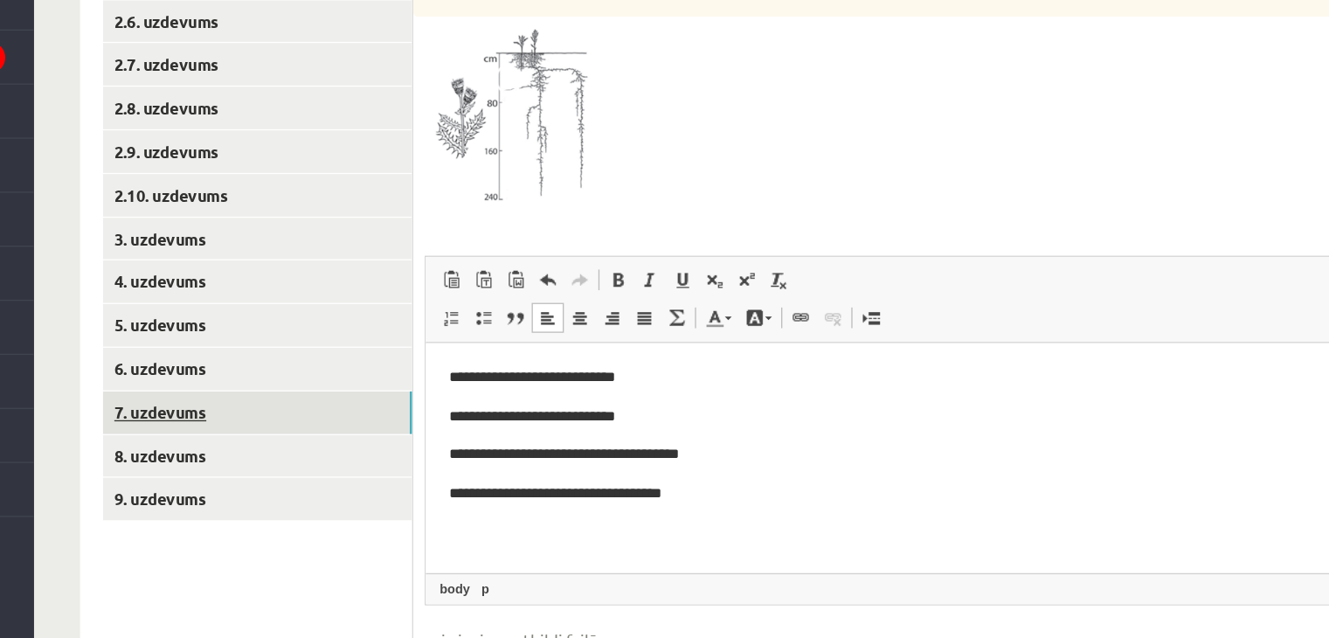
click at [360, 471] on link "7. uzdevums" at bounding box center [432, 466] width 235 height 32
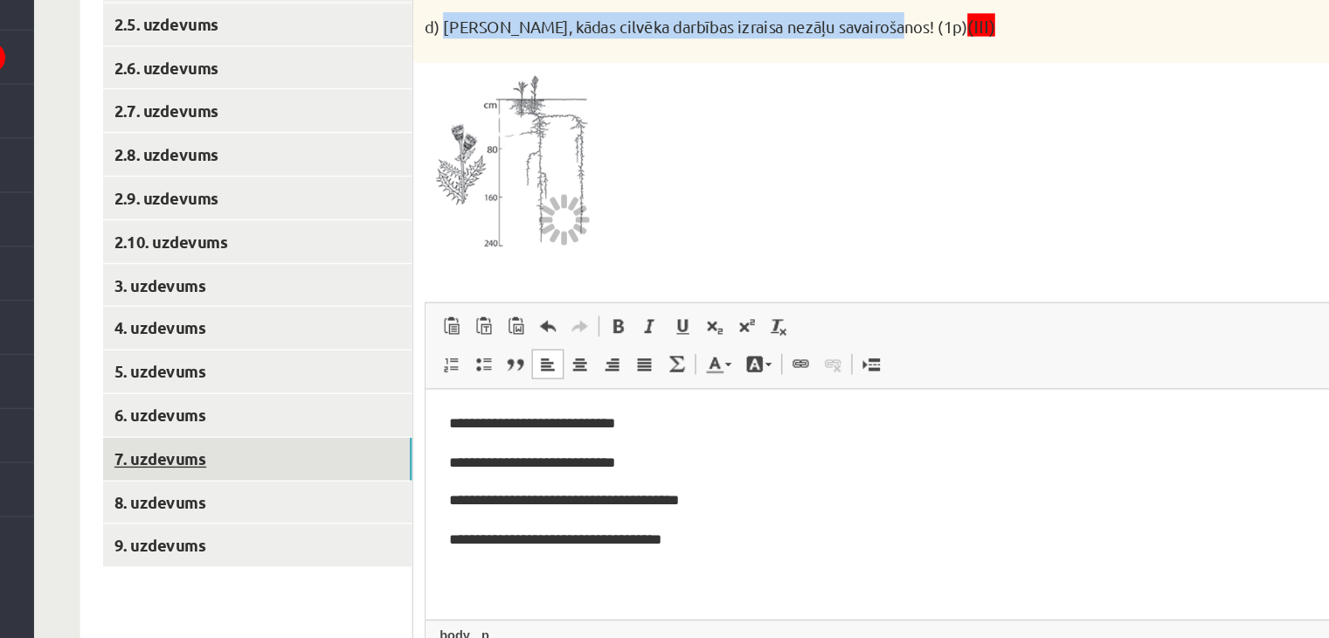
scroll to position [385, 0]
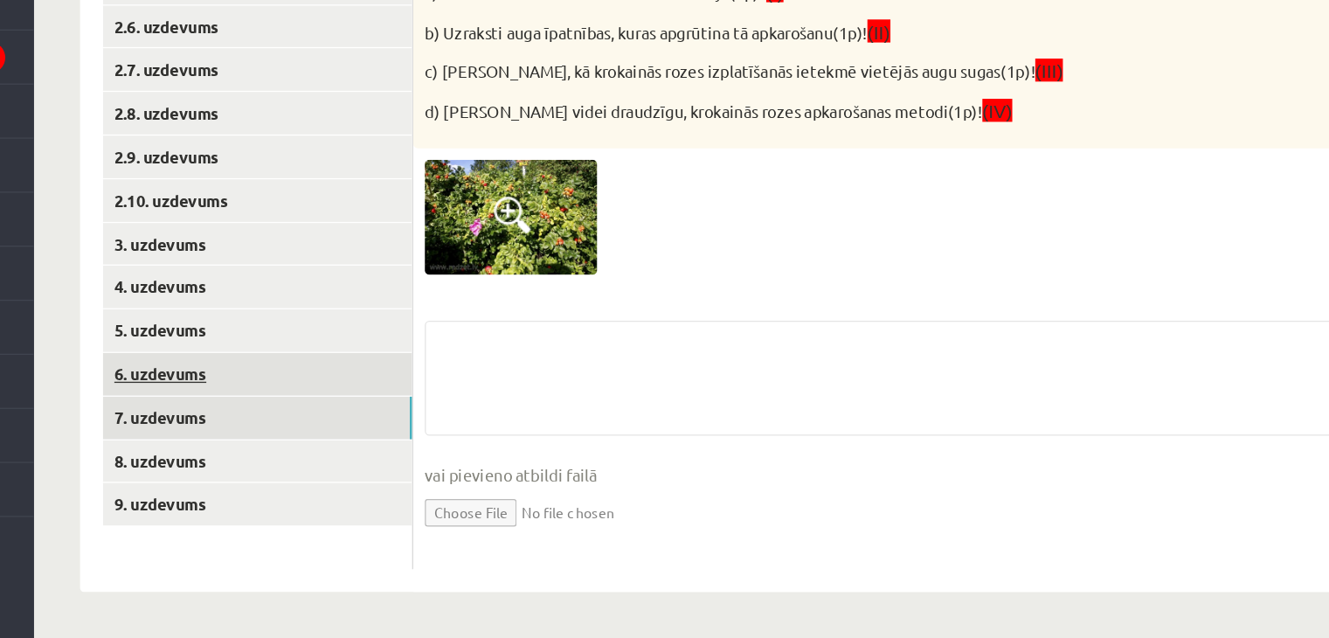
click at [332, 439] on link "6. uzdevums" at bounding box center [432, 436] width 235 height 32
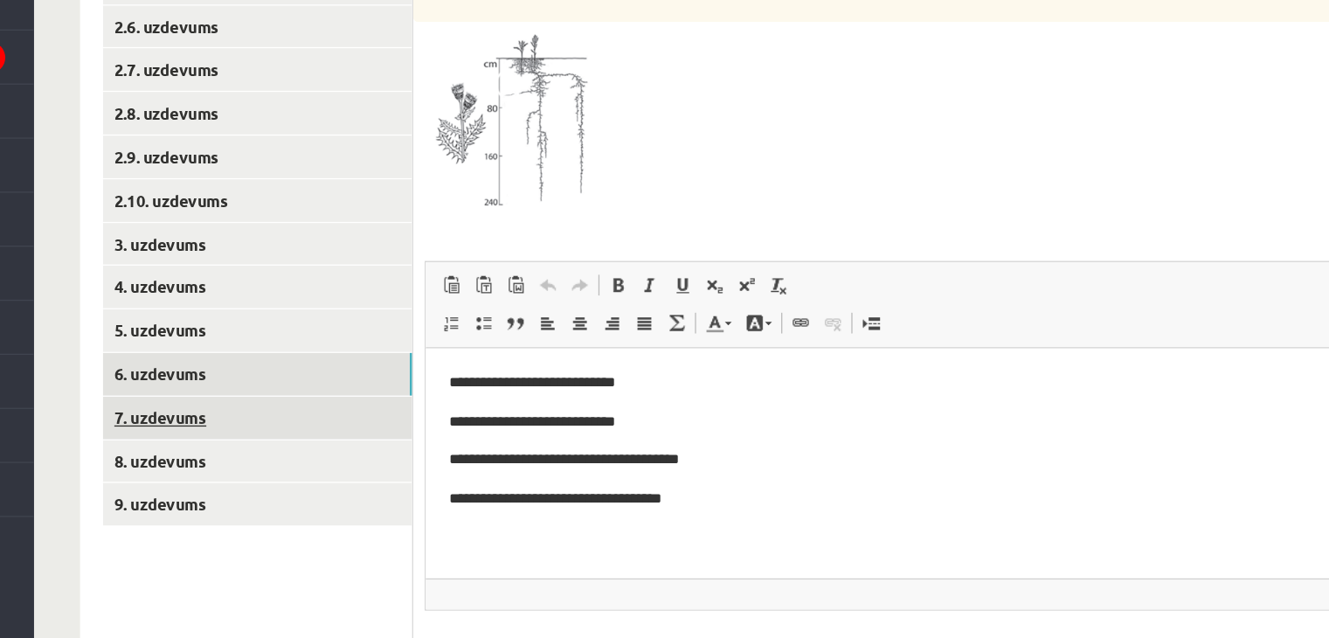
scroll to position [0, 0]
click at [366, 504] on link "8. uzdevums" at bounding box center [432, 503] width 235 height 32
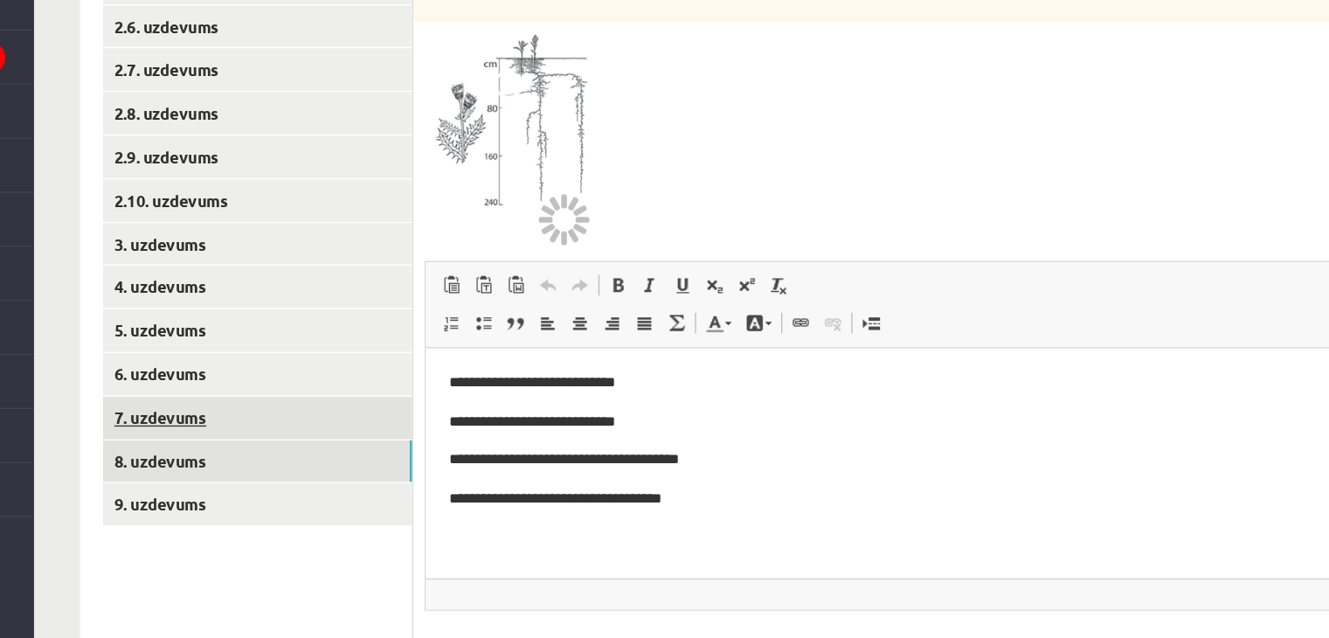
scroll to position [384, 0]
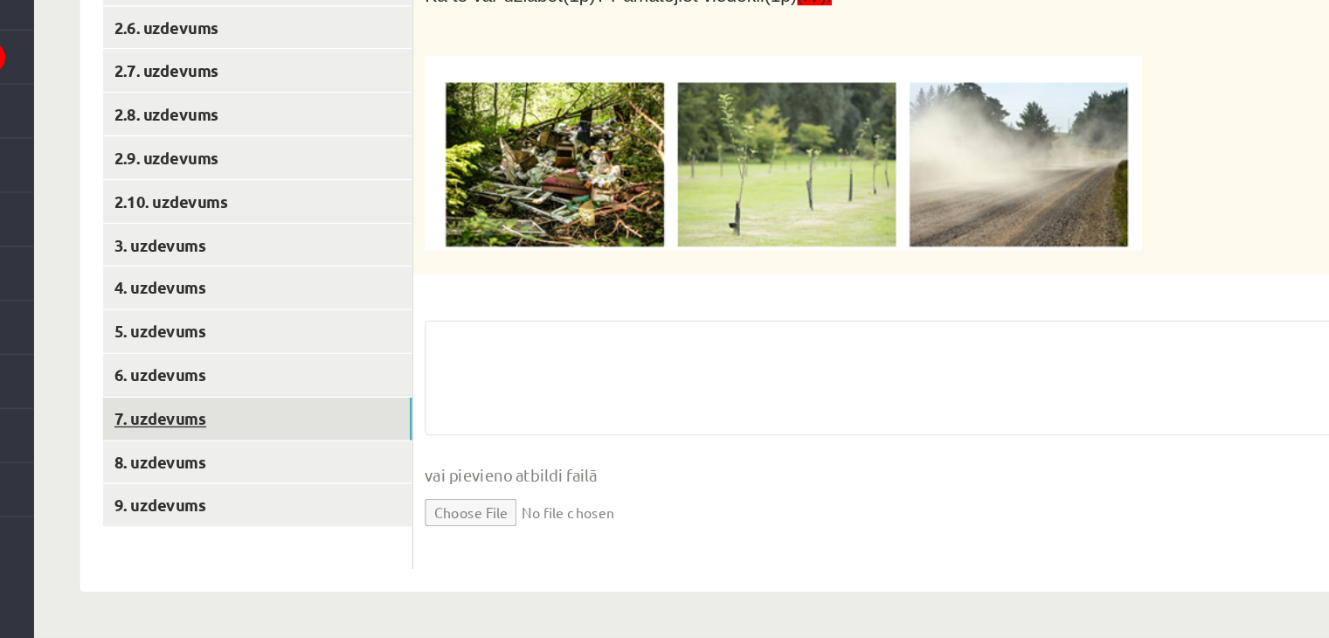
click at [356, 465] on link "7. uzdevums" at bounding box center [432, 471] width 235 height 32
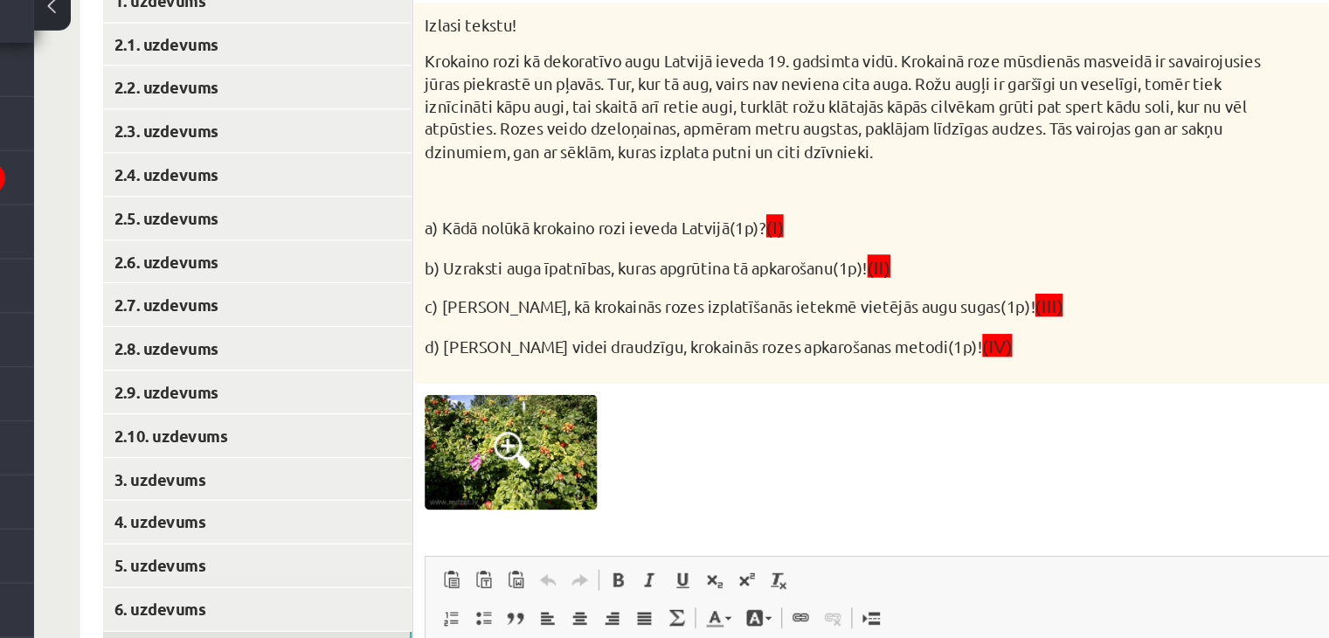
scroll to position [297, 0]
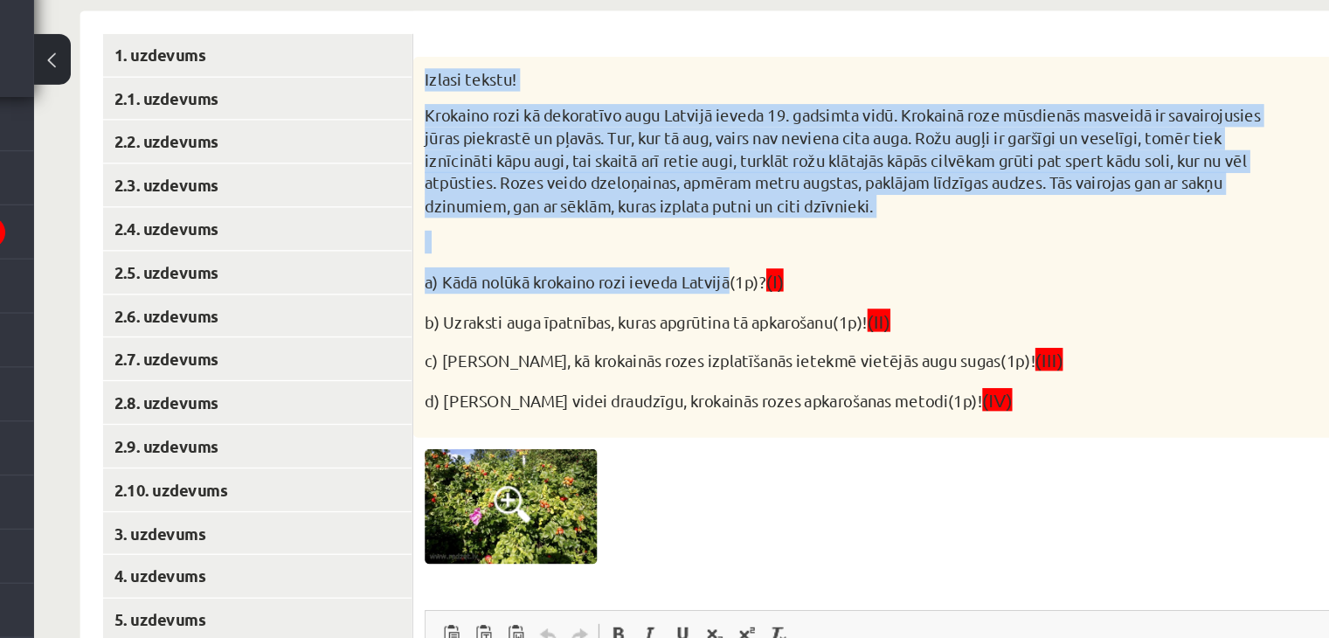
drag, startPoint x: 557, startPoint y: 73, endPoint x: 795, endPoint y: 235, distance: 288.0
click at [795, 235] on div "Izlasi tekstu! Krokaino rozi kā dekoratīvo augu Latvijā ieveda 19. gadsimta vid…" at bounding box center [923, 208] width 744 height 290
click at [774, 225] on p "a) Kādā nolūkā krokaino rozi ieveda Latvijā(1p)? (I)" at bounding box center [878, 233] width 639 height 20
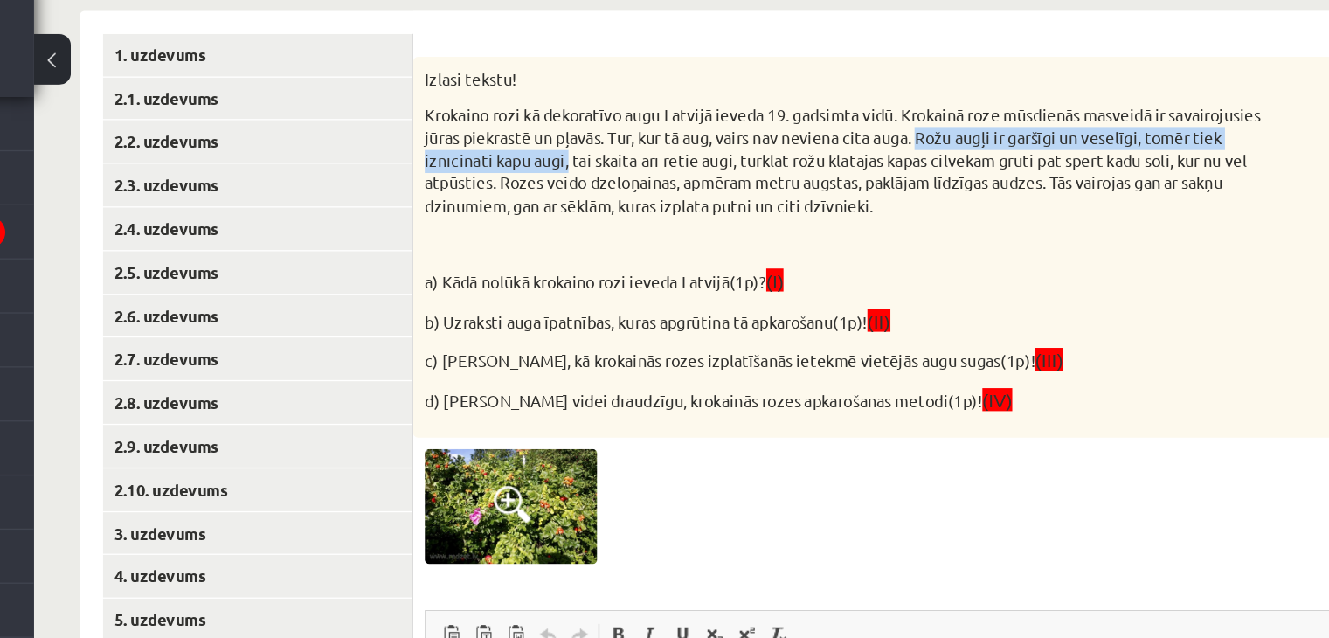
drag, startPoint x: 1011, startPoint y: 118, endPoint x: 727, endPoint y: 143, distance: 285.2
click at [727, 143] on p "Krokaino rozi kā dekoratīvo augu Latvijā ieveda 19. gadsimta vidū. Krokainā roz…" at bounding box center [878, 142] width 639 height 86
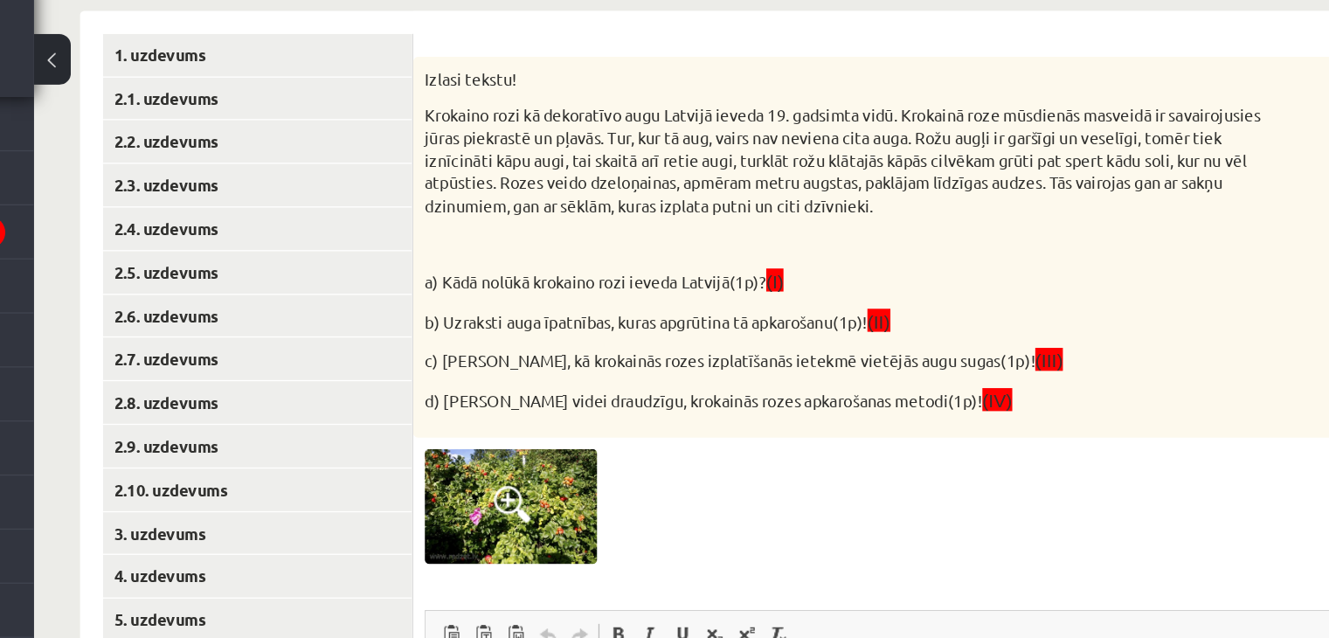
click at [654, 121] on p "Krokaino rozi kā dekoratīvo augu Latvijā ieveda 19. gadsimta vidū. Krokainā roz…" at bounding box center [878, 142] width 639 height 86
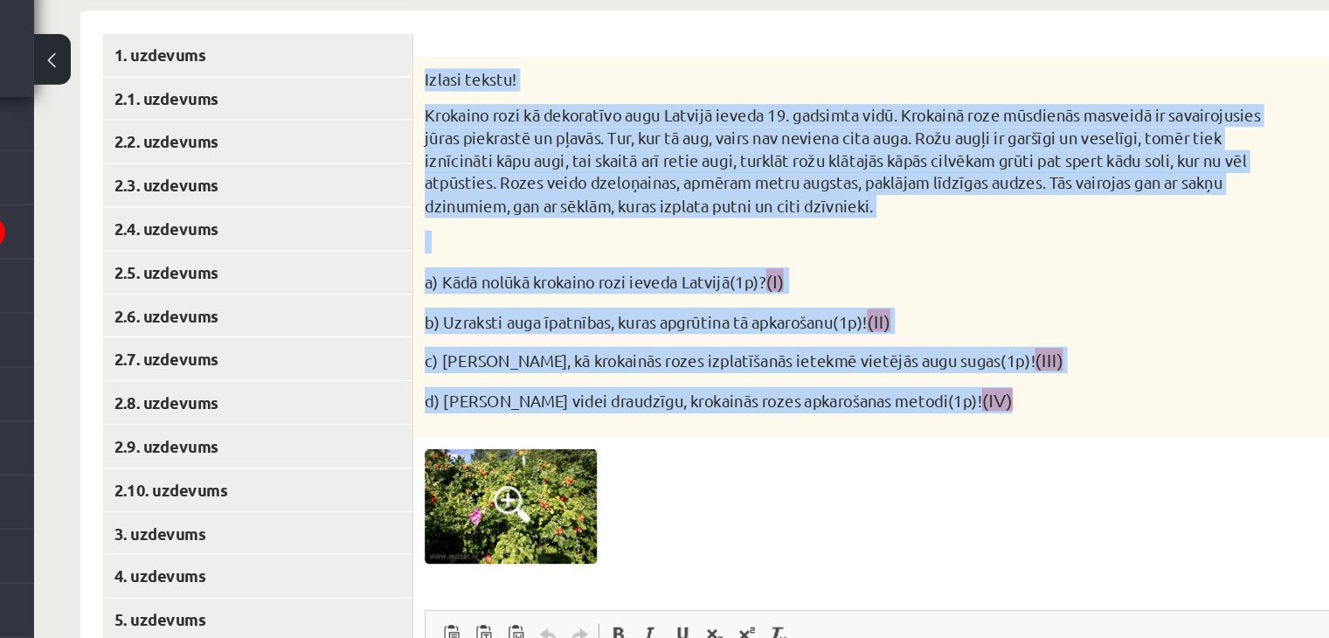
drag, startPoint x: 557, startPoint y: 80, endPoint x: 961, endPoint y: 317, distance: 468.6
click at [961, 317] on div "Izlasi tekstu! Krokaino rozi kā dekoratīvo augu Latvijā ieveda 19. gadsimta vid…" at bounding box center [923, 208] width 744 height 290
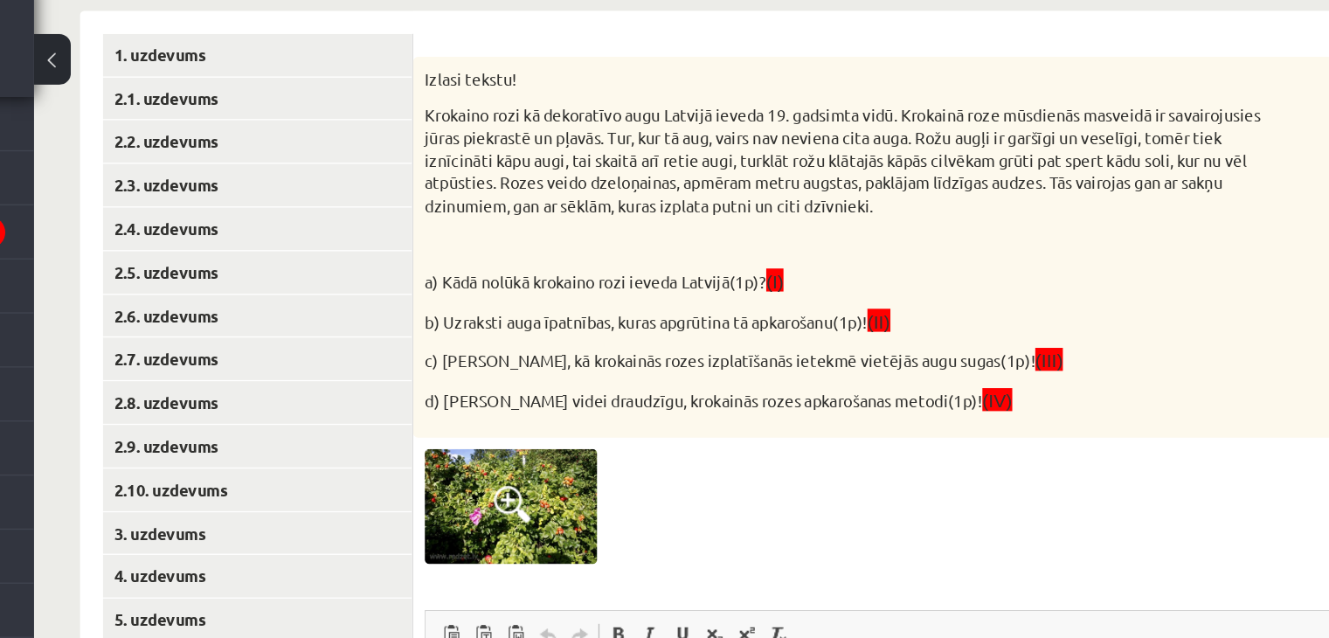
click at [702, 369] on div at bounding box center [922, 404] width 726 height 87
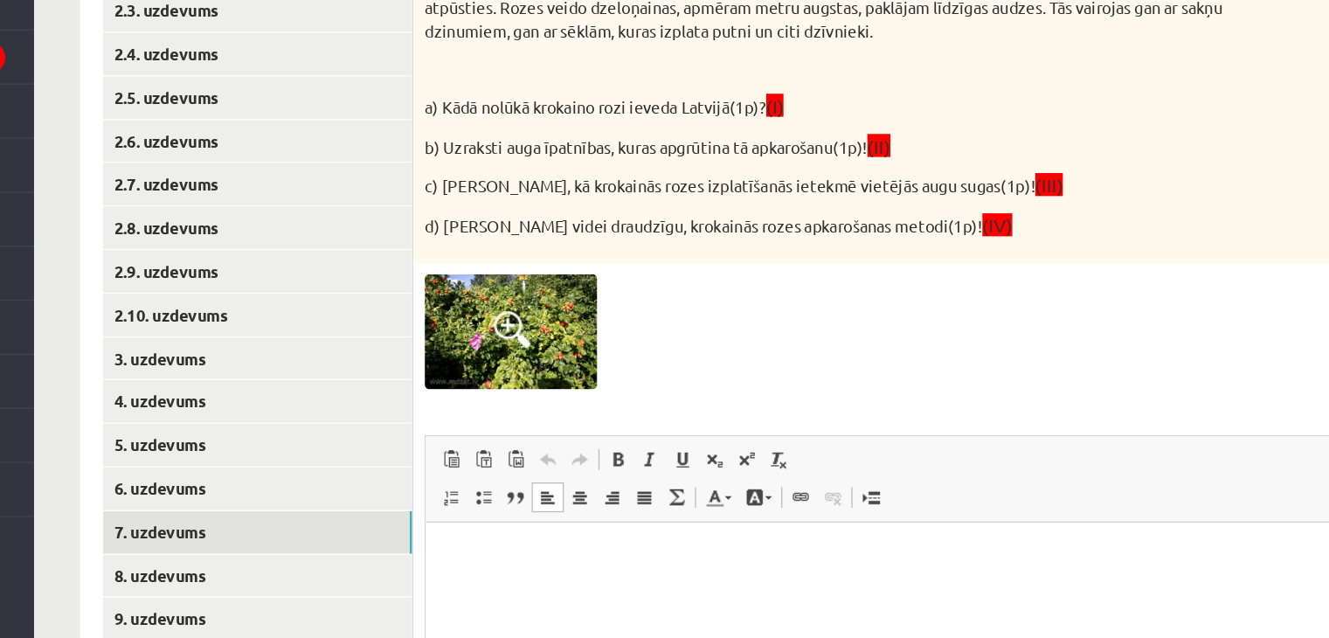
click at [478, 560] on html at bounding box center [788, 549] width 725 height 53
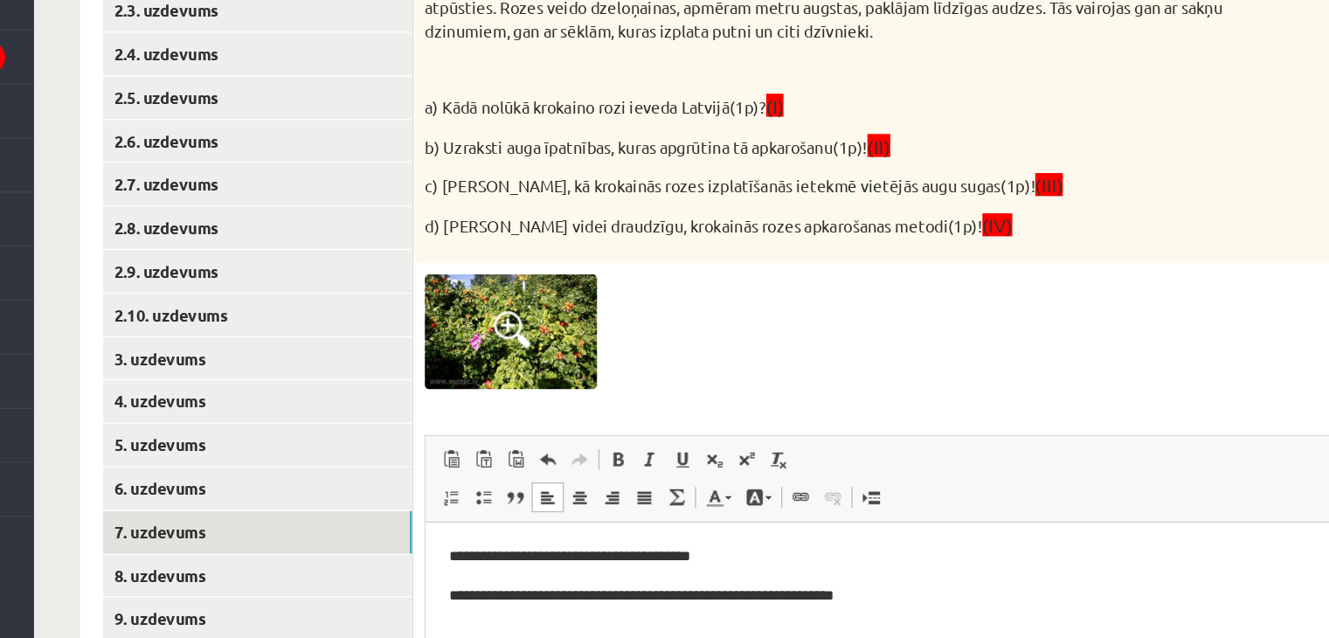
click at [745, 575] on p "**********" at bounding box center [788, 579] width 691 height 18
click at [732, 583] on p "**********" at bounding box center [788, 579] width 691 height 18
drag, startPoint x: 788, startPoint y: 583, endPoint x: 455, endPoint y: 593, distance: 332.3
click at [455, 593] on html "**********" at bounding box center [788, 564] width 725 height 82
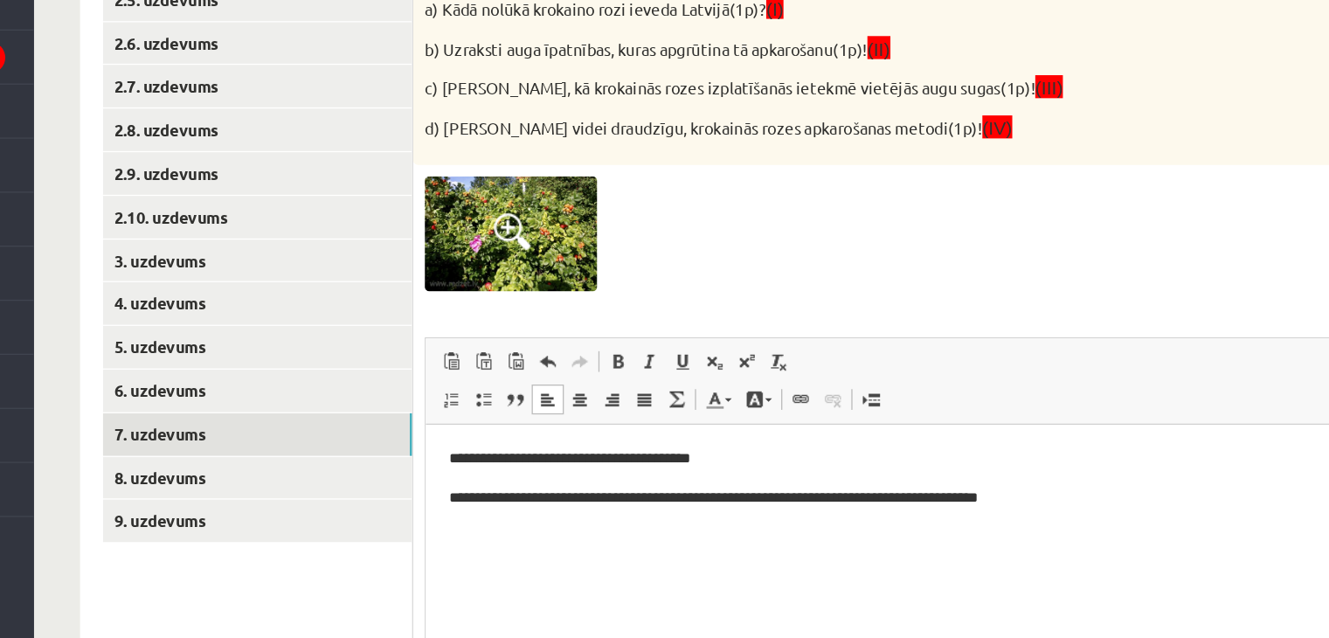
scroll to position [374, 0]
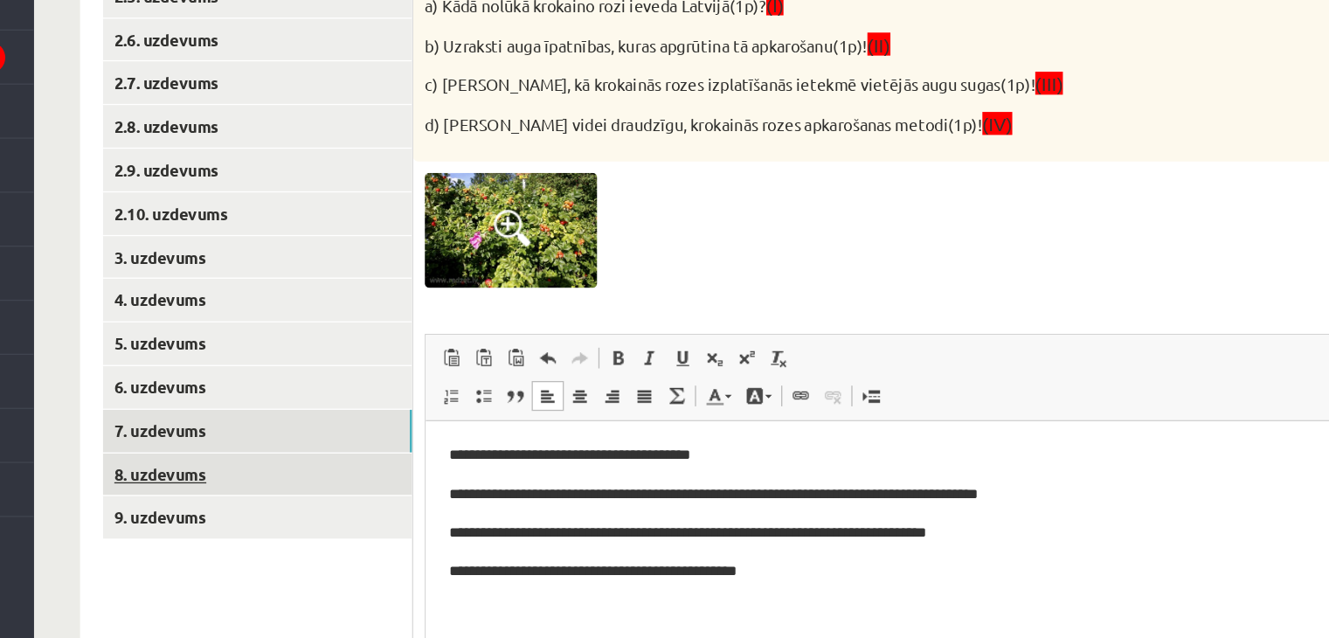
click at [415, 519] on link "8. uzdevums" at bounding box center [432, 513] width 235 height 32
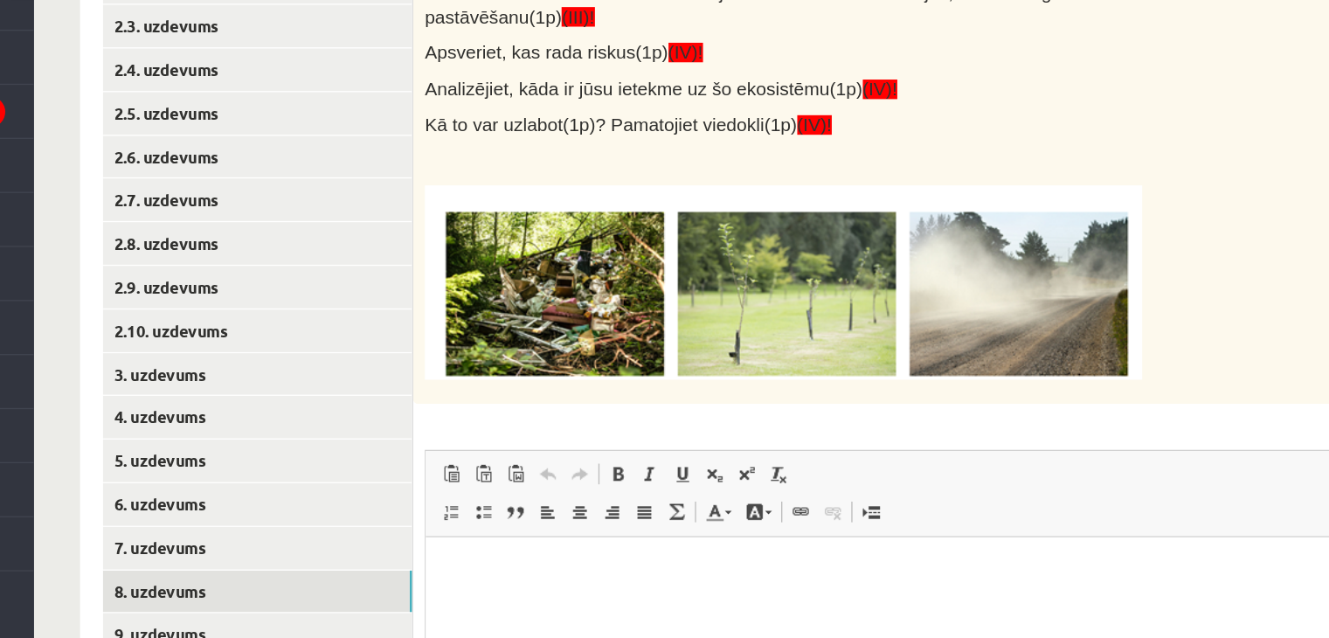
scroll to position [327, 0]
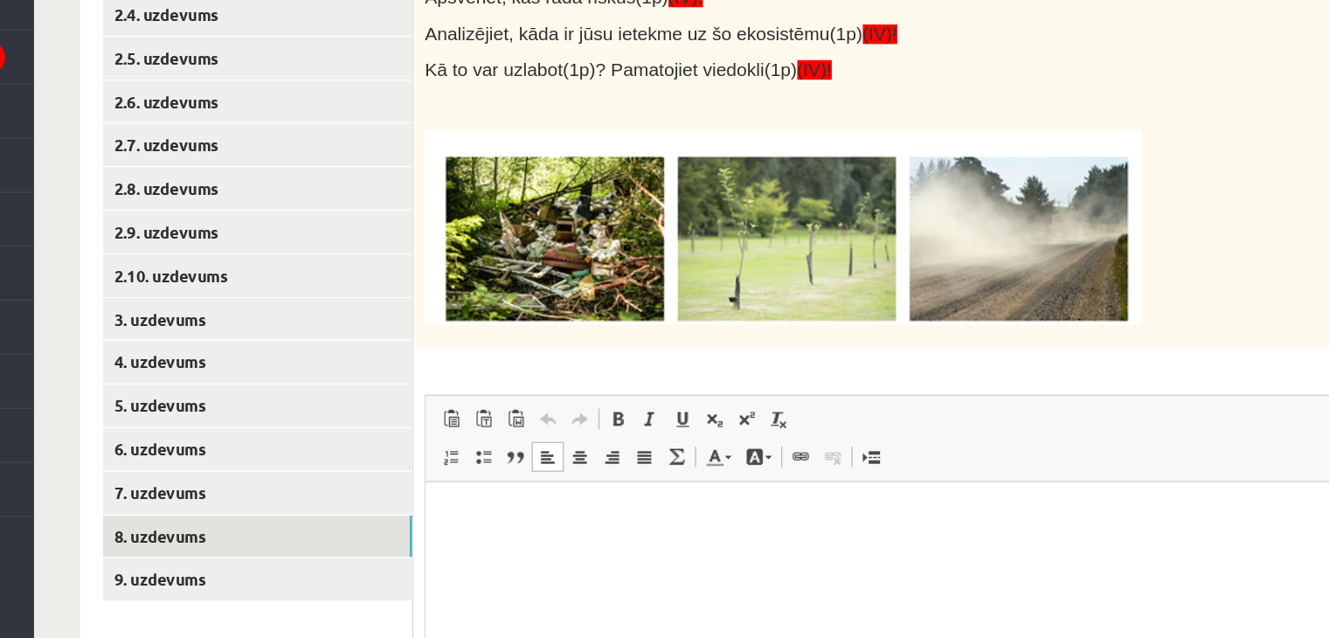
click at [516, 496] on html at bounding box center [788, 508] width 725 height 53
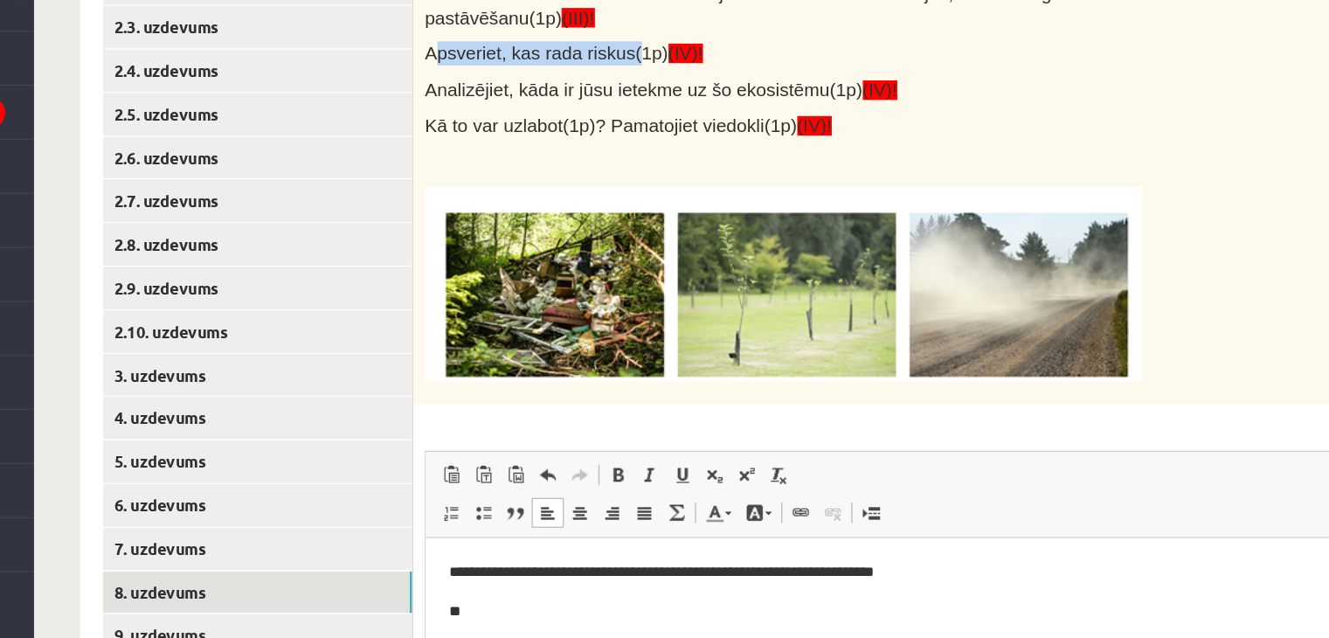
drag, startPoint x: 563, startPoint y: 145, endPoint x: 705, endPoint y: 146, distance: 142.5
click at [705, 146] on span "Apsveriet, kas rada riskus(1p) (IV)!" at bounding box center [665, 150] width 212 height 15
click at [475, 593] on p "**" at bounding box center [788, 593] width 691 height 18
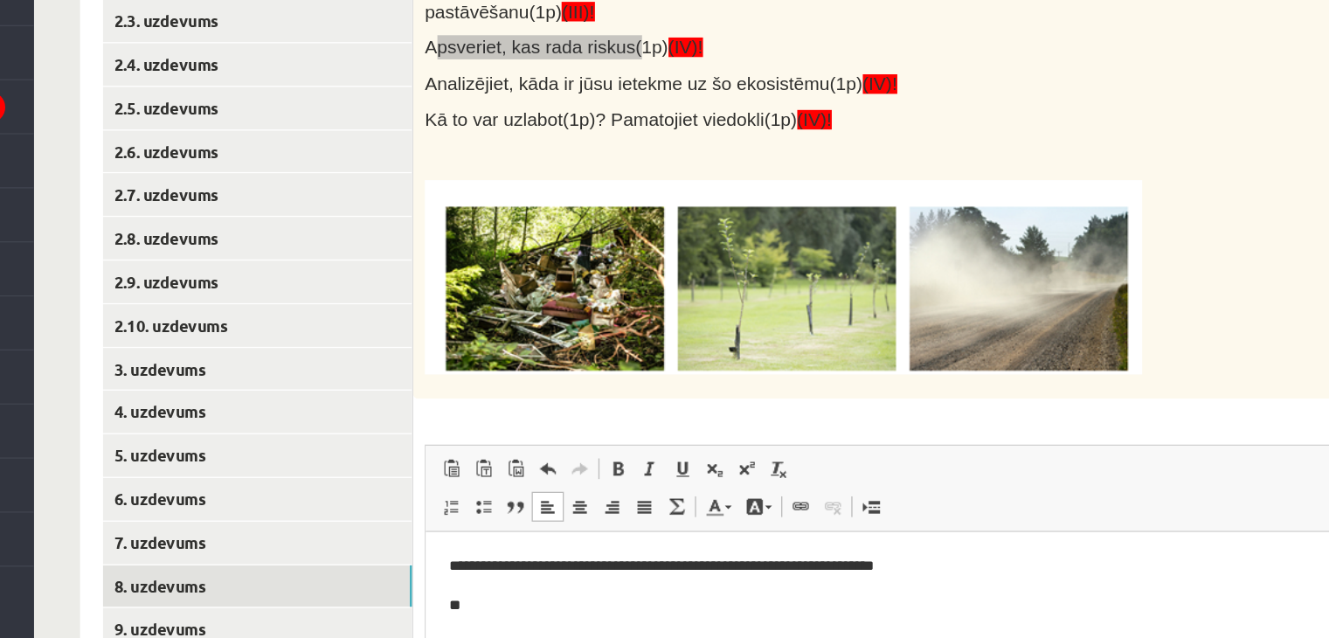
click at [500, 582] on p "**" at bounding box center [788, 588] width 691 height 18
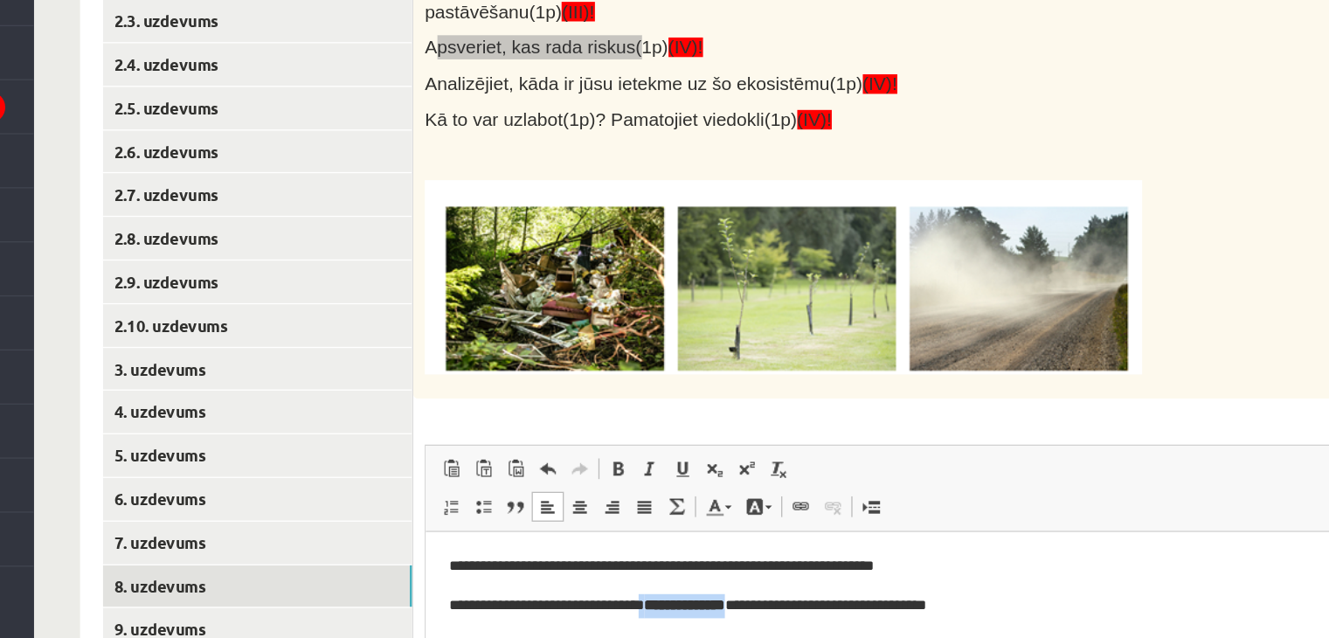
drag, startPoint x: 689, startPoint y: 589, endPoint x: 604, endPoint y: 589, distance: 84.8
click at [604, 589] on p "**********" at bounding box center [788, 588] width 691 height 18
click at [703, 469] on span at bounding box center [706, 471] width 14 height 14
click at [711, 466] on span at bounding box center [706, 471] width 14 height 14
click at [730, 566] on p "**********" at bounding box center [788, 558] width 691 height 18
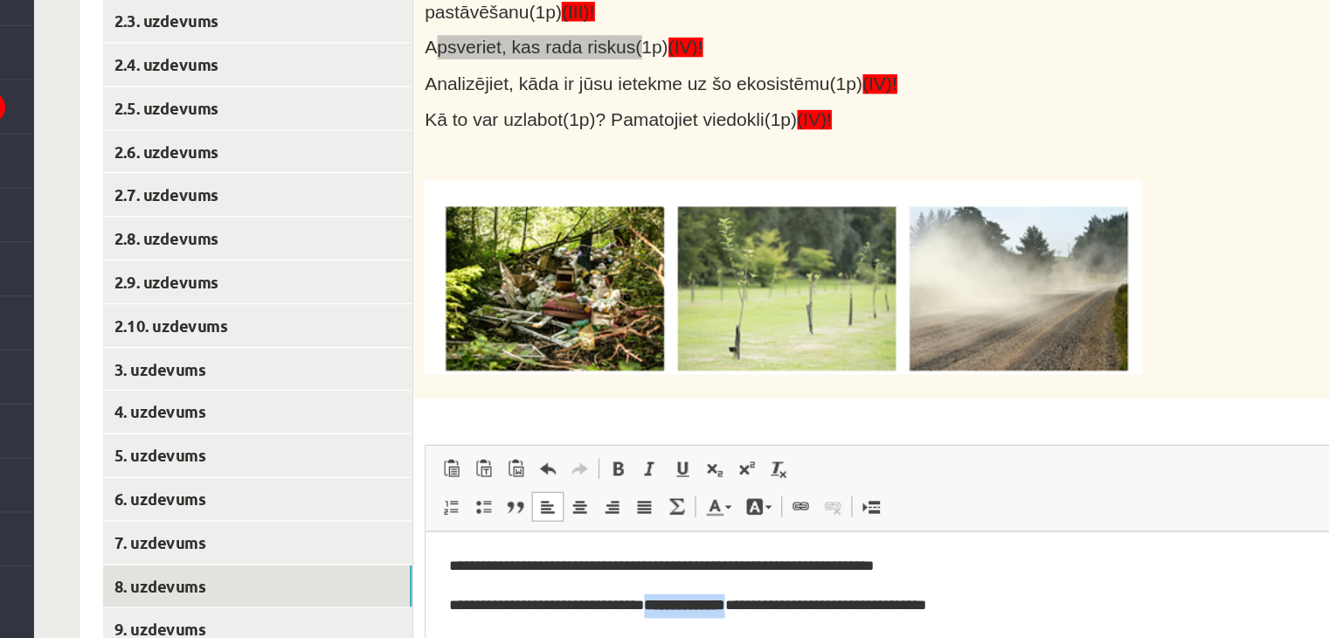
drag, startPoint x: 691, startPoint y: 588, endPoint x: 607, endPoint y: 573, distance: 84.5
click at [607, 573] on body "**********" at bounding box center [788, 572] width 690 height 47
drag, startPoint x: 608, startPoint y: 587, endPoint x: 690, endPoint y: 594, distance: 81.7
click at [690, 594] on p "**********" at bounding box center [788, 588] width 691 height 18
click at [711, 477] on link "Bold Keyboard shortcut Ctrl+B" at bounding box center [706, 471] width 24 height 23
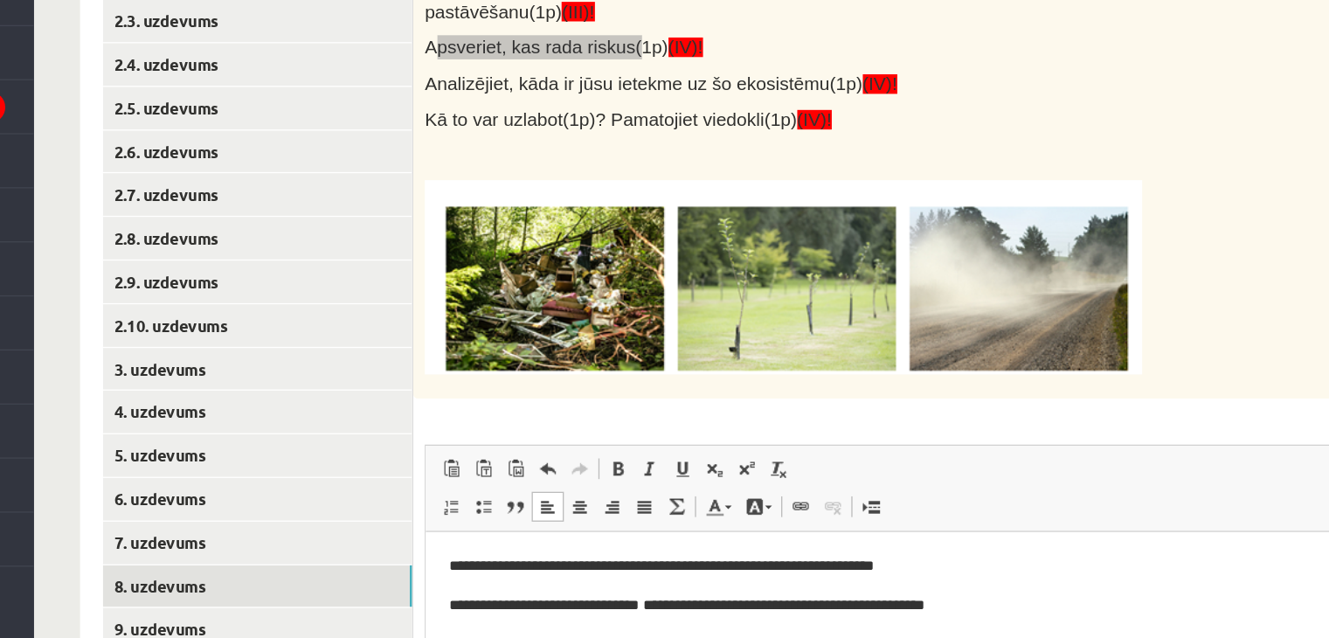
click at [746, 600] on html "**********" at bounding box center [788, 572] width 725 height 82
click at [871, 590] on p "**********" at bounding box center [788, 588] width 691 height 18
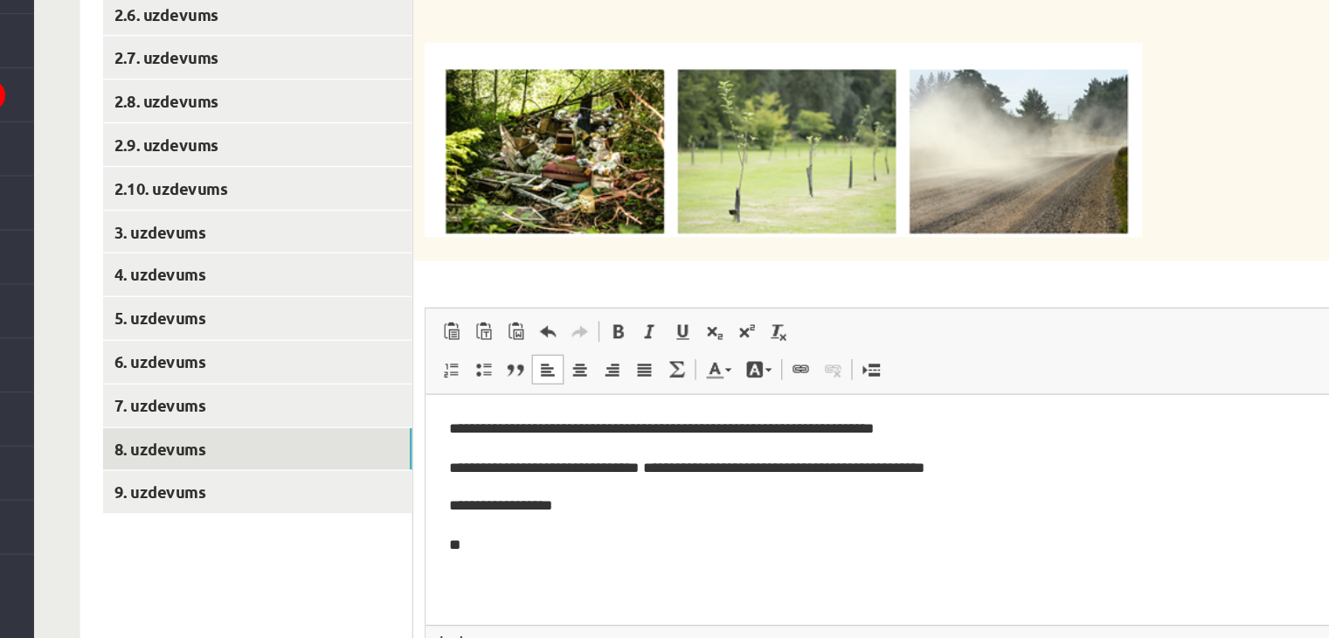
scroll to position [422, 0]
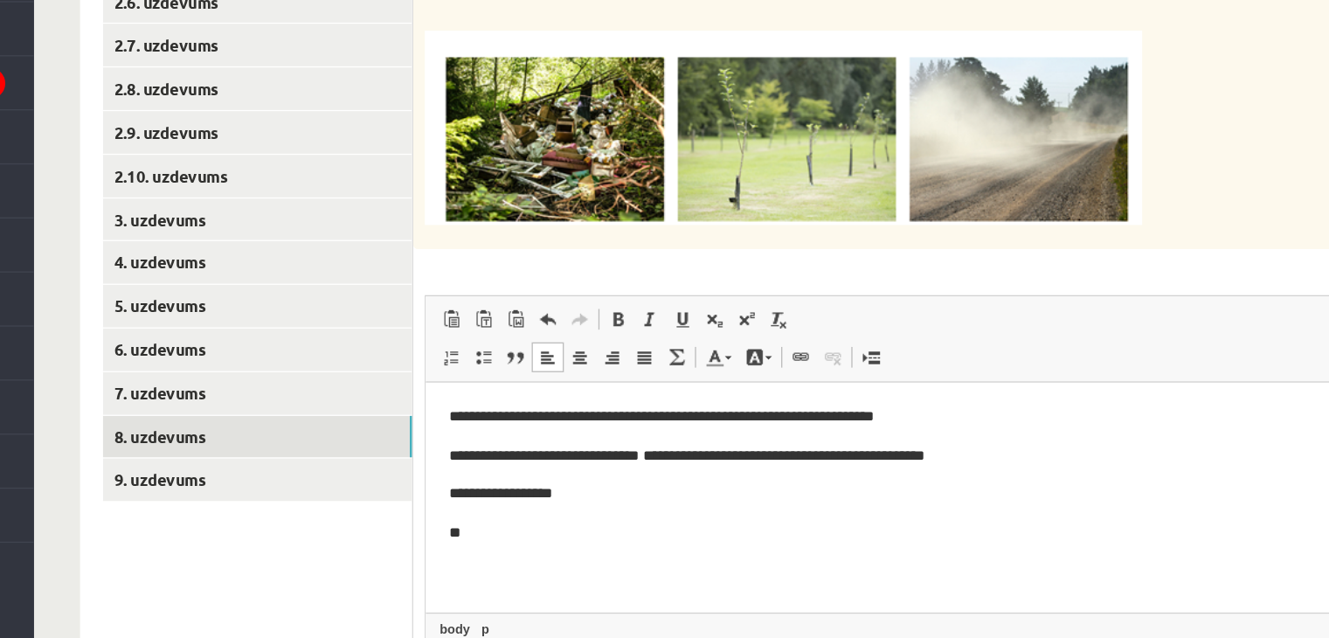
click at [551, 464] on p "**********" at bounding box center [788, 467] width 691 height 18
click at [482, 510] on html "**********" at bounding box center [788, 453] width 725 height 142
drag, startPoint x: 456, startPoint y: 466, endPoint x: 532, endPoint y: 468, distance: 76.1
click at [532, 468] on p "**********" at bounding box center [788, 467] width 691 height 18
click at [513, 507] on html "**********" at bounding box center [788, 453] width 725 height 142
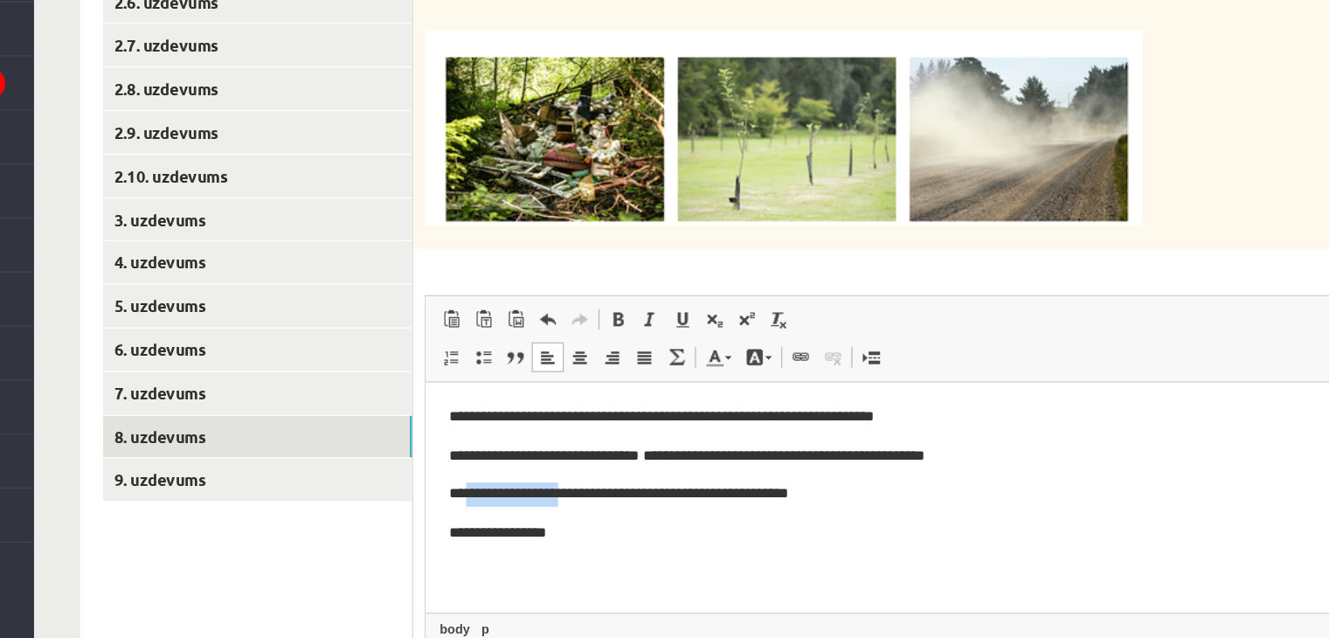
drag, startPoint x: 538, startPoint y: 469, endPoint x: 455, endPoint y: 473, distance: 83.1
click at [455, 473] on p "**********" at bounding box center [788, 467] width 691 height 18
click at [542, 511] on html "**********" at bounding box center [788, 453] width 725 height 142
drag, startPoint x: 453, startPoint y: 489, endPoint x: 463, endPoint y: 496, distance: 13.1
click at [454, 489] on p "**********" at bounding box center [788, 497] width 691 height 18
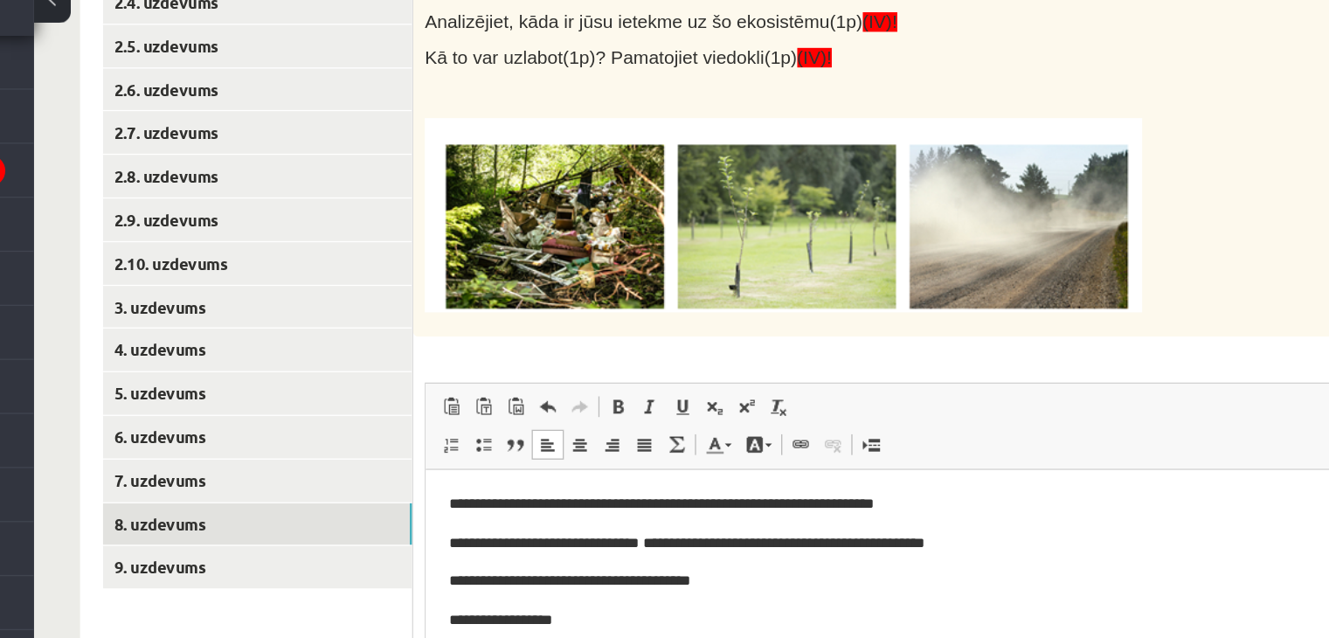
click at [441, 488] on html "**********" at bounding box center [788, 540] width 725 height 142
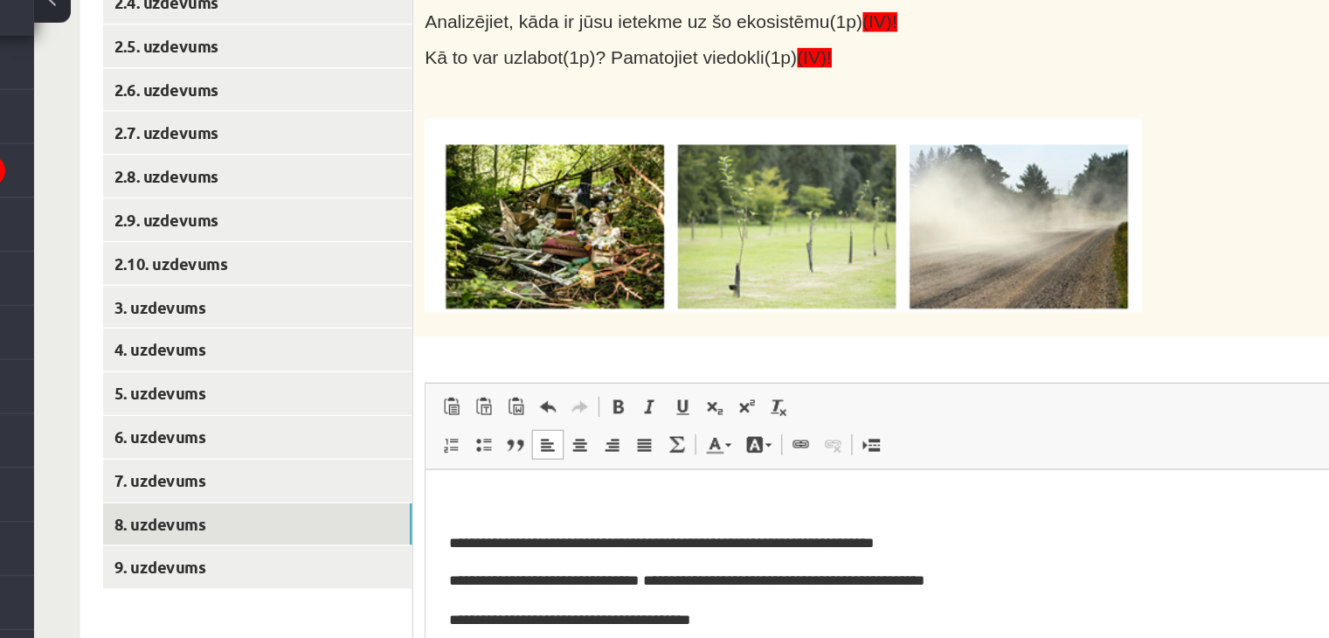
click at [512, 503] on p "Rich Text Editor, wiswyg-editor-user-answer-47024919537220" at bounding box center [788, 496] width 690 height 18
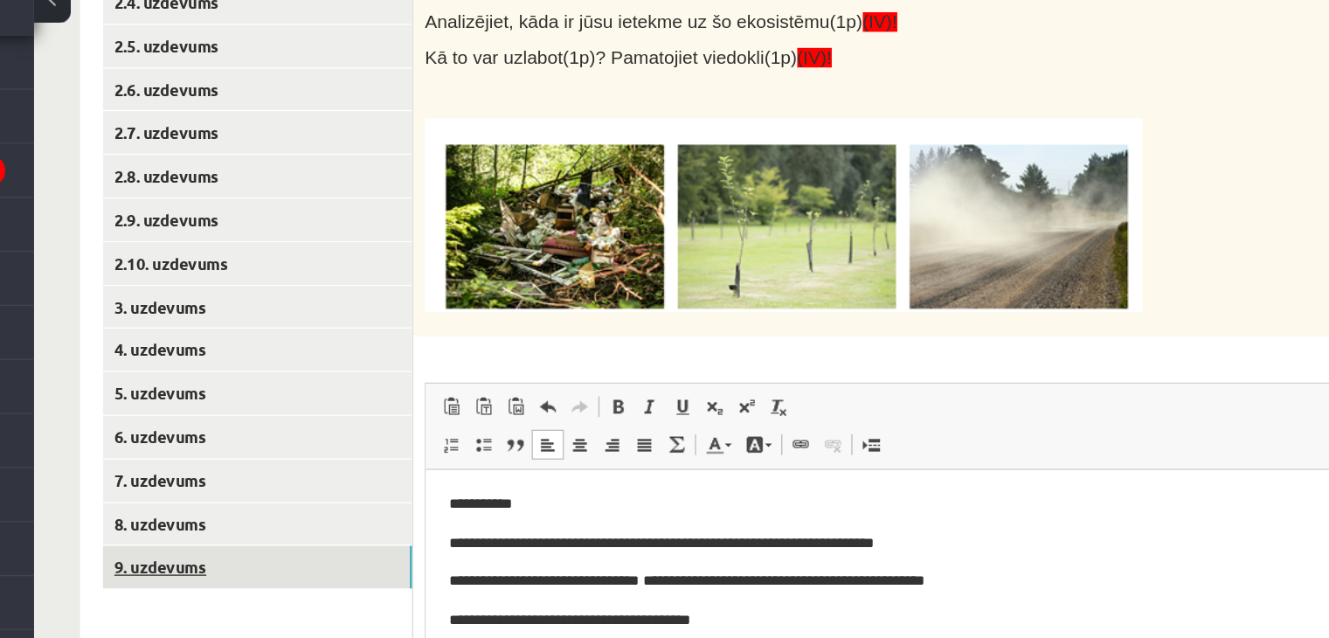
click at [447, 491] on link "9. uzdevums" at bounding box center [432, 498] width 235 height 32
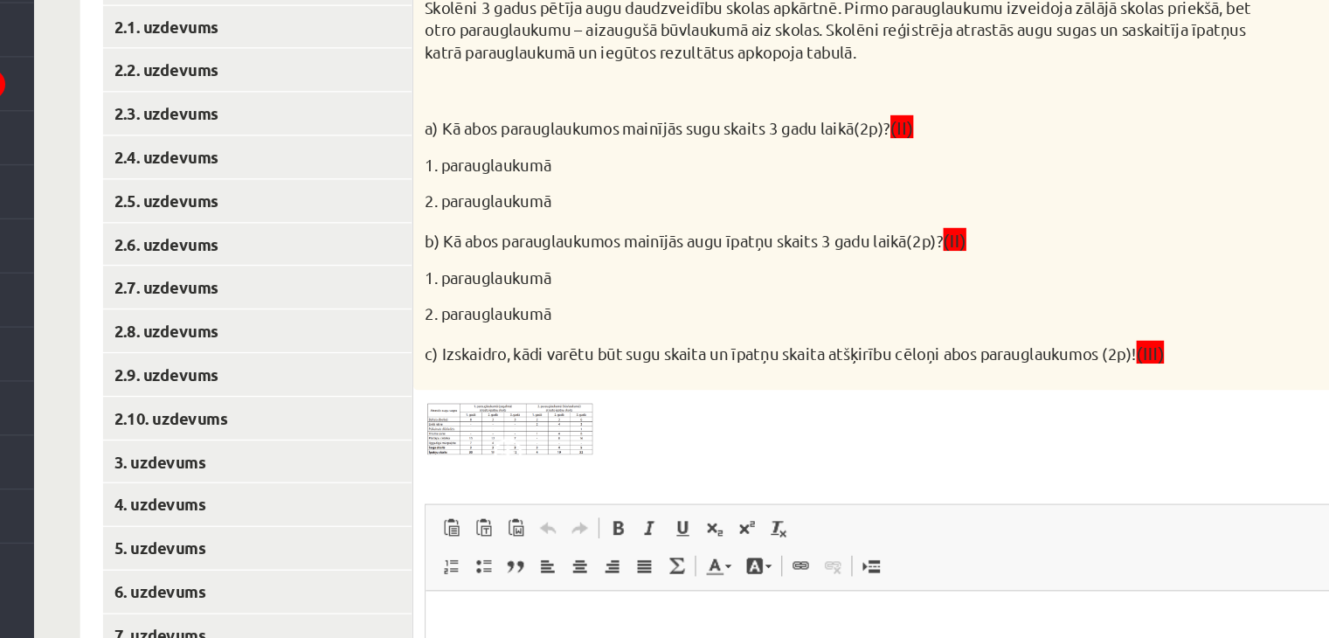
scroll to position [239, 0]
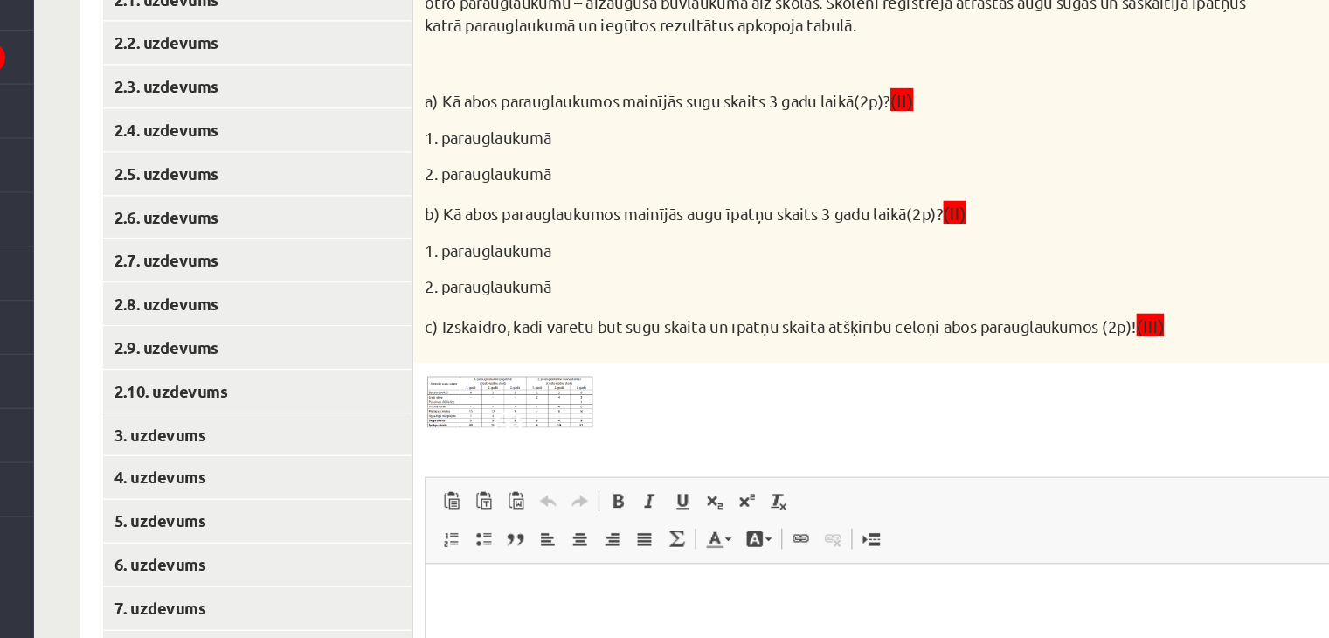
click at [663, 456] on img at bounding box center [624, 458] width 131 height 43
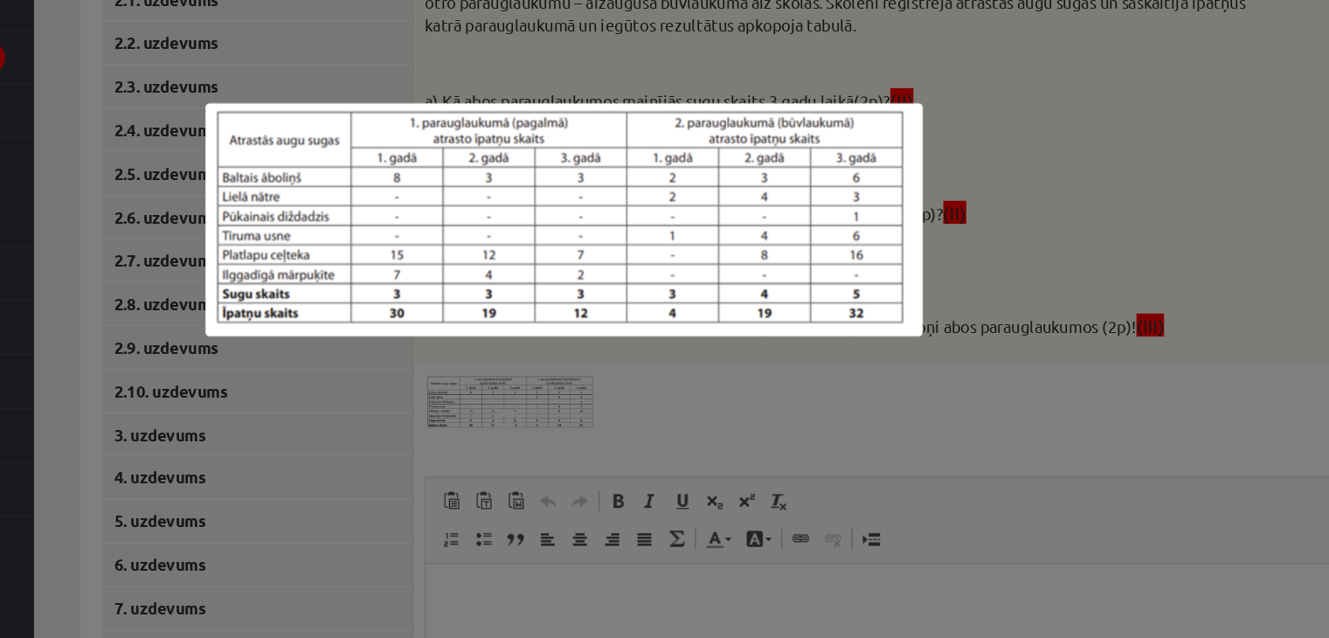
click at [933, 475] on div at bounding box center [664, 319] width 1329 height 638
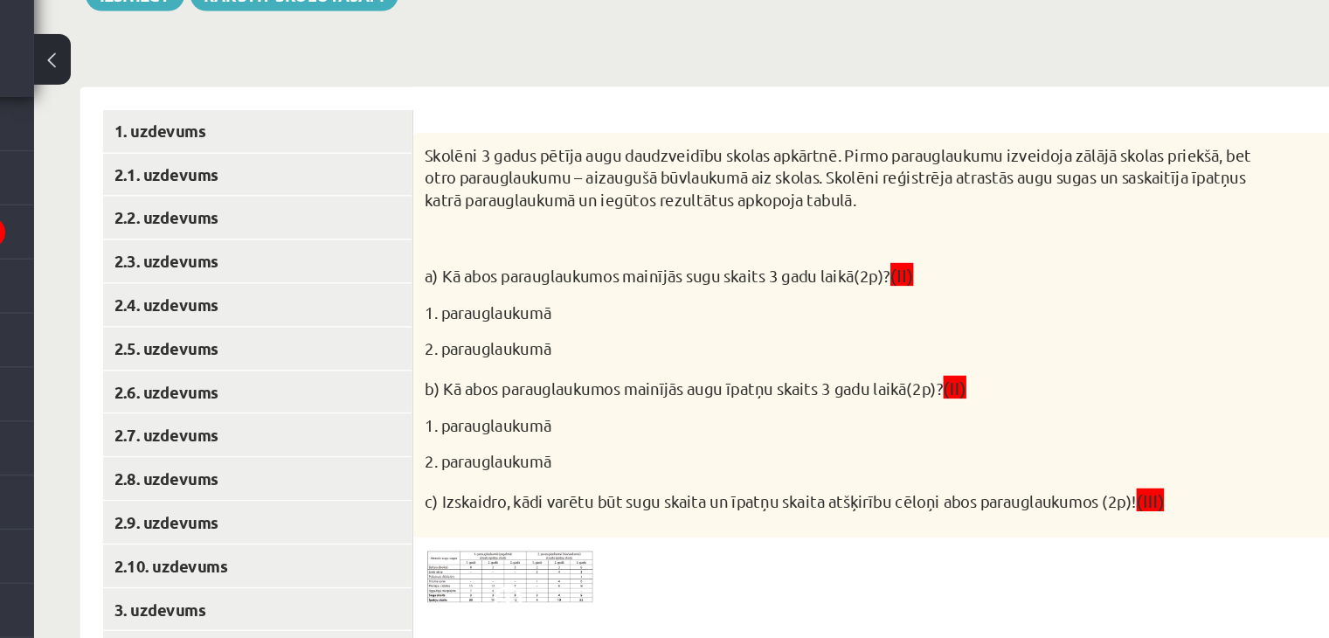
click at [670, 447] on img at bounding box center [624, 458] width 131 height 43
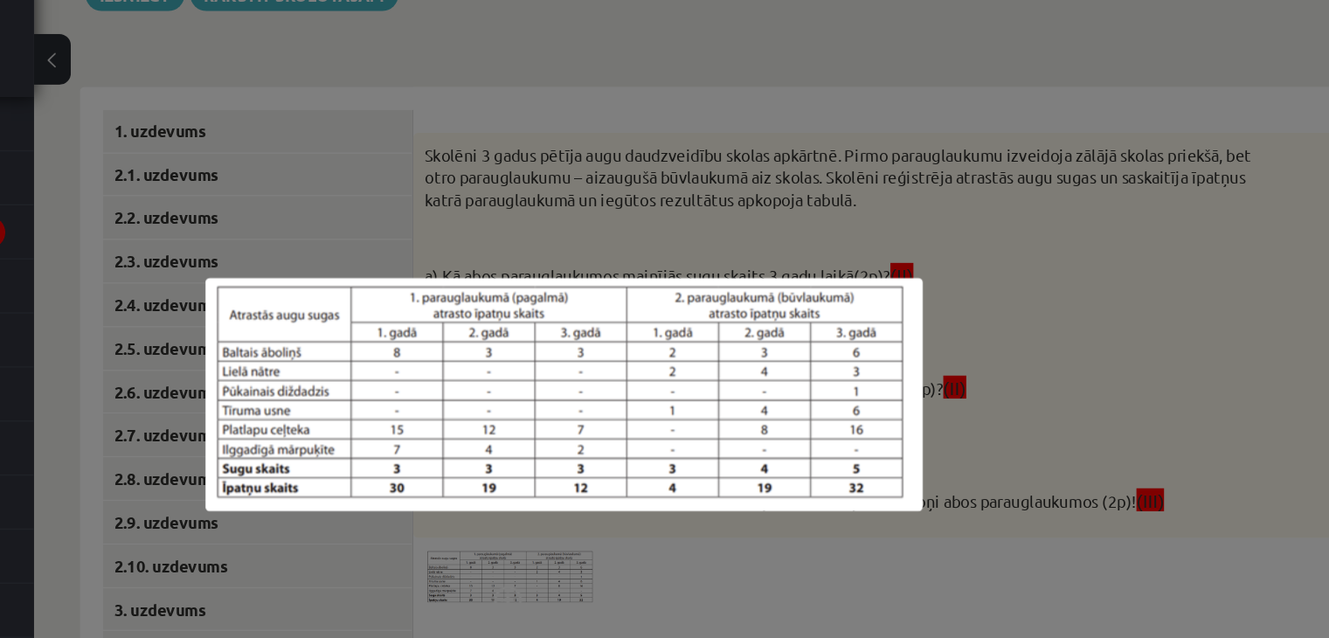
click at [697, 438] on div at bounding box center [664, 319] width 1329 height 638
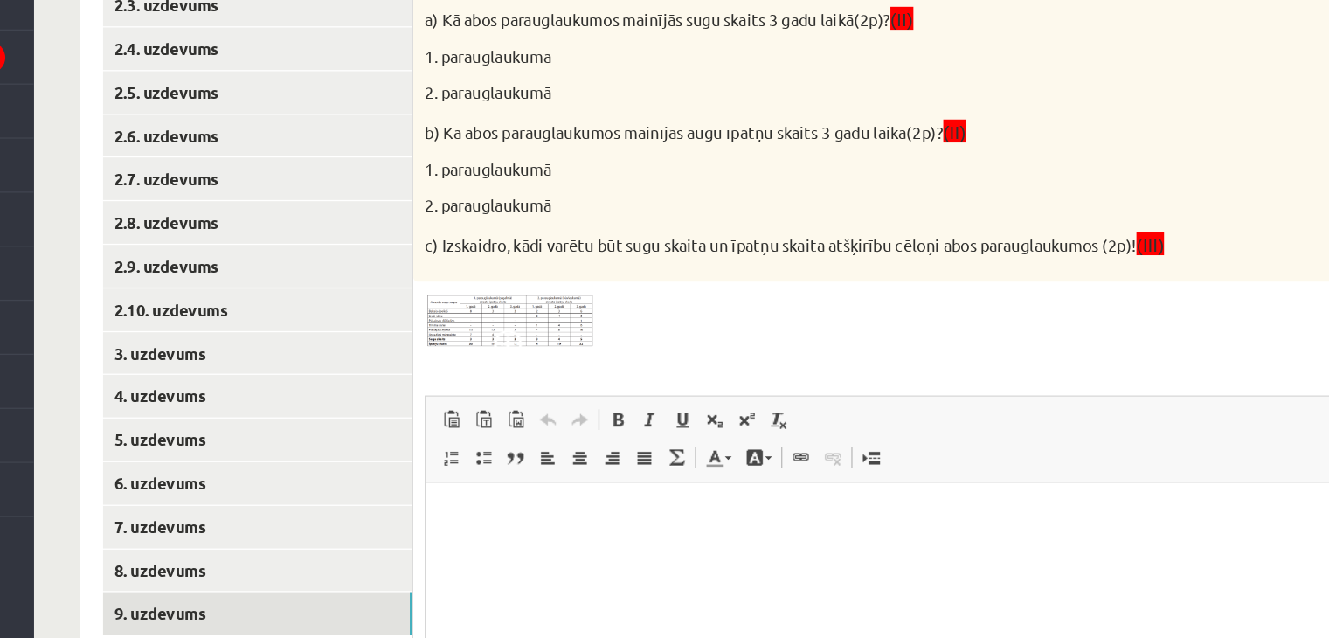
scroll to position [306, 0]
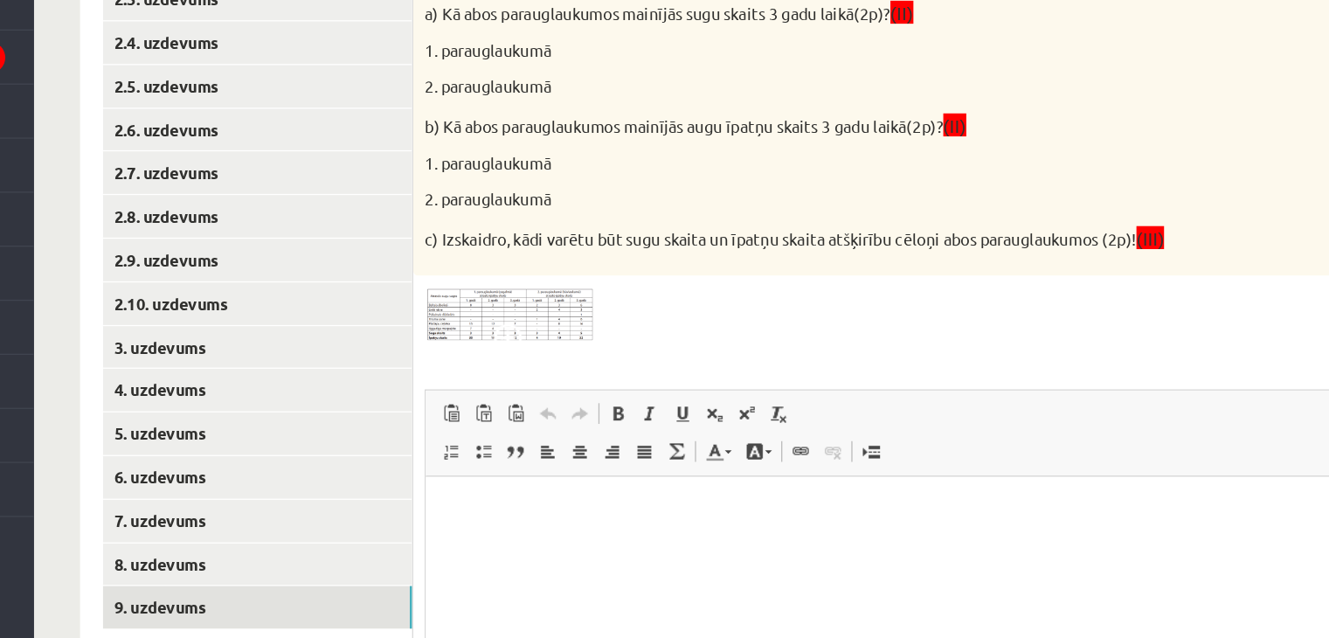
click at [532, 510] on p "Rich Text Editor, wiswyg-editor-user-answer-47024726654380" at bounding box center [788, 503] width 690 height 18
click at [607, 399] on img at bounding box center [624, 392] width 131 height 43
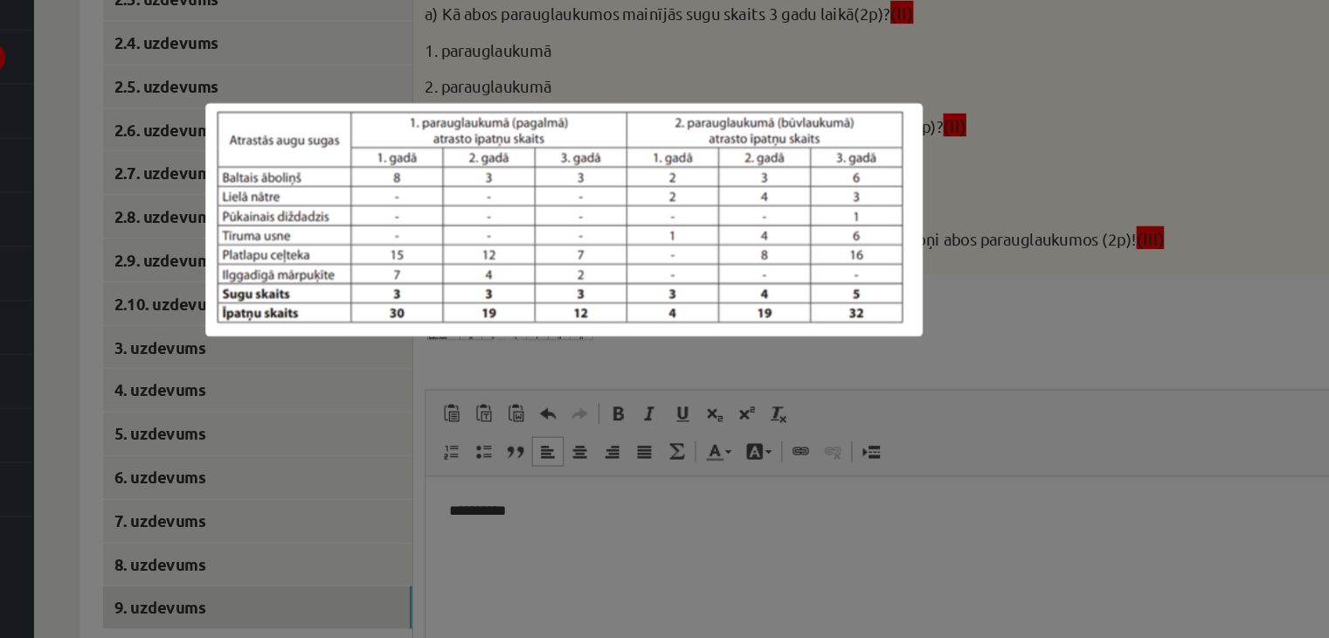
click at [874, 435] on div at bounding box center [664, 319] width 1329 height 638
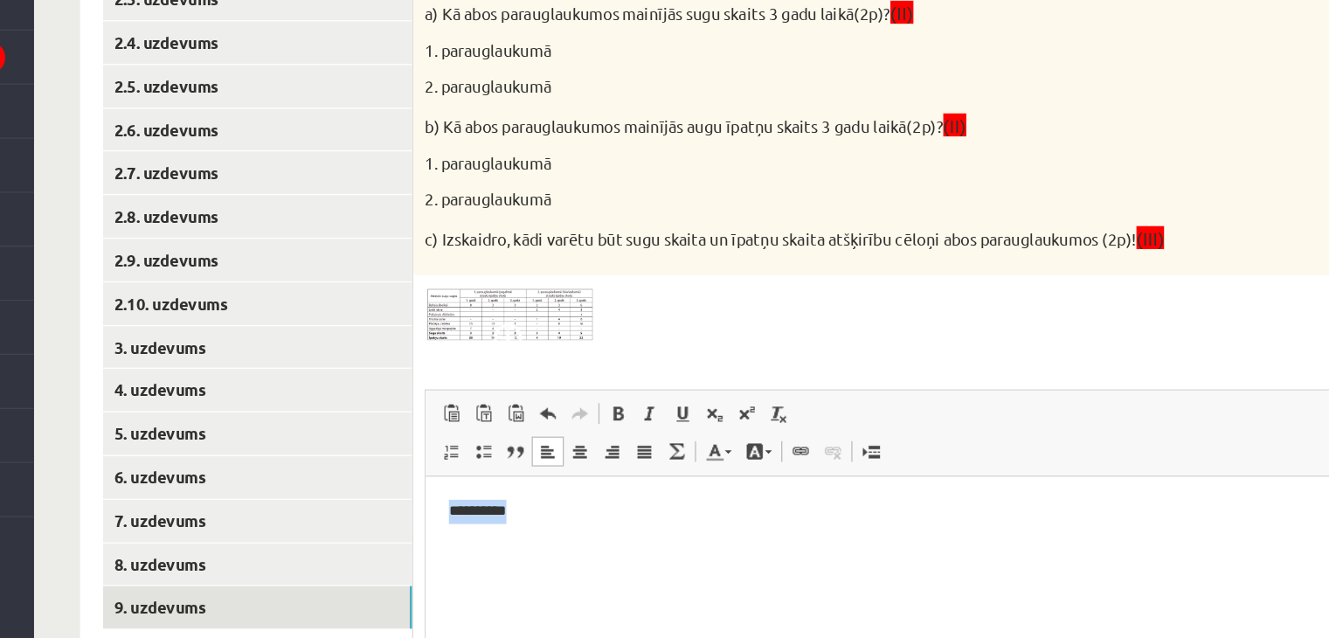
drag, startPoint x: 518, startPoint y: 497, endPoint x: 393, endPoint y: 510, distance: 125.6
click at [426, 510] on html "**********" at bounding box center [788, 502] width 725 height 53
click at [608, 504] on p "**********" at bounding box center [788, 503] width 691 height 18
click at [608, 511] on html "**********" at bounding box center [788, 502] width 725 height 53
click at [626, 508] on p "**********" at bounding box center [788, 503] width 691 height 18
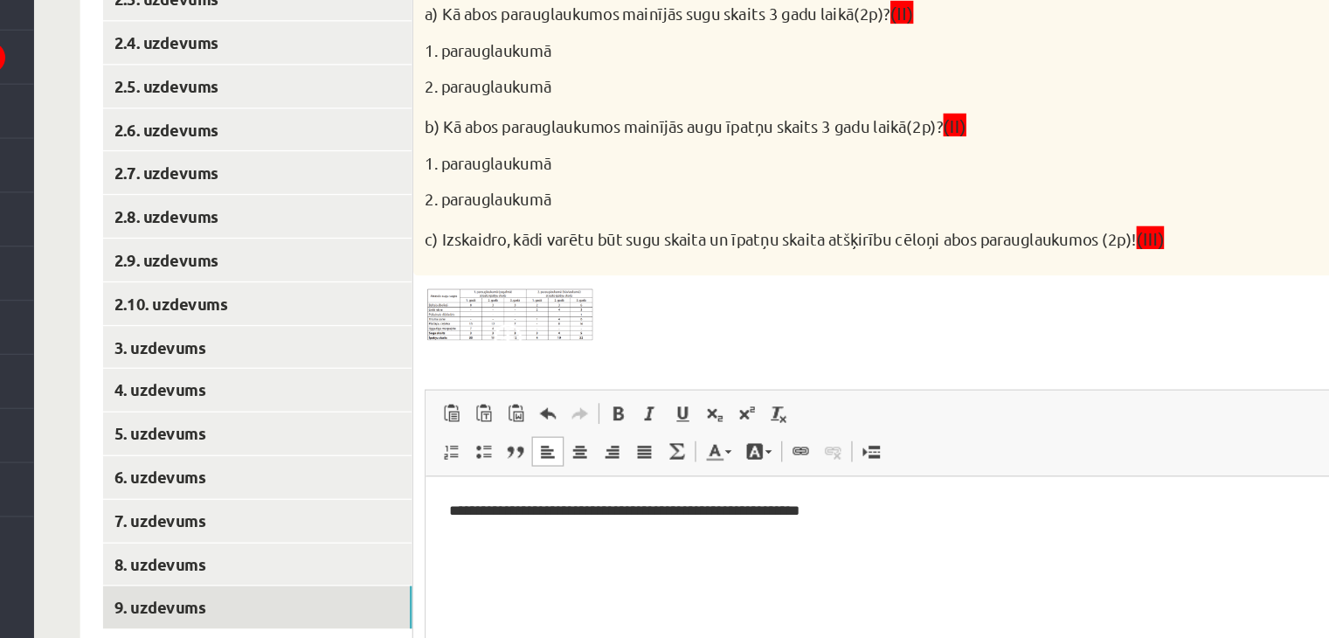
click at [649, 411] on img at bounding box center [624, 392] width 131 height 43
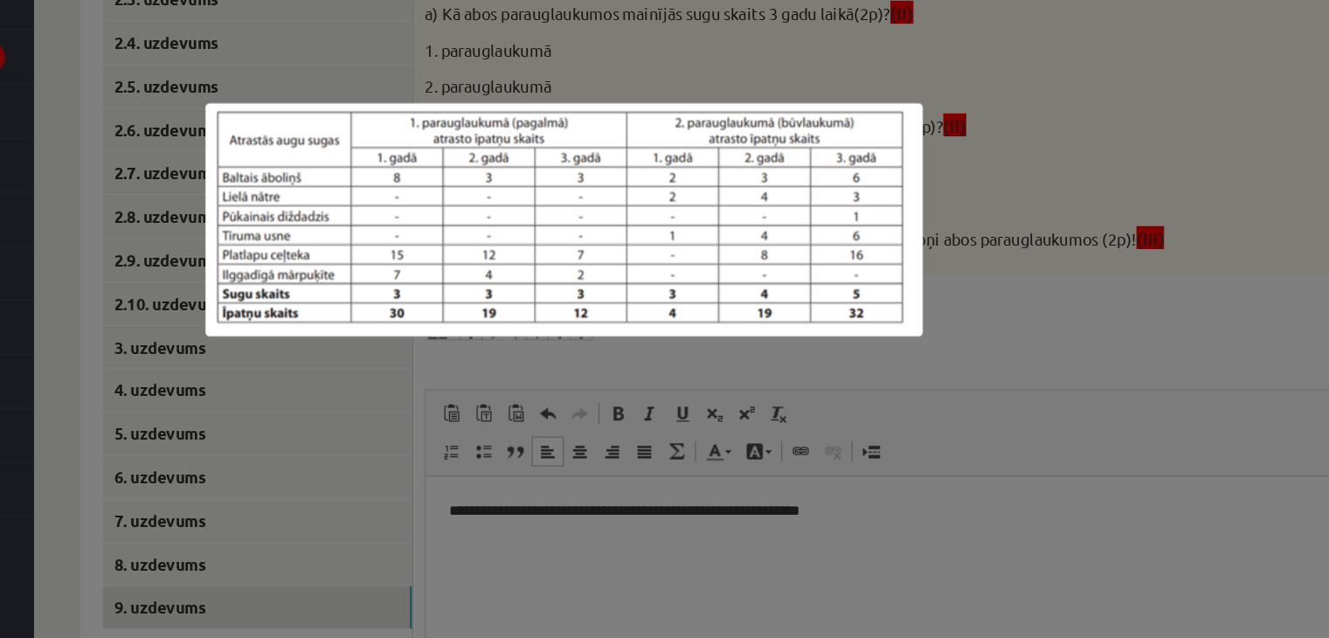
click at [766, 434] on div at bounding box center [664, 319] width 1329 height 638
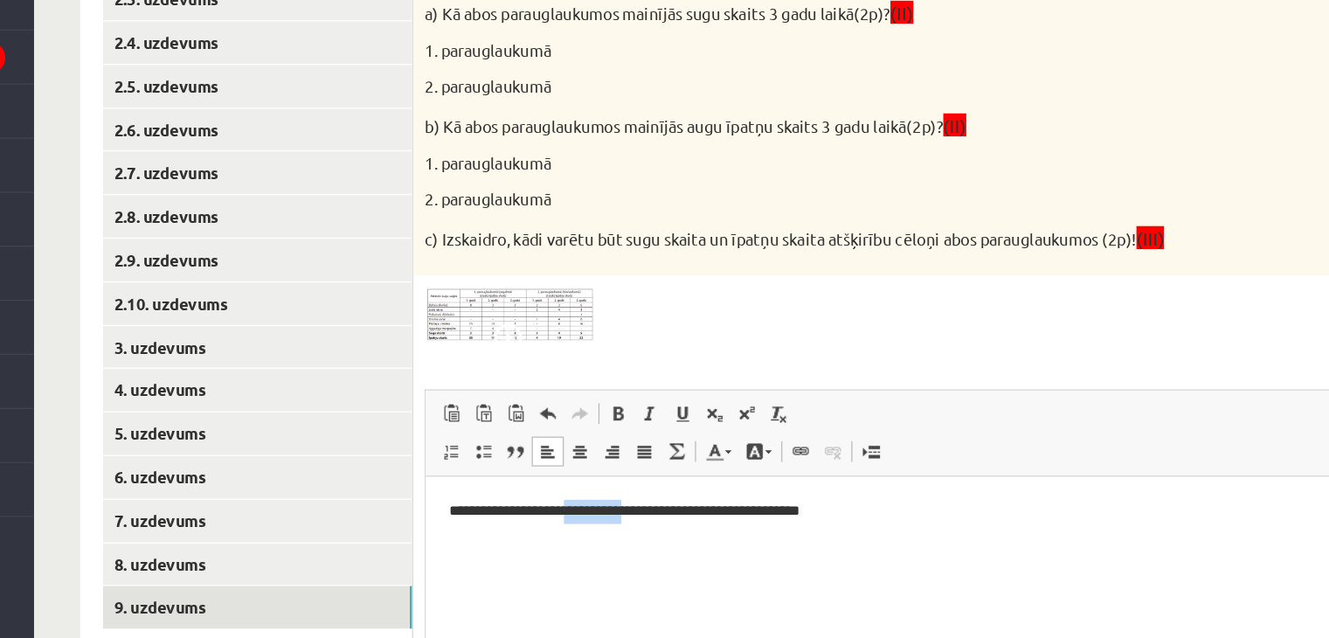
drag, startPoint x: 605, startPoint y: 508, endPoint x: 551, endPoint y: 525, distance: 56.9
click at [551, 525] on html "**********" at bounding box center [788, 502] width 725 height 53
click at [781, 495] on p "**********" at bounding box center [788, 503] width 691 height 18
click at [614, 378] on img at bounding box center [624, 392] width 131 height 43
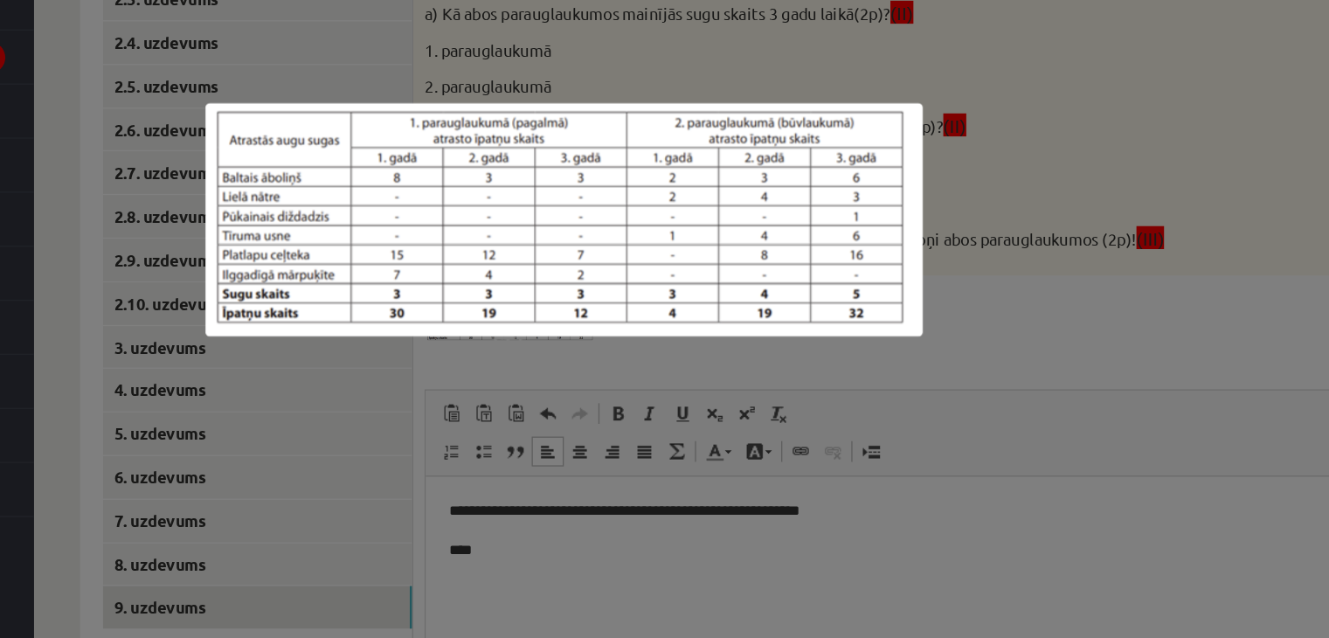
click at [617, 441] on div at bounding box center [664, 319] width 1329 height 638
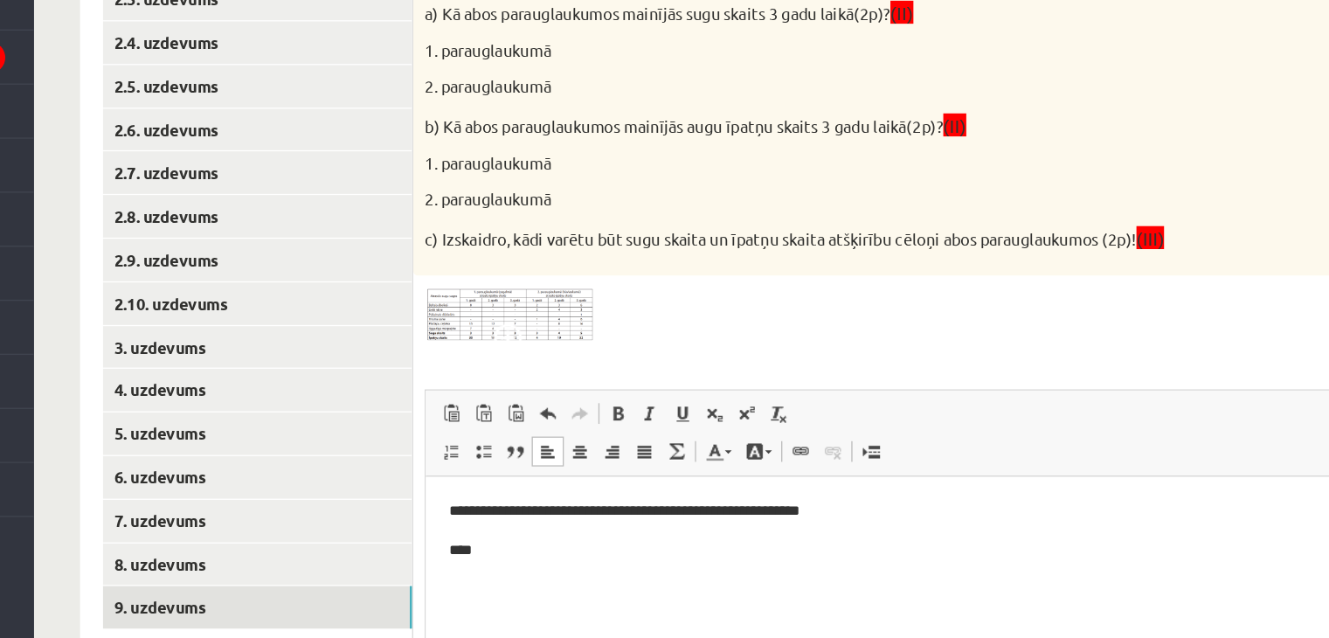
click at [482, 529] on p "****" at bounding box center [788, 533] width 691 height 18
drag, startPoint x: 467, startPoint y: 502, endPoint x: 558, endPoint y: 504, distance: 90.9
click at [566, 512] on body "**********" at bounding box center [788, 517] width 690 height 47
click at [542, 504] on p "**********" at bounding box center [788, 503] width 691 height 18
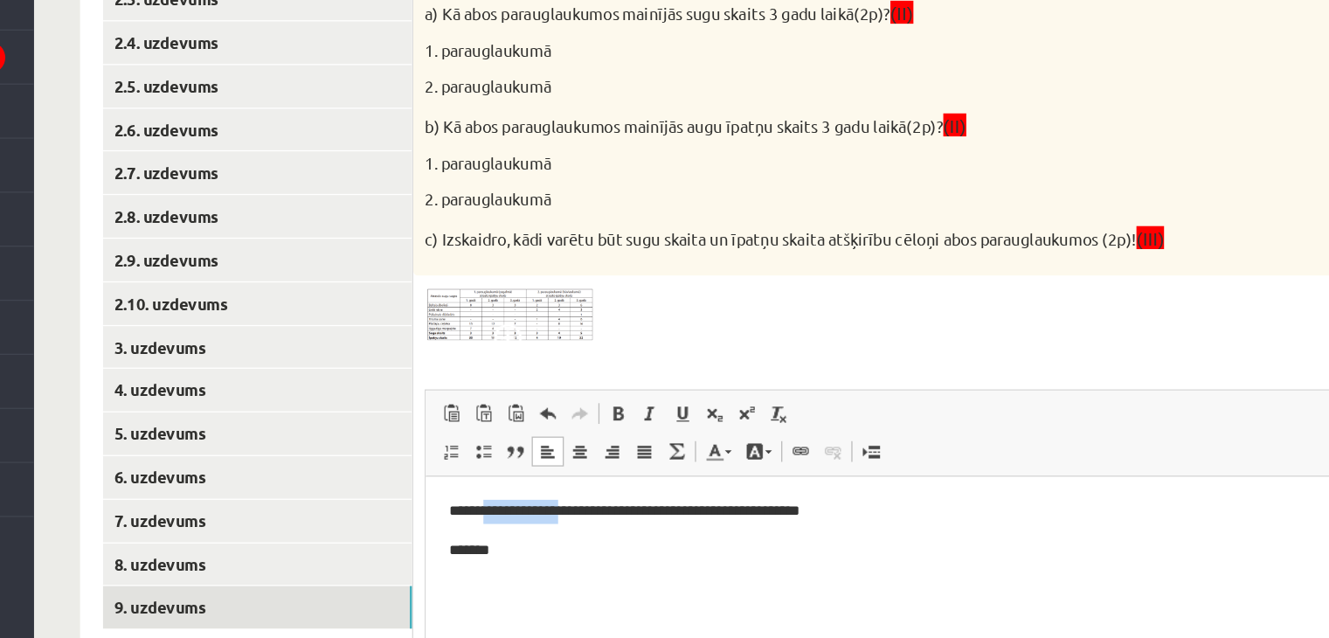
drag, startPoint x: 547, startPoint y: 502, endPoint x: 468, endPoint y: 508, distance: 79.8
click at [468, 508] on p "**********" at bounding box center [788, 503] width 691 height 18
drag, startPoint x: 543, startPoint y: 499, endPoint x: 574, endPoint y: 526, distance: 41.5
click at [574, 526] on body "**********" at bounding box center [788, 517] width 690 height 47
drag, startPoint x: 591, startPoint y: 519, endPoint x: 603, endPoint y: 513, distance: 13.7
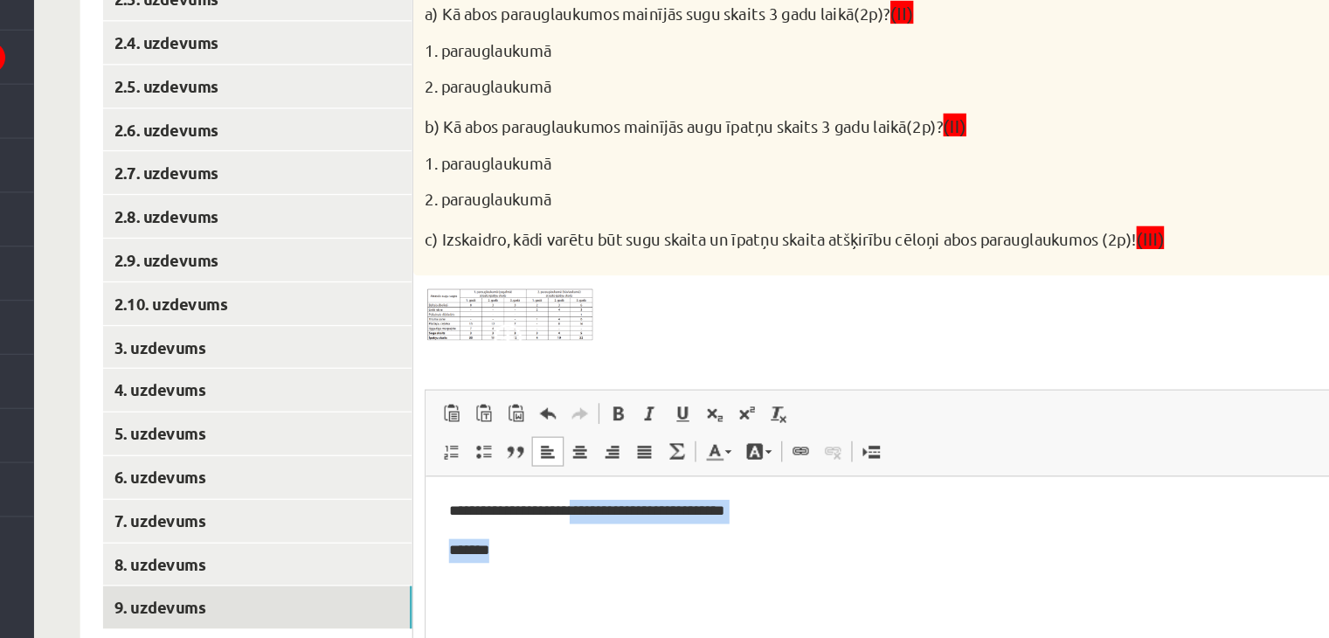
click at [592, 518] on body "**********" at bounding box center [788, 517] width 690 height 47
click at [623, 505] on p "**********" at bounding box center [788, 503] width 691 height 18
click at [628, 507] on p "**********" at bounding box center [788, 503] width 691 height 18
click at [623, 502] on p "**********" at bounding box center [788, 503] width 691 height 18
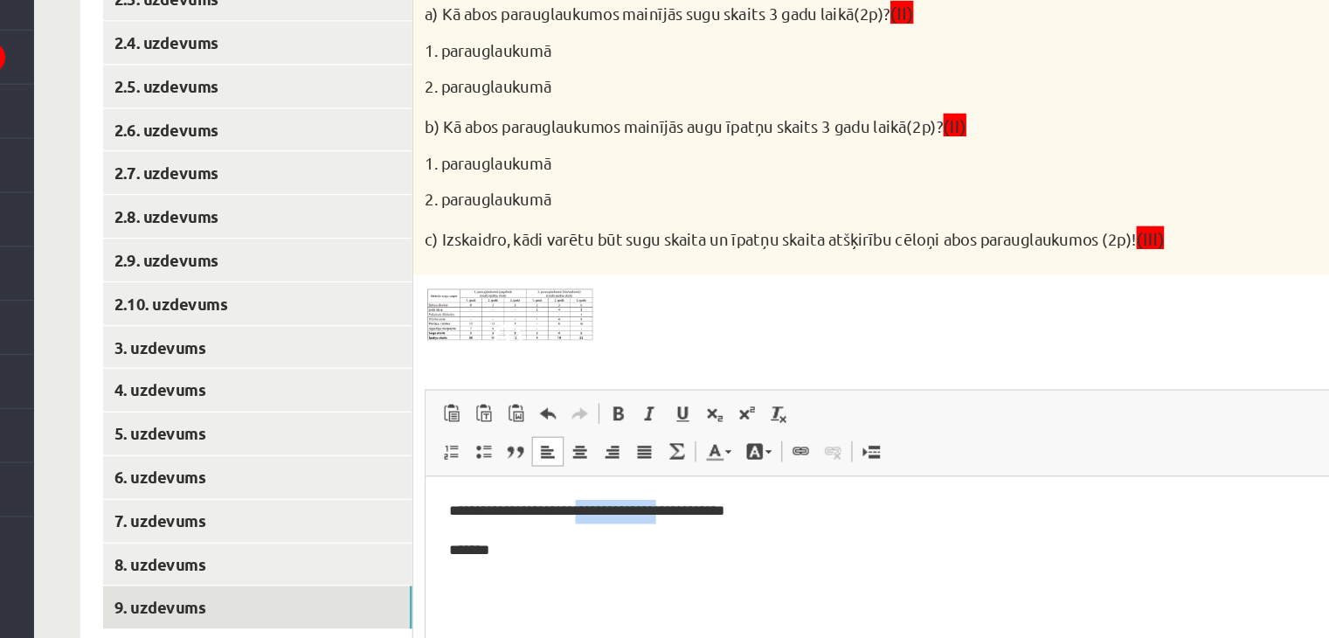
drag, startPoint x: 623, startPoint y: 502, endPoint x: 557, endPoint y: 499, distance: 66.5
click at [557, 499] on p "**********" at bounding box center [788, 503] width 691 height 18
click at [703, 536] on p "*******" at bounding box center [788, 533] width 691 height 18
drag, startPoint x: 545, startPoint y: 500, endPoint x: 624, endPoint y: 503, distance: 78.7
click at [624, 503] on p "**********" at bounding box center [788, 503] width 691 height 18
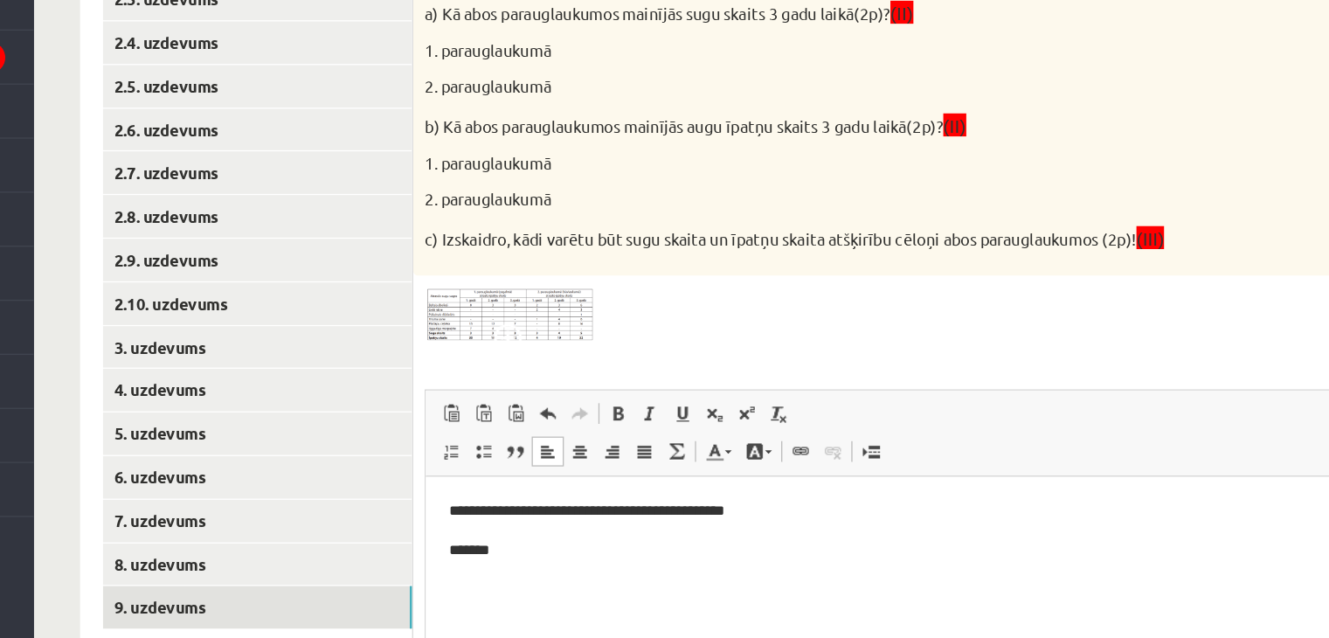
click at [467, 503] on p "**********" at bounding box center [788, 503] width 691 height 18
click at [469, 501] on p "**********" at bounding box center [788, 503] width 691 height 18
click at [479, 533] on p "*******" at bounding box center [788, 533] width 691 height 18
click at [573, 531] on p "**********" at bounding box center [788, 533] width 691 height 18
click at [622, 535] on p "**********" at bounding box center [788, 533] width 691 height 18
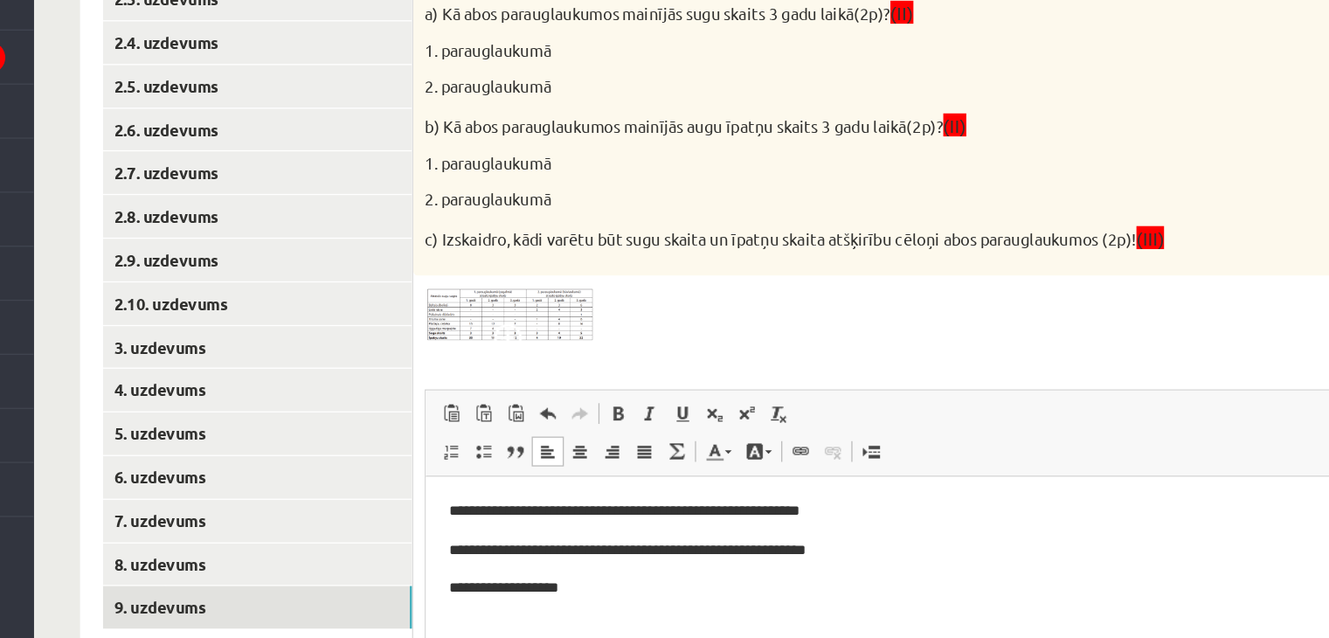
click at [612, 409] on span at bounding box center [626, 413] width 28 height 28
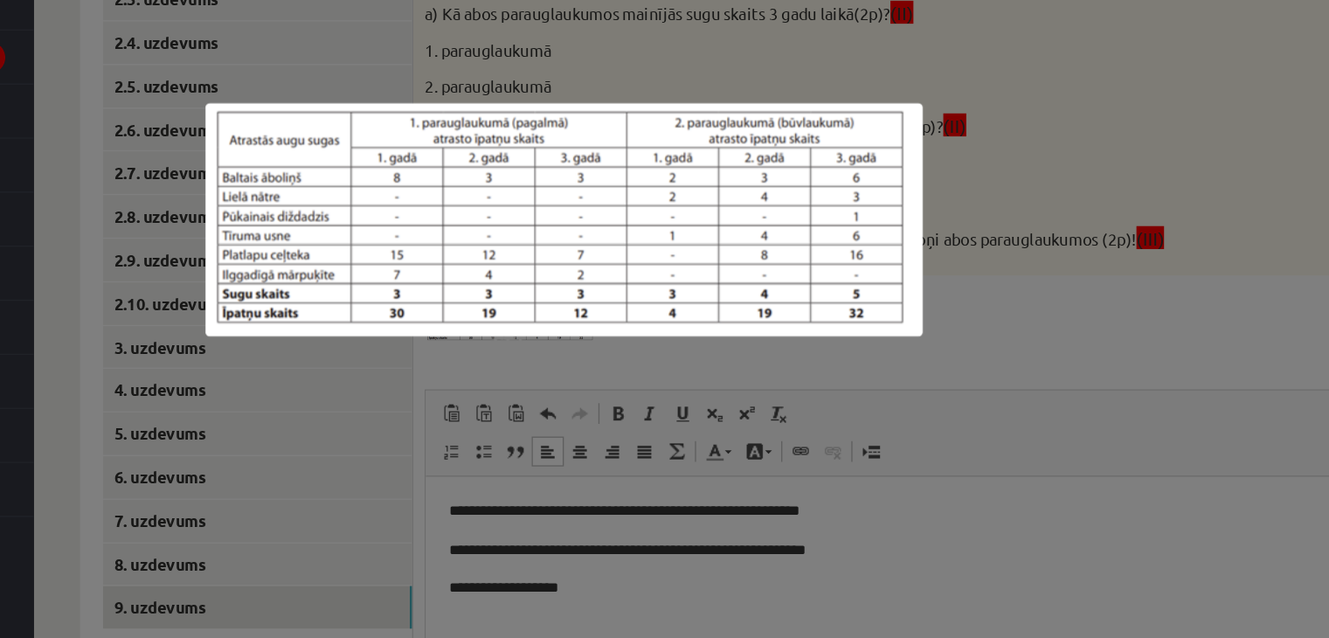
click at [624, 531] on div at bounding box center [664, 319] width 1329 height 638
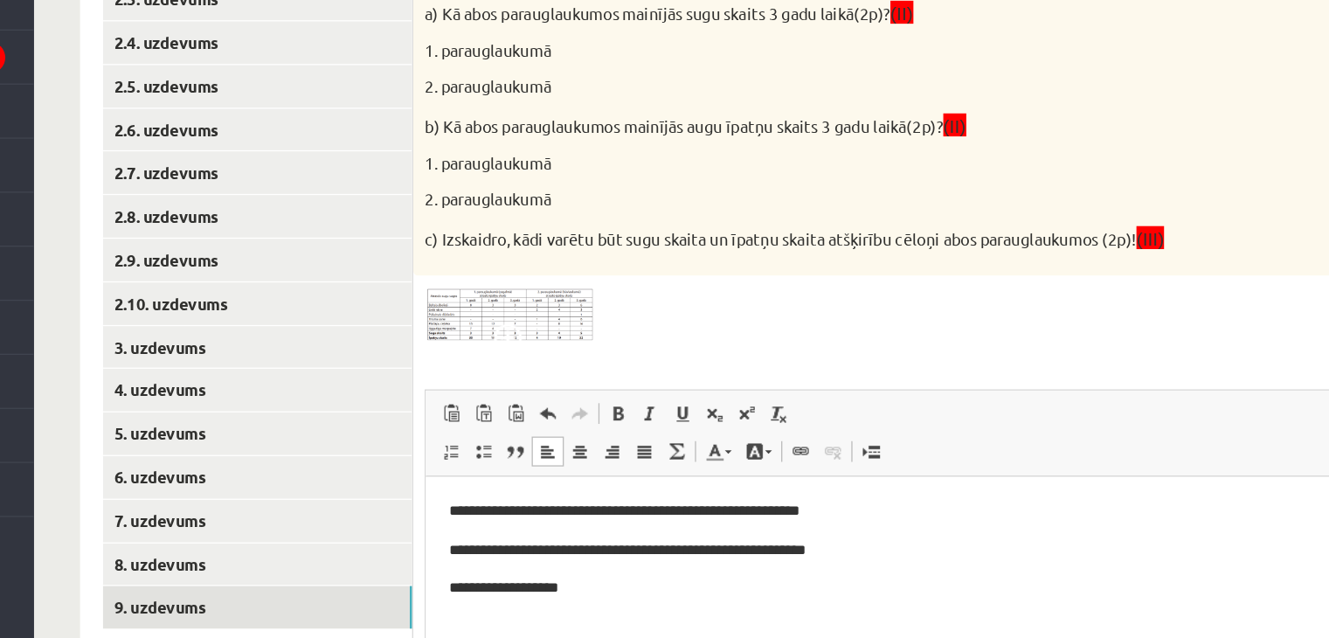
click at [552, 564] on p "**********" at bounding box center [788, 561] width 691 height 18
click at [600, 396] on img at bounding box center [624, 392] width 131 height 43
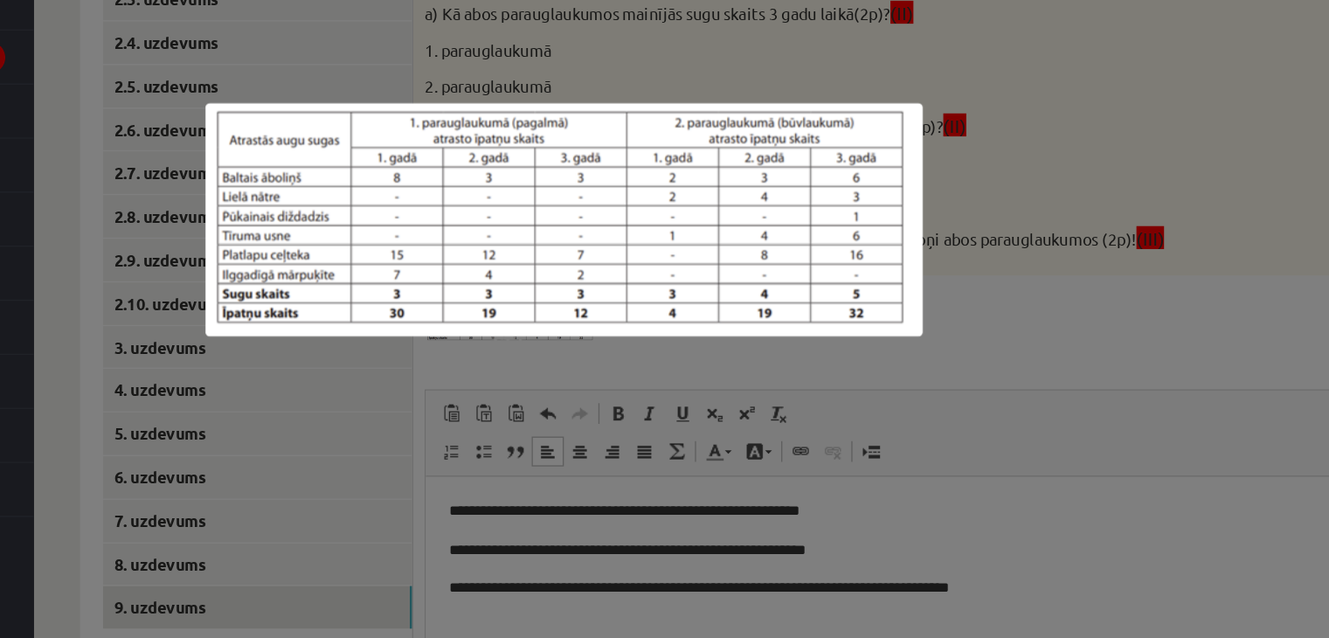
drag, startPoint x: 887, startPoint y: 460, endPoint x: 904, endPoint y: 469, distance: 18.8
click at [886, 461] on div at bounding box center [664, 319] width 1329 height 638
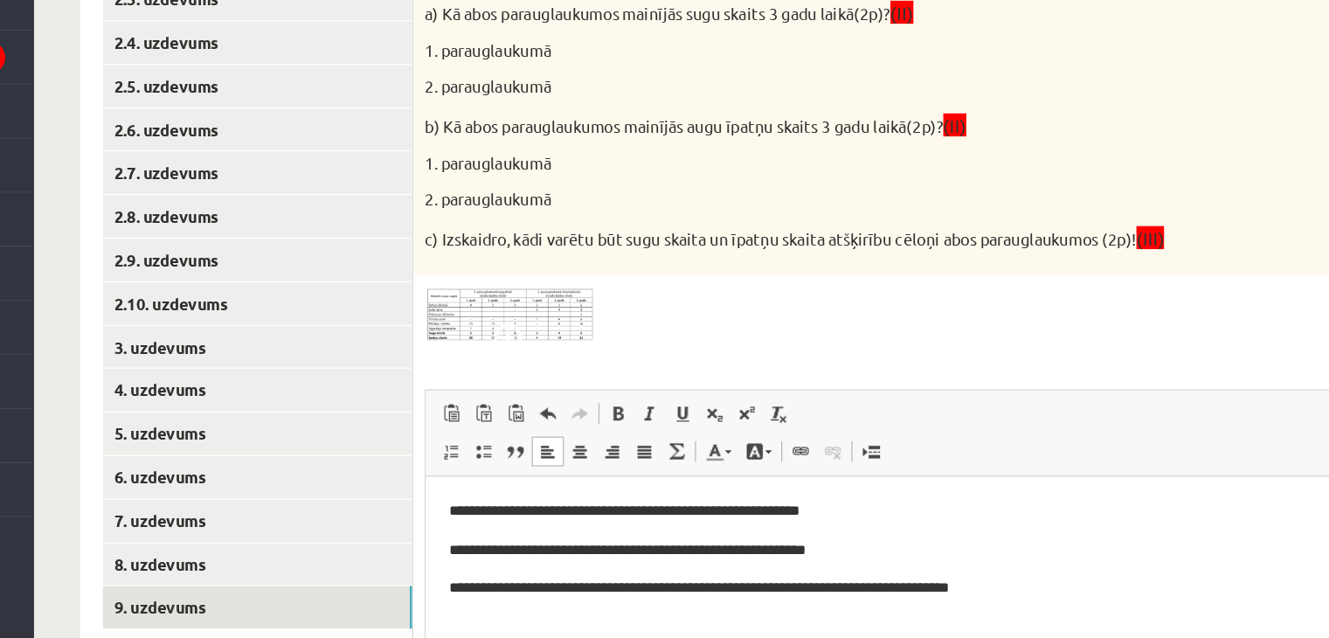
click at [886, 564] on p "**********" at bounding box center [788, 561] width 691 height 18
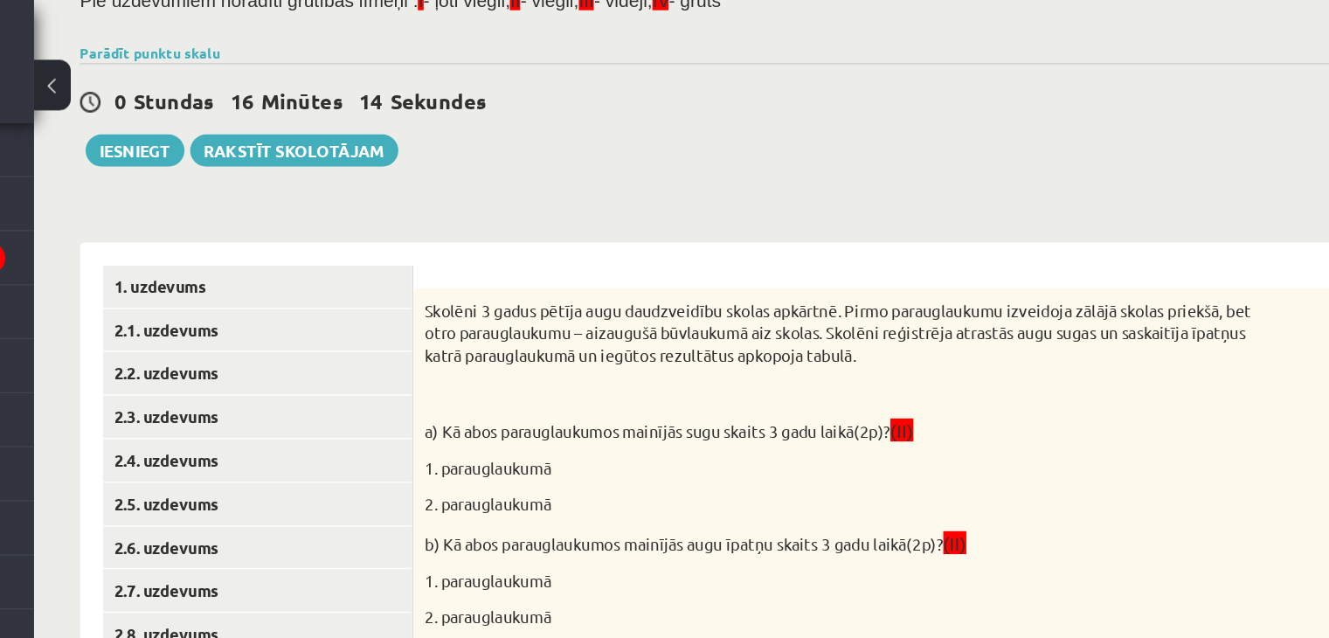
scroll to position [66, 0]
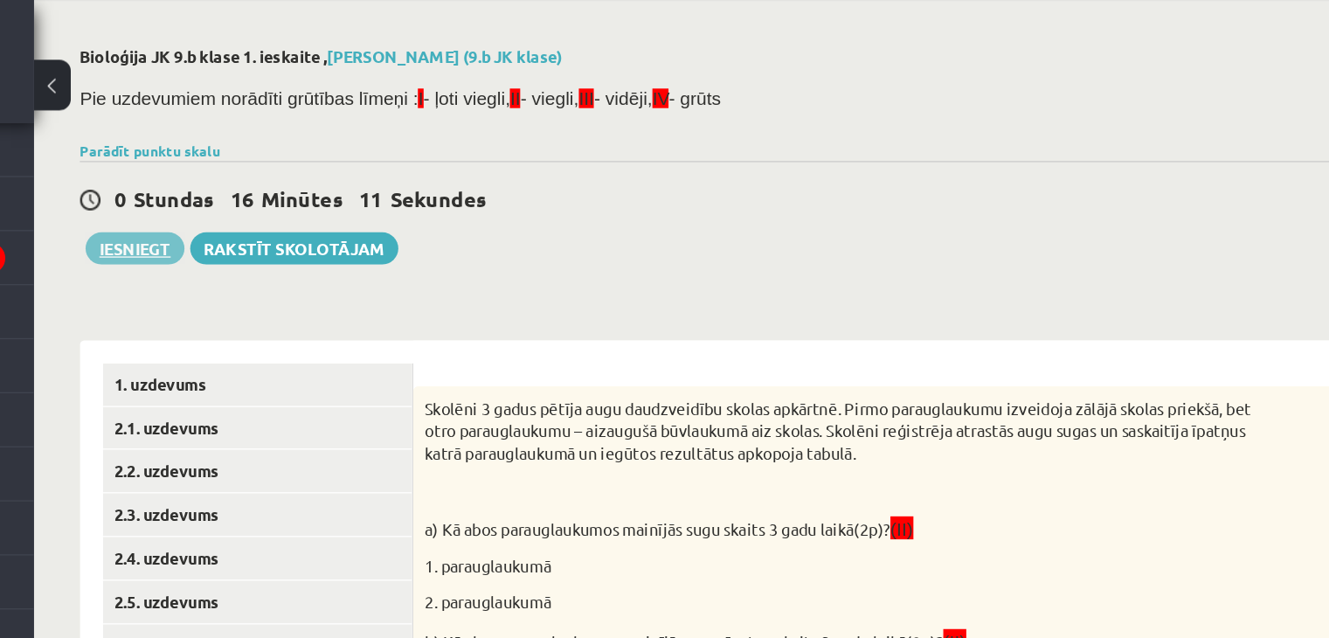
click at [351, 191] on button "Iesniegt" at bounding box center [339, 189] width 75 height 24
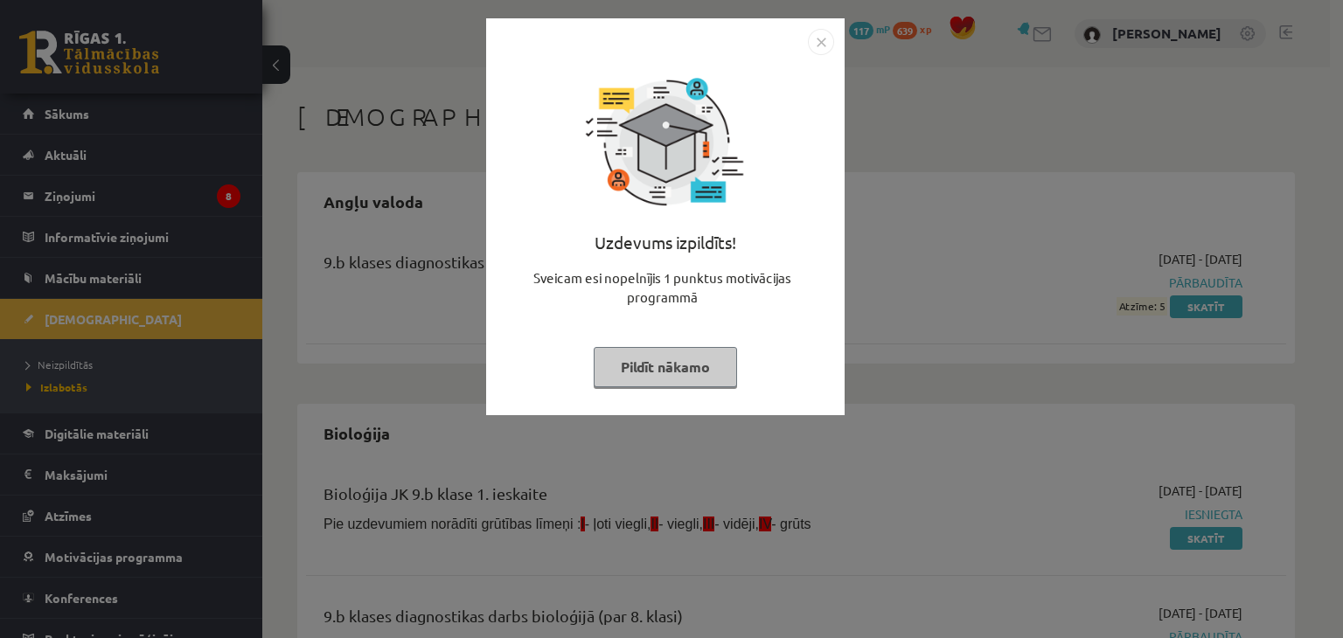
click at [658, 352] on button "Pildīt nākamo" at bounding box center [664, 367] width 143 height 40
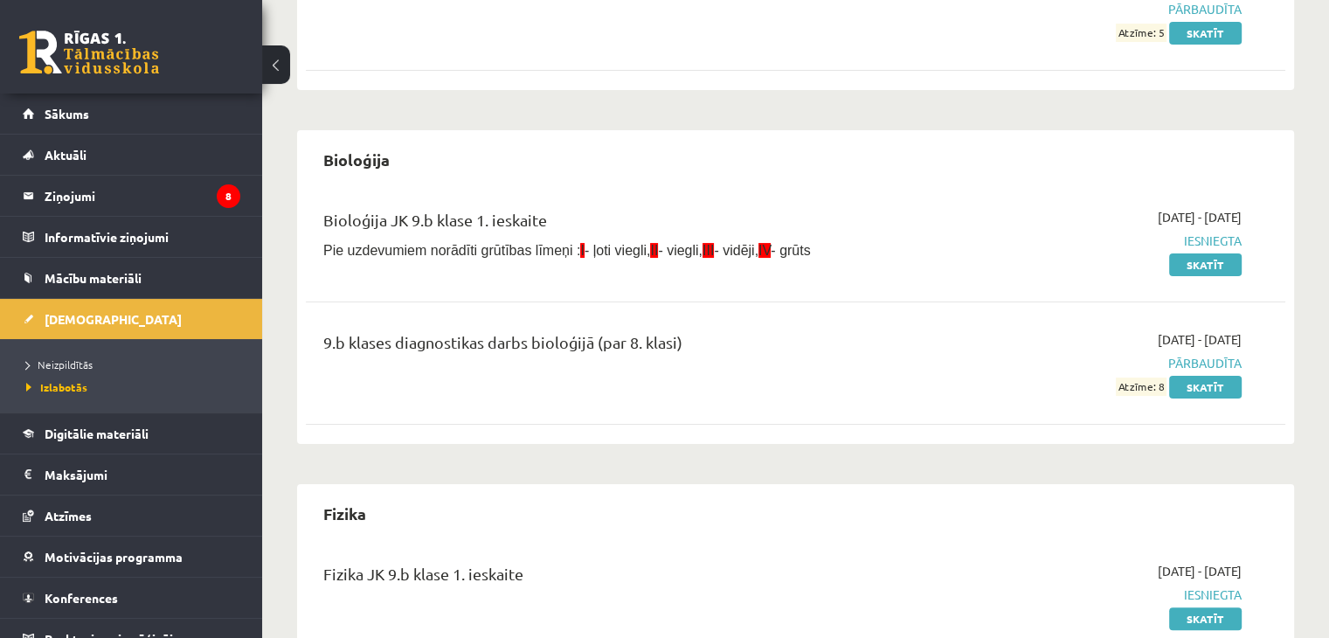
scroll to position [262, 0]
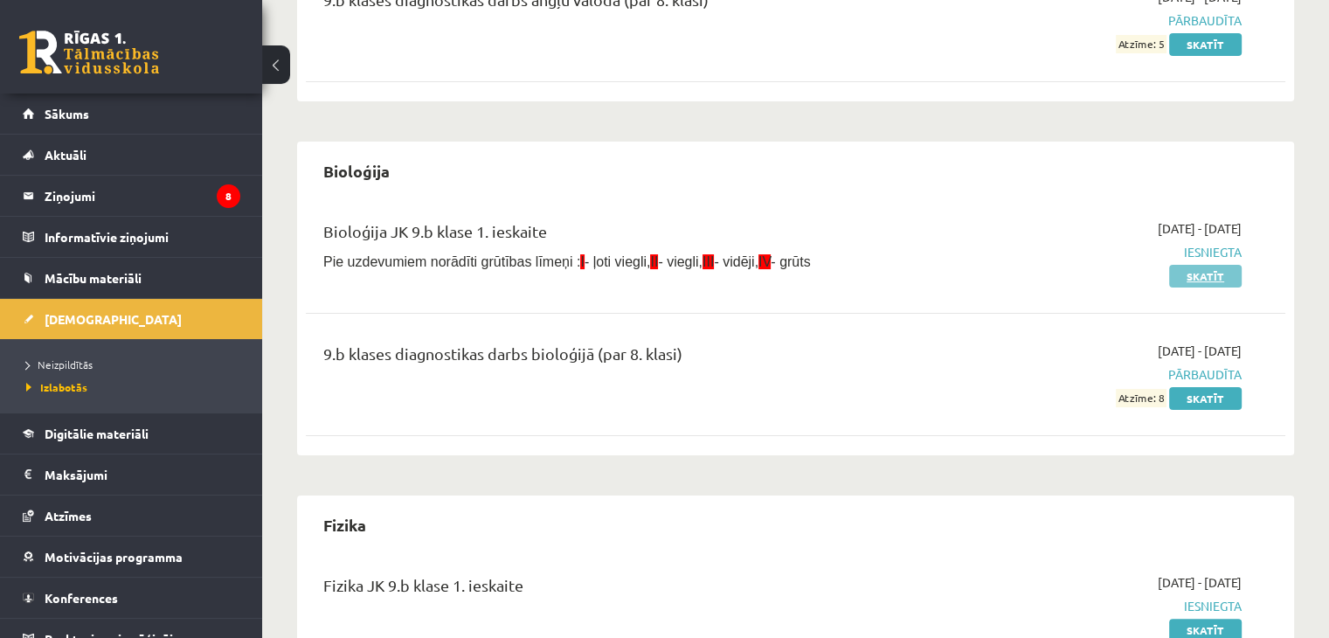
click at [1190, 276] on link "Skatīt" at bounding box center [1206, 276] width 73 height 23
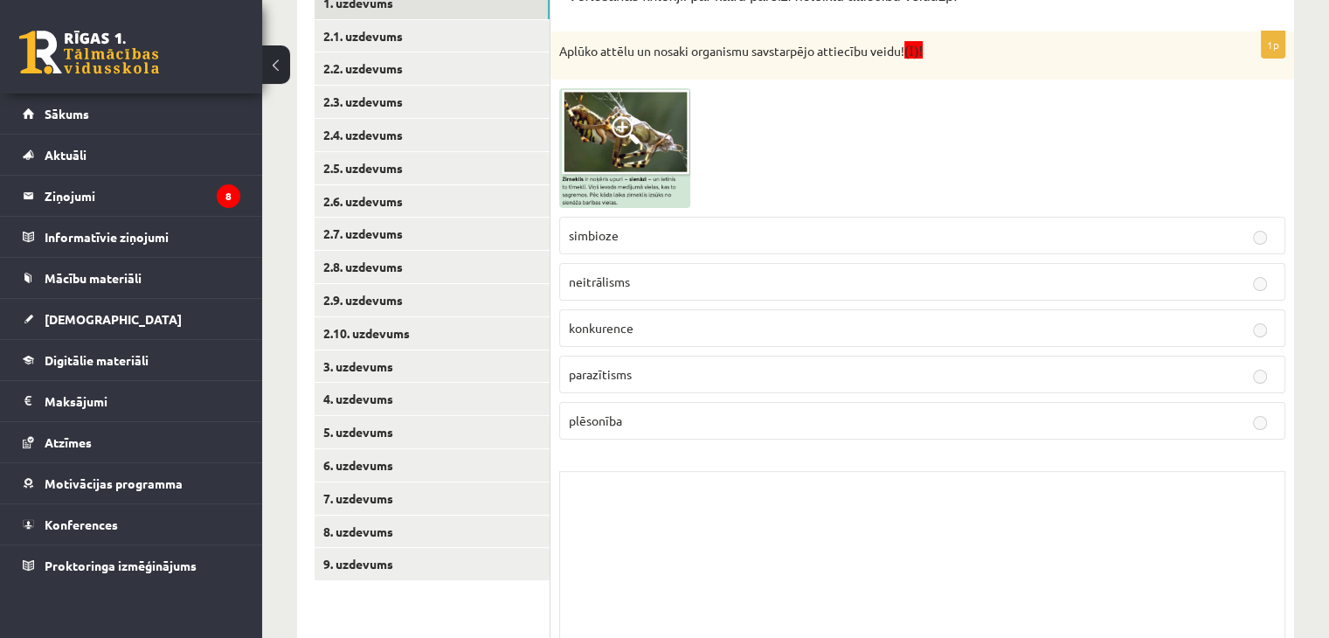
scroll to position [350, 0]
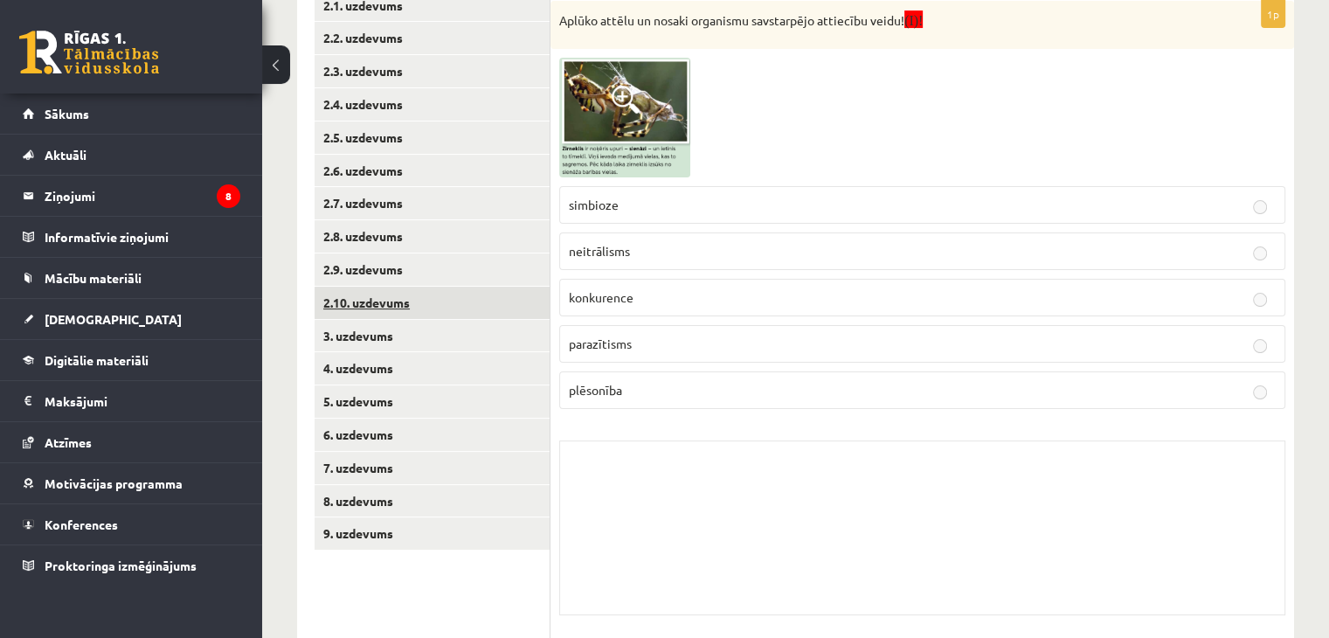
click at [528, 312] on link "2.10. uzdevums" at bounding box center [432, 303] width 235 height 32
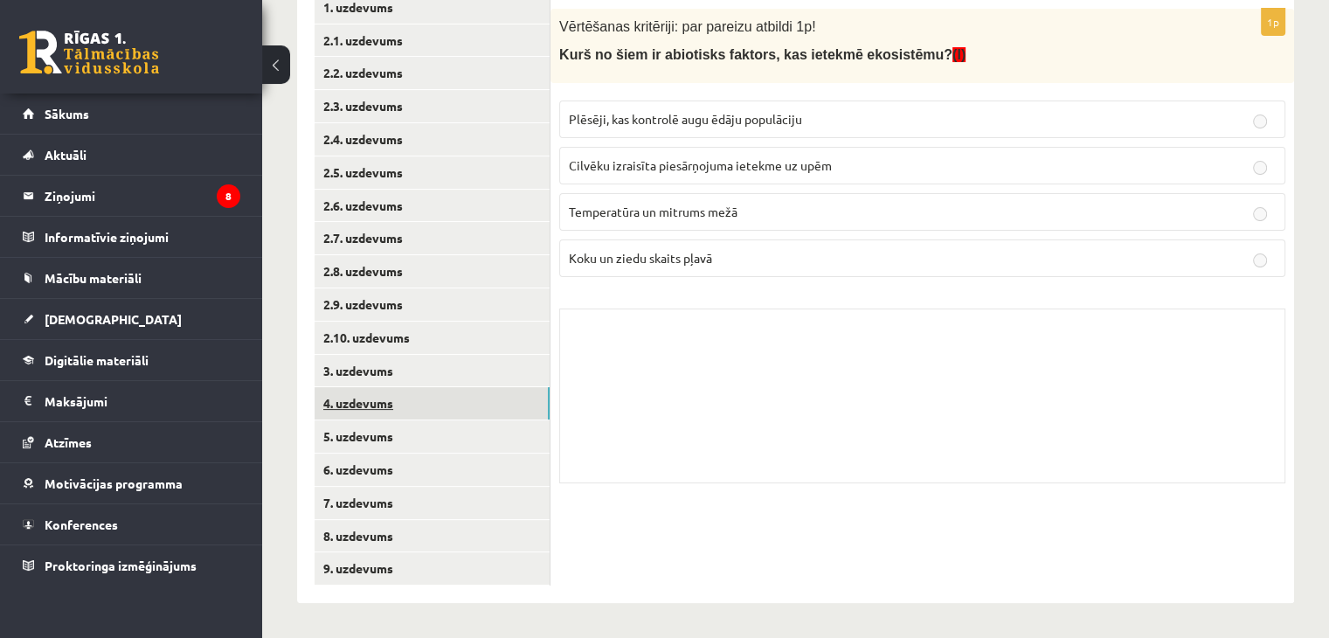
click at [431, 392] on link "4. uzdevums" at bounding box center [432, 403] width 235 height 32
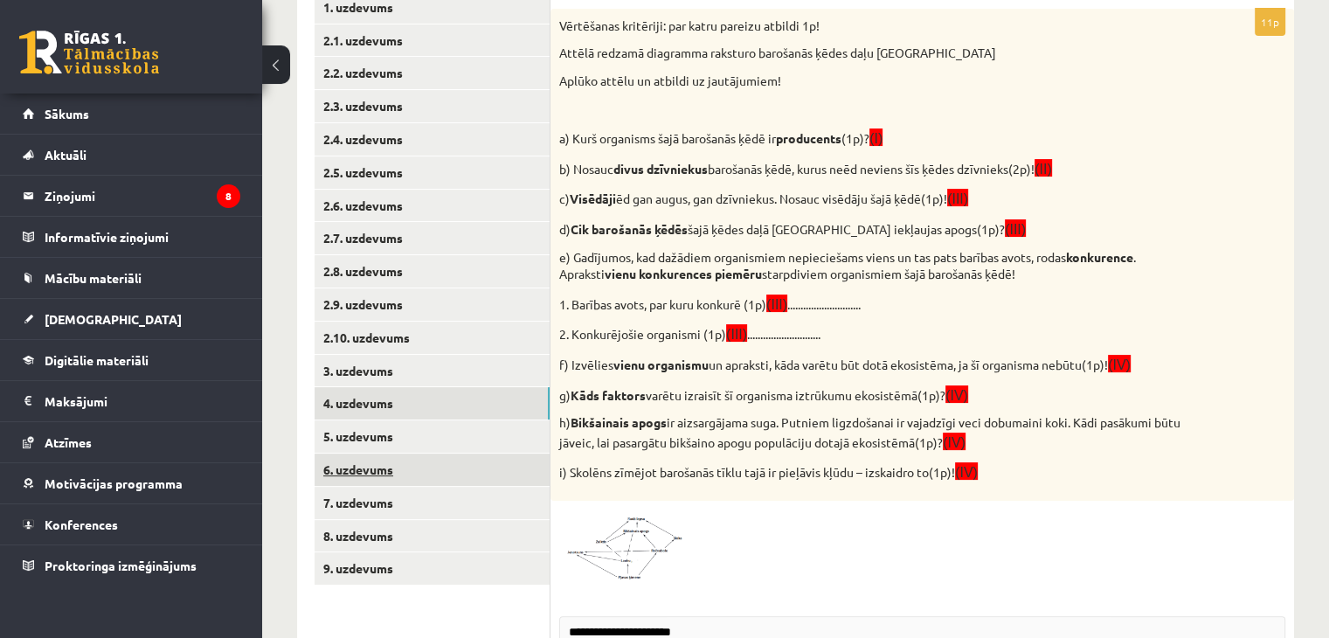
click at [431, 454] on link "6. uzdevums" at bounding box center [432, 470] width 235 height 32
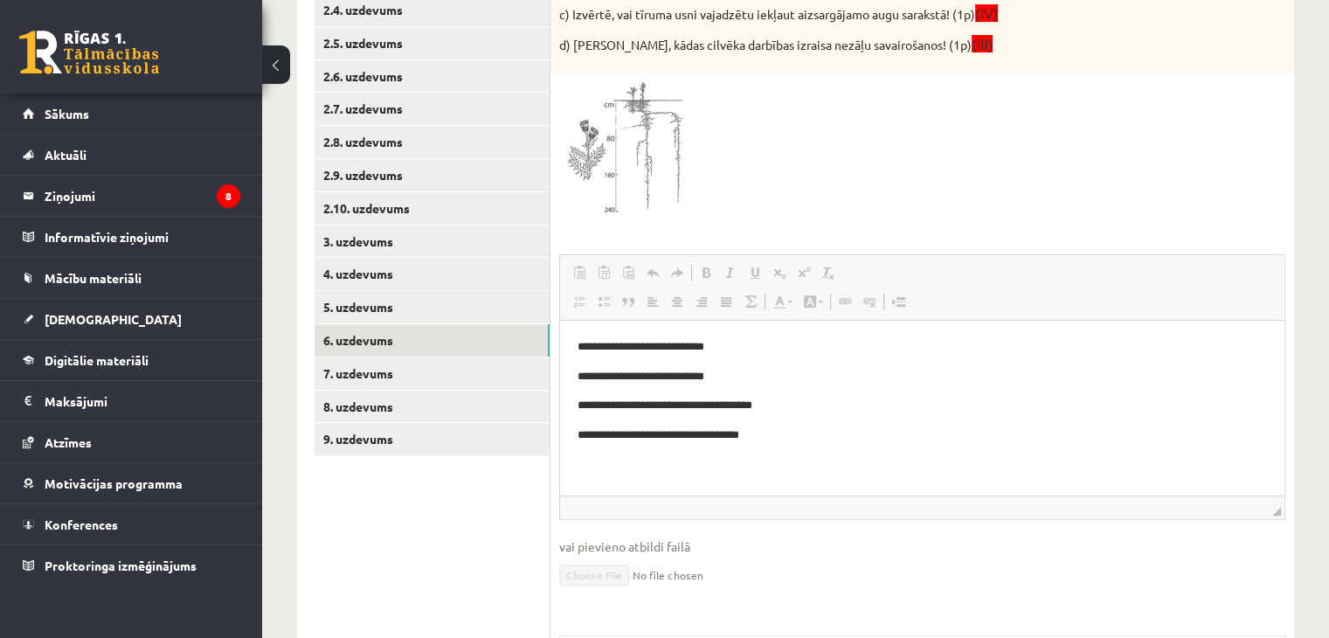
scroll to position [489, 0]
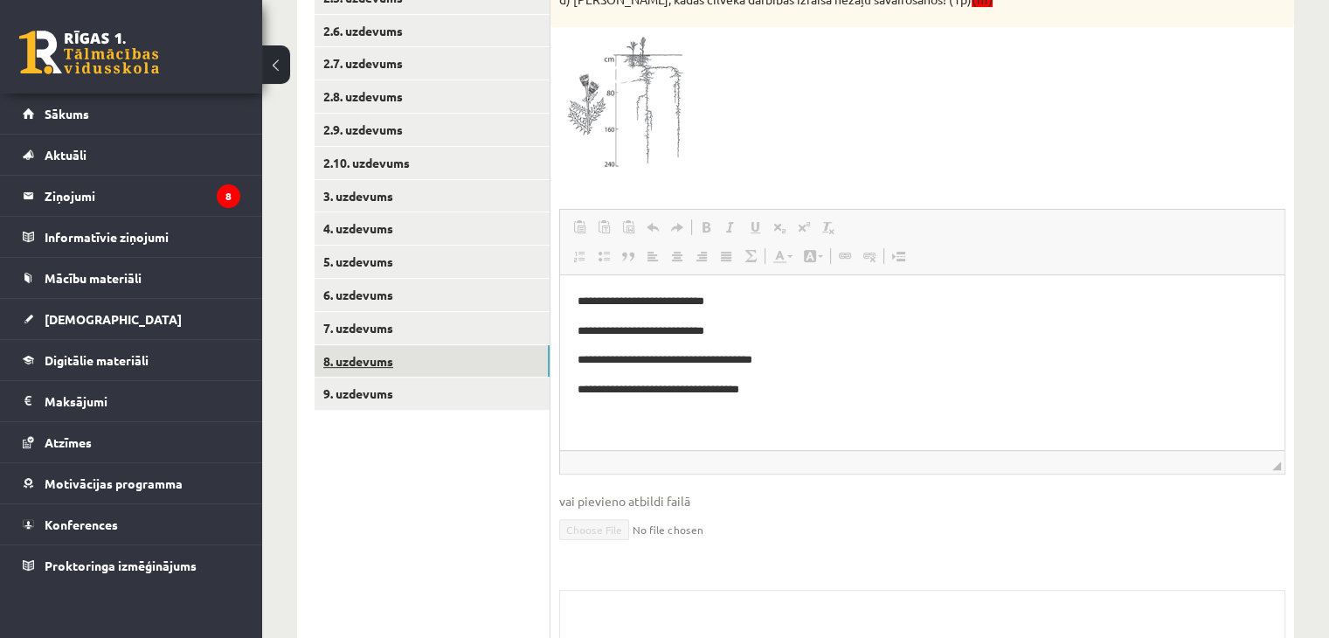
click at [472, 355] on link "8. uzdevums" at bounding box center [432, 361] width 235 height 32
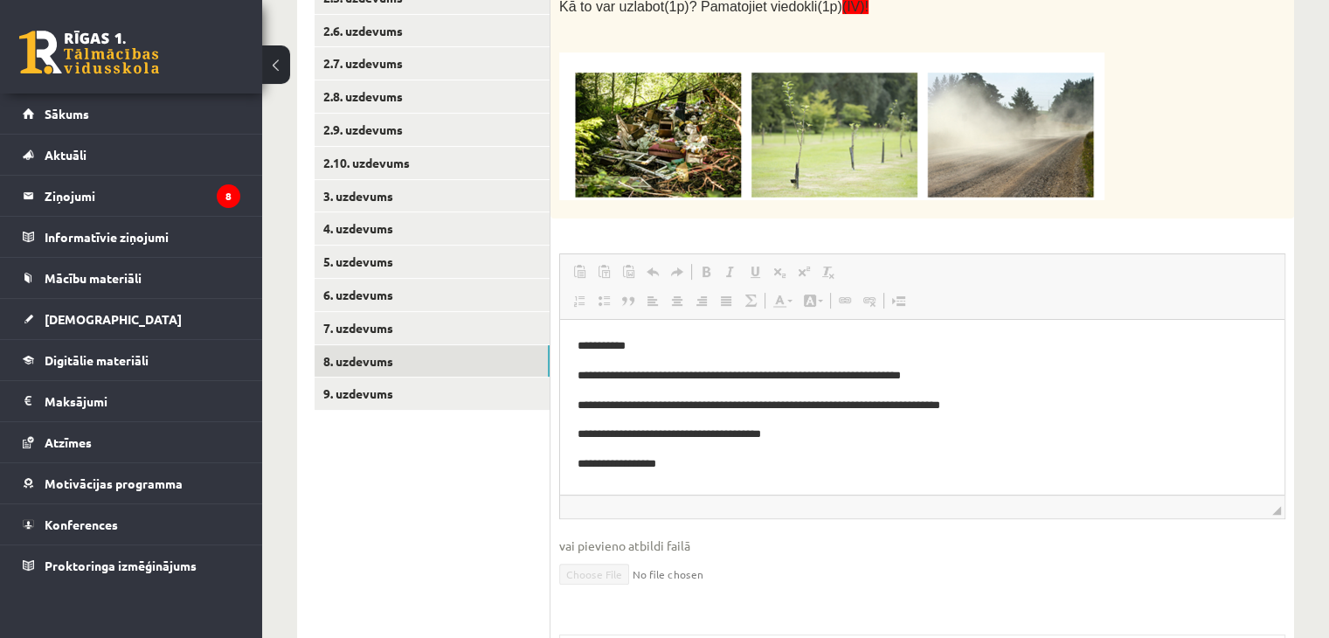
scroll to position [0, 0]
